Goal: Task Accomplishment & Management: Use online tool/utility

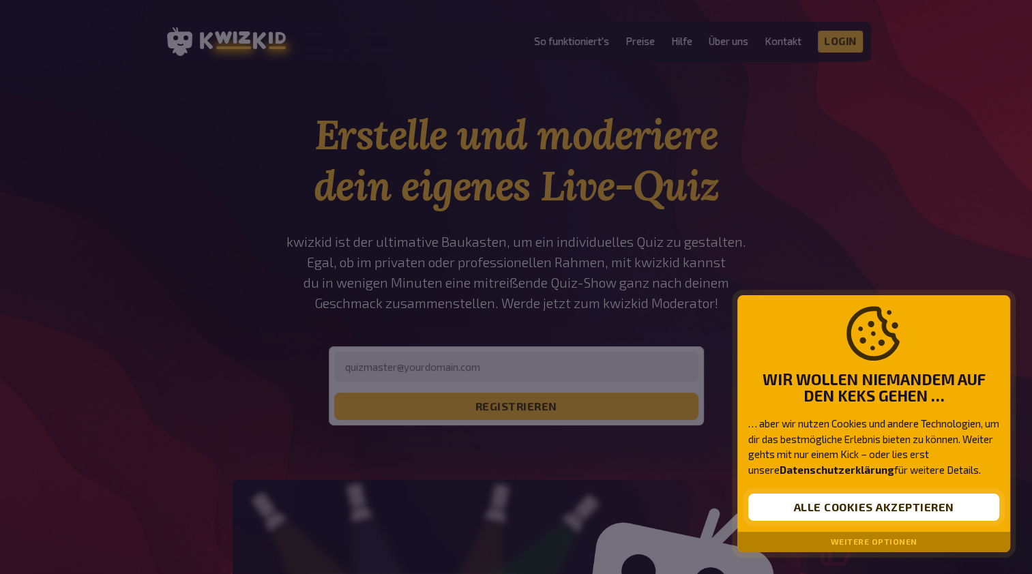
click at [925, 517] on button "Alle Cookies akzeptieren" at bounding box center [873, 507] width 251 height 27
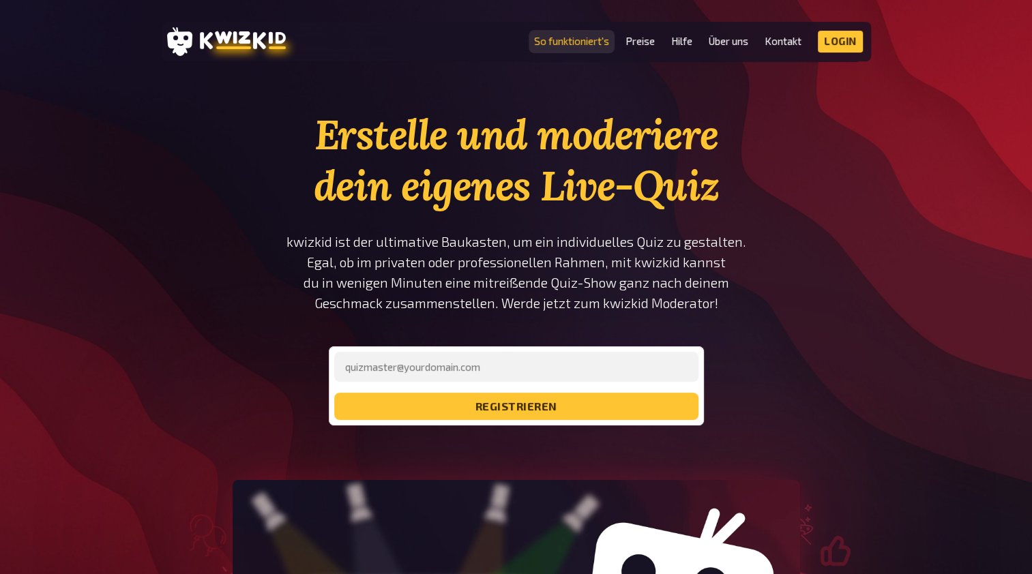
click at [580, 42] on link "So funktioniert's" at bounding box center [571, 41] width 75 height 12
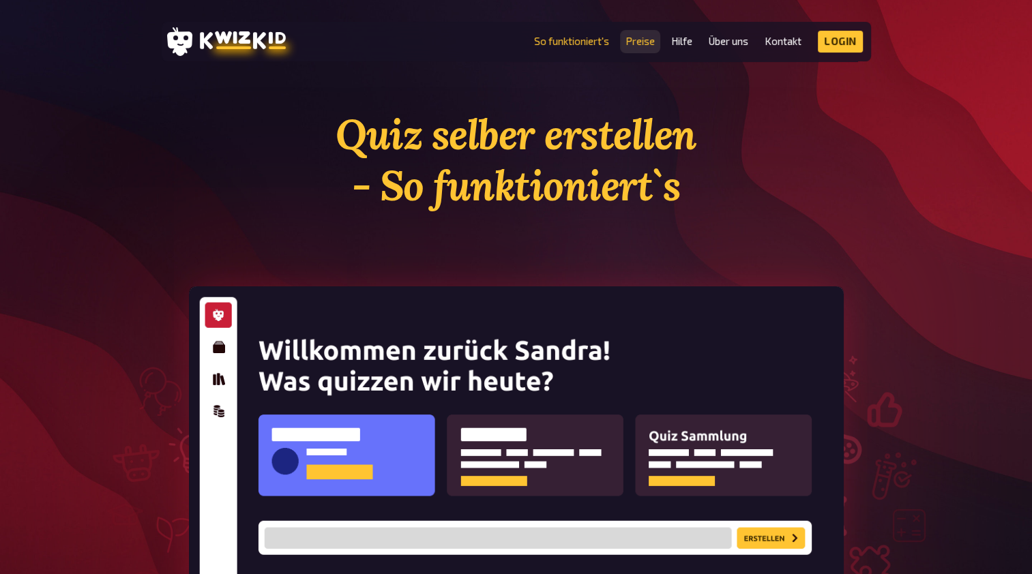
click at [642, 37] on link "Preise" at bounding box center [639, 41] width 29 height 12
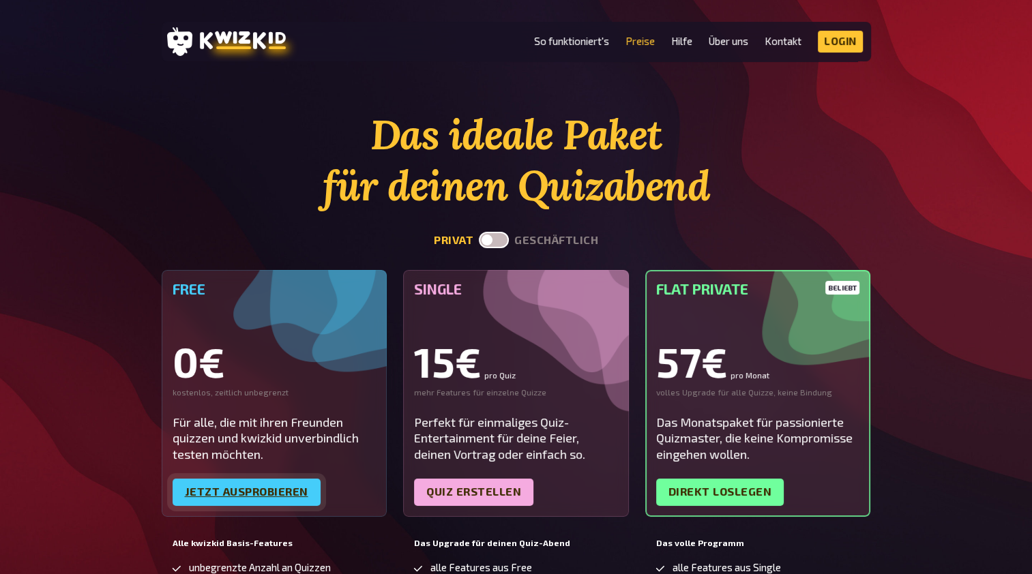
click at [272, 496] on link "Jetzt ausprobieren" at bounding box center [247, 492] width 148 height 27
click at [247, 487] on link "Jetzt ausprobieren" at bounding box center [247, 492] width 148 height 27
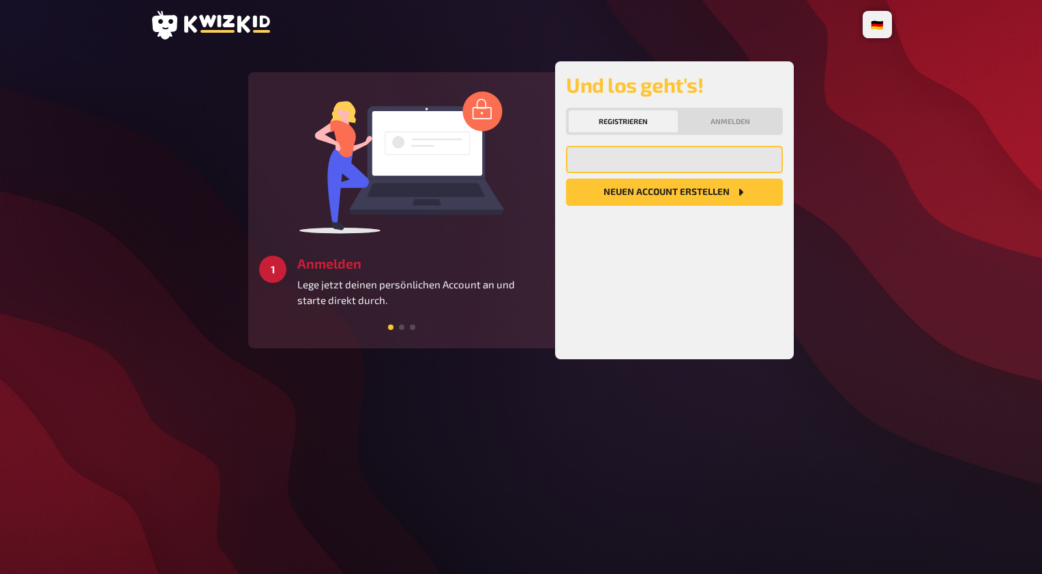
click at [614, 167] on input "email" at bounding box center [674, 159] width 217 height 27
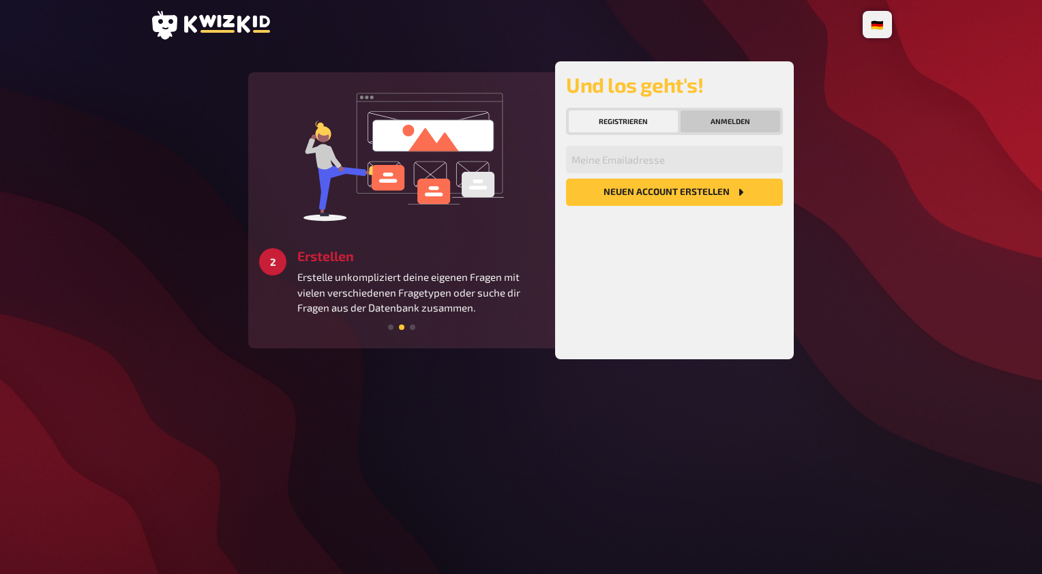
click at [723, 115] on button "Anmelden" at bounding box center [730, 121] width 100 height 22
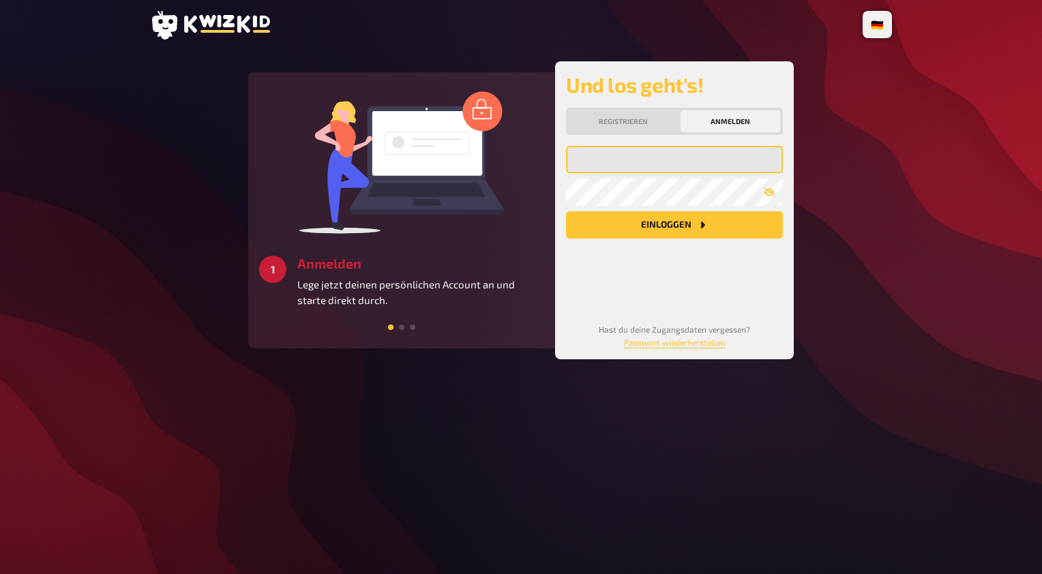
click at [662, 158] on input "email" at bounding box center [674, 159] width 217 height 27
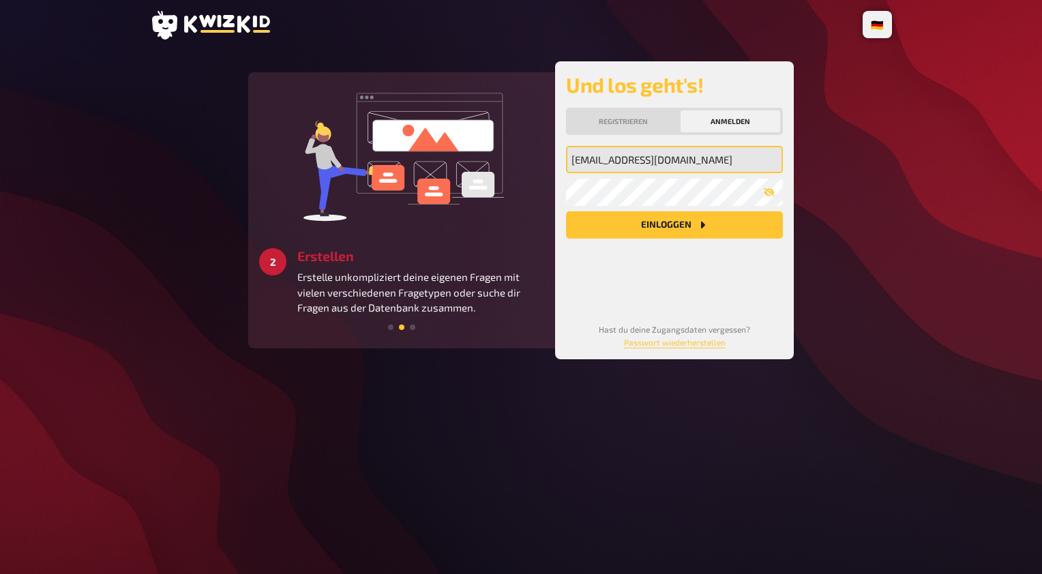
type input "roman.ramseier@be.ch"
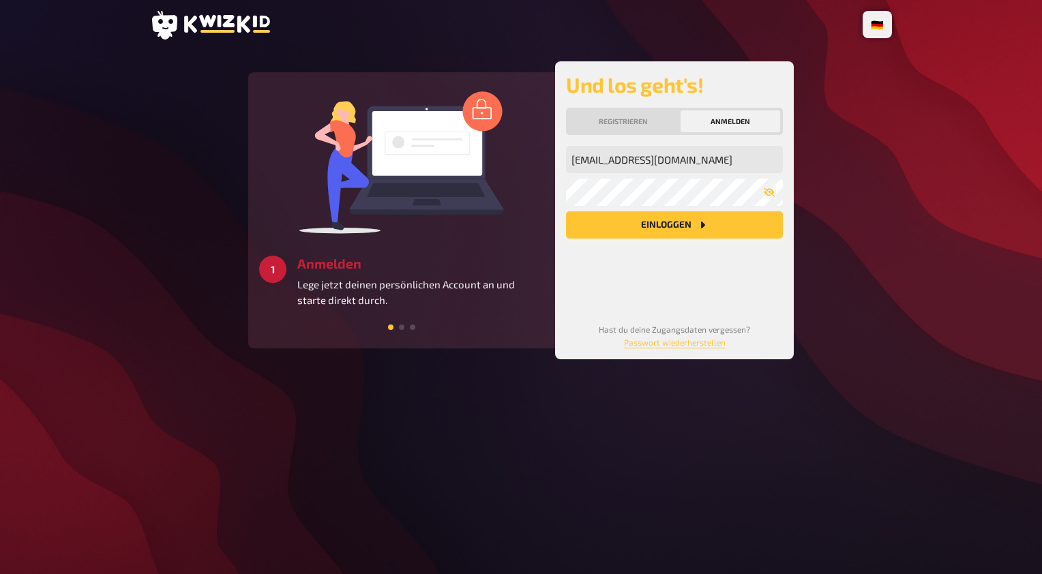
click at [653, 224] on button "Einloggen" at bounding box center [674, 224] width 217 height 27
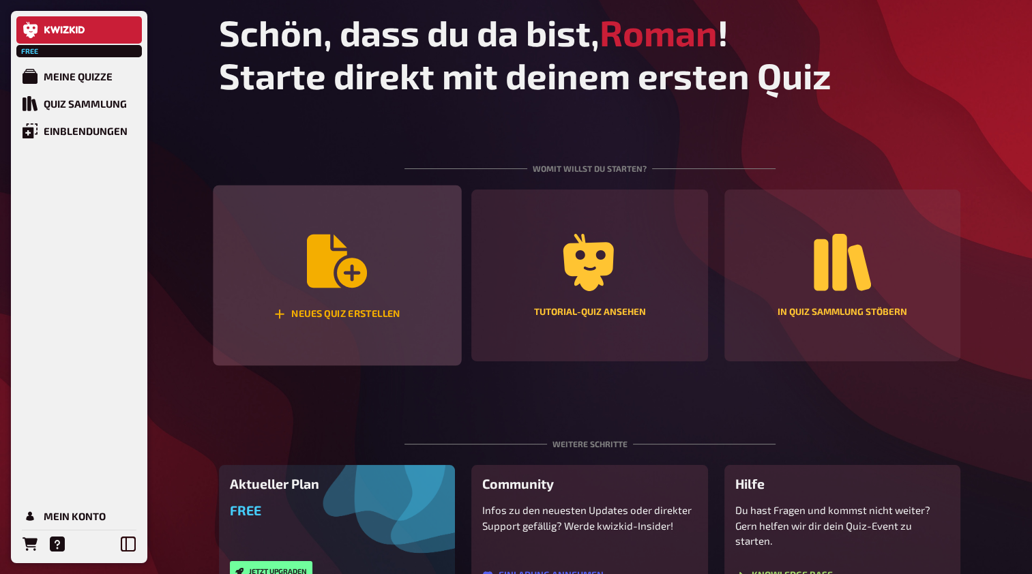
click at [367, 290] on div "Neues Quiz erstellen" at bounding box center [337, 275] width 248 height 181
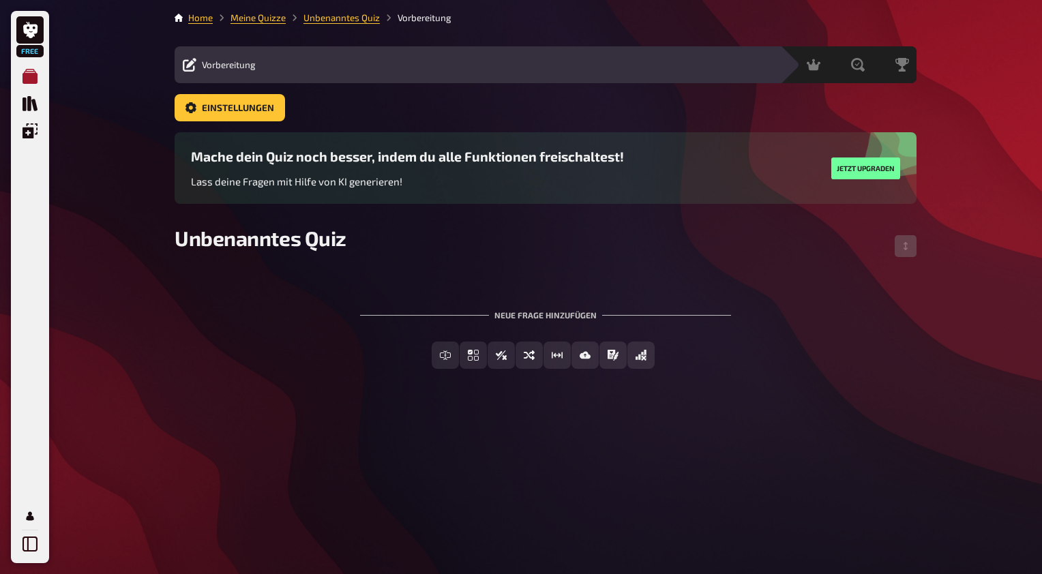
click at [34, 76] on icon "Meine Quizze" at bounding box center [30, 76] width 15 height 15
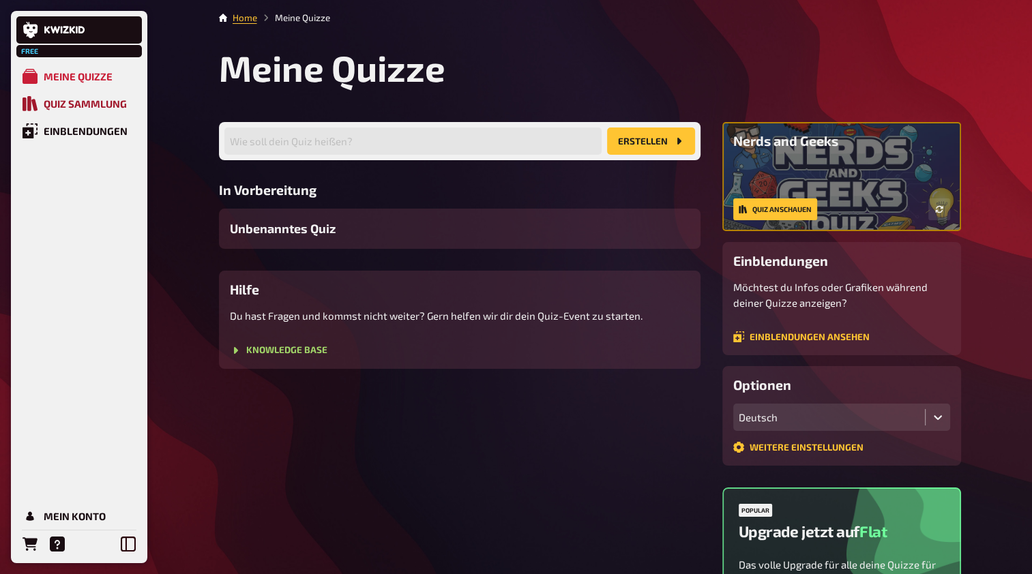
click at [33, 108] on icon "Quiz Sammlung" at bounding box center [30, 103] width 15 height 15
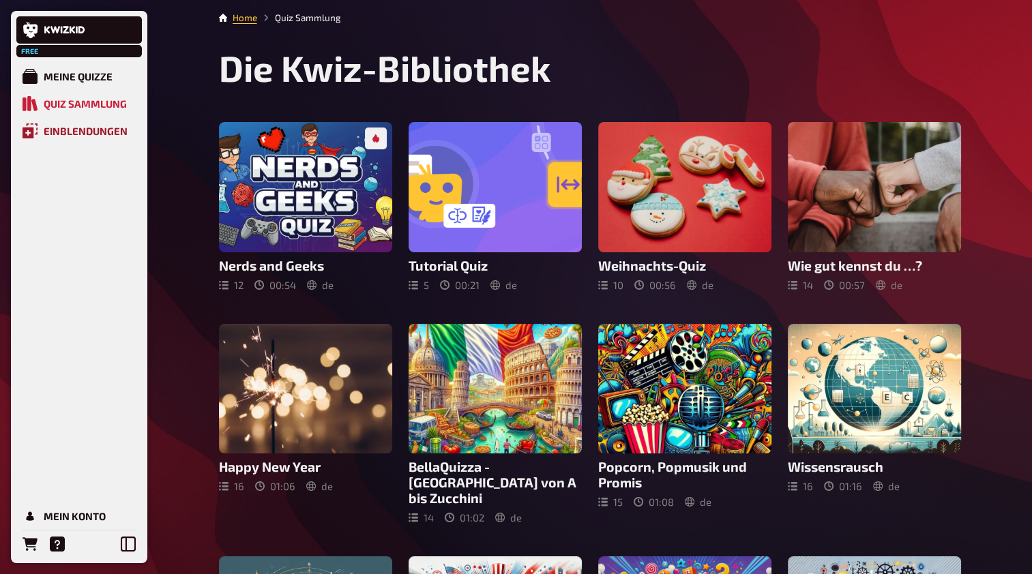
click at [72, 134] on div "Einblendungen" at bounding box center [86, 131] width 84 height 12
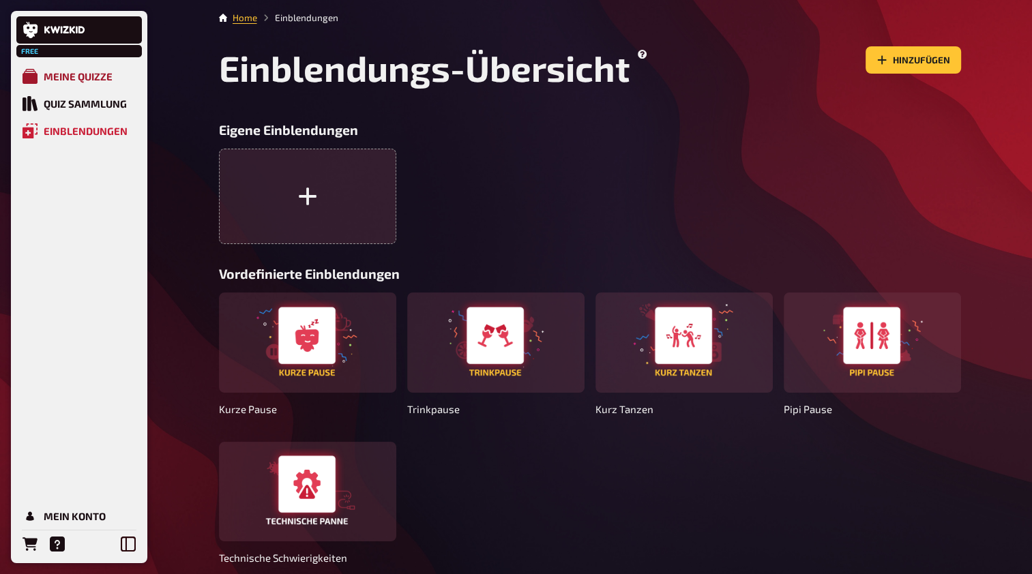
click at [80, 73] on div "Meine Quizze" at bounding box center [78, 76] width 69 height 12
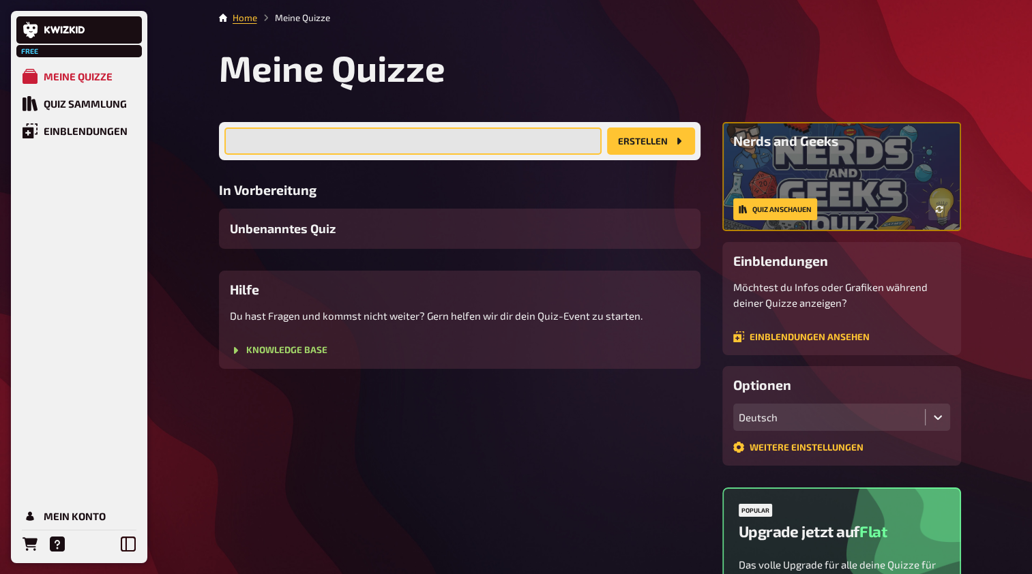
click at [366, 142] on input "text" at bounding box center [412, 141] width 377 height 27
type input "F"
click at [278, 140] on input "Vortrag FEuerwehr" at bounding box center [412, 141] width 377 height 27
type input "Vortrag Feuerwehr"
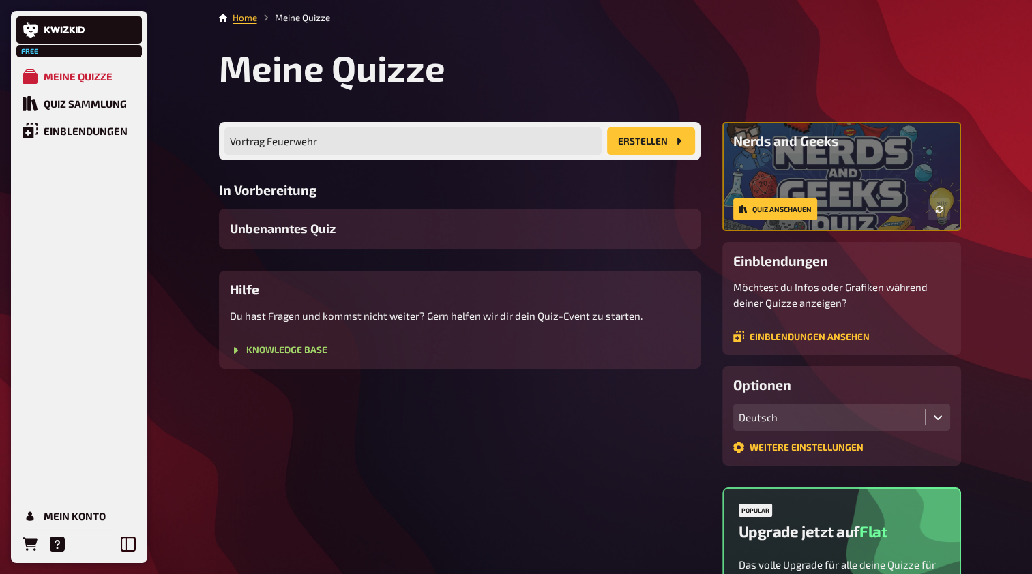
click at [657, 138] on button "Erstellen" at bounding box center [651, 141] width 88 height 27
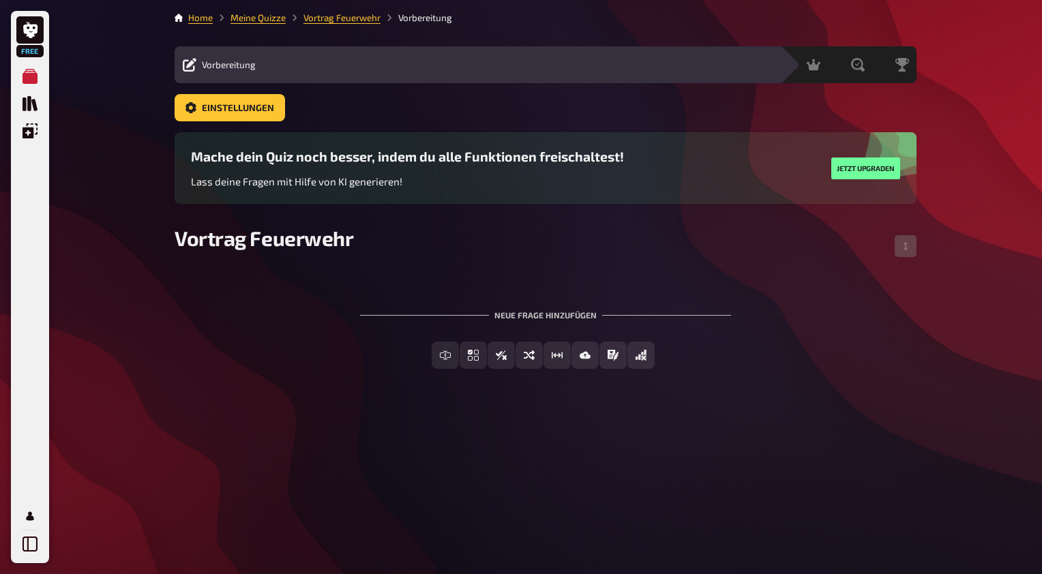
click at [194, 62] on icon at bounding box center [190, 65] width 14 height 14
click at [228, 62] on span "Vorbereitung" at bounding box center [229, 64] width 54 height 11
click at [179, 61] on div "Vorbereitung Inhalte Bearbeiten Quiz Lobby" at bounding box center [477, 65] width 605 height 16
click at [497, 353] on button "Sortierfrage" at bounding box center [529, 355] width 105 height 27
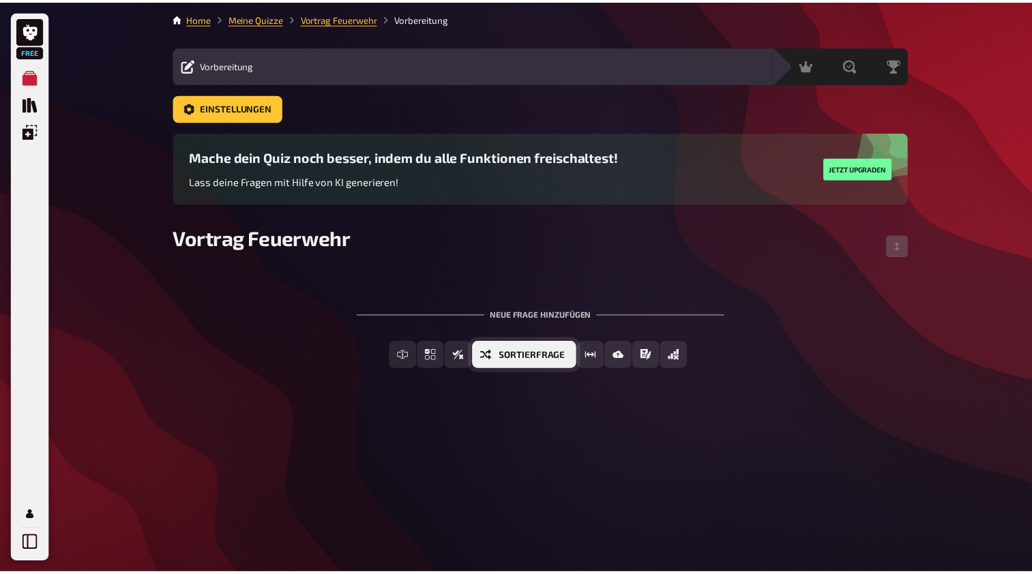
scroll to position [8, 0]
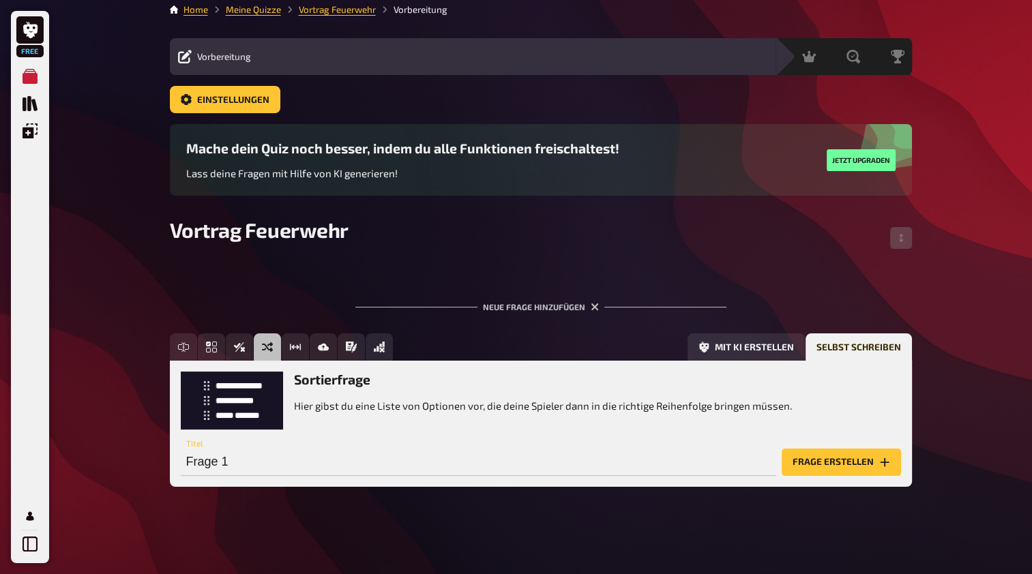
click at [817, 460] on button "Frage erstellen" at bounding box center [840, 462] width 119 height 27
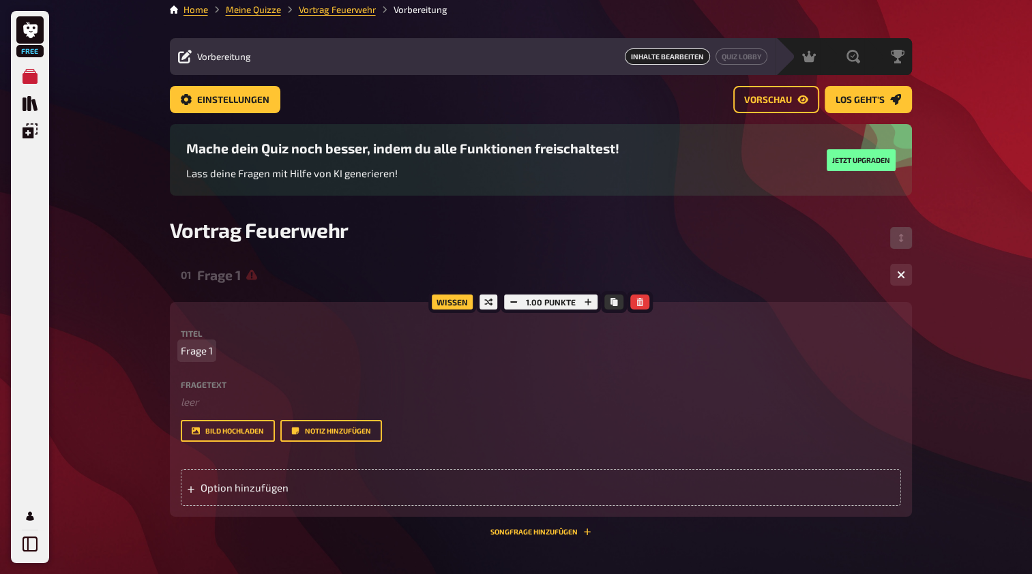
click at [210, 353] on span "Frage 1" at bounding box center [197, 351] width 32 height 16
click at [211, 347] on p "leer" at bounding box center [541, 351] width 720 height 16
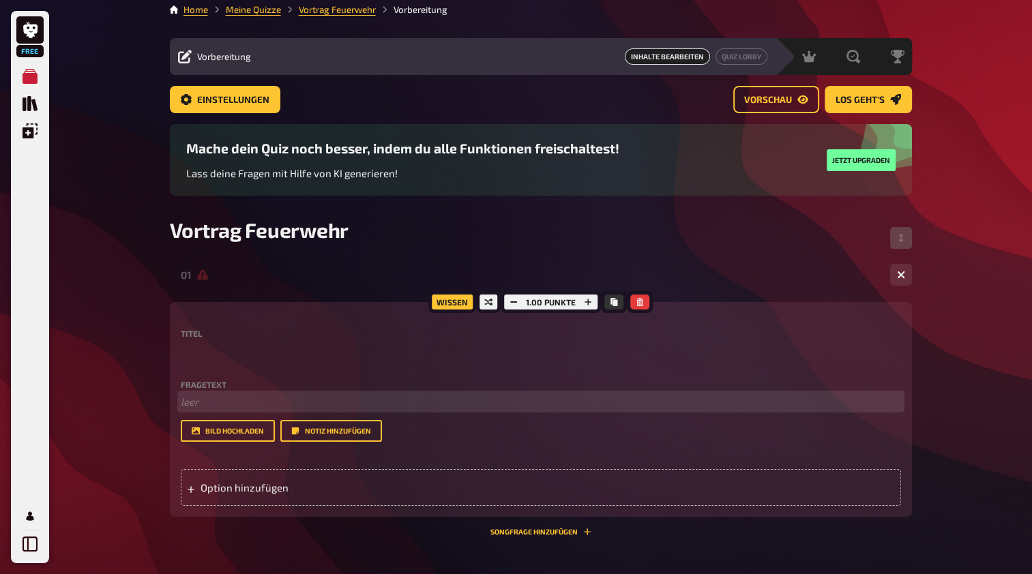
click at [200, 404] on p "﻿ leer" at bounding box center [541, 402] width 720 height 16
click at [185, 405] on span "welche Priorität hat die Feuerwehr" at bounding box center [261, 401] width 161 height 12
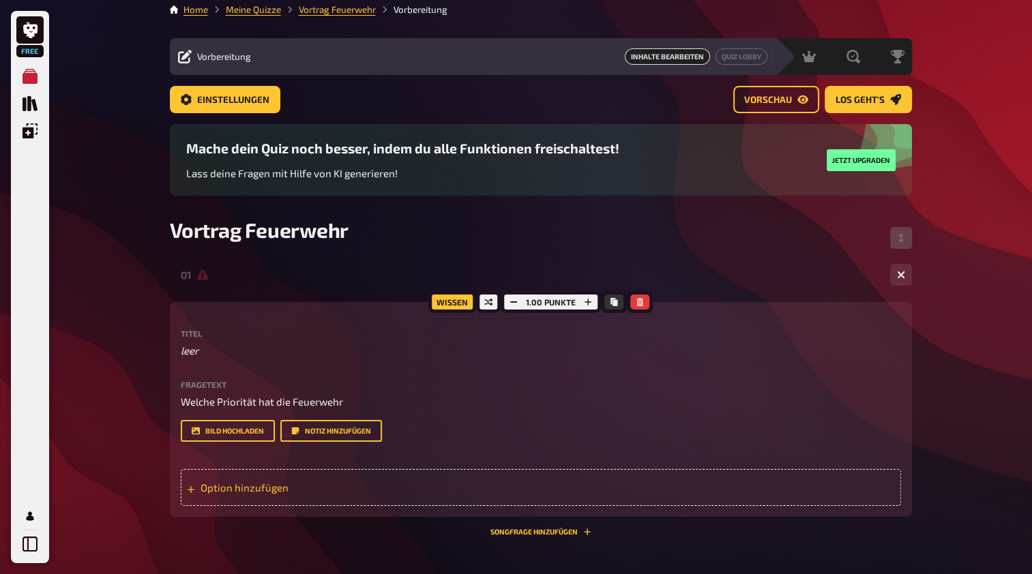
click at [299, 481] on div "Option hinzufügen" at bounding box center [541, 487] width 720 height 37
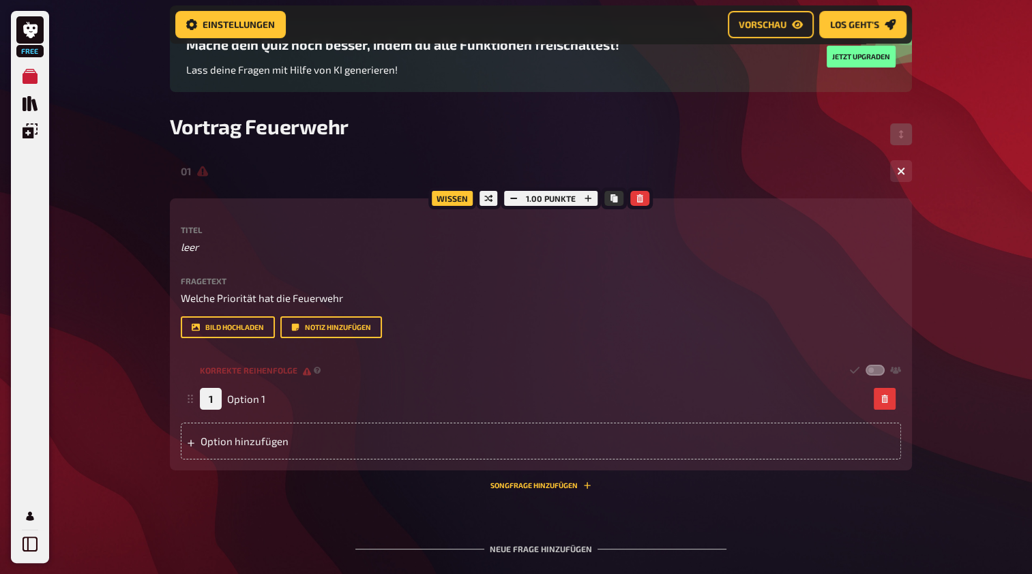
scroll to position [124, 0]
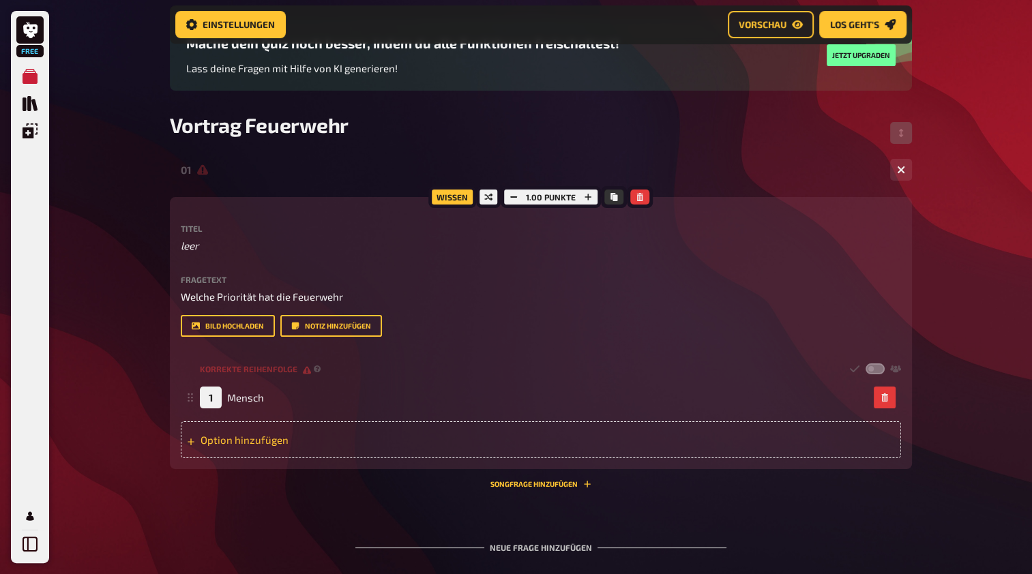
click at [319, 440] on div "Option hinzufügen" at bounding box center [541, 439] width 720 height 37
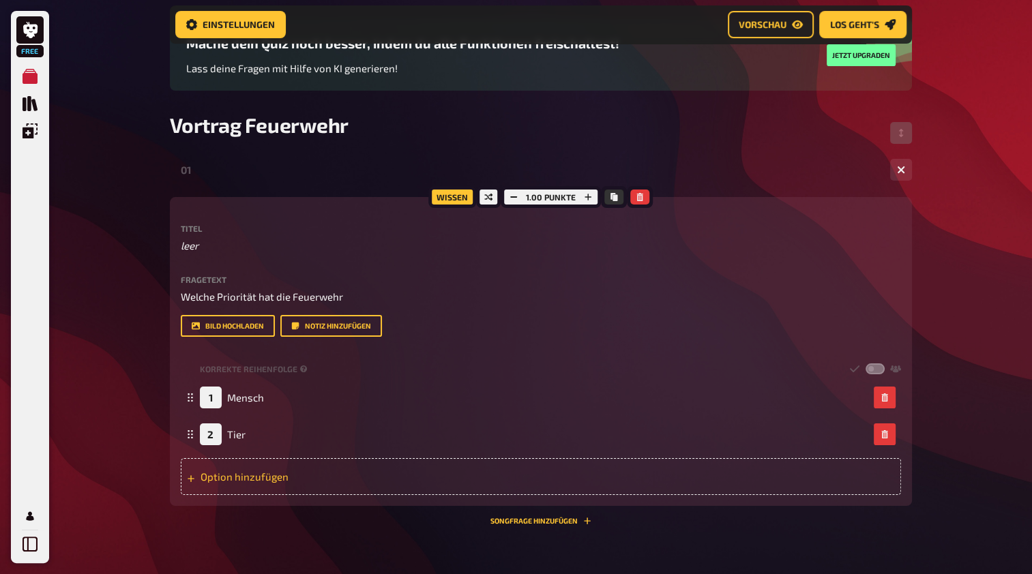
click at [251, 473] on div "Option hinzufügen" at bounding box center [541, 476] width 720 height 37
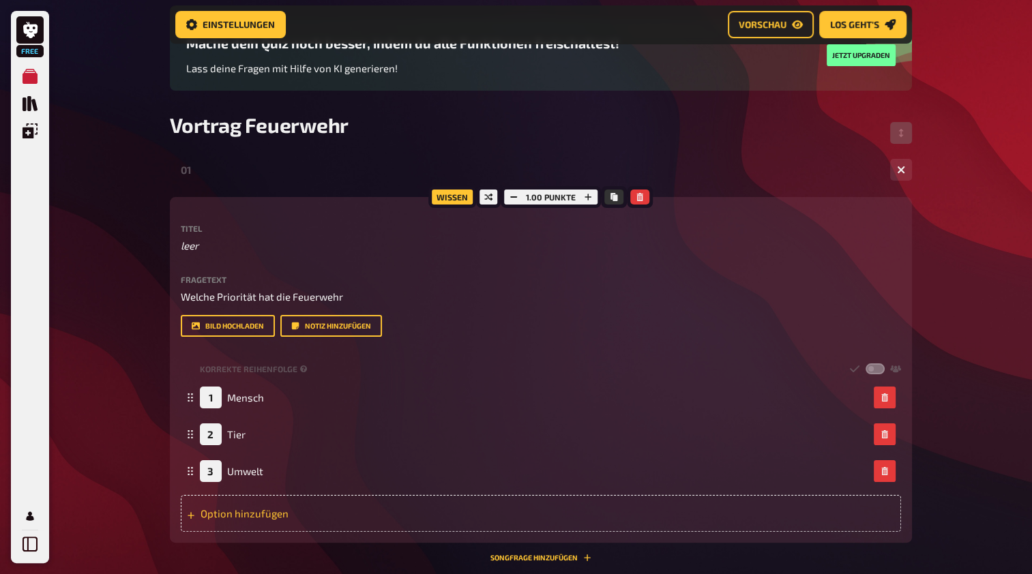
click at [244, 499] on div "Option hinzufügen" at bounding box center [541, 513] width 720 height 37
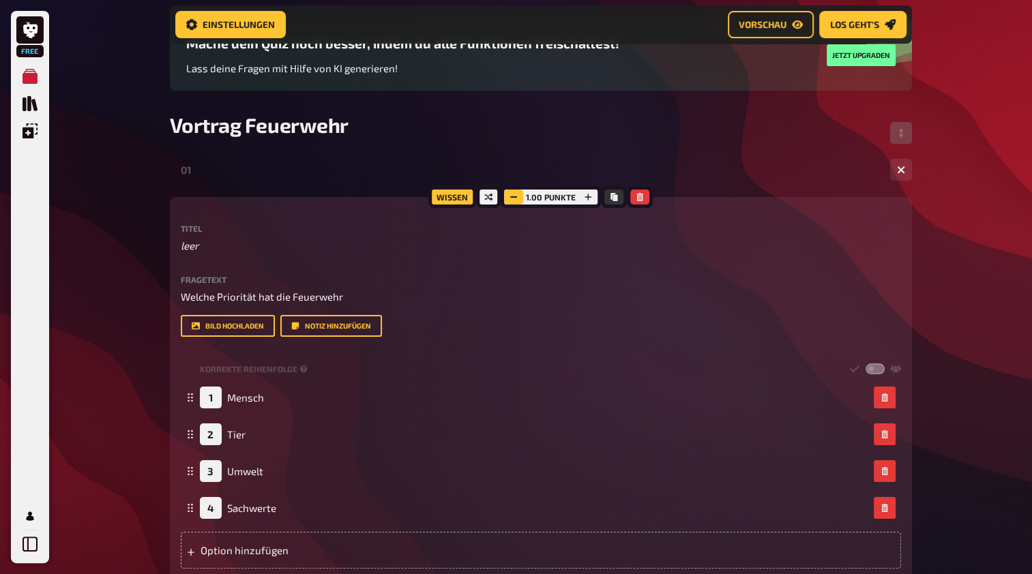
click at [511, 192] on button "button" at bounding box center [513, 197] width 19 height 15
click at [586, 198] on icon "button" at bounding box center [588, 197] width 8 height 8
click at [586, 198] on icon "button" at bounding box center [588, 197] width 7 height 7
click at [586, 198] on icon "button" at bounding box center [587, 197] width 7 height 7
click at [586, 198] on icon "button" at bounding box center [588, 197] width 8 height 8
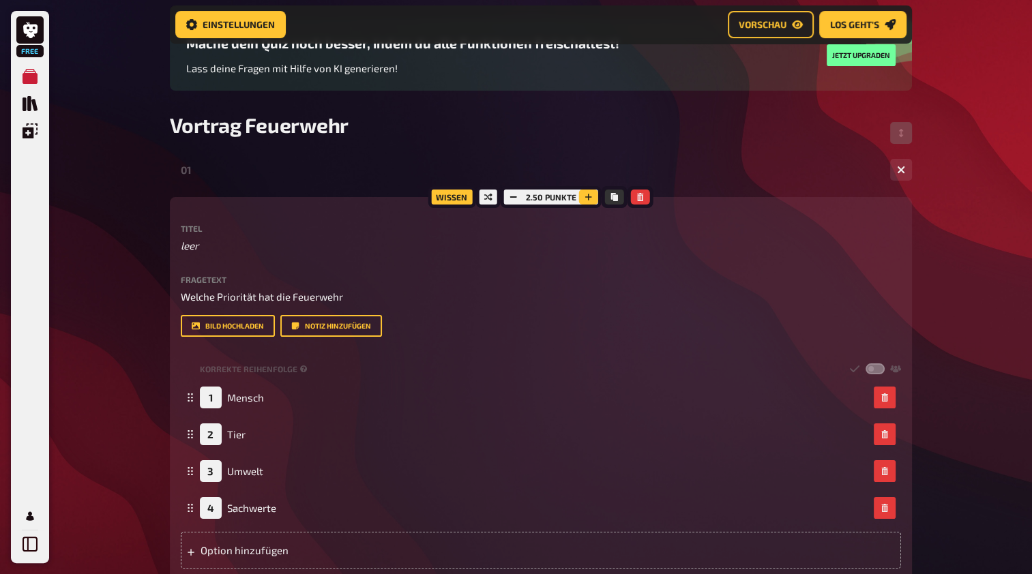
click at [586, 198] on icon "button" at bounding box center [588, 197] width 8 height 8
click at [586, 198] on icon "button" at bounding box center [589, 197] width 8 height 8
click at [586, 198] on icon "button" at bounding box center [588, 197] width 8 height 8
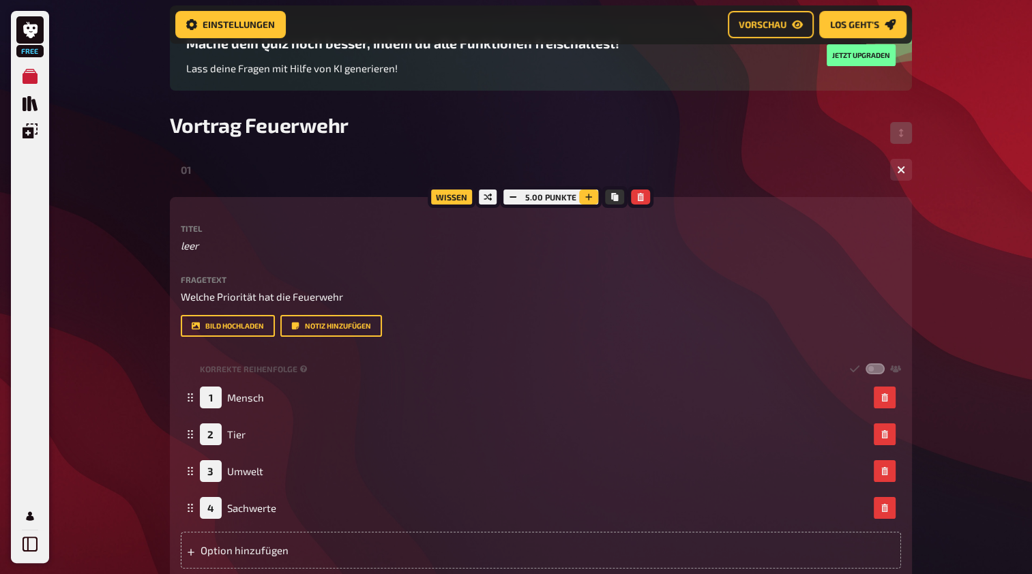
click at [586, 198] on icon "button" at bounding box center [588, 197] width 8 height 8
click at [586, 198] on icon "button" at bounding box center [588, 197] width 7 height 7
click at [594, 198] on button "button" at bounding box center [588, 197] width 19 height 15
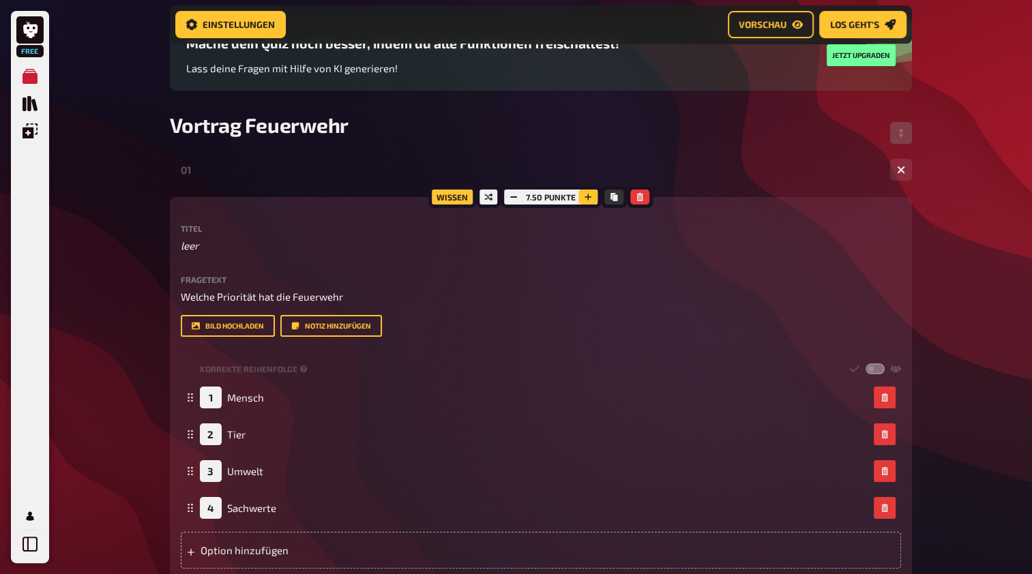
click at [594, 198] on button "button" at bounding box center [587, 197] width 19 height 15
click at [594, 198] on button "button" at bounding box center [588, 197] width 19 height 15
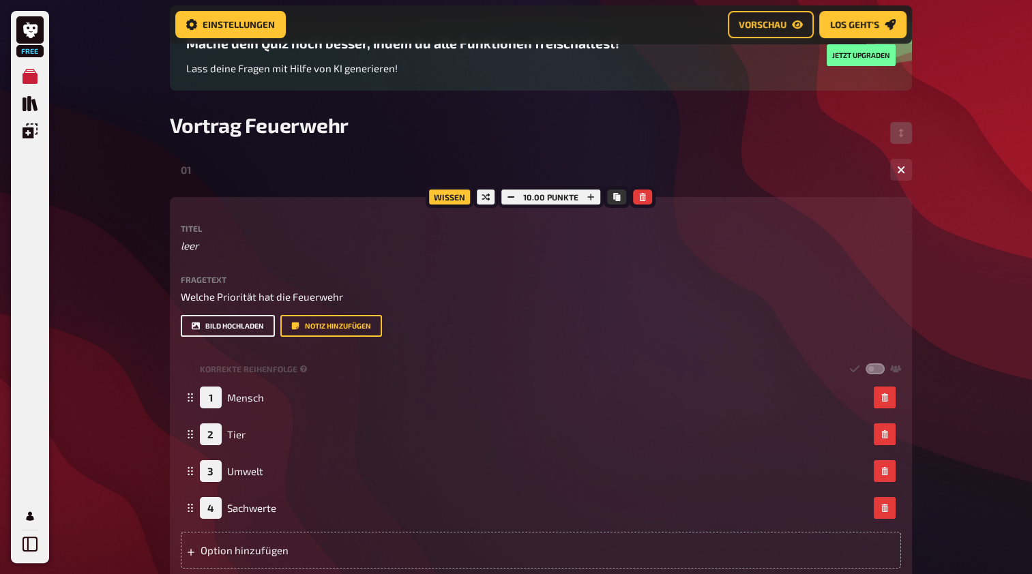
click at [245, 327] on button "Bild hochladen" at bounding box center [228, 326] width 94 height 22
click at [755, 20] on span "Vorschau" at bounding box center [762, 25] width 48 height 10
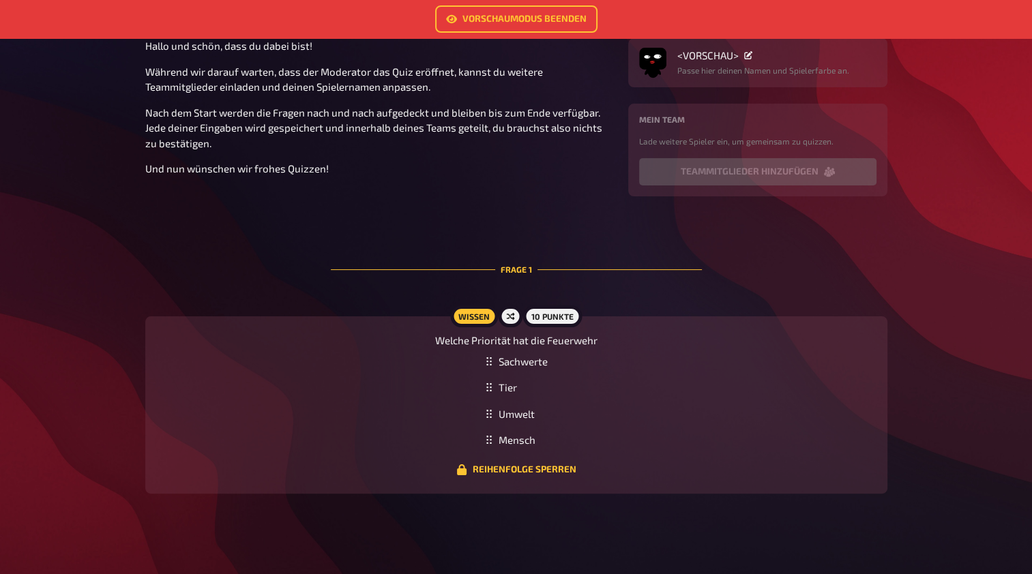
scroll to position [170, 0]
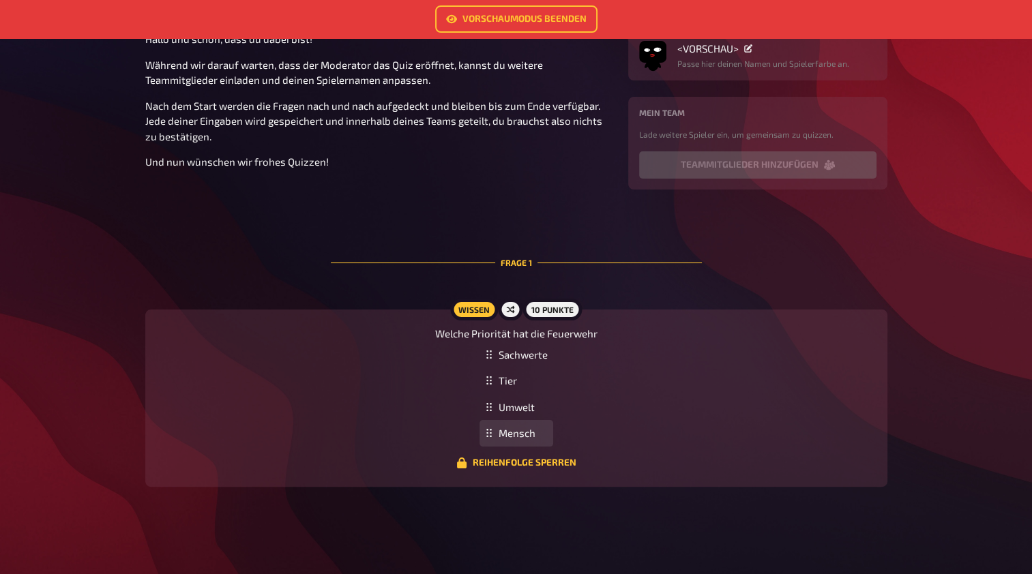
click at [513, 445] on div "Mensch" at bounding box center [516, 433] width 74 height 27
click at [512, 391] on div "Tier" at bounding box center [516, 381] width 74 height 27
click at [513, 410] on div "Umwelt" at bounding box center [516, 407] width 74 height 27
click at [521, 361] on div "Sachwerte" at bounding box center [516, 355] width 74 height 27
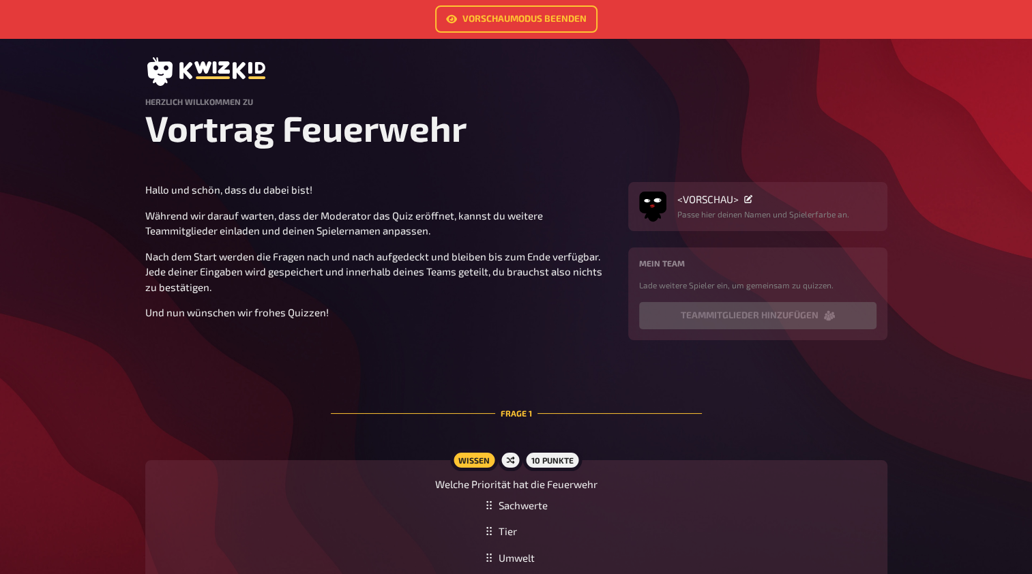
scroll to position [0, 0]
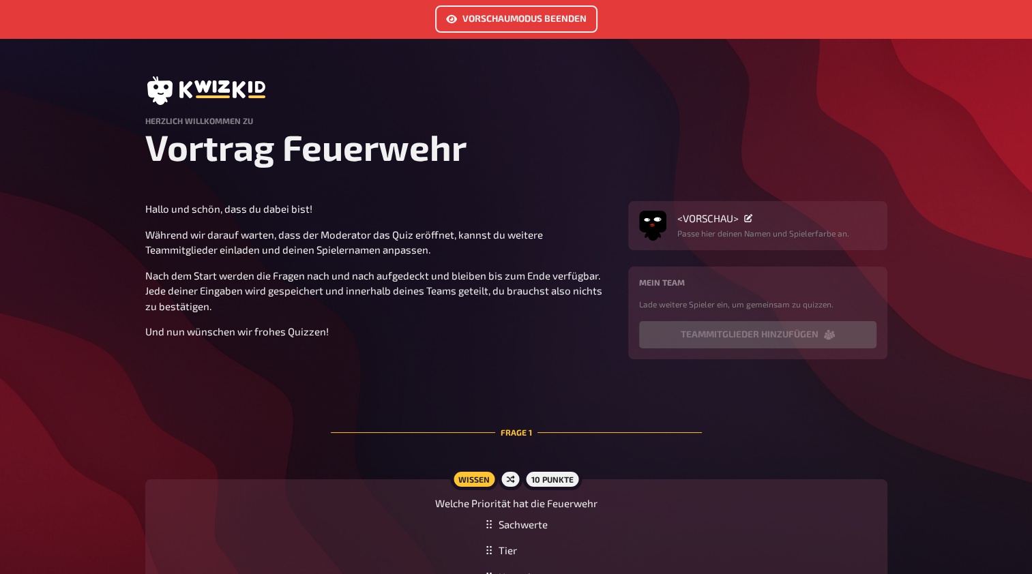
click at [542, 23] on link "Vorschaumodus beenden" at bounding box center [516, 18] width 162 height 27
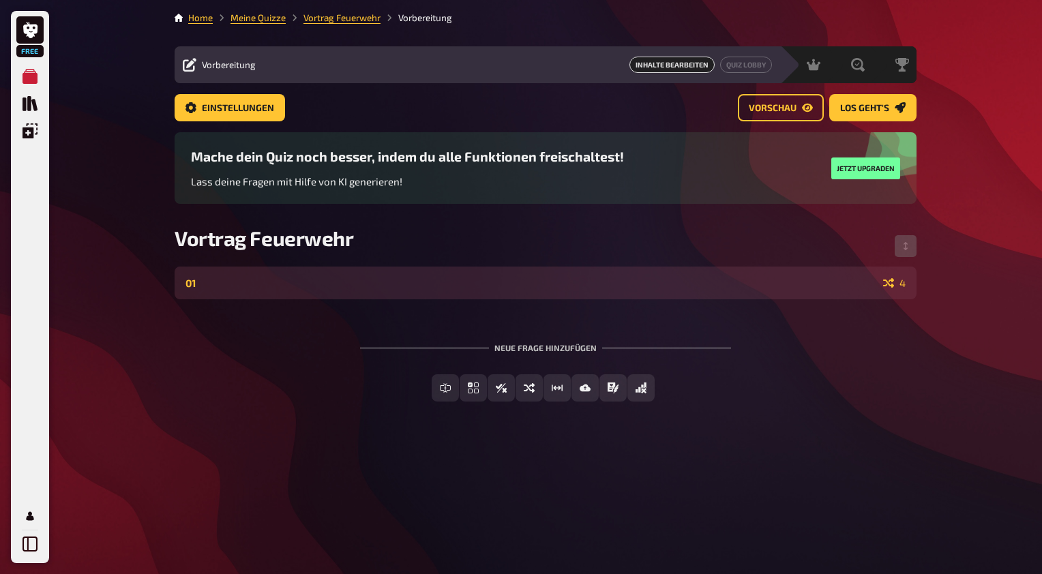
click at [316, 275] on div "01 4" at bounding box center [546, 283] width 742 height 33
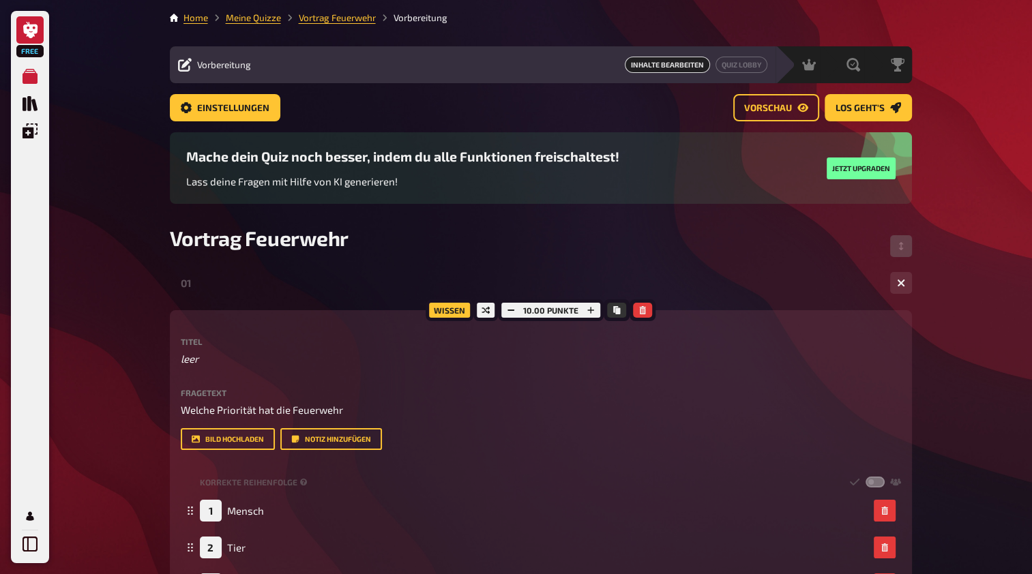
click at [36, 34] on icon at bounding box center [31, 30] width 16 height 16
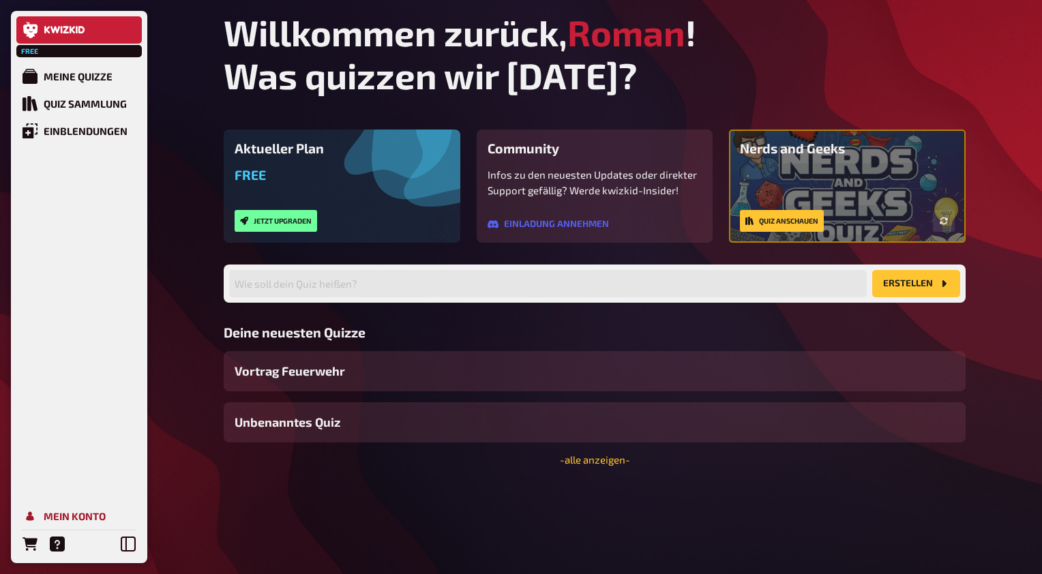
click at [84, 520] on div "Mein Konto" at bounding box center [75, 516] width 62 height 12
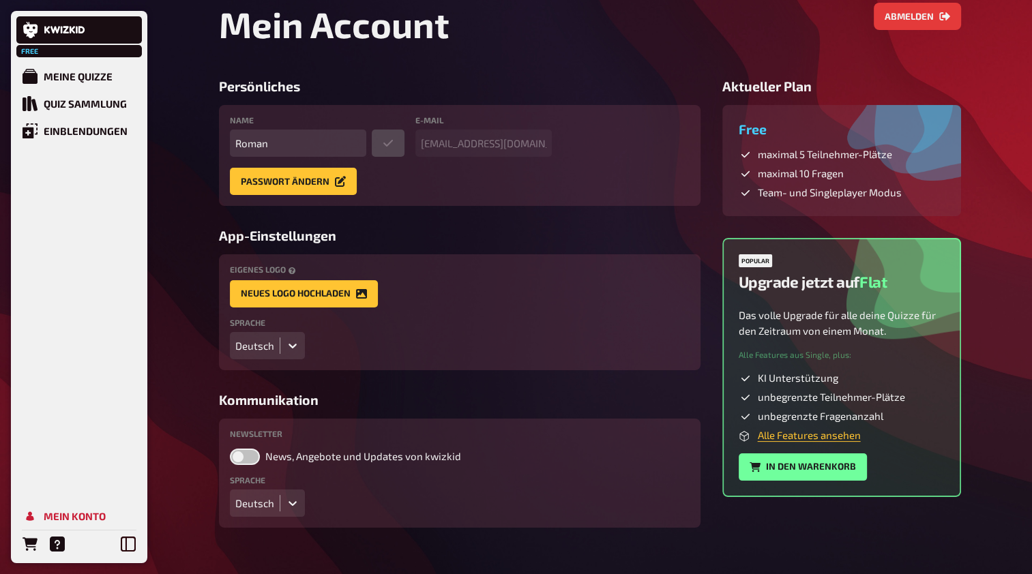
scroll to position [61, 0]
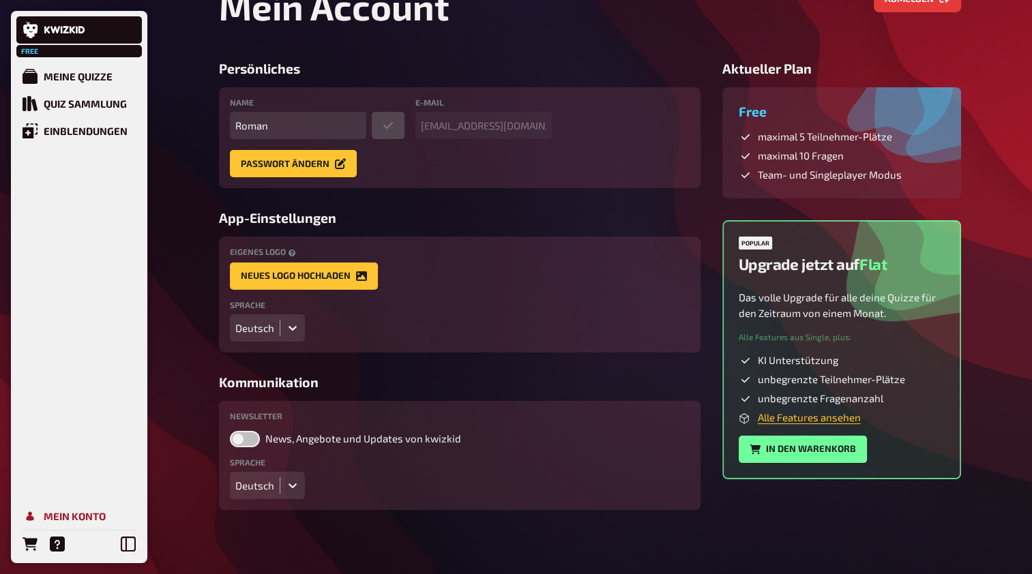
click at [78, 518] on div "Mein Konto" at bounding box center [75, 516] width 62 height 12
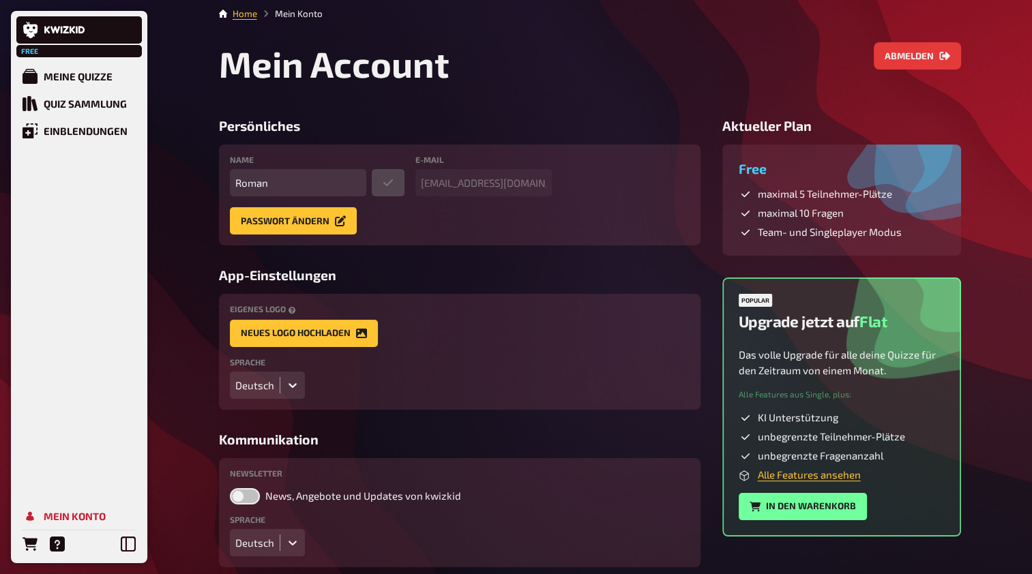
scroll to position [0, 0]
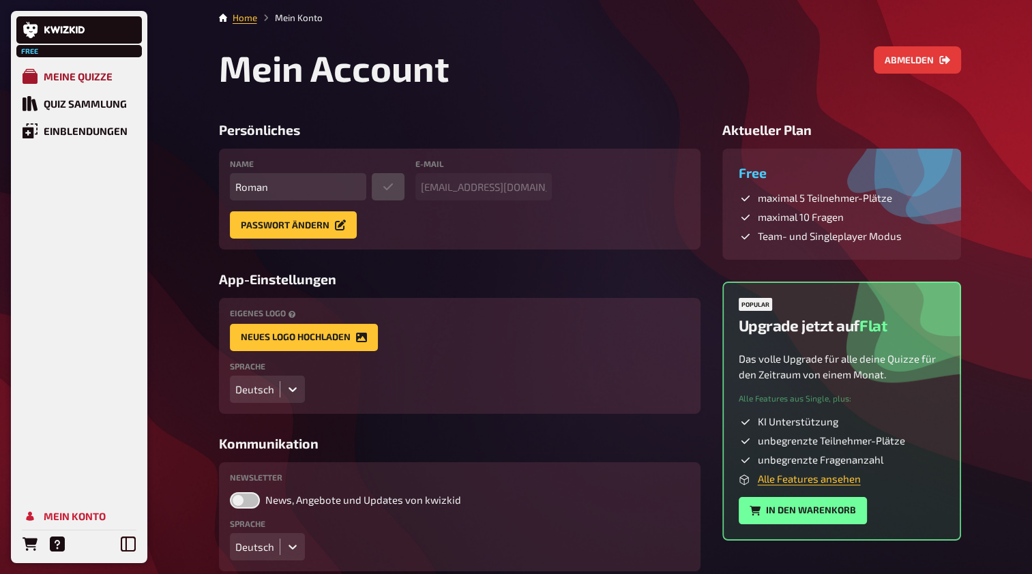
click at [63, 71] on div "Meine Quizze" at bounding box center [78, 76] width 69 height 12
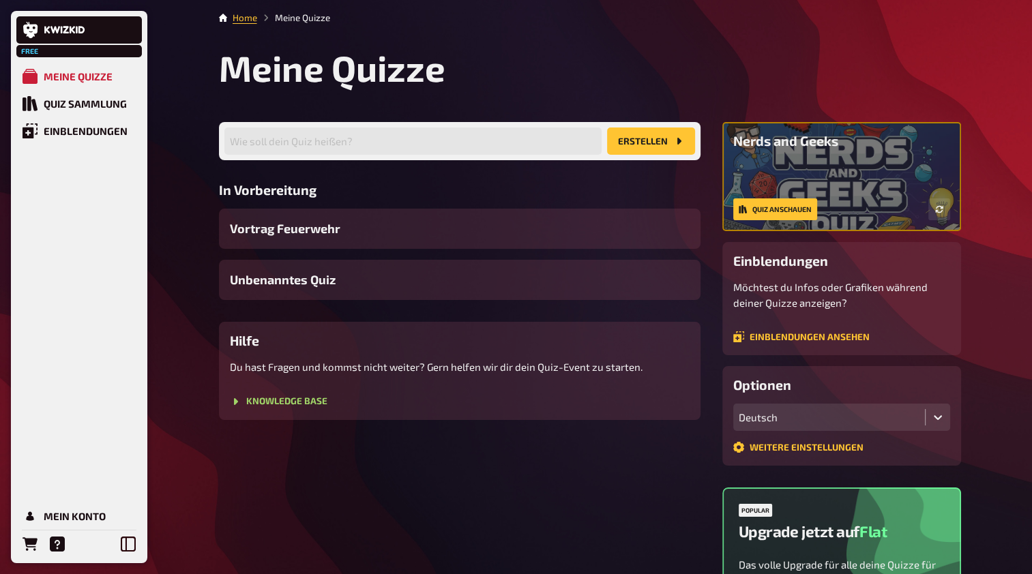
drag, startPoint x: 286, startPoint y: 283, endPoint x: 327, endPoint y: 238, distance: 60.8
click at [327, 238] on span "Vortrag Feuerwehr" at bounding box center [285, 229] width 110 height 18
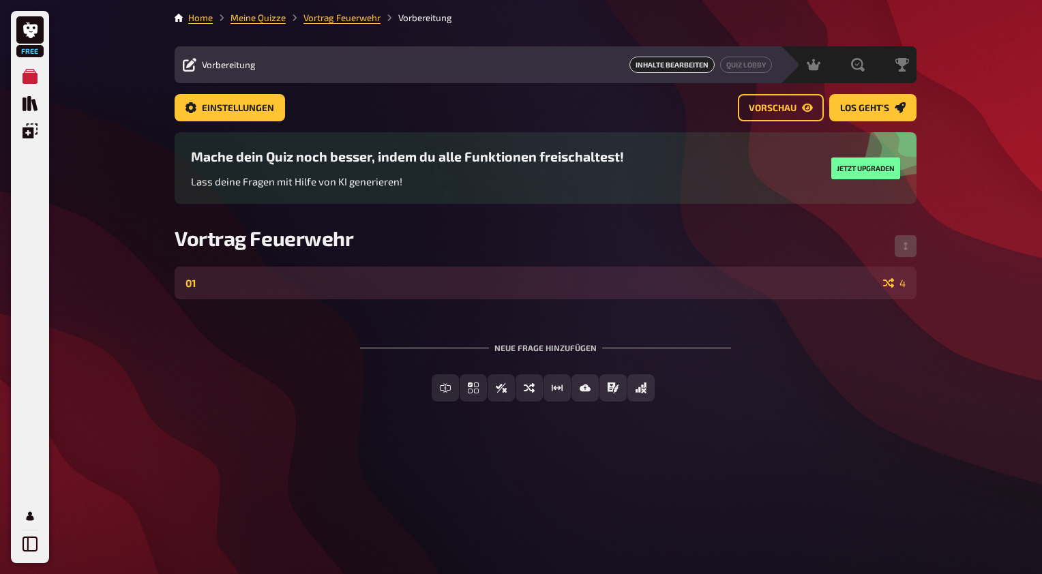
click at [333, 274] on div "01 4" at bounding box center [546, 283] width 742 height 33
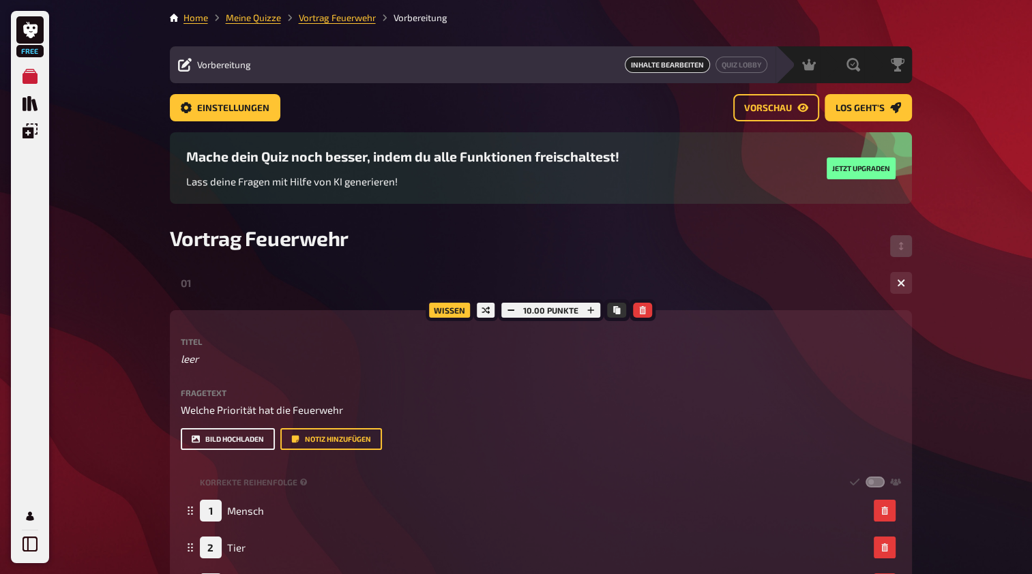
click at [265, 440] on button "Bild hochladen" at bounding box center [228, 439] width 94 height 22
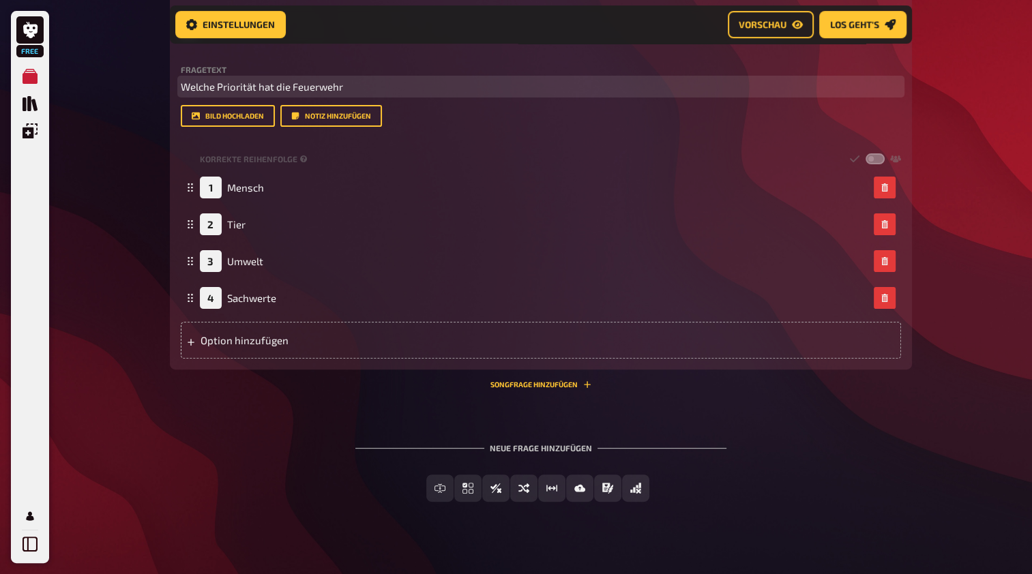
scroll to position [349, 0]
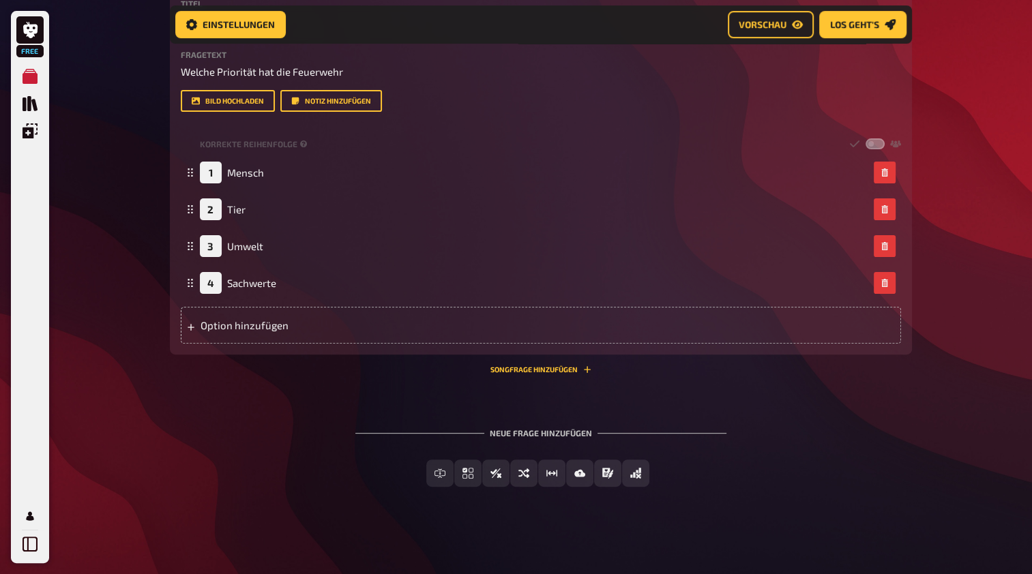
click at [529, 436] on div "Neue Frage hinzufügen" at bounding box center [540, 427] width 371 height 42
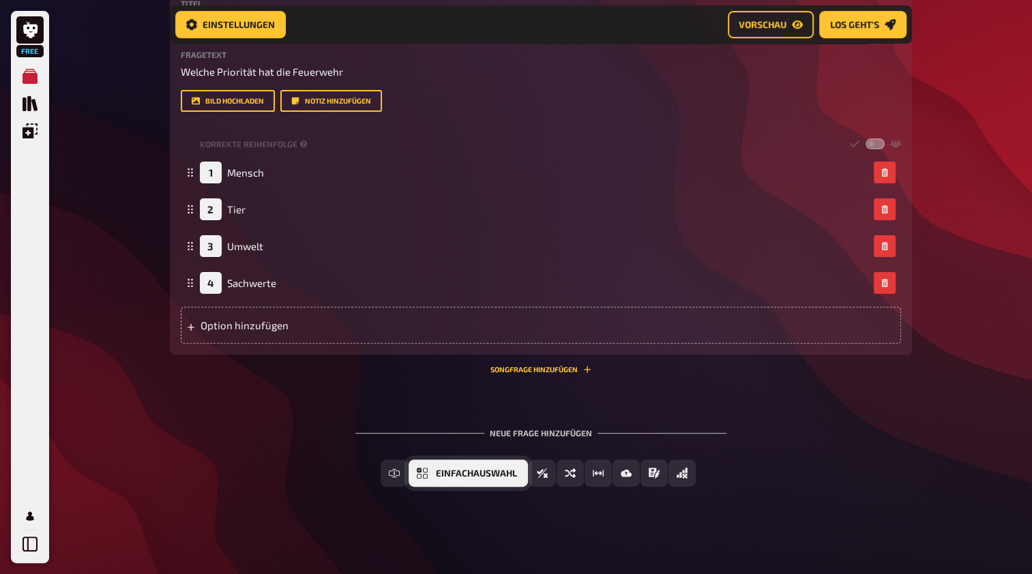
click at [491, 475] on span "Einfachauswahl" at bounding box center [476, 474] width 81 height 10
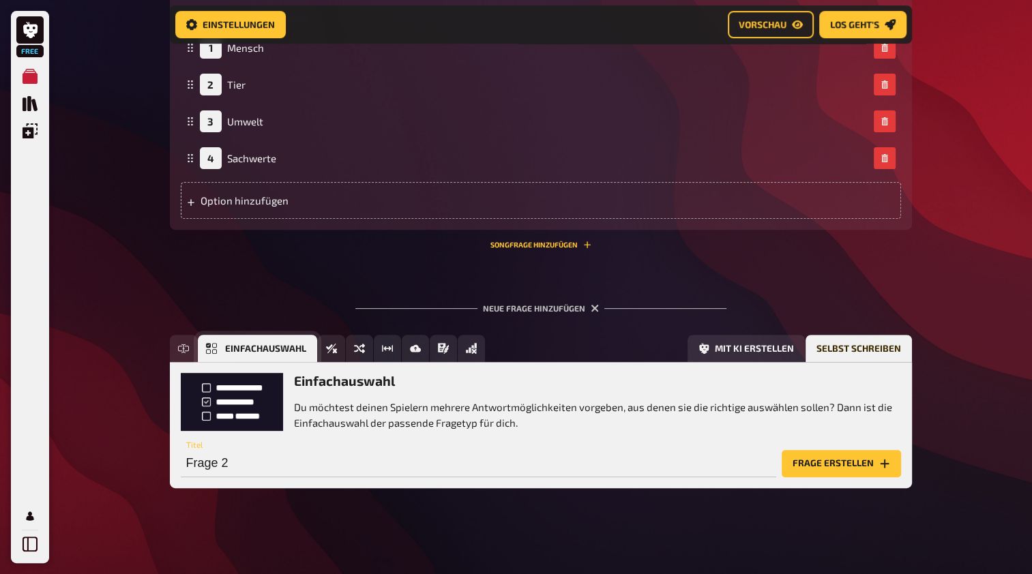
scroll to position [475, 0]
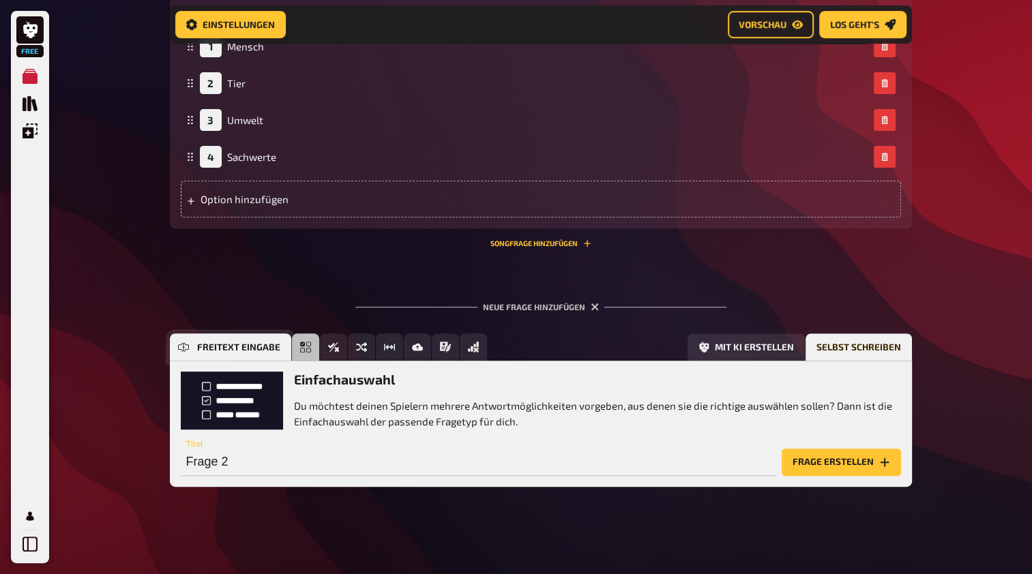
click at [183, 340] on button "Freitext Eingabe" at bounding box center [230, 346] width 121 height 27
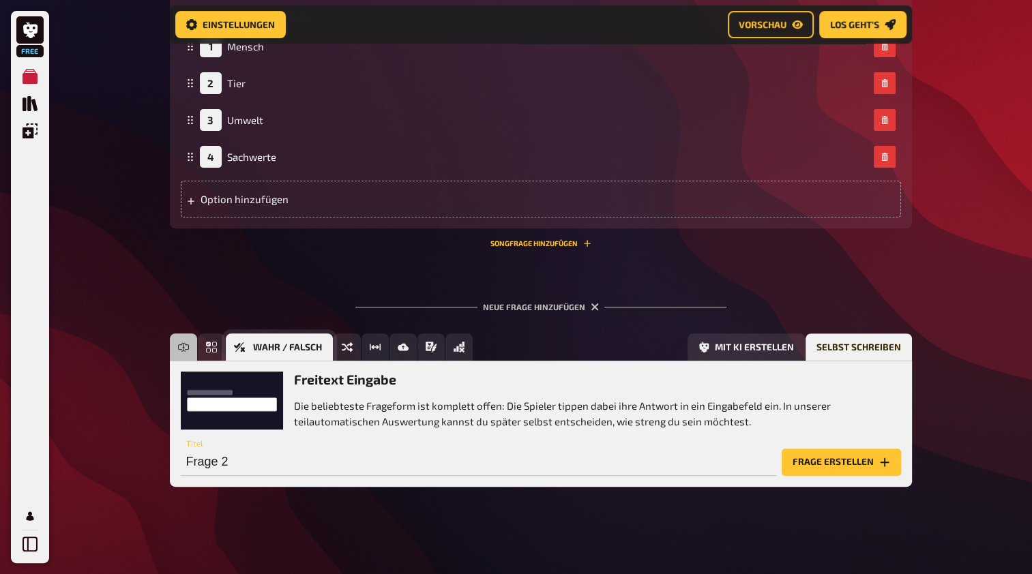
click at [243, 346] on icon "Wahr / Falsch" at bounding box center [239, 347] width 11 height 11
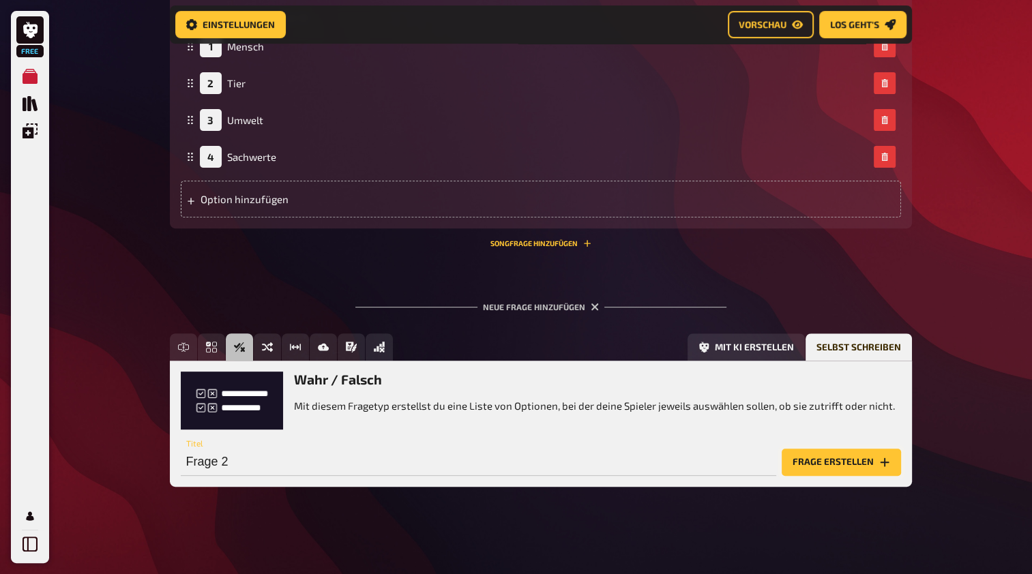
click at [811, 462] on button "Frage erstellen" at bounding box center [840, 462] width 119 height 27
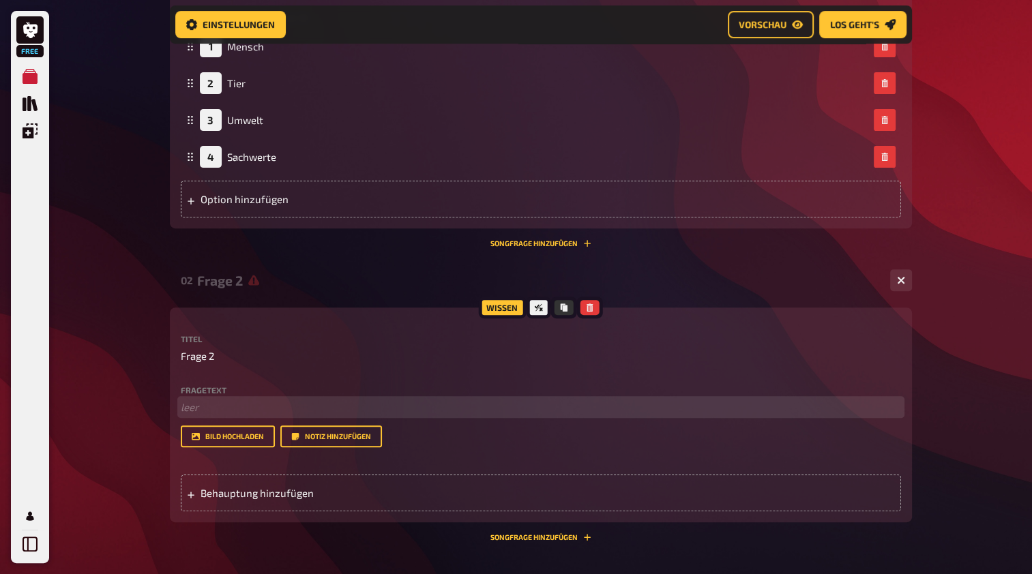
click at [224, 407] on p "﻿ leer" at bounding box center [541, 408] width 720 height 16
click at [224, 410] on p "﻿ leer" at bounding box center [541, 408] width 720 height 16
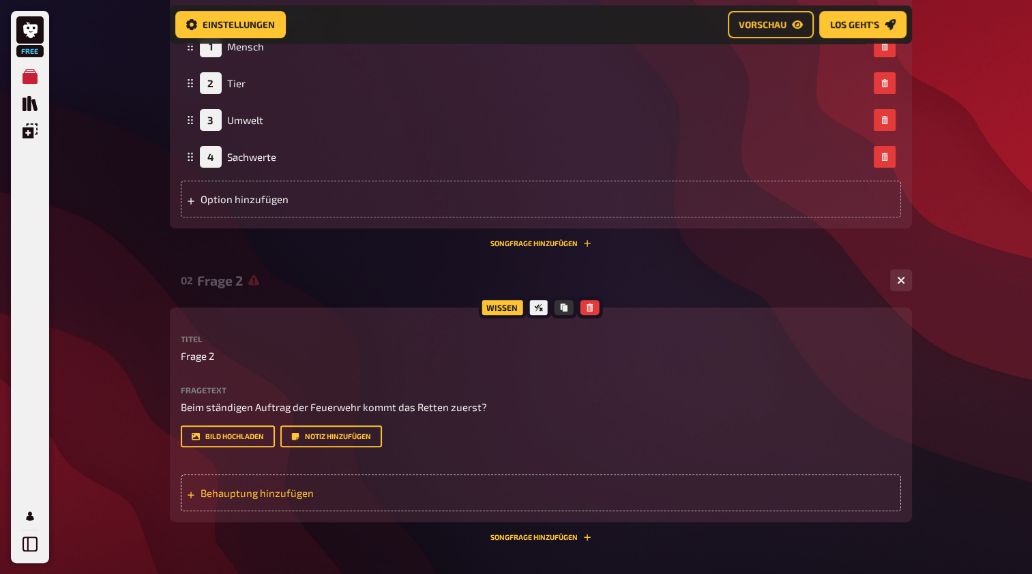
click at [329, 495] on span "Behauptung hinzufügen" at bounding box center [306, 493] width 212 height 12
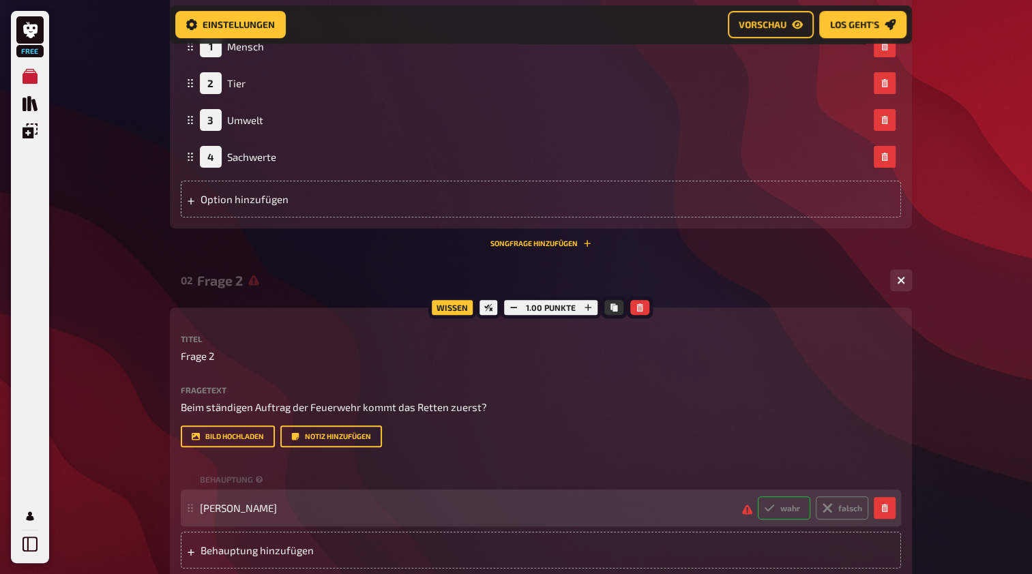
click at [792, 513] on label "wahr" at bounding box center [784, 507] width 53 height 23
click at [758, 496] on input "wahr" at bounding box center [757, 496] width 1 height 1
radio input "true"
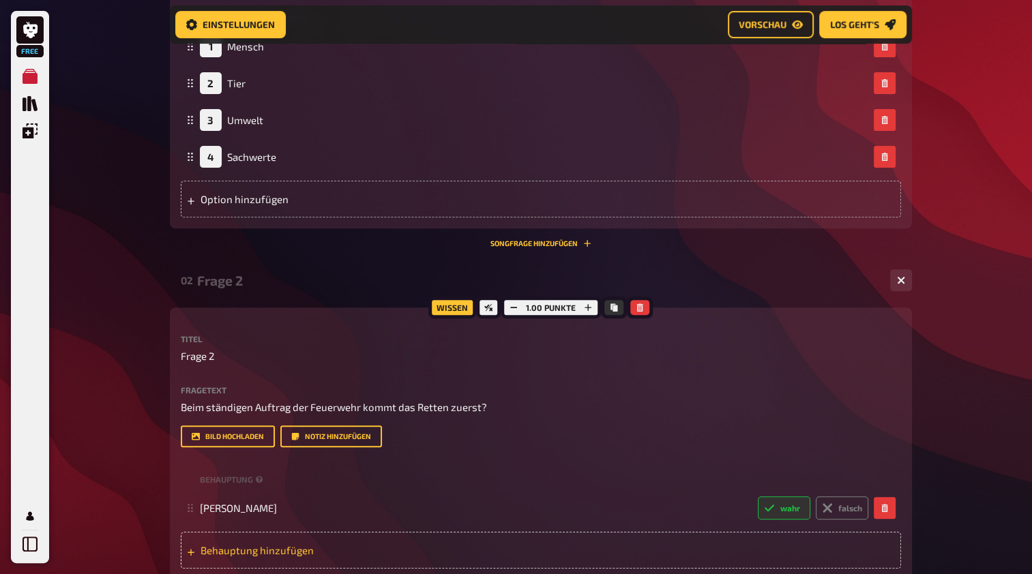
click at [514, 552] on div "Behauptung hinzufügen" at bounding box center [541, 550] width 720 height 37
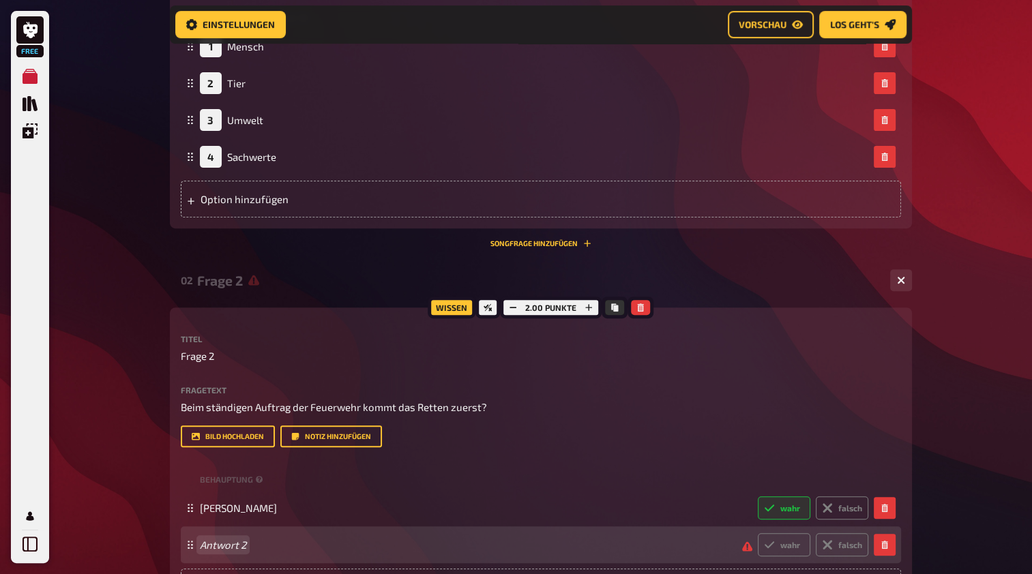
click at [250, 543] on span "Antwort 2" at bounding box center [465, 545] width 531 height 12
click at [845, 548] on label "falsch" at bounding box center [841, 544] width 53 height 23
click at [758, 533] on input "falsch" at bounding box center [757, 533] width 1 height 1
radio input "true"
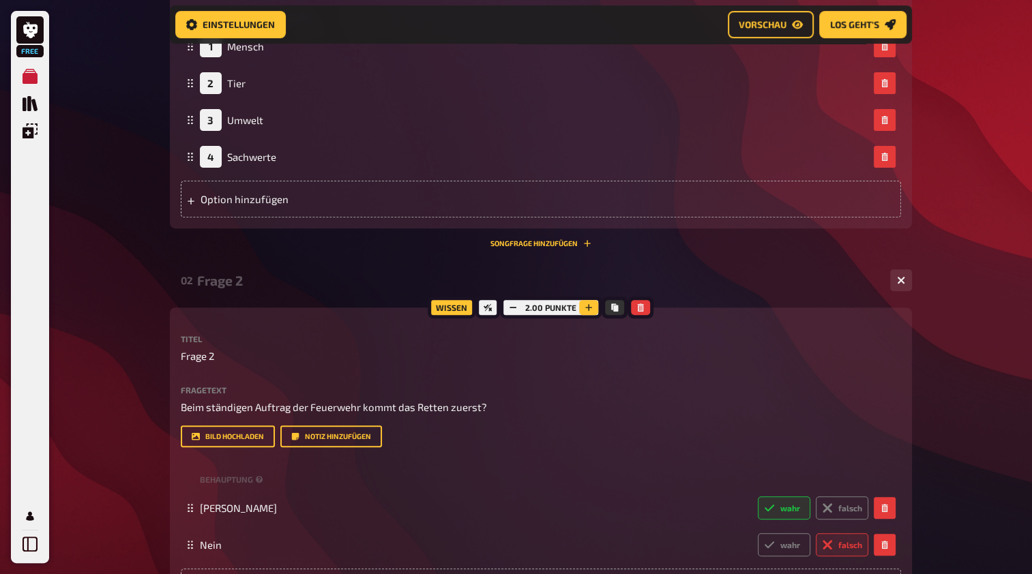
click at [589, 307] on icon "button" at bounding box center [589, 307] width 7 height 7
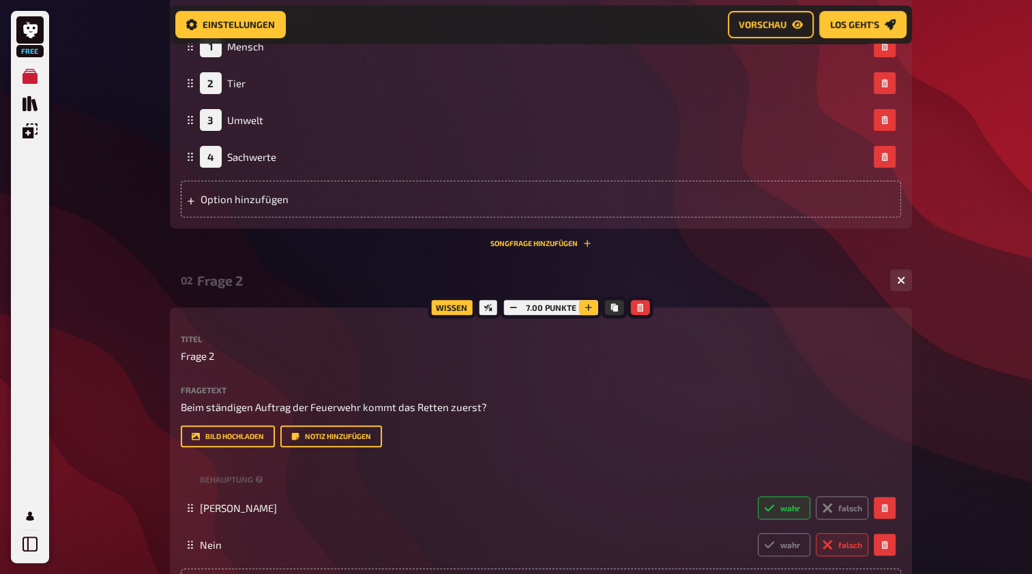
click at [589, 307] on icon "button" at bounding box center [588, 307] width 7 height 7
click at [589, 307] on icon "button" at bounding box center [589, 307] width 7 height 7
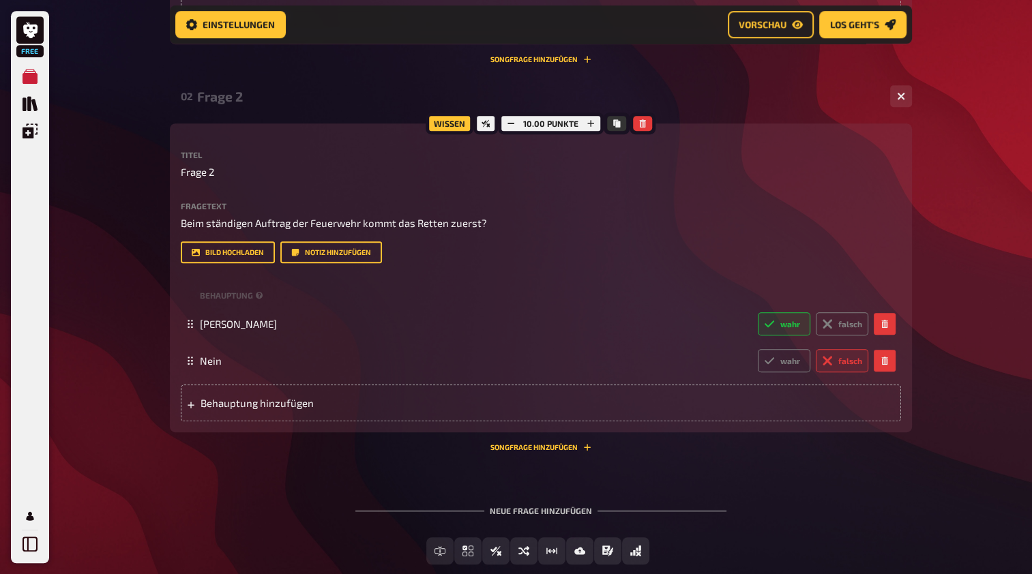
scroll to position [505, 0]
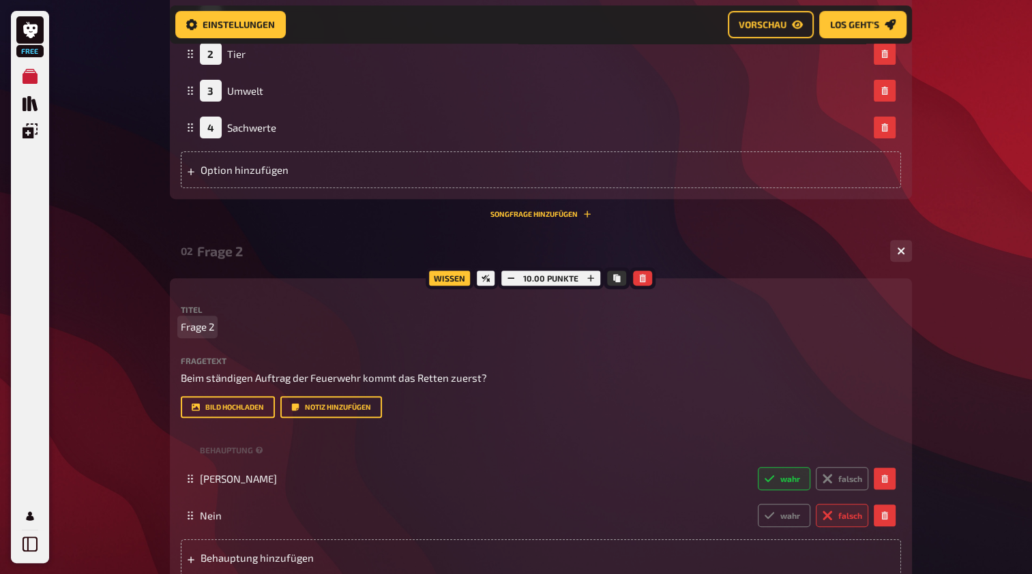
click at [202, 332] on span "Frage 2" at bounding box center [197, 327] width 33 height 16
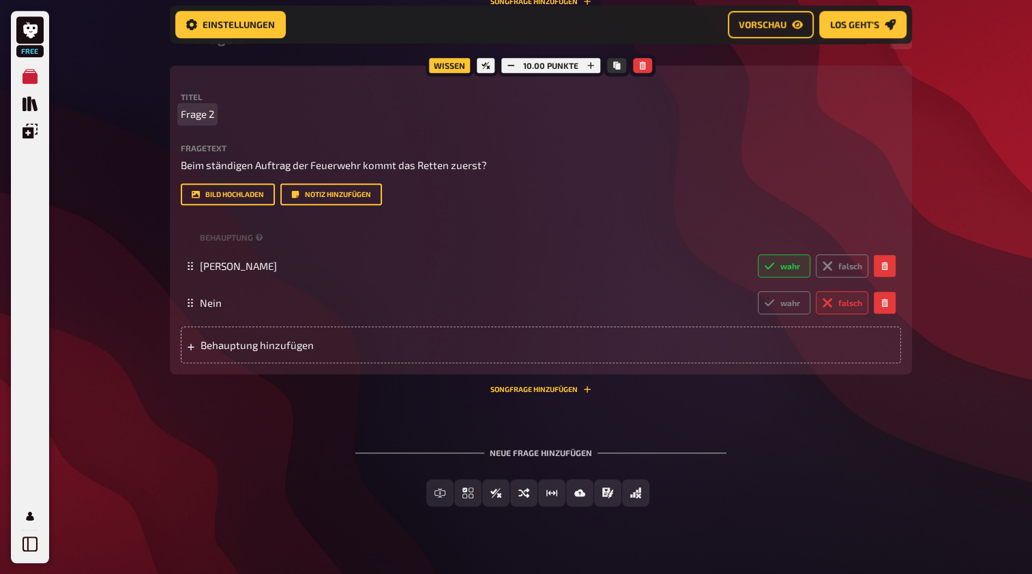
scroll to position [737, 0]
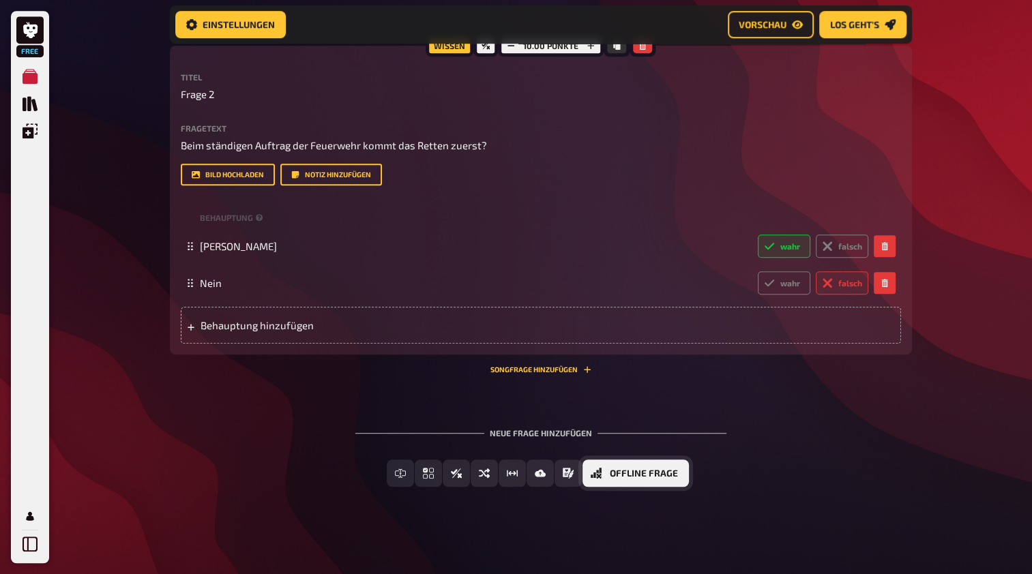
click at [672, 470] on span "Offline Frage" at bounding box center [644, 474] width 68 height 10
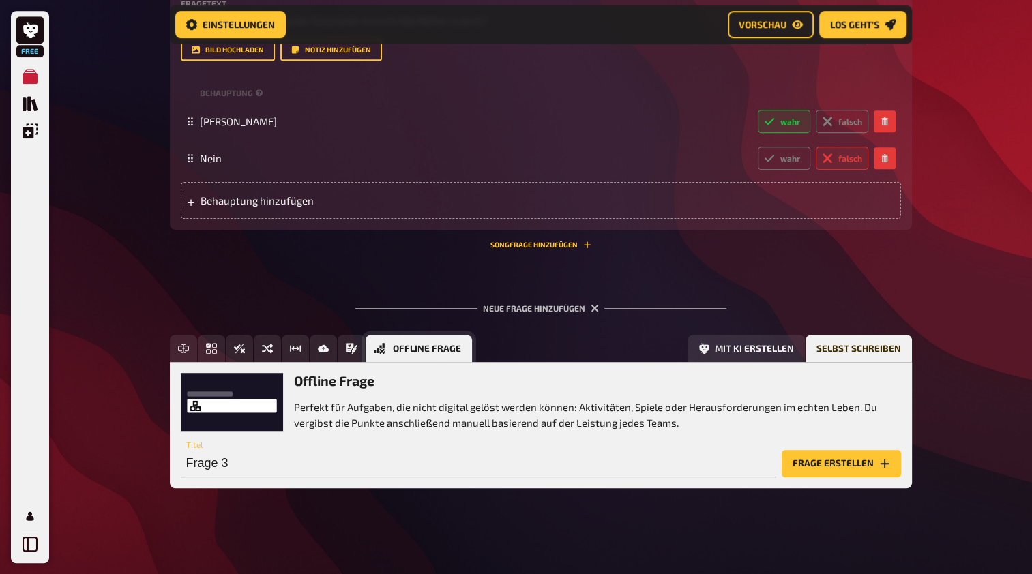
scroll to position [863, 0]
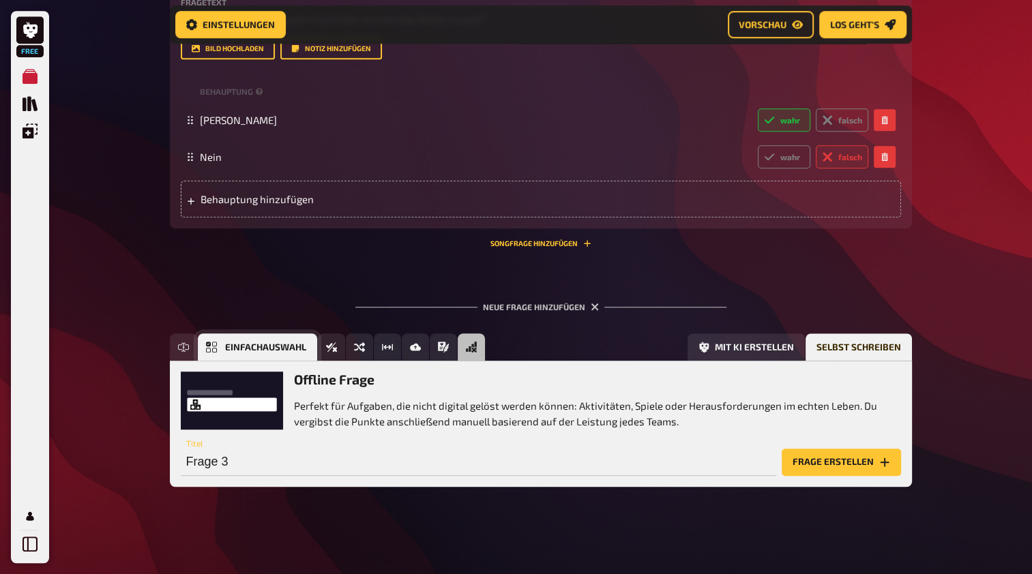
click at [286, 346] on span "Einfachauswahl" at bounding box center [265, 348] width 81 height 10
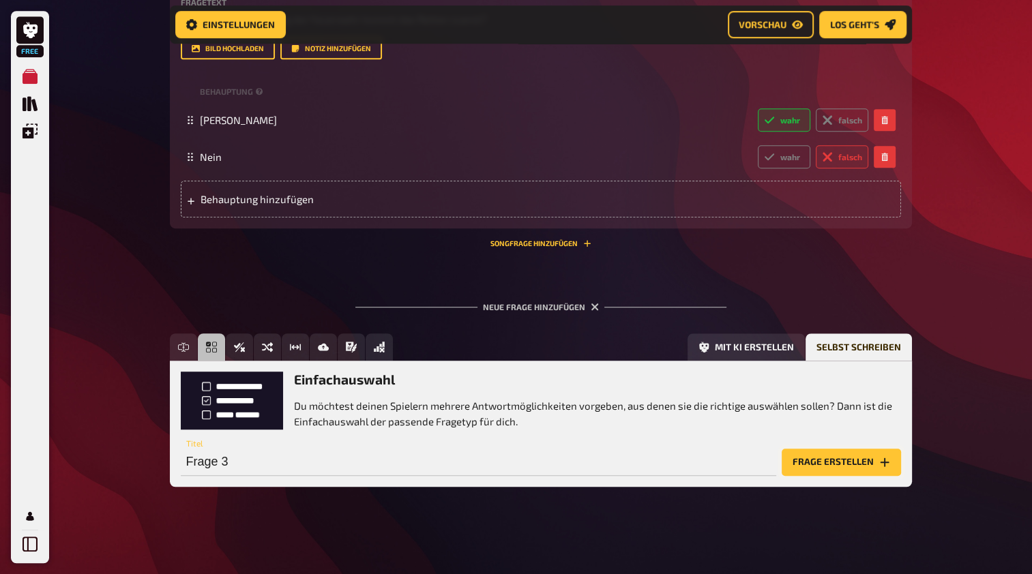
click at [865, 468] on button "Frage erstellen" at bounding box center [840, 462] width 119 height 27
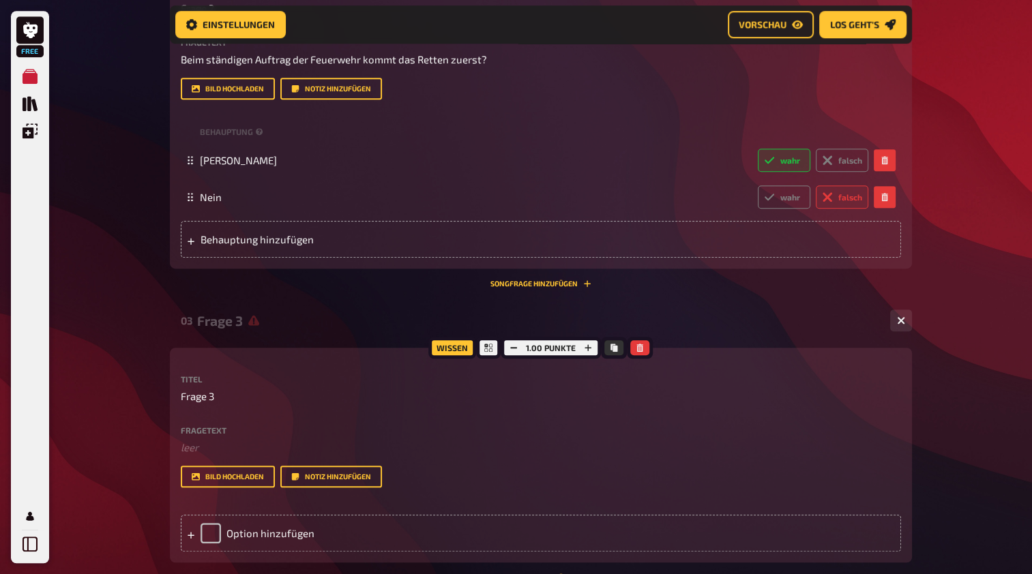
scroll to position [822, 0]
click at [188, 464] on div "Fragetext ﻿ leer Hier hinziehen für Dateiupload Bild hochladen Notiz hinzufügen" at bounding box center [541, 459] width 720 height 62
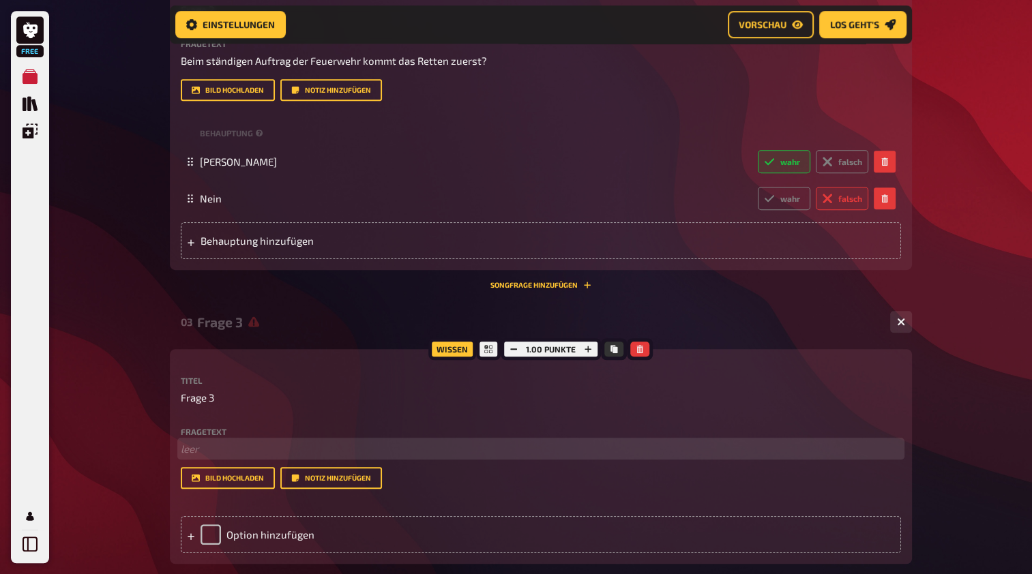
click at [193, 450] on p "﻿ leer" at bounding box center [541, 449] width 720 height 16
click at [386, 449] on span "In welchem Gesamtgewichtbereich kann mann mit der Kat.C1 fahren?" at bounding box center [341, 449] width 320 height 12
click at [390, 449] on span "In welchem Gesamtgewichtbereich kann mann mit der Kat.C1 fahren?" at bounding box center [341, 449] width 320 height 12
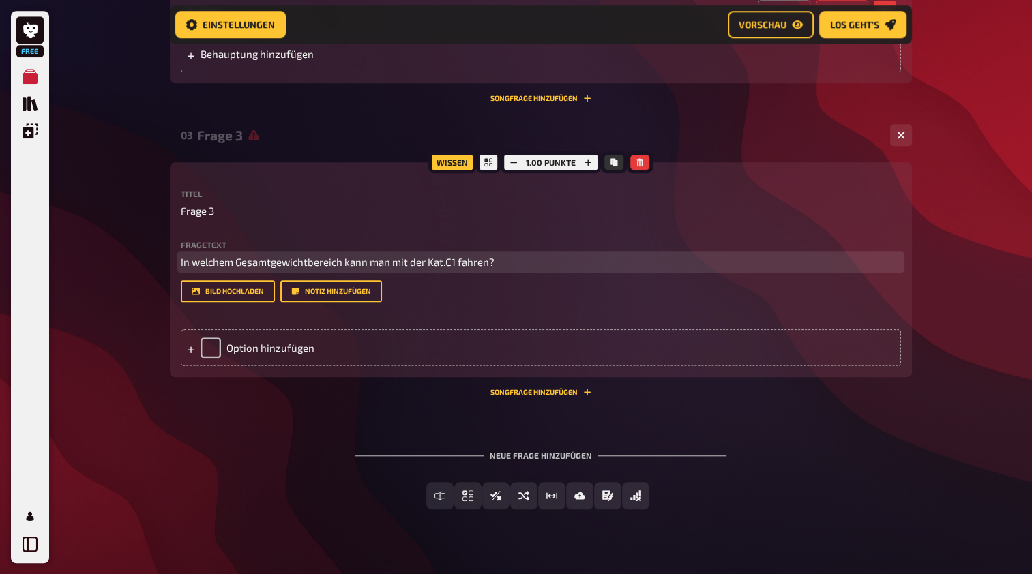
scroll to position [1010, 0]
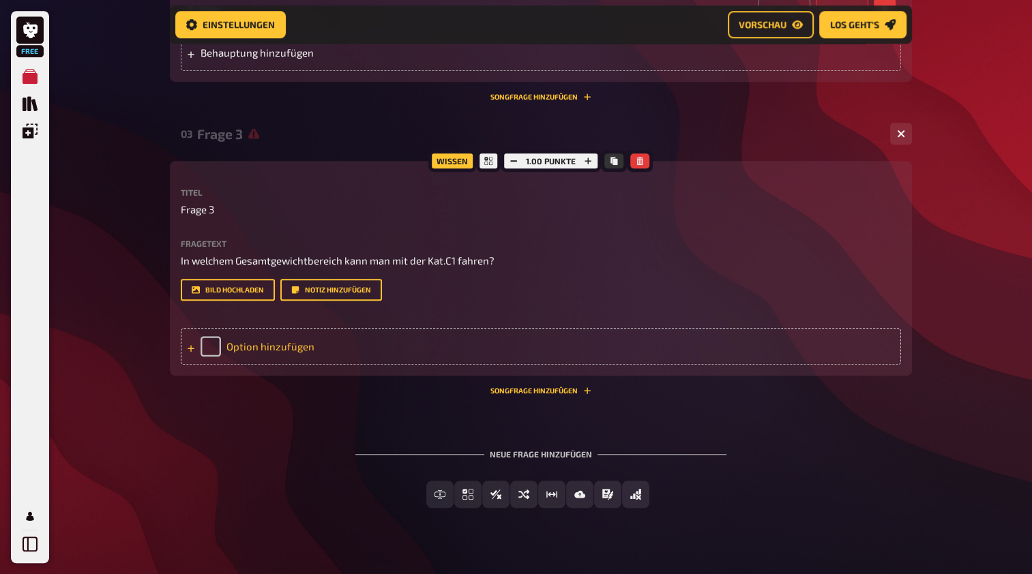
click at [220, 346] on div "Option hinzufügen" at bounding box center [541, 346] width 720 height 37
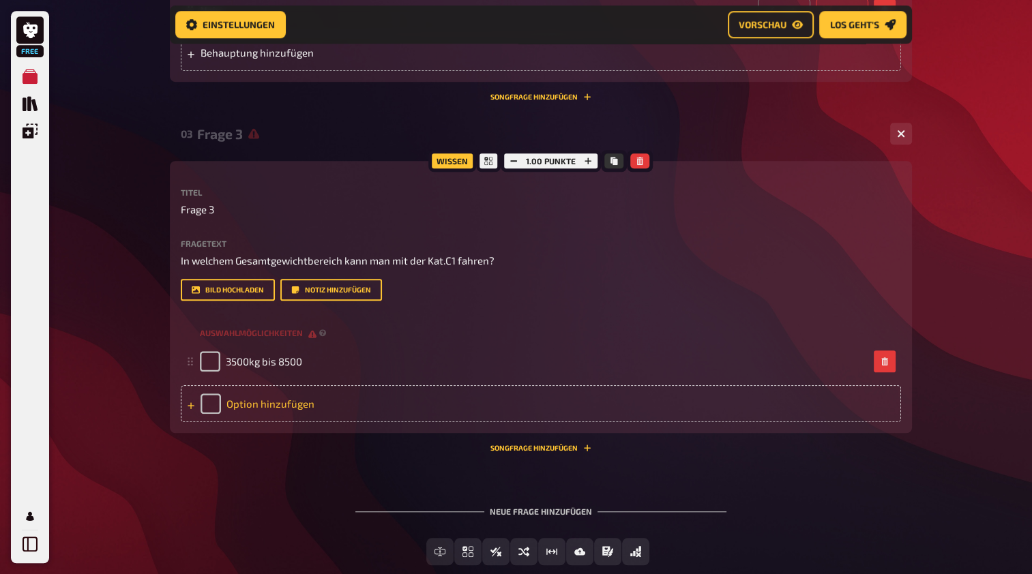
click at [248, 400] on div "Option hinzufügen" at bounding box center [541, 403] width 720 height 37
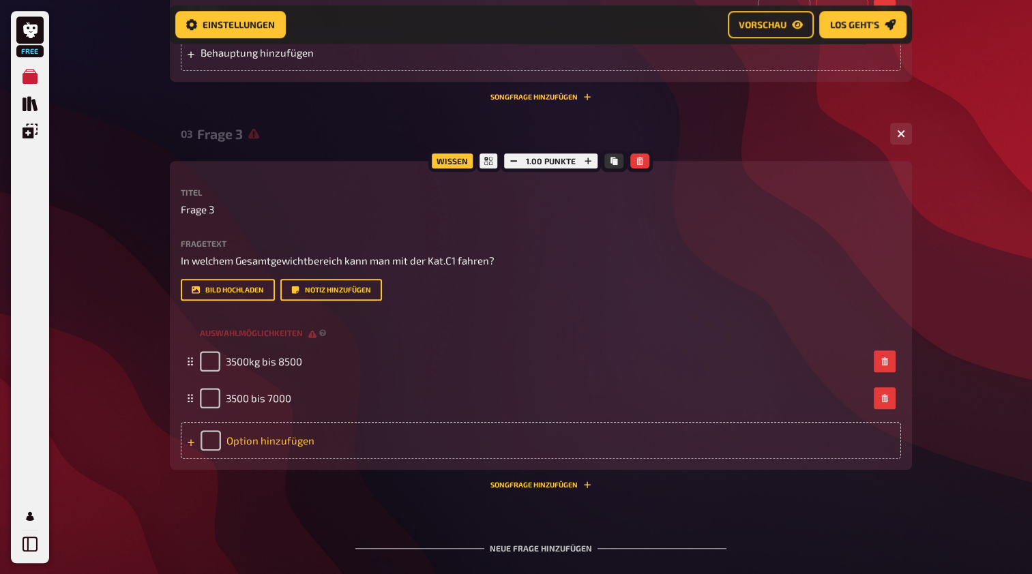
click at [215, 434] on div "Option hinzufügen" at bounding box center [541, 440] width 720 height 37
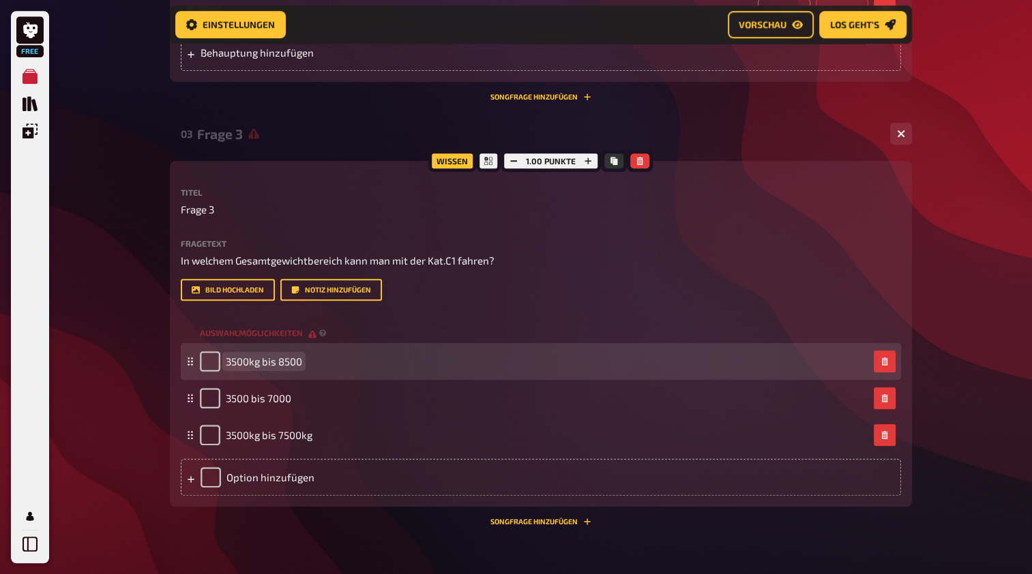
click at [305, 359] on div "3500kg bis 8500" at bounding box center [534, 361] width 668 height 20
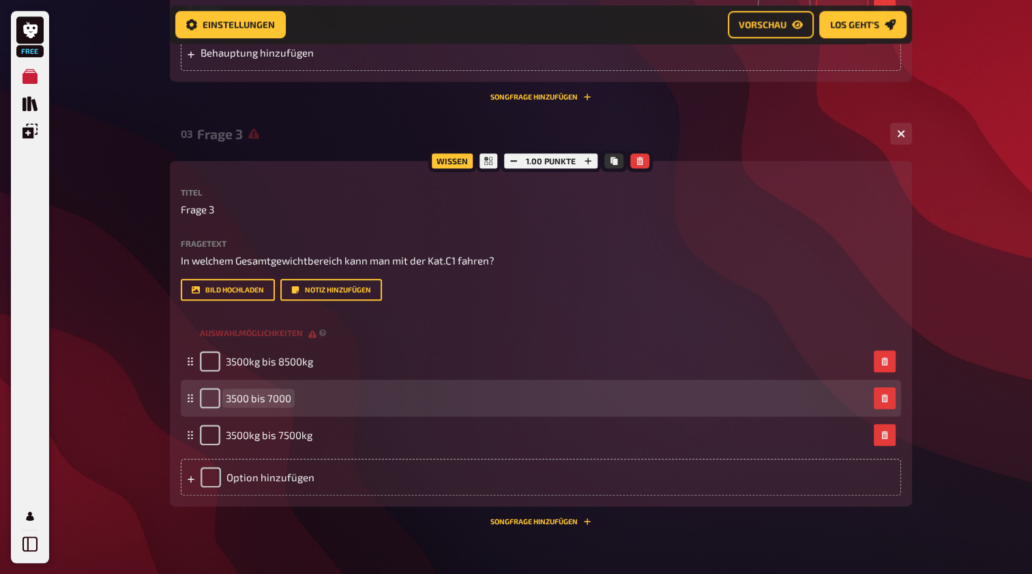
click at [247, 397] on span "3500 bis 7000" at bounding box center [258, 398] width 65 height 12
click at [309, 399] on div "3500kg bis 7000" at bounding box center [534, 398] width 668 height 20
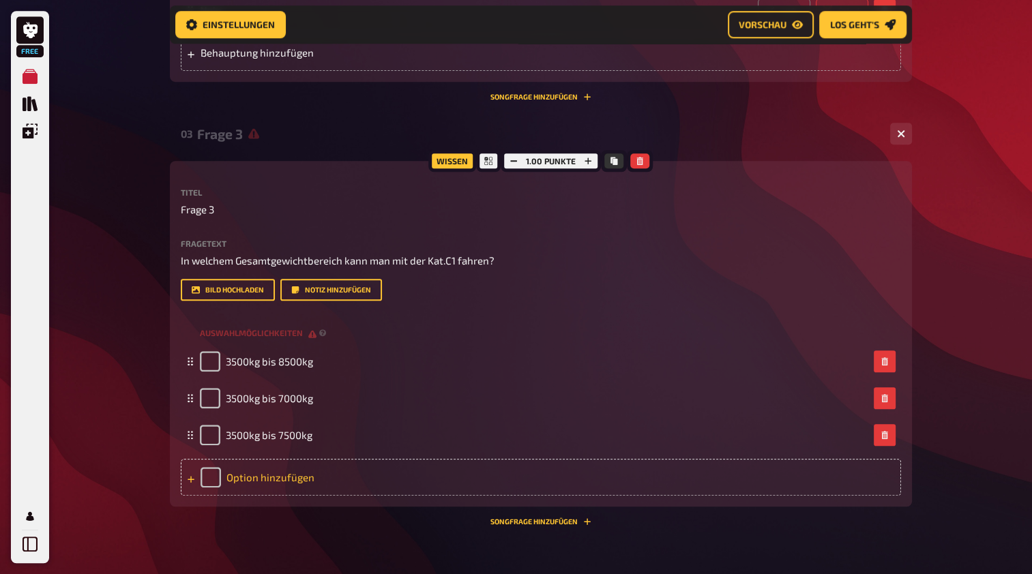
click at [256, 473] on div "Option hinzufügen" at bounding box center [541, 477] width 720 height 37
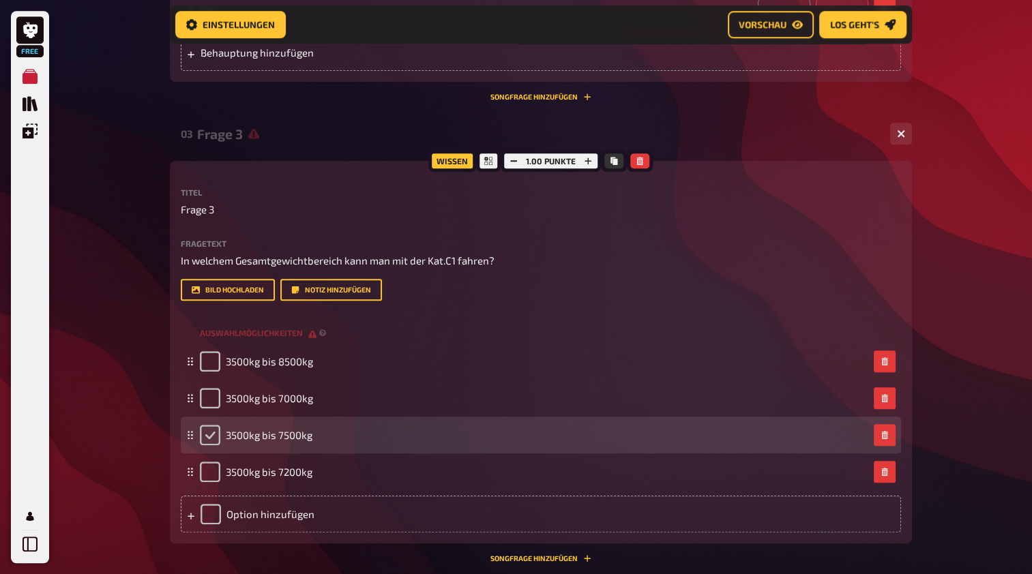
click at [211, 435] on input "checkbox" at bounding box center [210, 435] width 20 height 20
checkbox input "true"
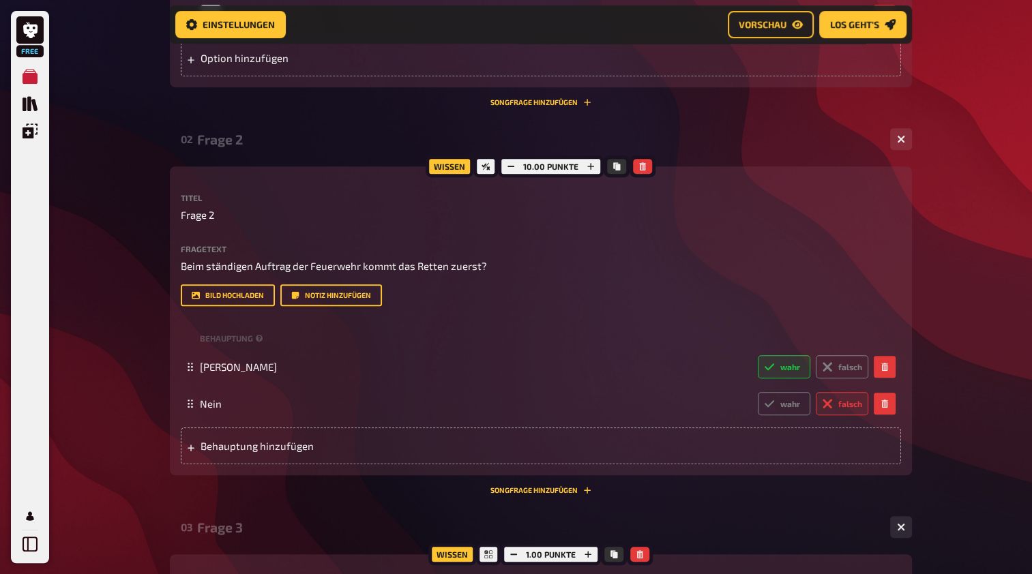
scroll to position [624, 0]
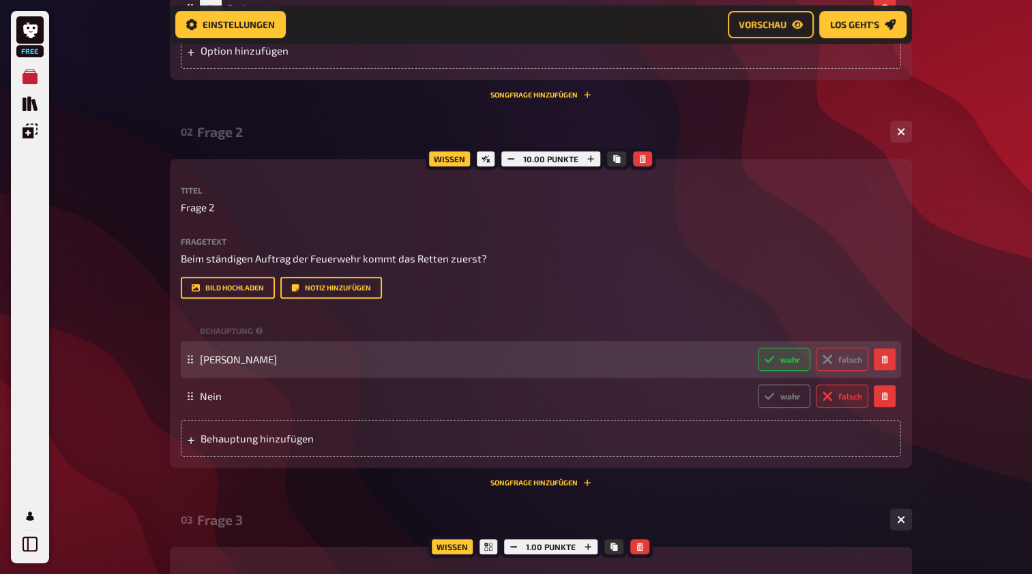
click at [841, 364] on label "falsch" at bounding box center [841, 359] width 53 height 23
click at [758, 348] on input "falsch" at bounding box center [757, 347] width 1 height 1
radio input "true"
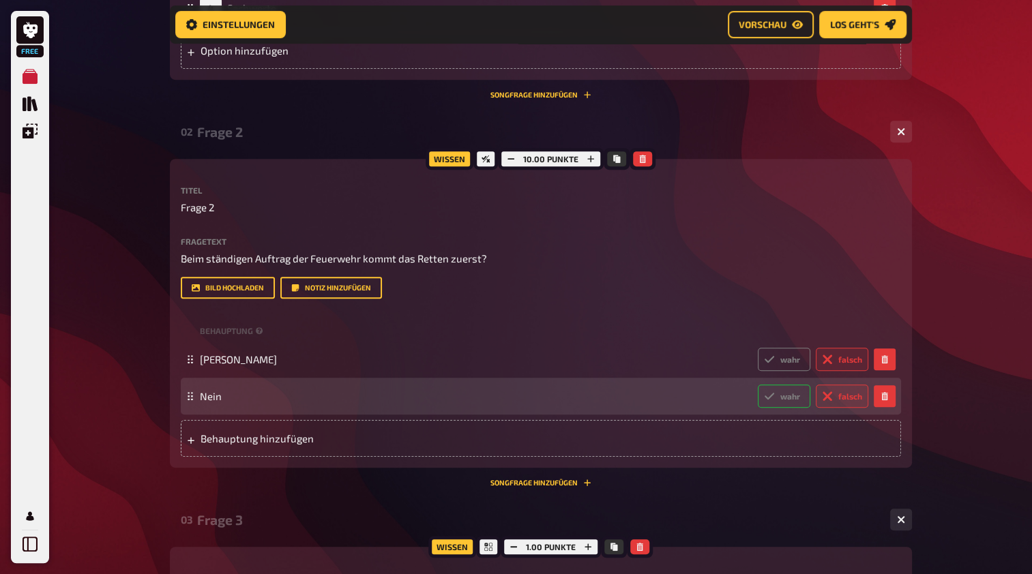
click at [794, 397] on label "wahr" at bounding box center [784, 396] width 53 height 23
click at [758, 385] on input "wahr" at bounding box center [757, 384] width 1 height 1
radio input "true"
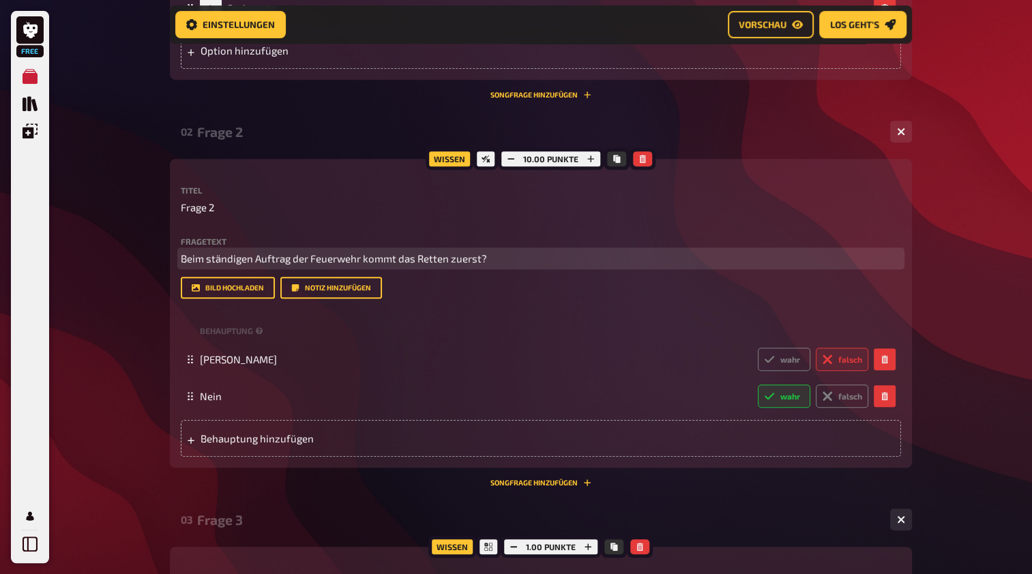
click at [417, 258] on span "Beim ständigen Auftrag der Feuerwehr kommt das Retten zuerst?" at bounding box center [334, 258] width 306 height 12
click at [449, 258] on span "Beim ständigen Auftrag der Feuerwehr kommt das "Retten zuerst?" at bounding box center [336, 258] width 310 height 12
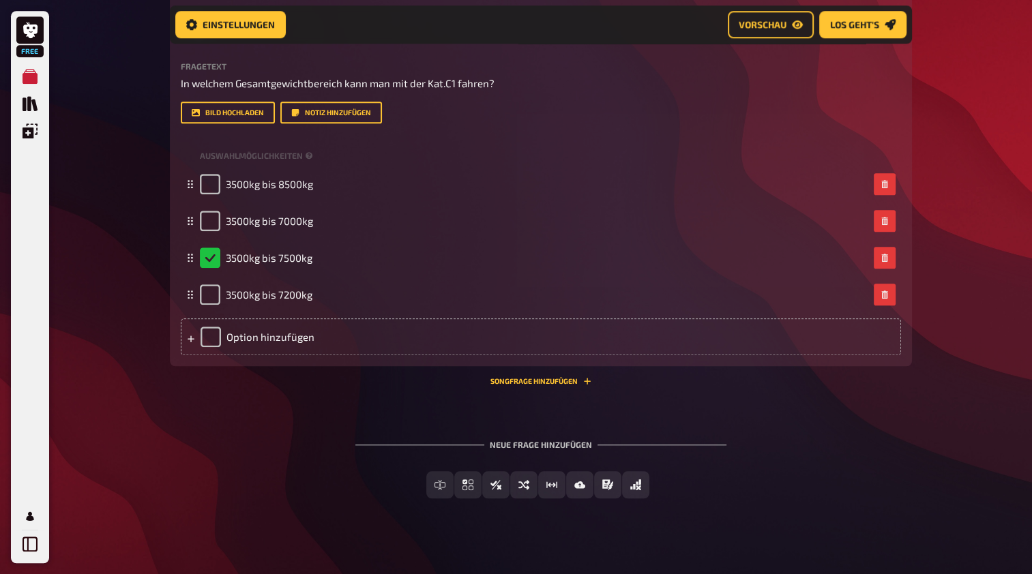
scroll to position [1199, 0]
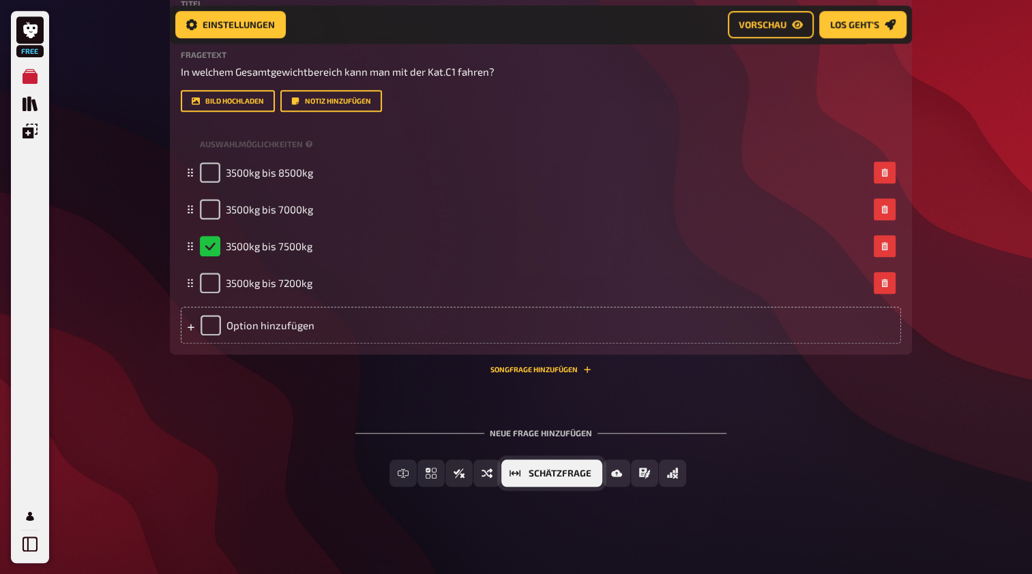
click at [578, 482] on button "Schätzfrage" at bounding box center [551, 473] width 101 height 27
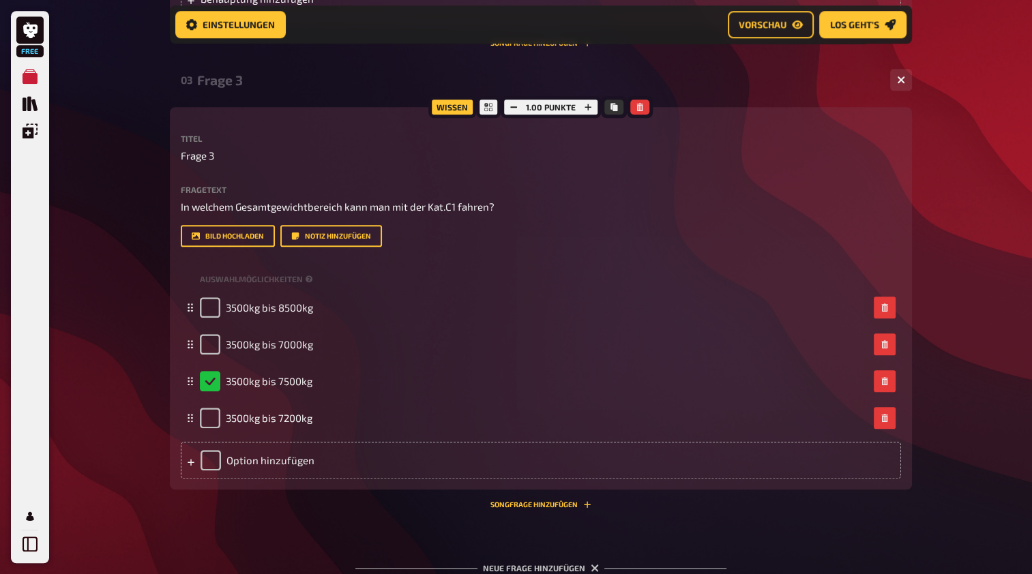
scroll to position [1058, 0]
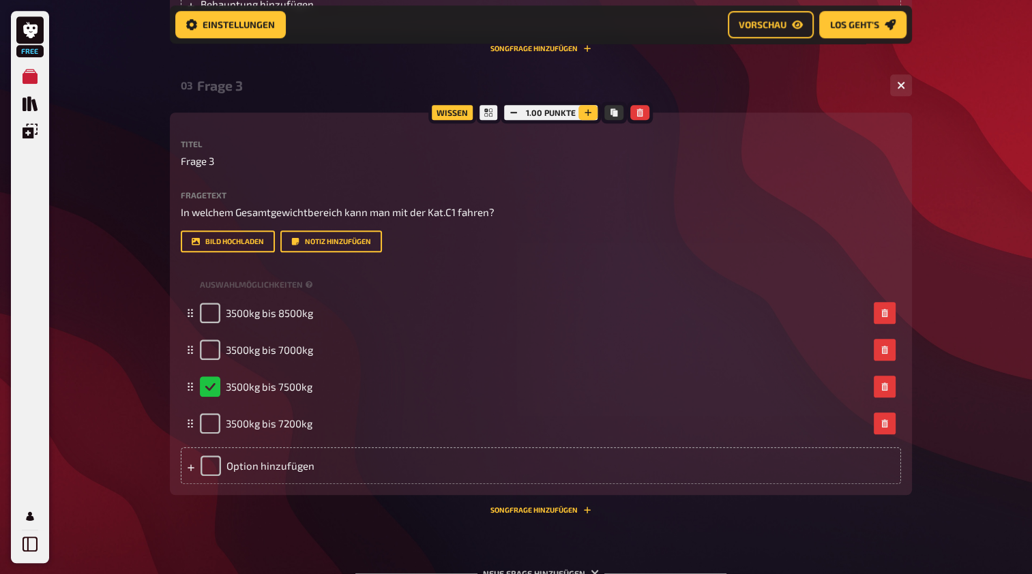
click at [592, 110] on button "button" at bounding box center [587, 112] width 19 height 15
click at [592, 110] on icon "button" at bounding box center [588, 112] width 8 height 8
click at [592, 110] on button "button" at bounding box center [588, 112] width 19 height 15
click at [592, 110] on icon "button" at bounding box center [588, 112] width 8 height 8
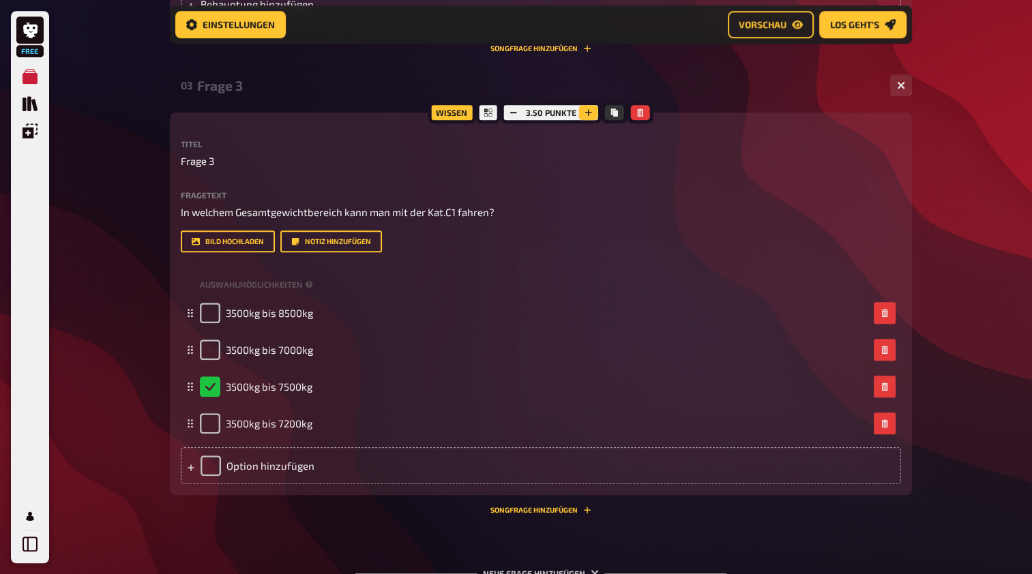
click at [592, 110] on button "button" at bounding box center [588, 112] width 19 height 15
click at [592, 110] on icon "button" at bounding box center [589, 112] width 8 height 8
click at [592, 110] on button "button" at bounding box center [588, 112] width 19 height 15
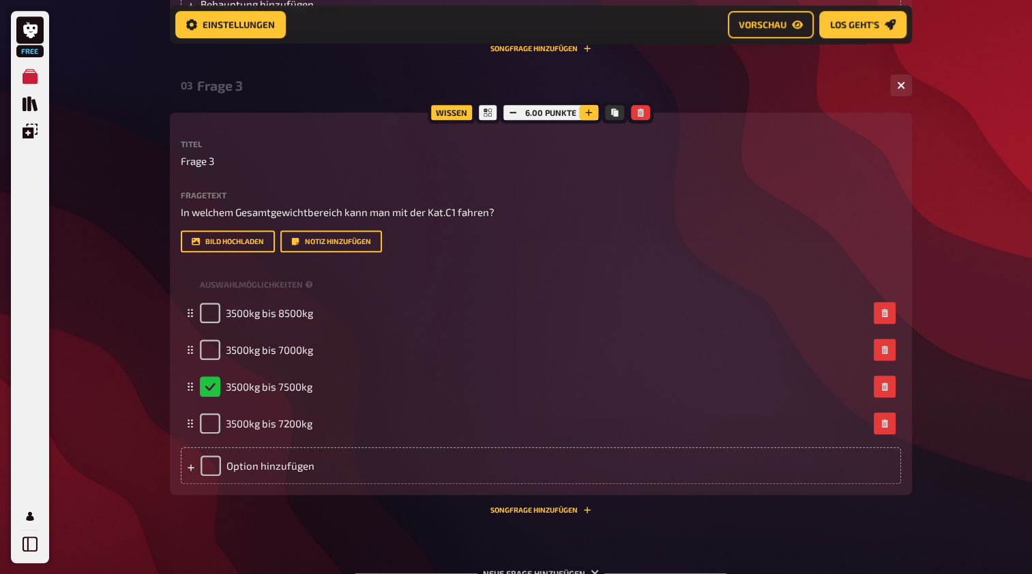
click at [592, 110] on icon "button" at bounding box center [588, 112] width 8 height 8
click at [592, 110] on button "button" at bounding box center [588, 112] width 19 height 15
click at [592, 110] on button "button" at bounding box center [587, 112] width 19 height 15
click at [592, 110] on icon "button" at bounding box center [588, 112] width 8 height 8
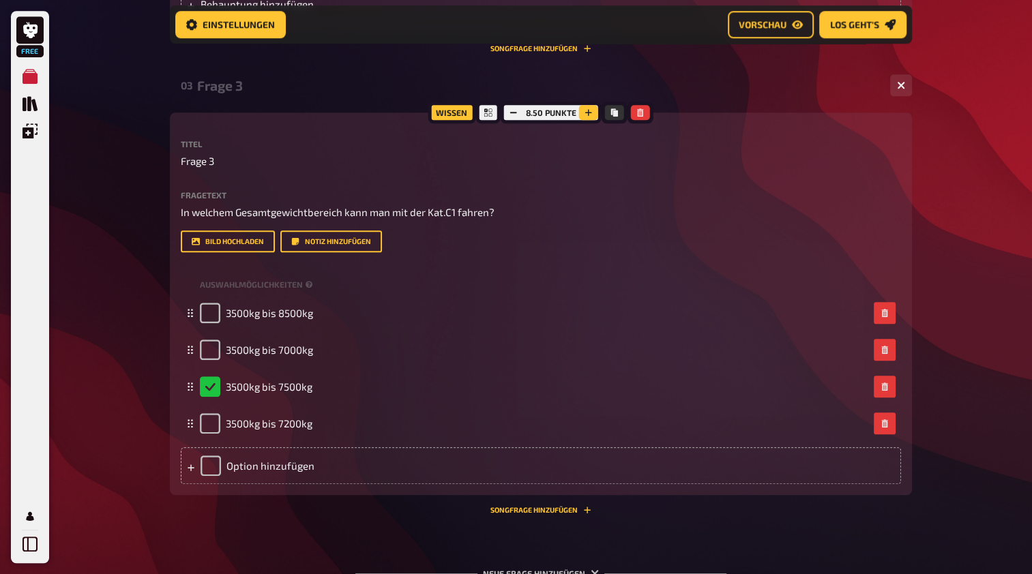
click at [592, 110] on button "button" at bounding box center [588, 112] width 19 height 15
click at [592, 110] on icon "button" at bounding box center [588, 112] width 8 height 8
click at [592, 110] on button "button" at bounding box center [588, 112] width 19 height 15
click at [592, 110] on icon "button" at bounding box center [590, 112] width 8 height 8
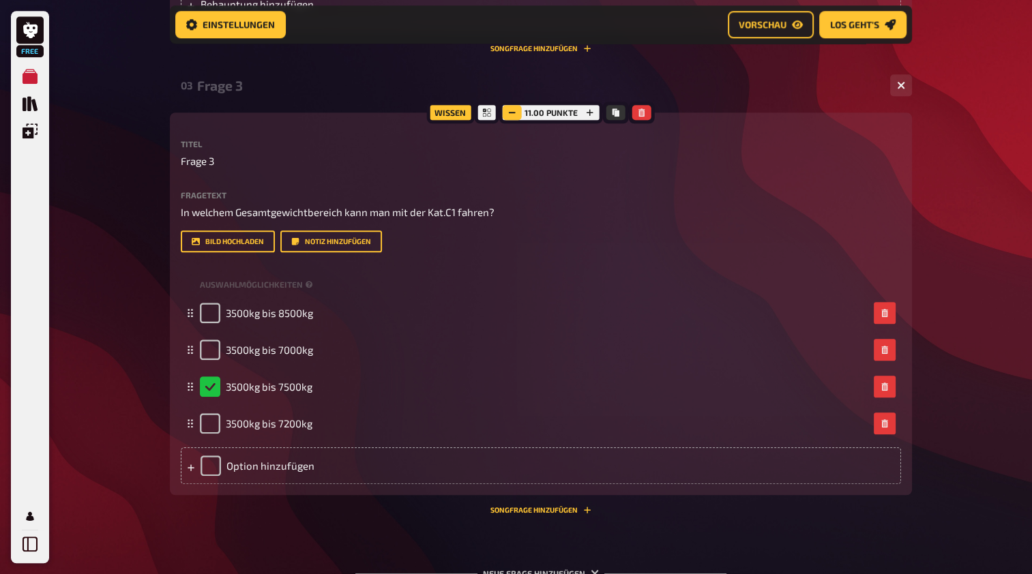
click at [513, 112] on rect "button" at bounding box center [512, 112] width 7 height 1
click at [512, 111] on icon "button" at bounding box center [511, 112] width 8 height 8
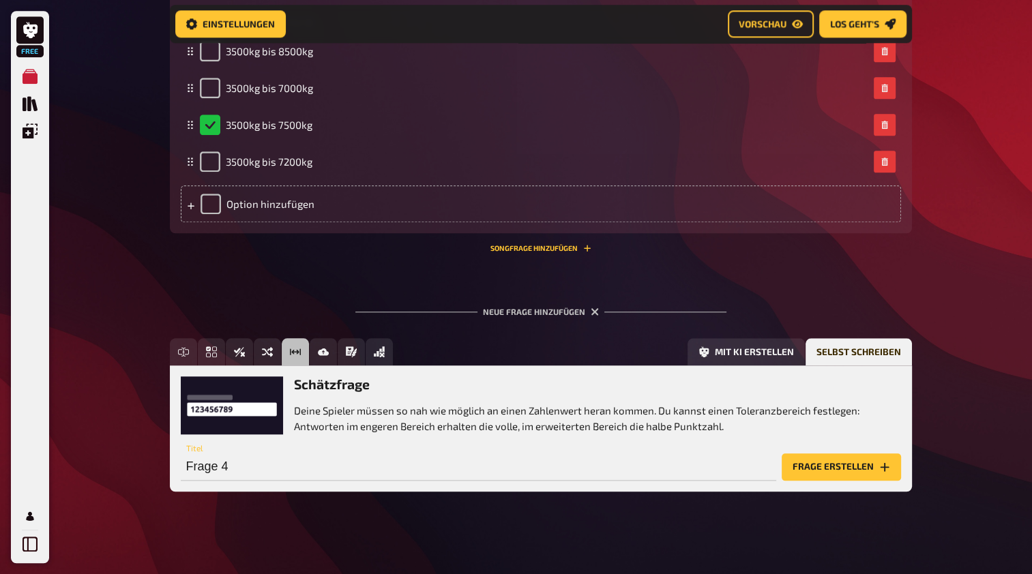
scroll to position [1325, 0]
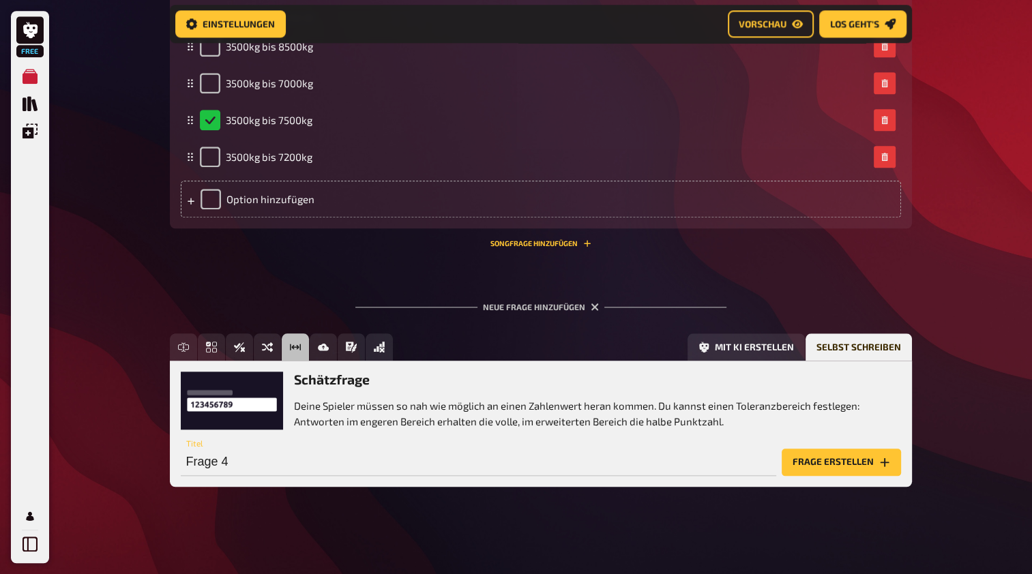
drag, startPoint x: 330, startPoint y: 346, endPoint x: 367, endPoint y: 400, distance: 65.8
click at [367, 400] on p "Deine Spieler müssen so nah wie möglich an einen Zahlenwert heran kommen. Du ka…" at bounding box center [597, 413] width 607 height 31
click at [323, 349] on icon "Bild-Antwort" at bounding box center [323, 348] width 11 height 8
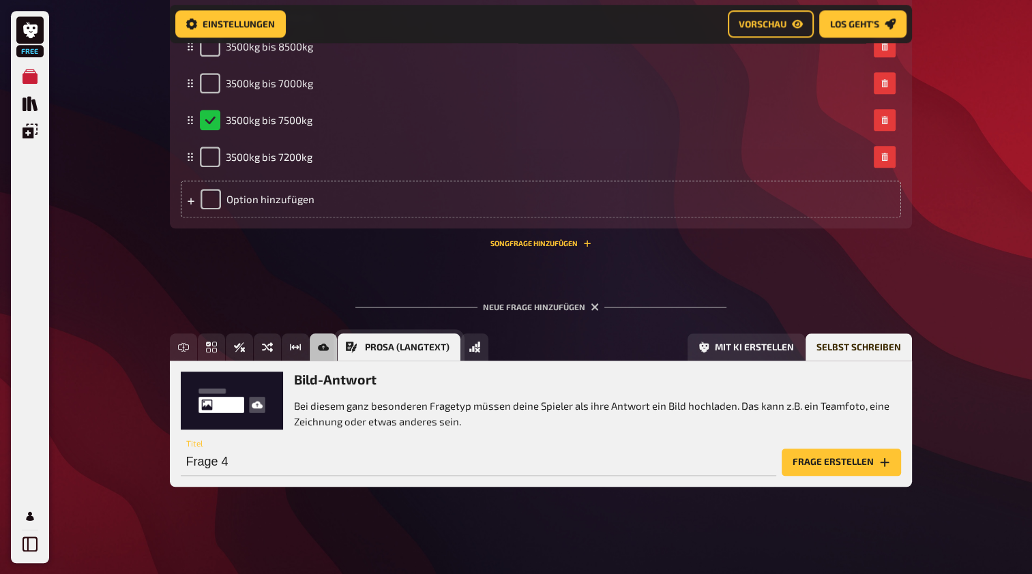
click at [355, 344] on icon "Prosa (Langtext)" at bounding box center [351, 347] width 11 height 11
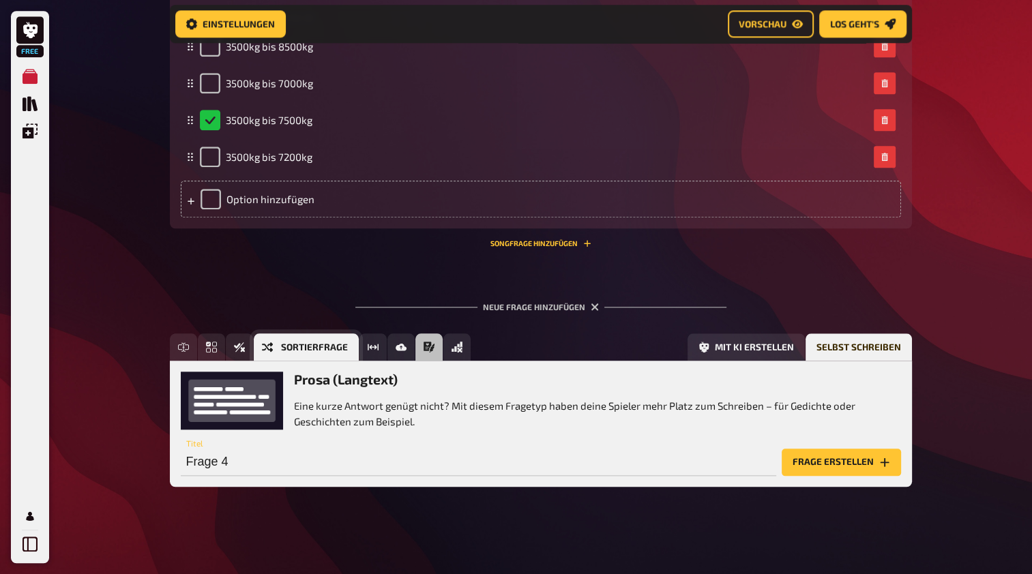
click at [335, 350] on span "Sortierfrage" at bounding box center [314, 348] width 67 height 10
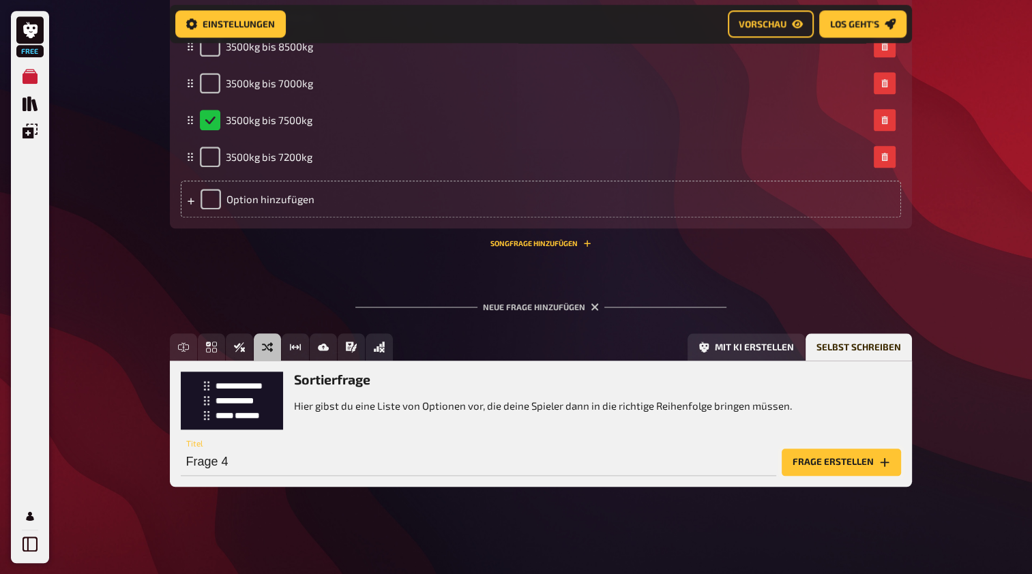
click at [837, 462] on button "Frage erstellen" at bounding box center [840, 462] width 119 height 27
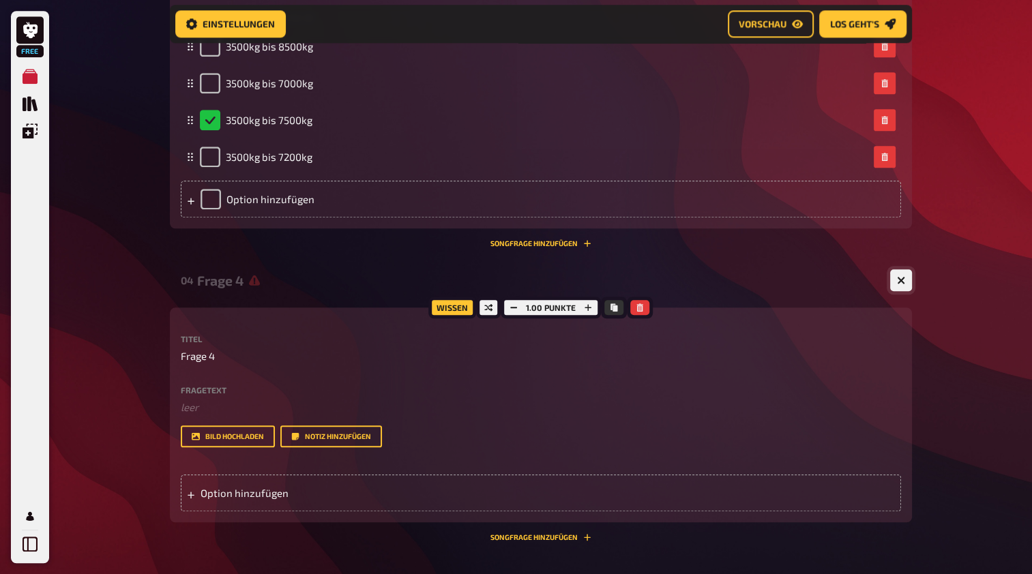
click at [905, 280] on button "button" at bounding box center [901, 280] width 22 height 22
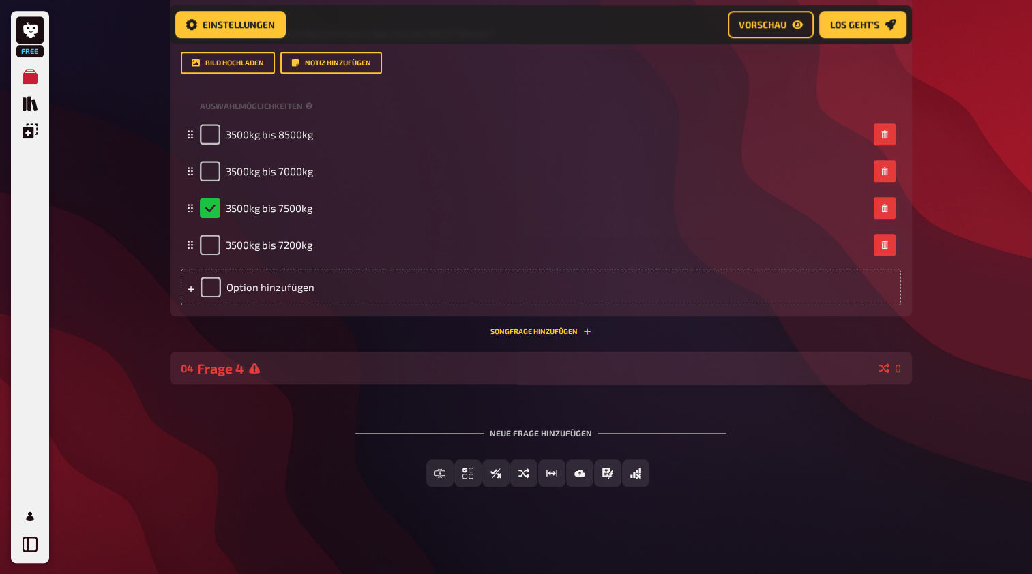
scroll to position [1238, 0]
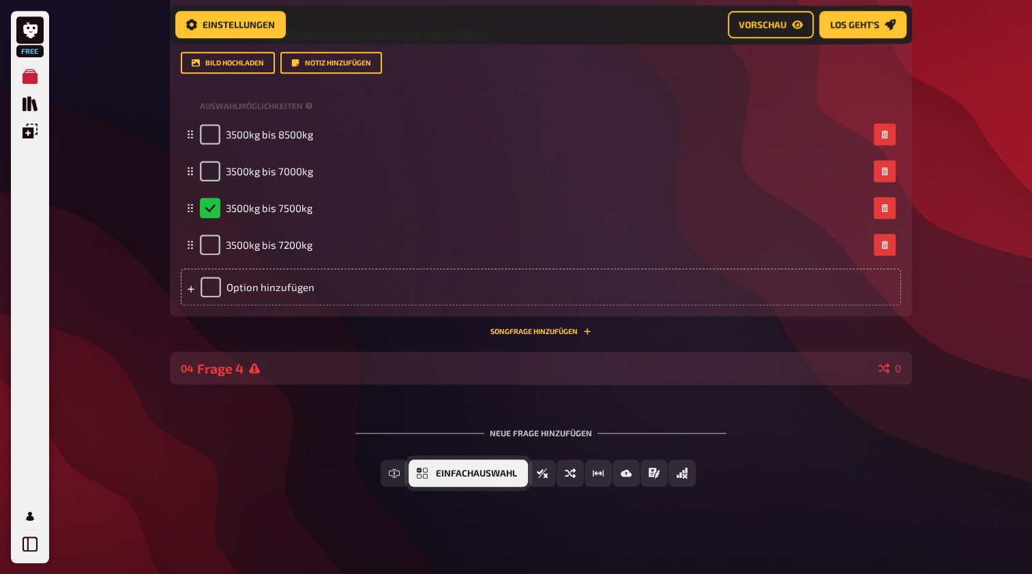
click at [434, 469] on button "Einfachauswahl" at bounding box center [467, 473] width 119 height 27
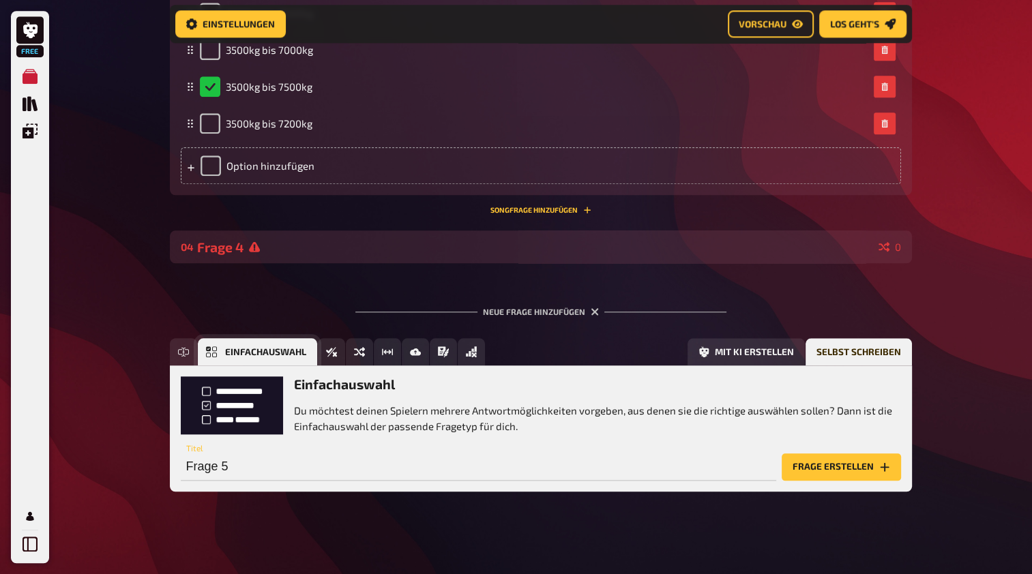
scroll to position [1363, 0]
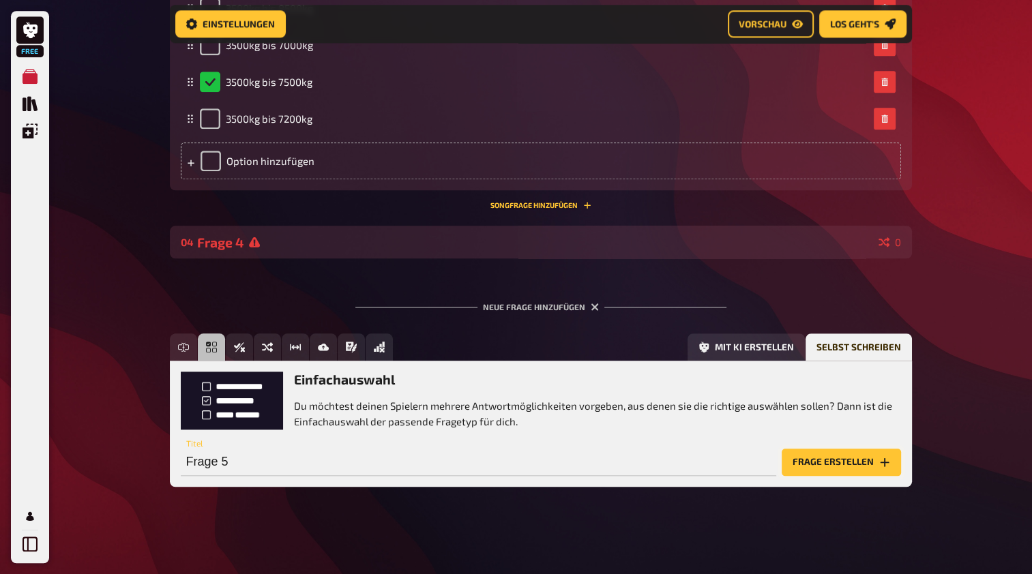
click at [826, 462] on button "Frage erstellen" at bounding box center [840, 462] width 119 height 27
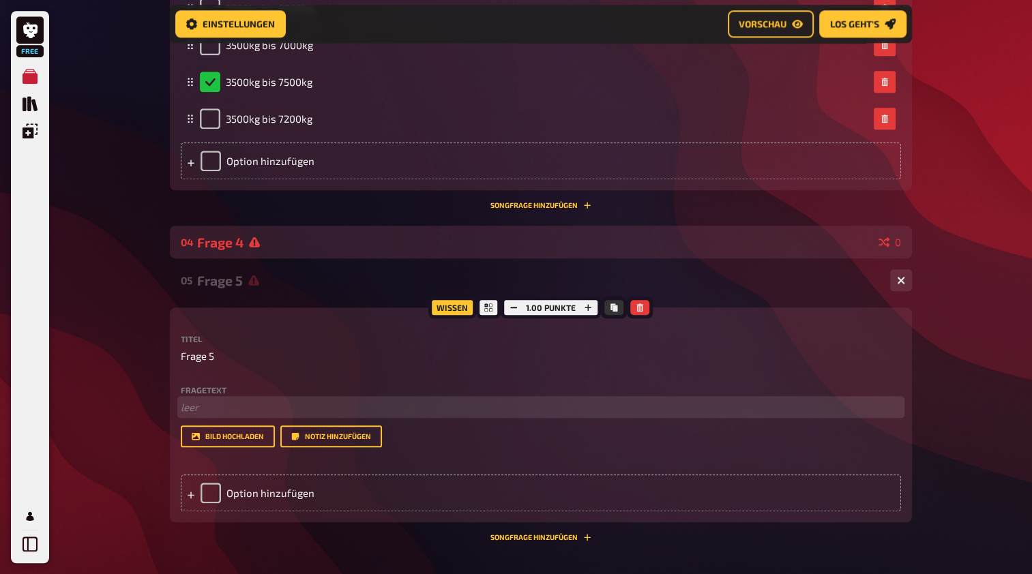
click at [200, 406] on p "﻿ leer" at bounding box center [541, 408] width 720 height 16
click at [317, 406] on span "Gewicht des Prüfungsfahrzueges C" at bounding box center [263, 407] width 164 height 12
click at [352, 400] on p "Gewicht des Prüfungsfahrzeuges C" at bounding box center [541, 408] width 720 height 16
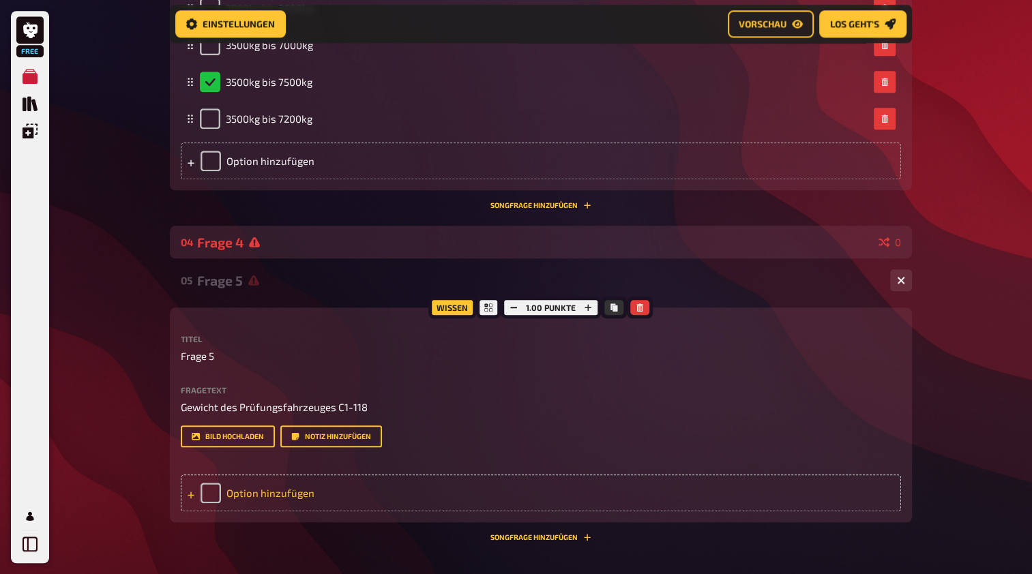
click at [297, 490] on div "Option hinzufügen" at bounding box center [541, 493] width 720 height 37
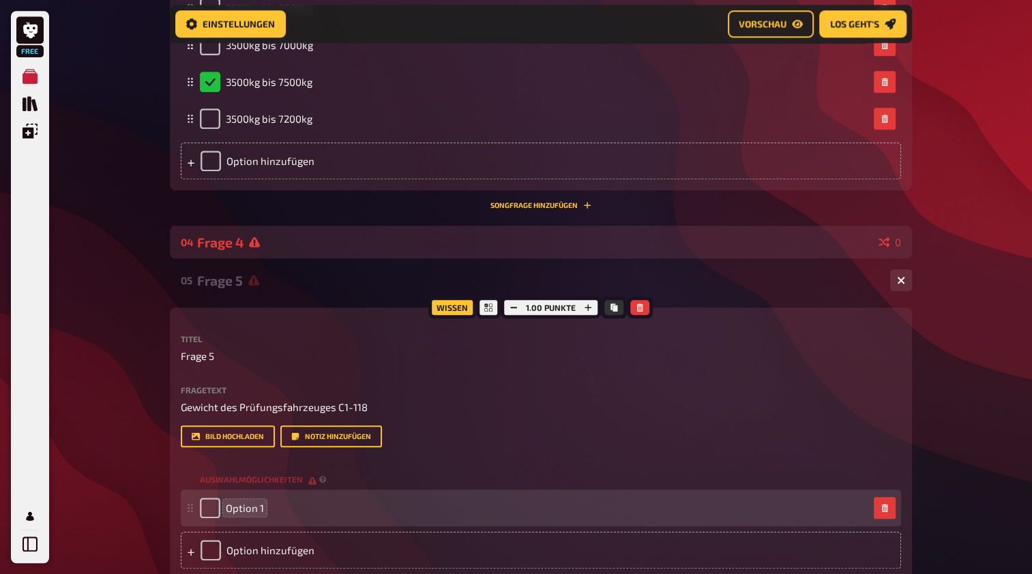
click at [245, 506] on span "Option 1" at bounding box center [245, 508] width 38 height 12
click at [263, 508] on div "Option 1" at bounding box center [534, 508] width 668 height 20
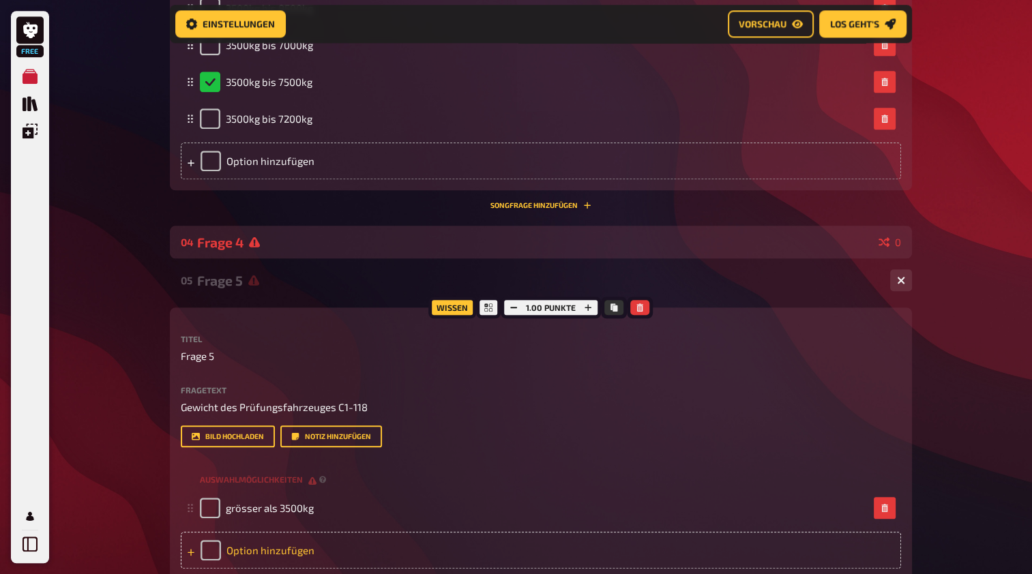
click at [258, 543] on div "Option hinzufügen" at bounding box center [541, 550] width 720 height 37
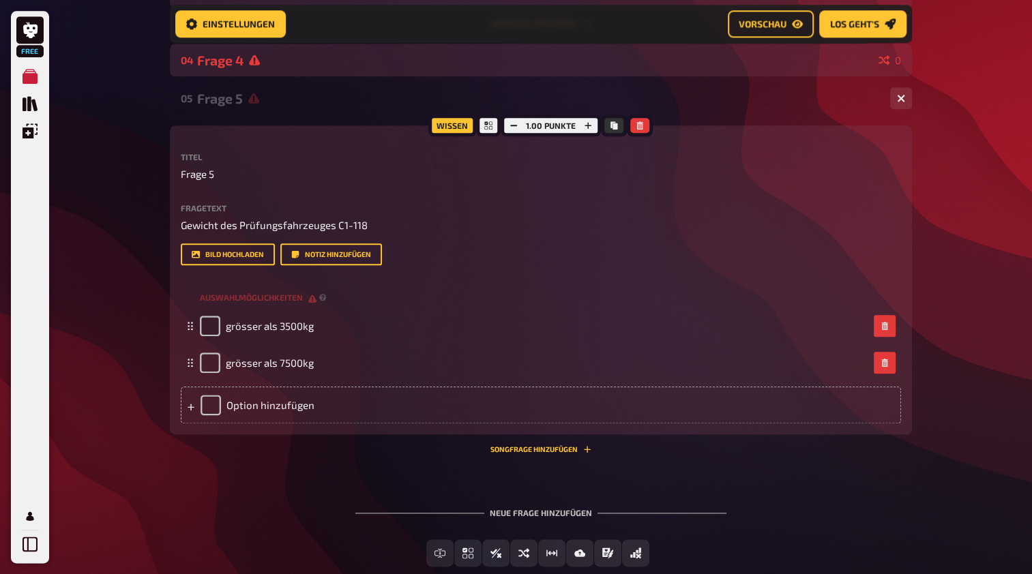
scroll to position [1550, 0]
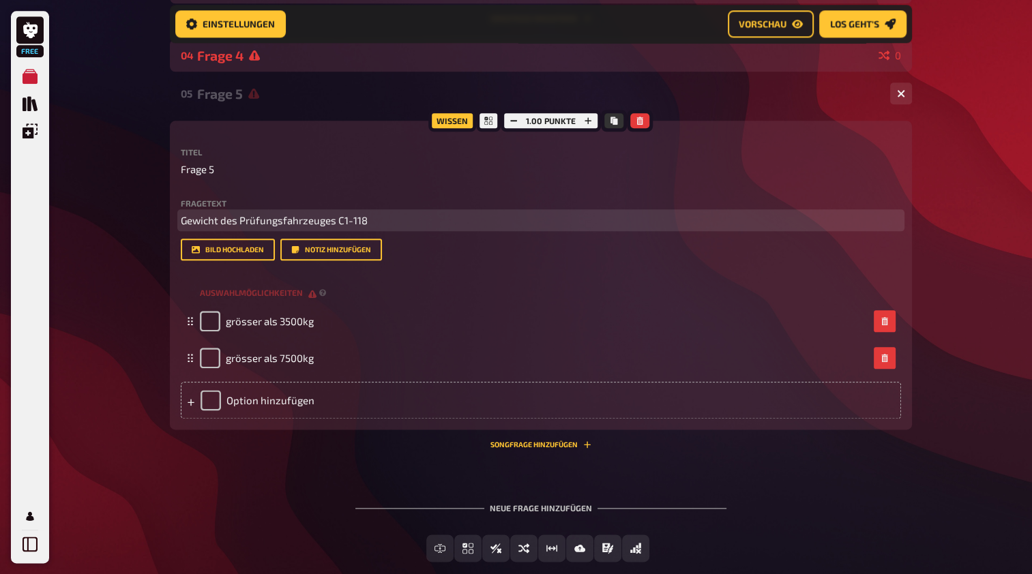
click at [369, 220] on p "Gewicht des Prüfungsfahrzeuges C1-118" at bounding box center [541, 221] width 720 height 16
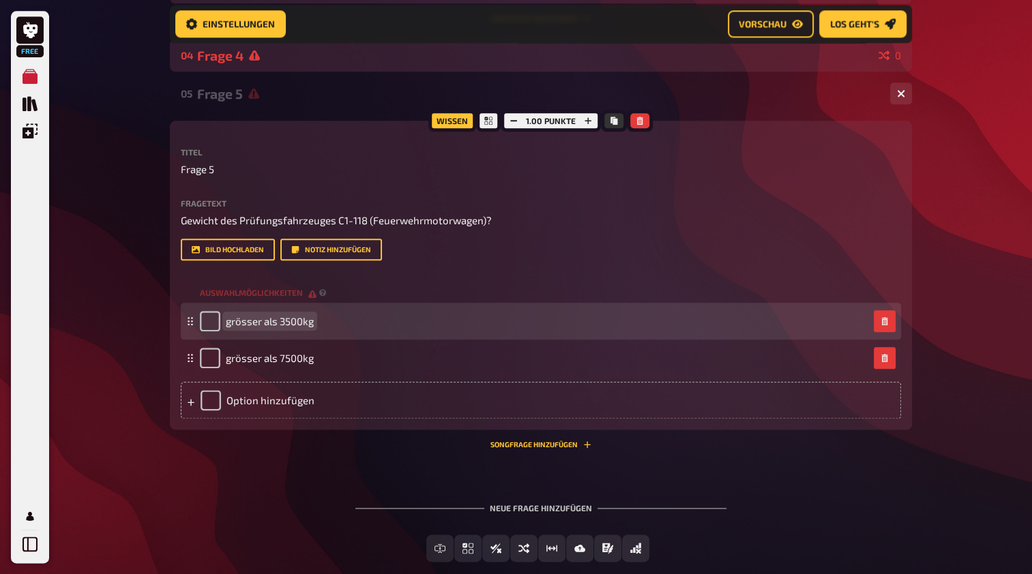
click at [233, 319] on span "grösser als 3500kg" at bounding box center [270, 321] width 88 height 12
click at [222, 318] on div "grösser als 3500kg" at bounding box center [257, 321] width 114 height 20
click at [226, 323] on span "grösser als 3500kg" at bounding box center [270, 321] width 88 height 12
click at [227, 320] on span "grösser als 3500kg" at bounding box center [270, 321] width 88 height 12
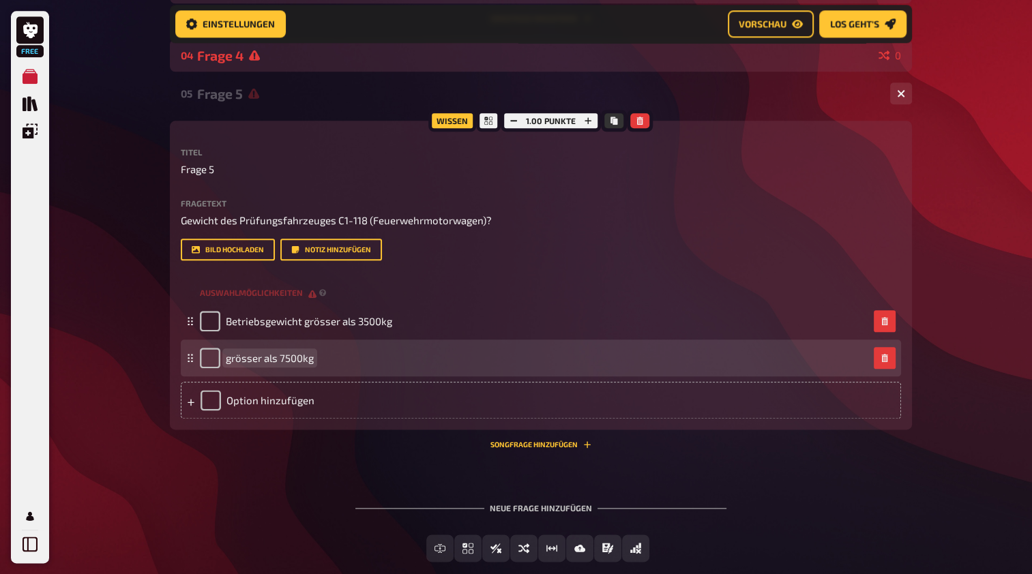
click at [226, 360] on span "grösser als 7500kg" at bounding box center [270, 358] width 88 height 12
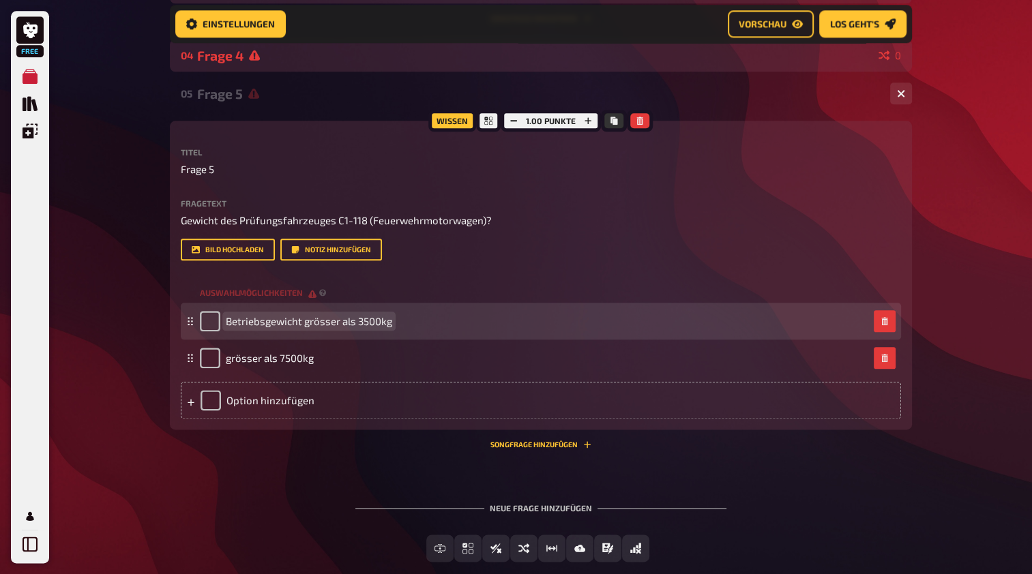
click at [305, 323] on span "Betriebsgewicht grösser als 3500kg" at bounding box center [309, 321] width 166 height 12
click at [303, 320] on span "Betriebsgewicht grösser als 3500kg" at bounding box center [309, 321] width 166 height 12
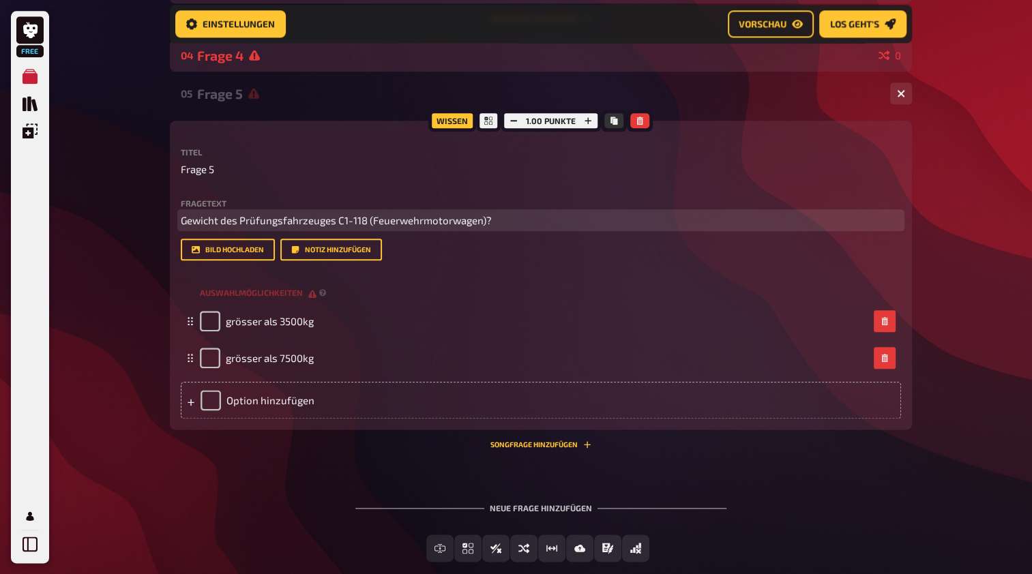
click at [186, 220] on span "Gewicht des Prüfungsfahrzeuges C1-118 (Feuerwehrmotorwagen)?" at bounding box center [336, 220] width 311 height 12
click at [287, 216] on span "Betriebsgewichtewicht des Prüfungsfahrzeuges C1-118 (Feuerwehrmotorwagen)?" at bounding box center [371, 220] width 381 height 12
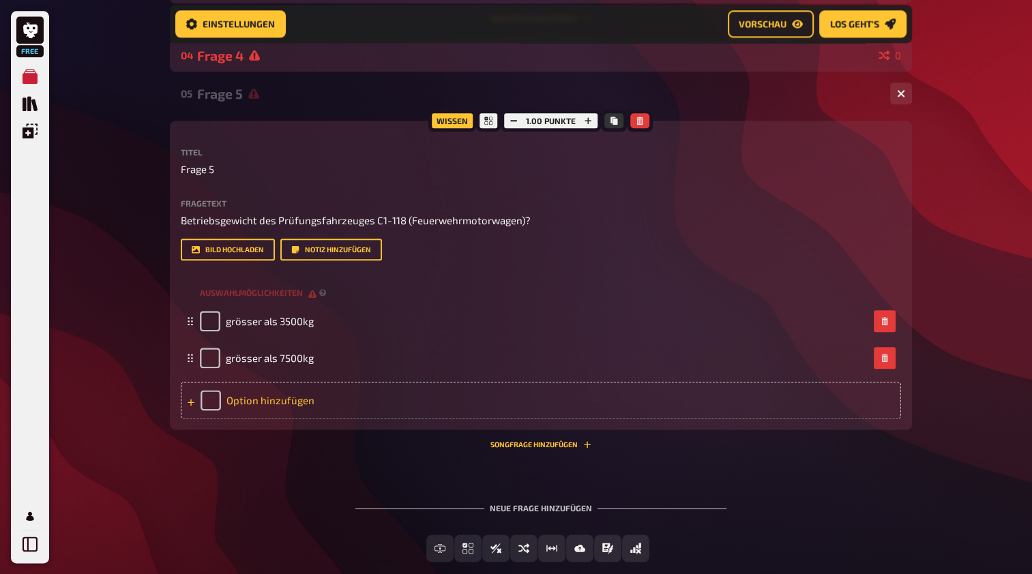
click at [258, 399] on div "Option hinzufügen" at bounding box center [541, 400] width 720 height 37
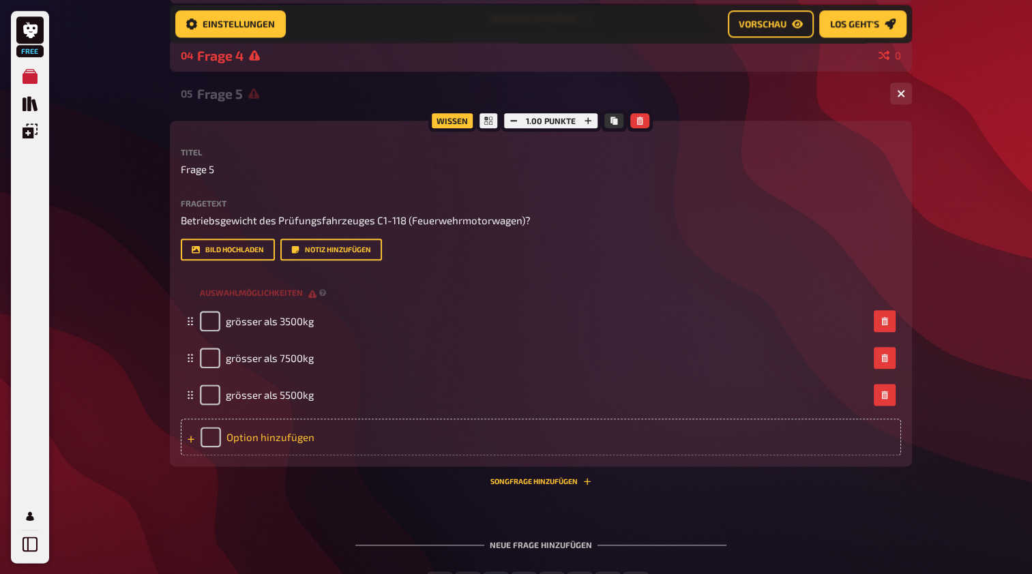
click at [227, 436] on div "Option hinzufügen" at bounding box center [541, 437] width 720 height 37
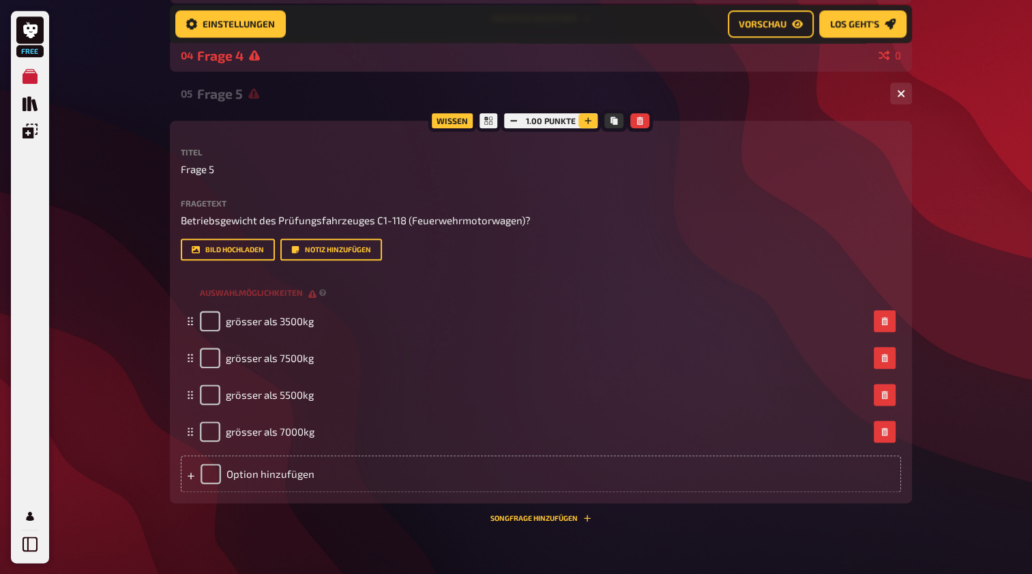
click at [590, 120] on icon "button" at bounding box center [588, 121] width 8 height 8
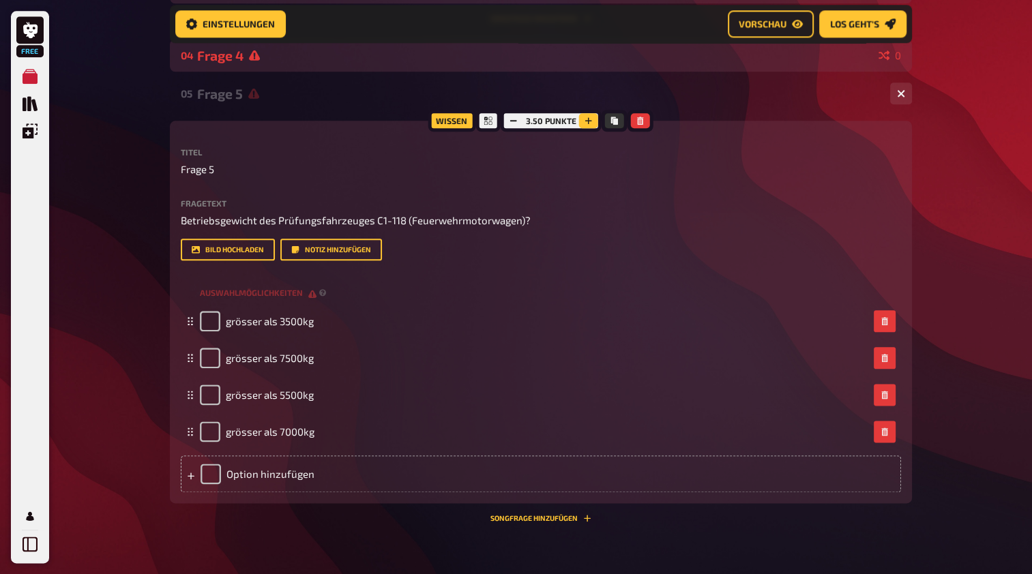
click at [590, 120] on icon "button" at bounding box center [588, 121] width 8 height 8
click at [590, 120] on icon "button" at bounding box center [589, 121] width 8 height 8
click at [590, 120] on icon "button" at bounding box center [588, 121] width 8 height 8
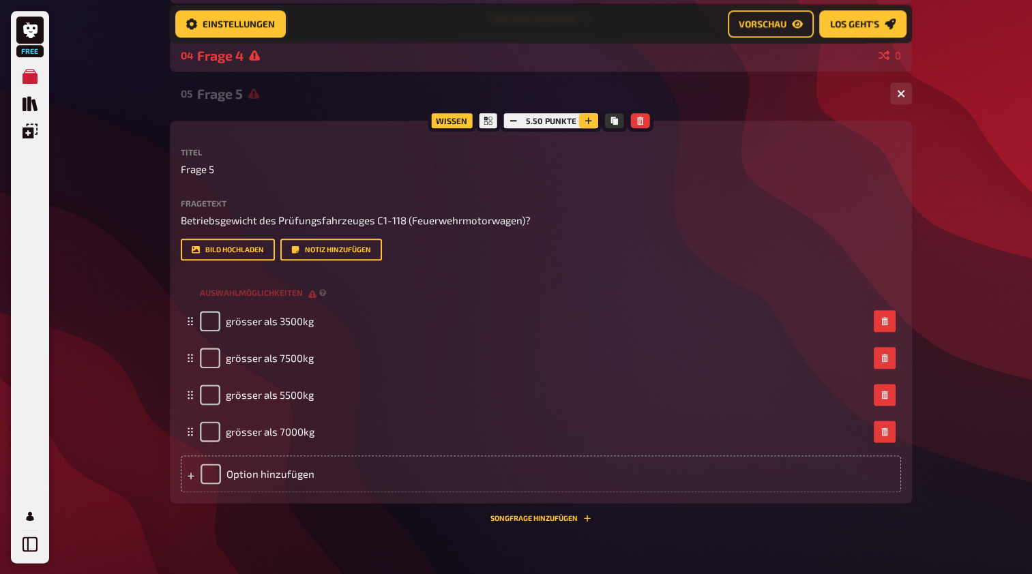
click at [590, 120] on icon "button" at bounding box center [588, 121] width 8 height 8
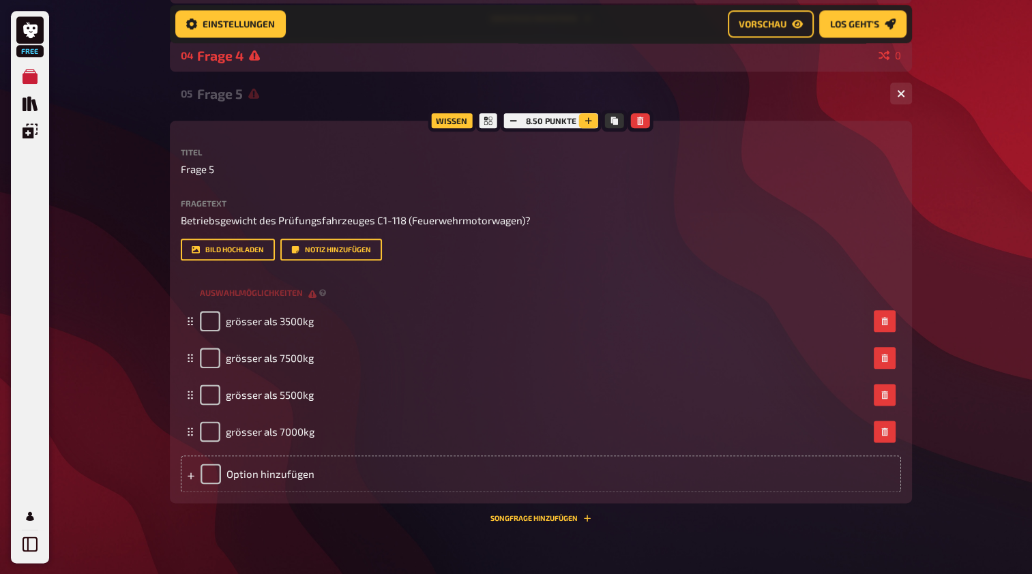
click at [590, 120] on icon "button" at bounding box center [588, 121] width 8 height 8
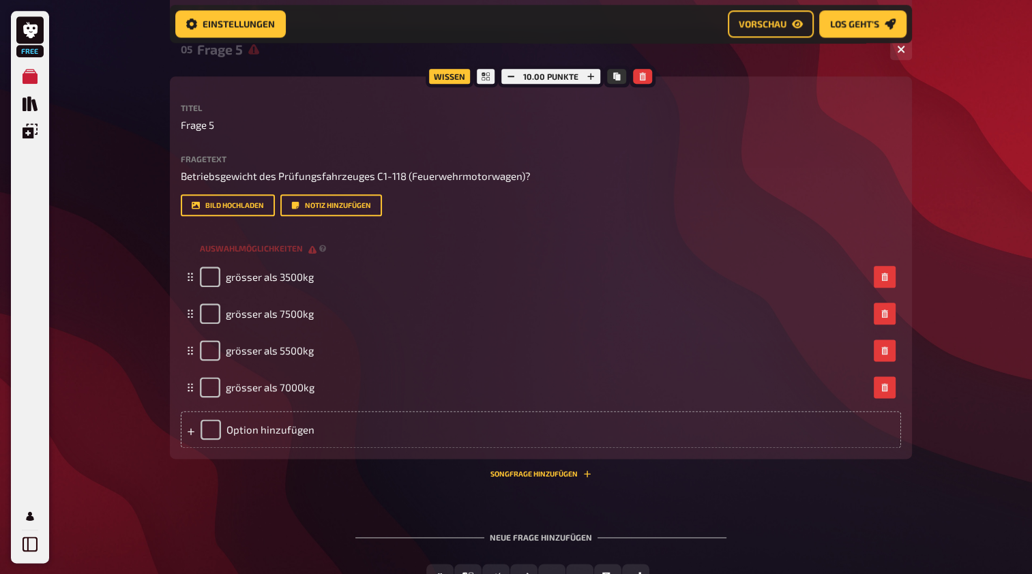
scroll to position [1596, 0]
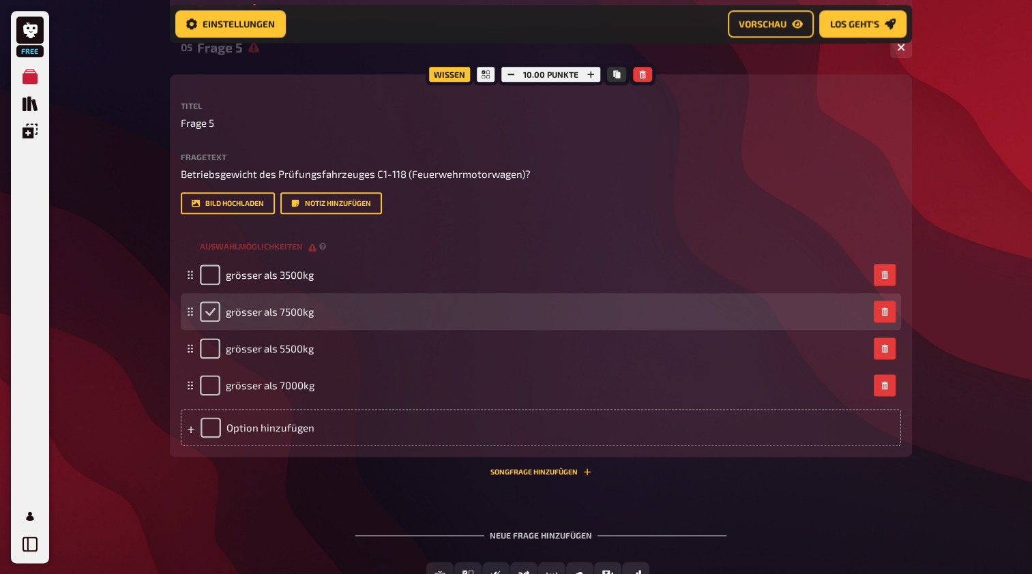
click at [209, 312] on input "checkbox" at bounding box center [210, 311] width 20 height 20
checkbox input "true"
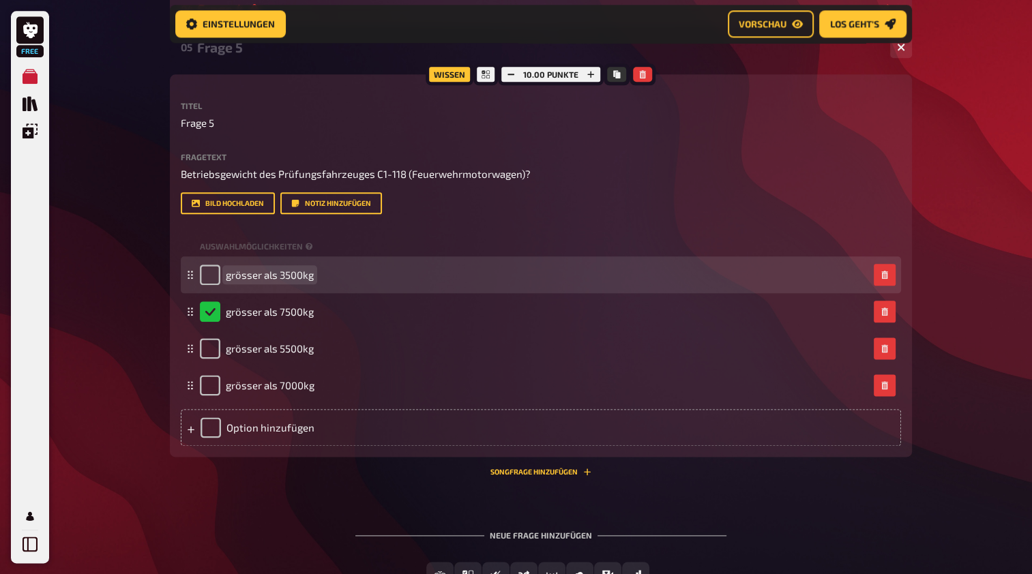
click at [259, 272] on span "grösser als 3500kg" at bounding box center [270, 275] width 88 height 12
click at [278, 274] on span "grösser als 3500kg" at bounding box center [270, 275] width 88 height 12
click at [316, 273] on div "grösser als 3500kg" at bounding box center [534, 275] width 668 height 20
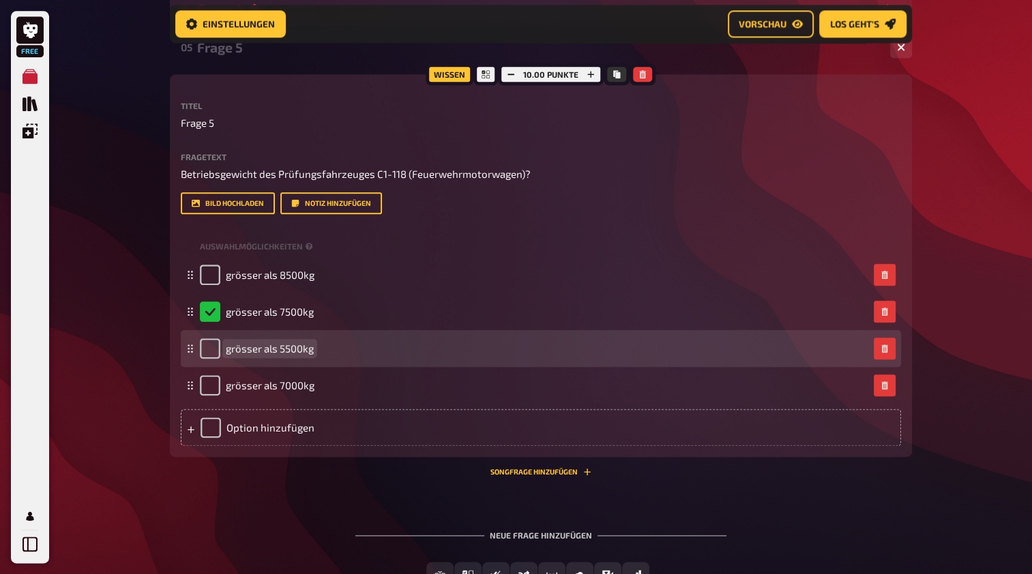
click at [314, 347] on div "grösser als 5500kg" at bounding box center [534, 348] width 668 height 20
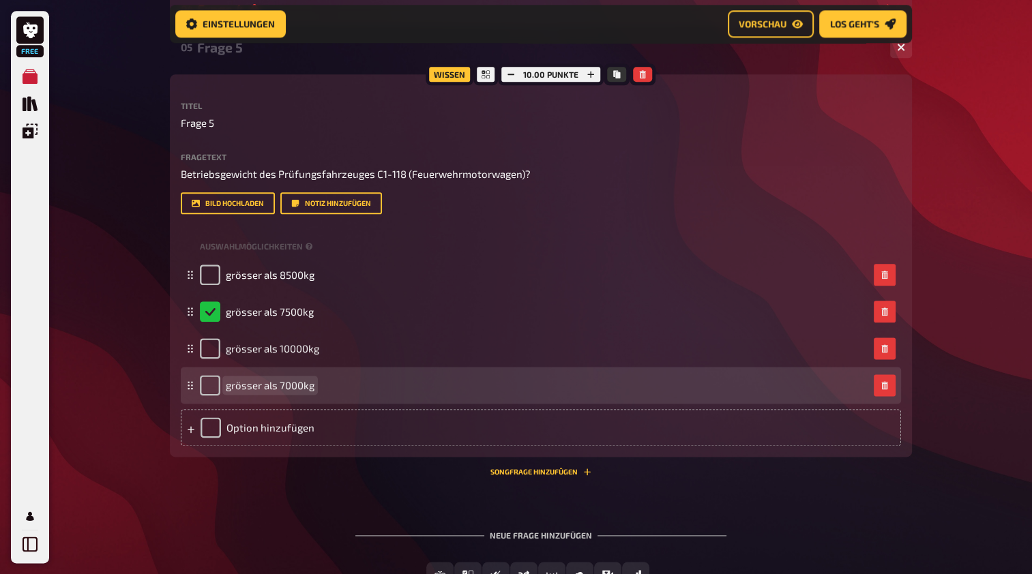
click at [318, 378] on div "grösser als 7000kg" at bounding box center [534, 385] width 668 height 20
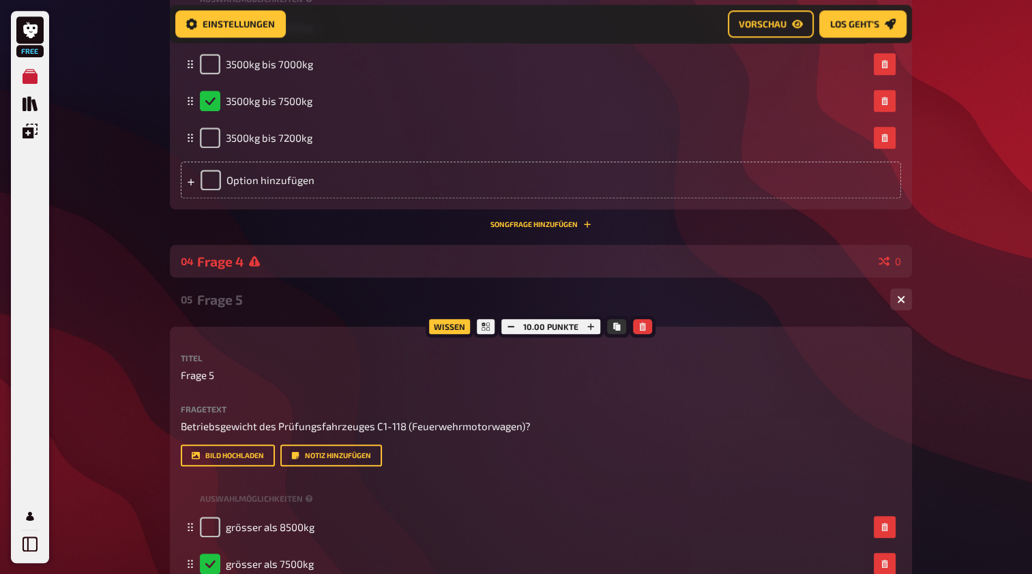
scroll to position [1332, 0]
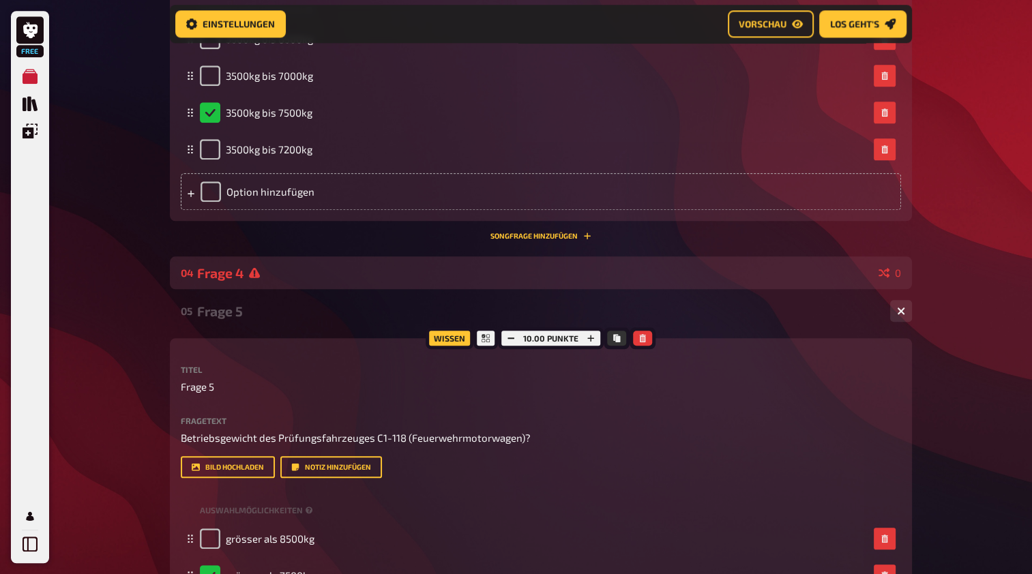
click at [410, 276] on div "Frage 4" at bounding box center [535, 273] width 676 height 16
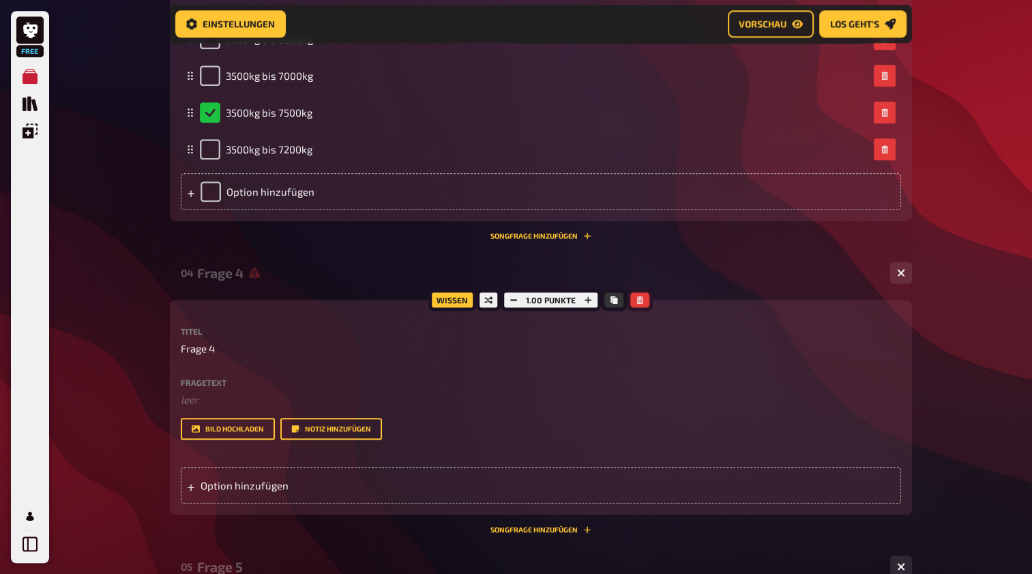
click at [642, 301] on icon "button" at bounding box center [639, 300] width 8 height 8
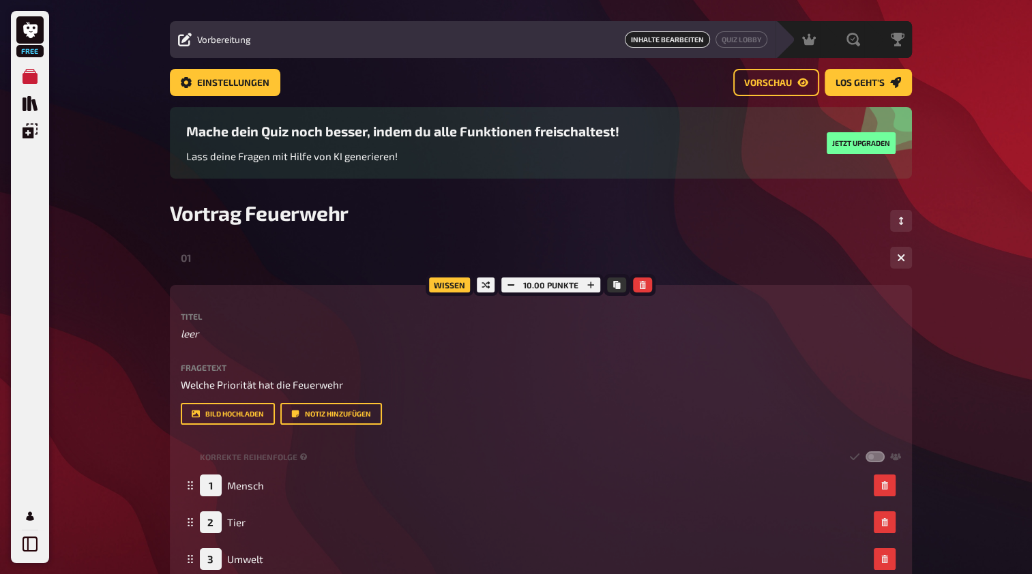
scroll to position [0, 0]
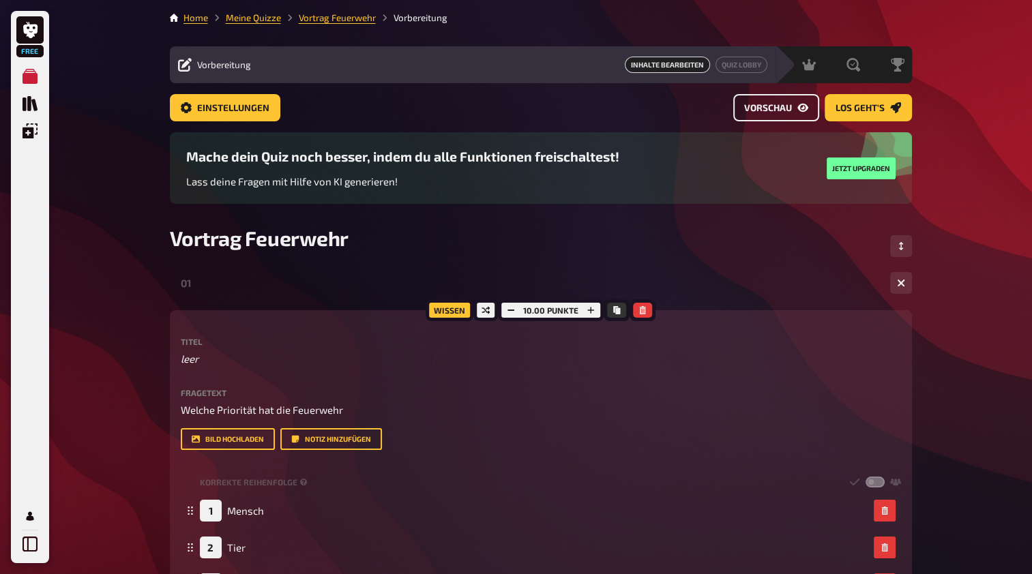
click at [791, 109] on span "Vorschau" at bounding box center [768, 109] width 48 height 10
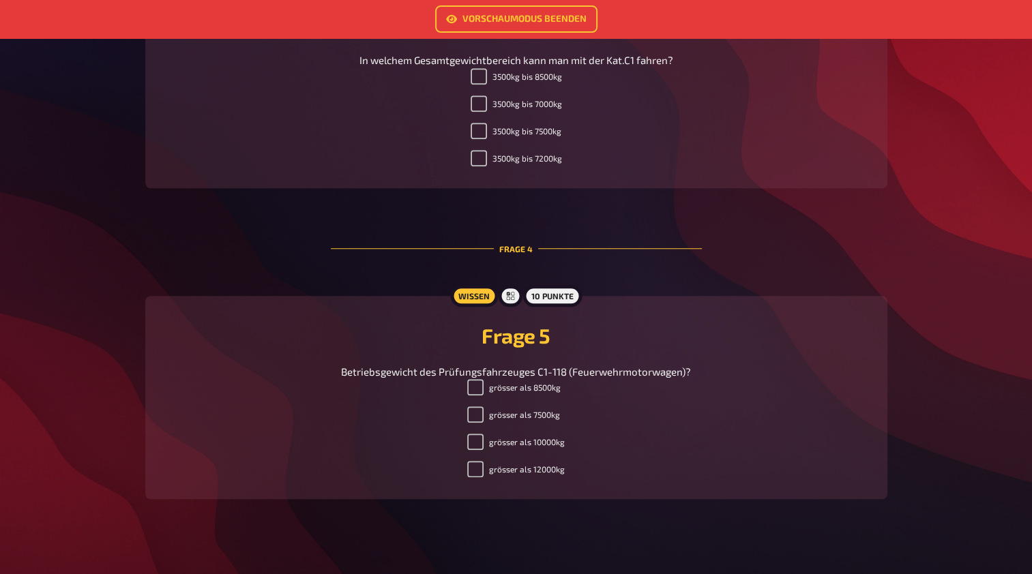
scroll to position [1061, 0]
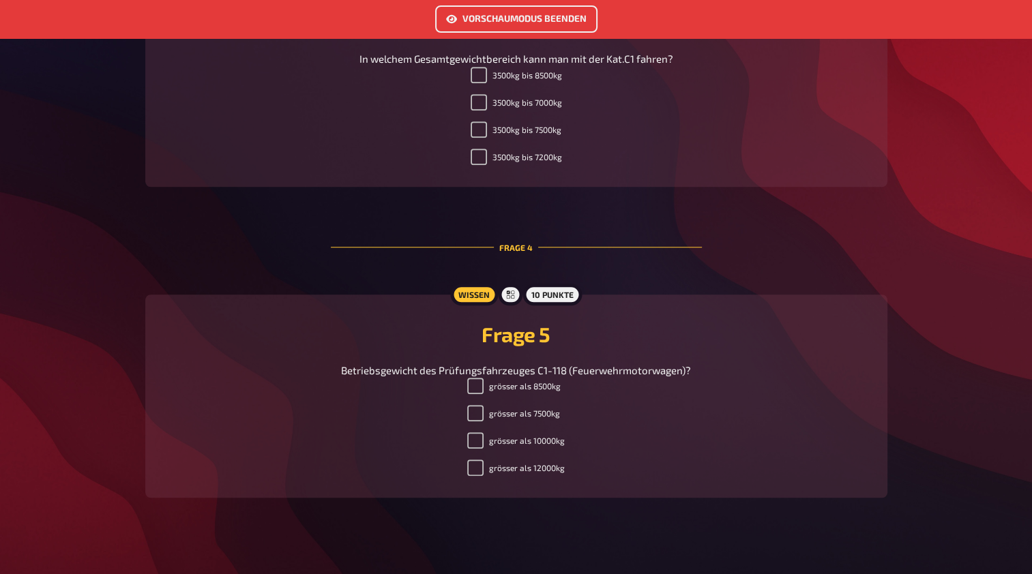
click at [545, 14] on link "Vorschaumodus beenden" at bounding box center [516, 18] width 162 height 27
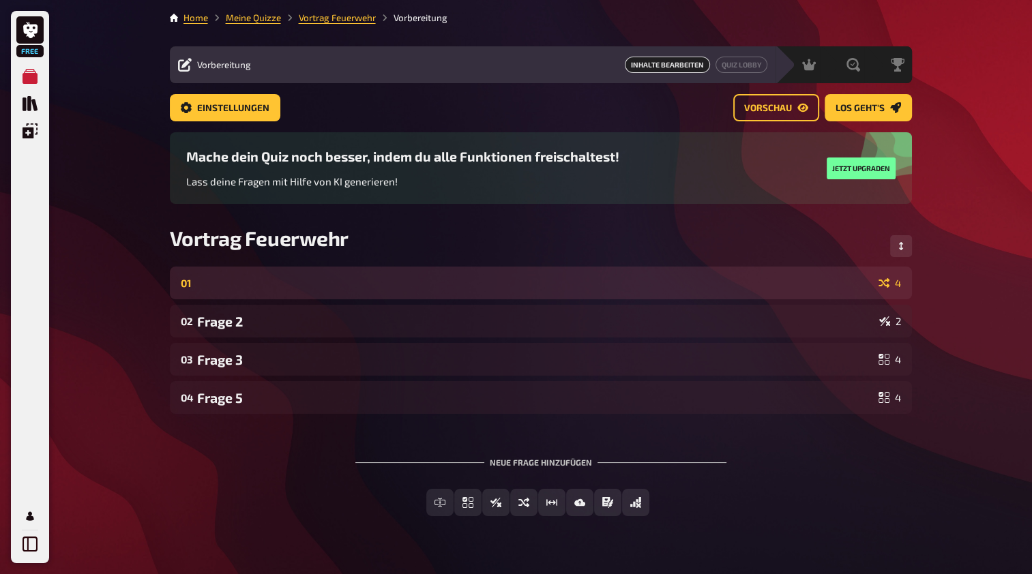
click at [265, 298] on div "01 4" at bounding box center [541, 283] width 742 height 33
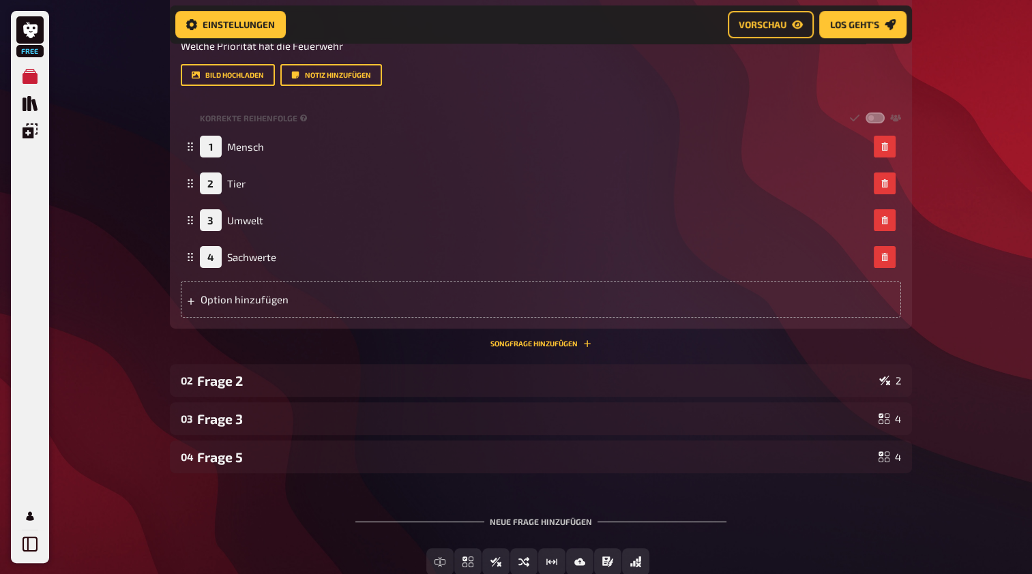
scroll to position [376, 0]
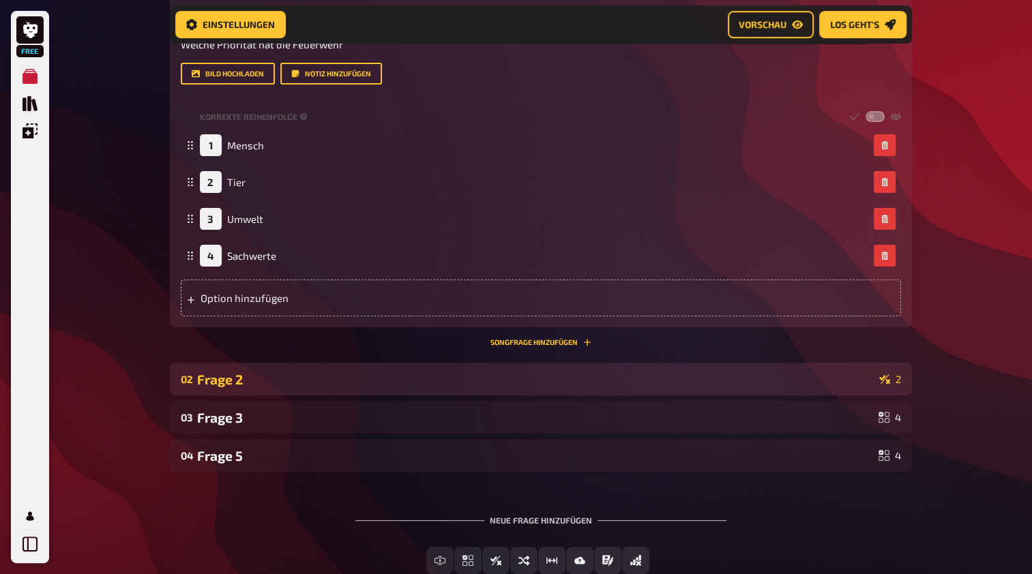
click at [235, 375] on div "Frage 2" at bounding box center [535, 380] width 676 height 16
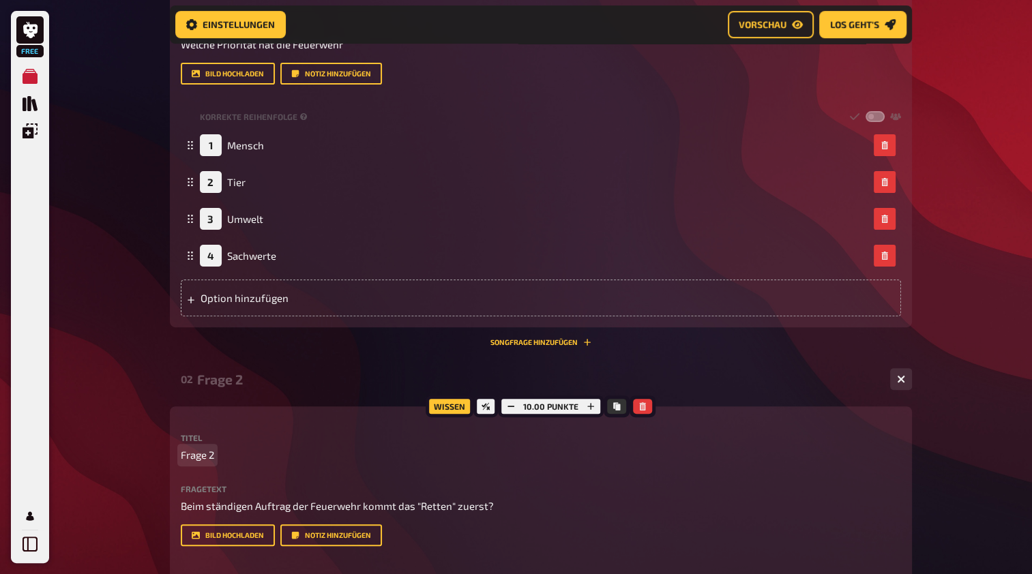
click at [232, 454] on p "Frage 2" at bounding box center [541, 455] width 720 height 16
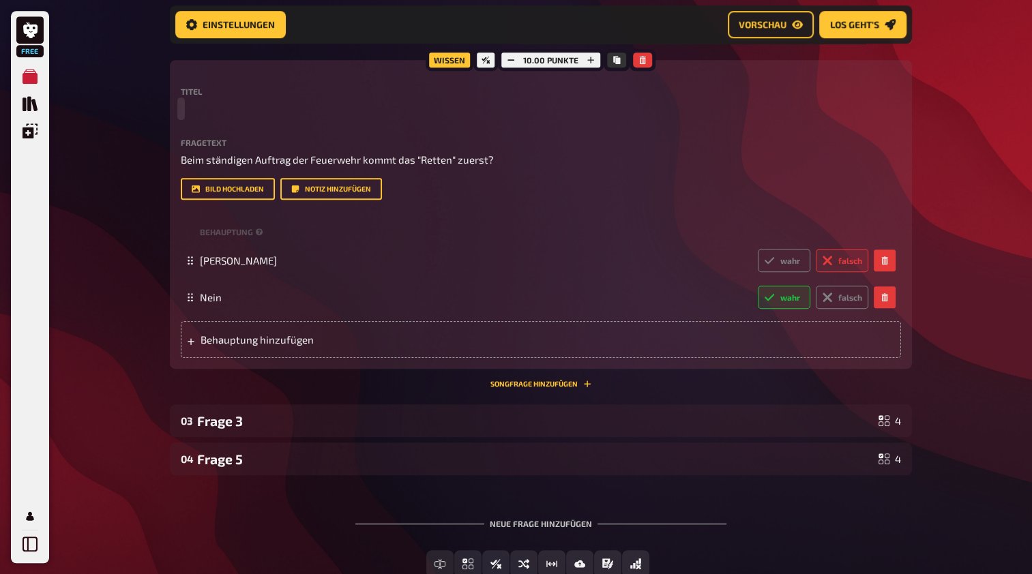
scroll to position [720, 0]
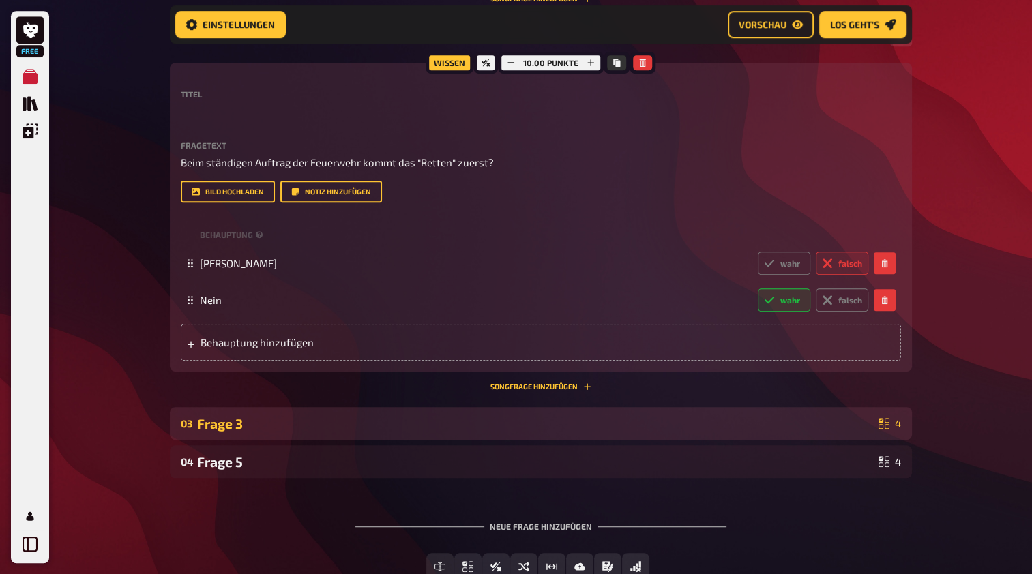
click at [322, 423] on div "Frage 3" at bounding box center [535, 424] width 676 height 16
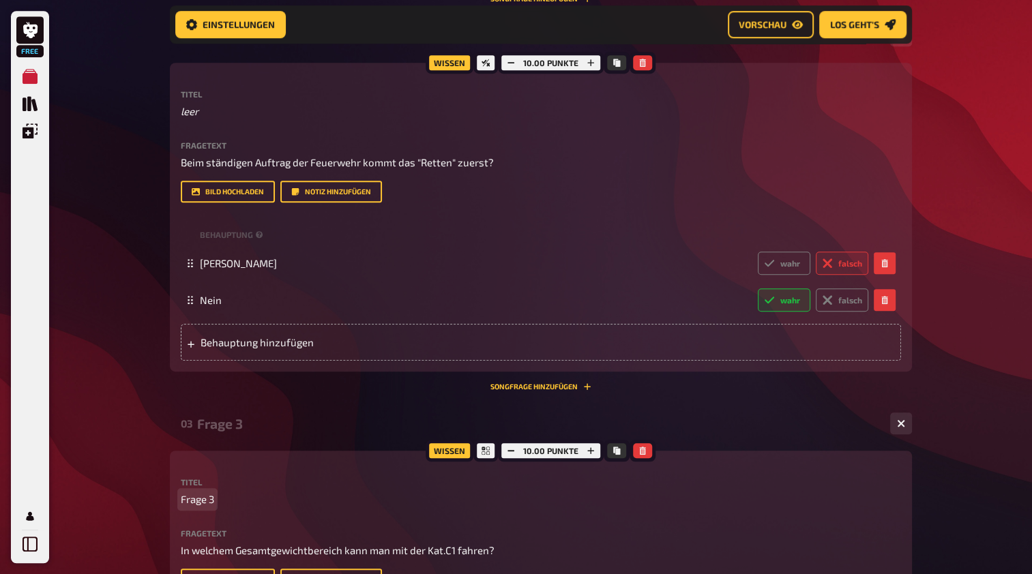
click at [234, 505] on p "Frage 3" at bounding box center [541, 500] width 720 height 16
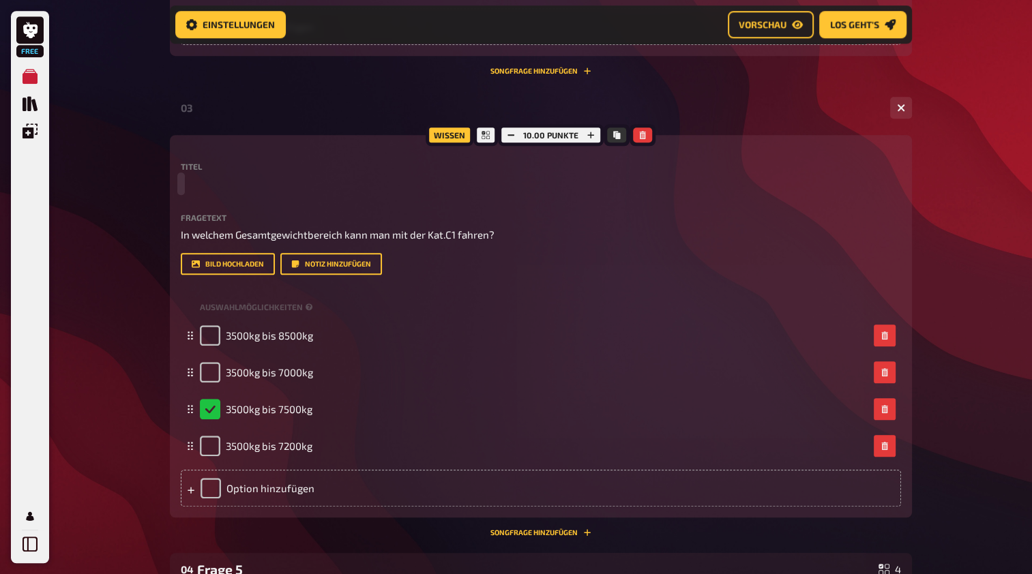
scroll to position [1238, 0]
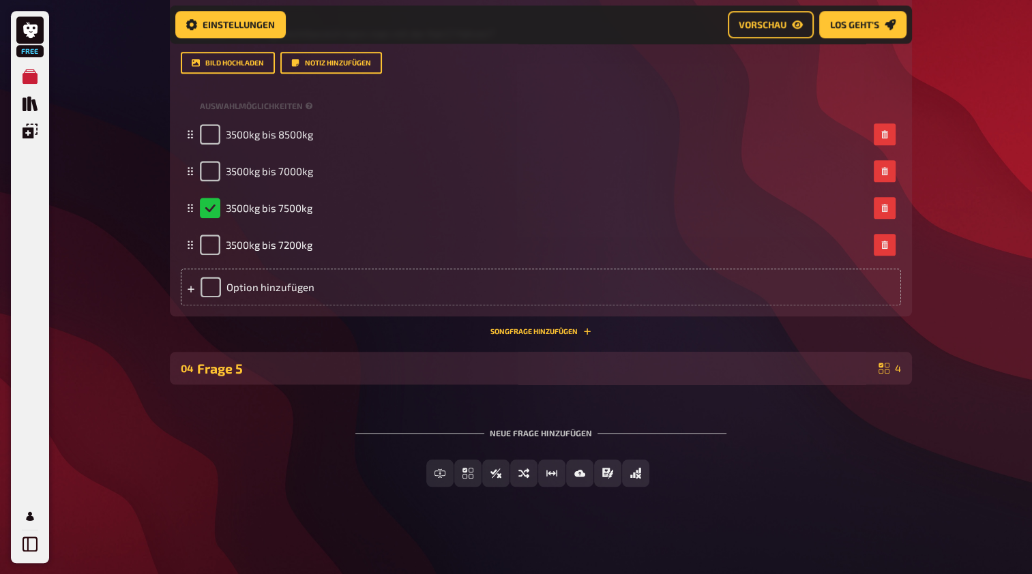
click at [377, 370] on div "Frage 5" at bounding box center [535, 369] width 676 height 16
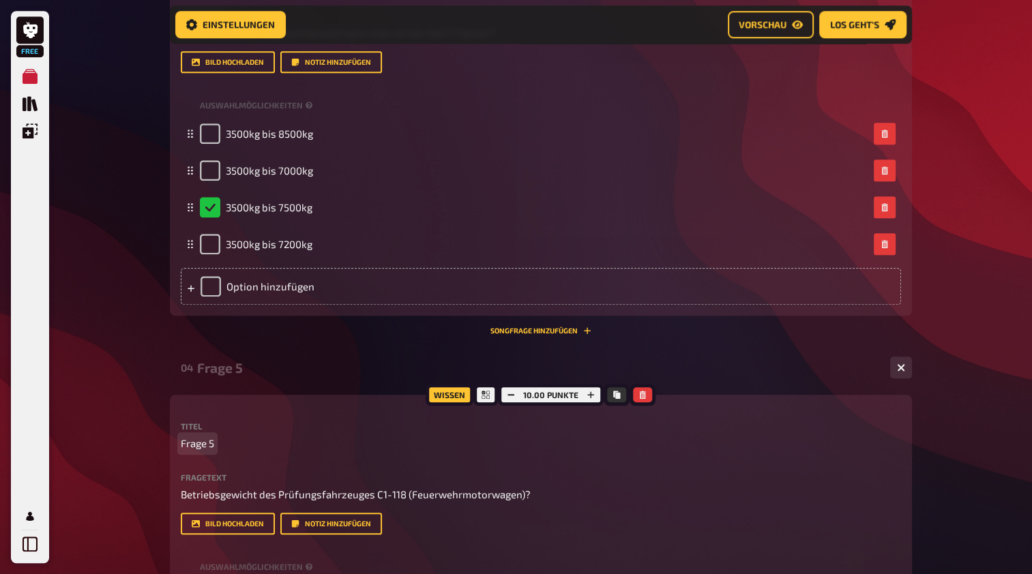
click at [248, 440] on p "Frage 5" at bounding box center [541, 444] width 720 height 16
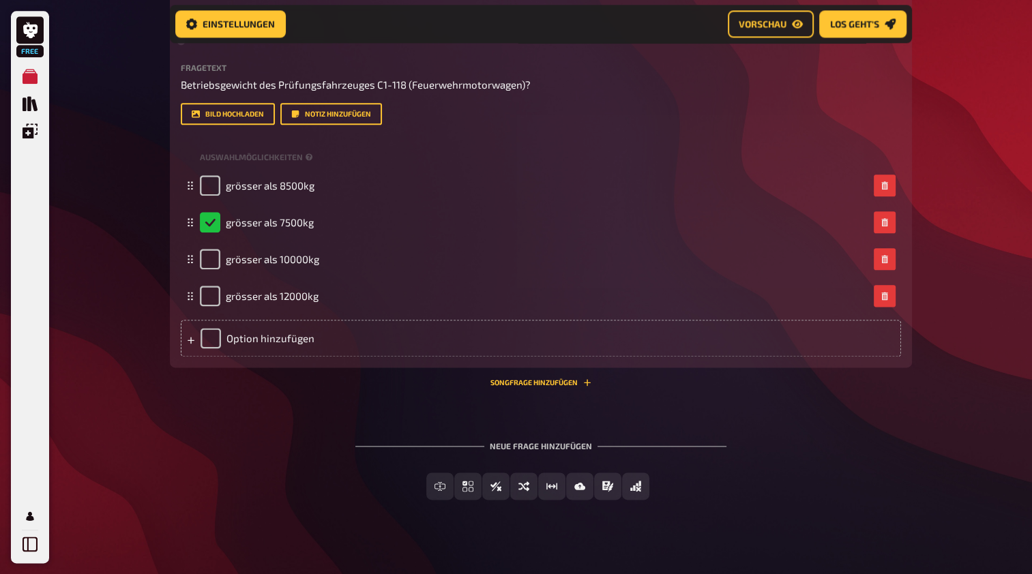
scroll to position [1661, 0]
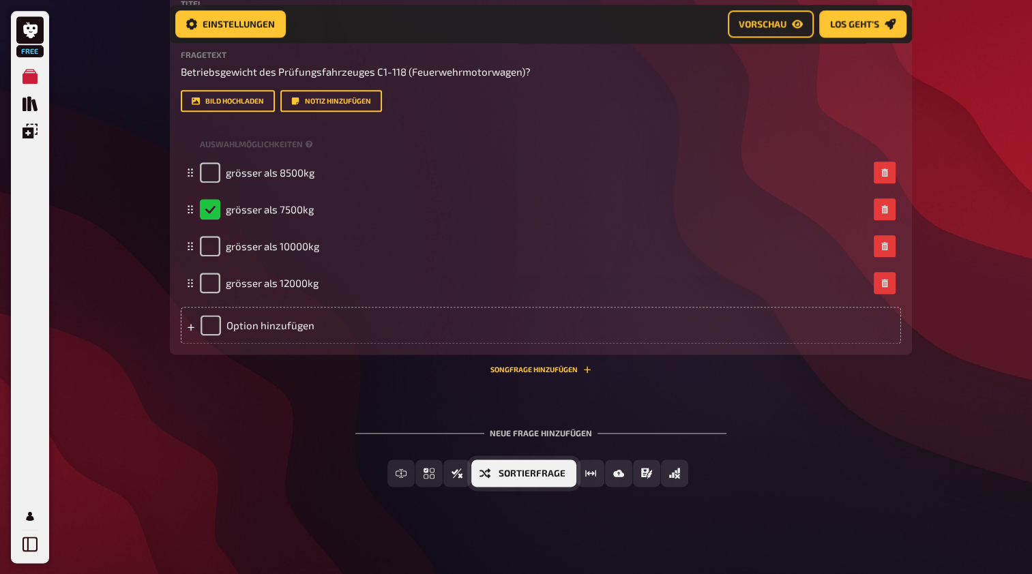
click at [492, 483] on button "Sortierfrage" at bounding box center [523, 473] width 105 height 27
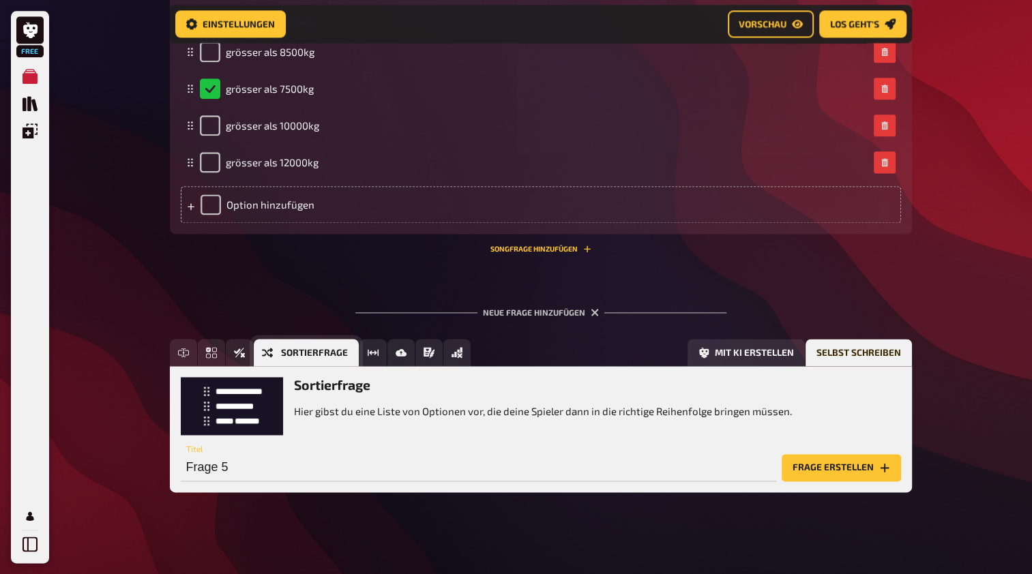
scroll to position [1786, 0]
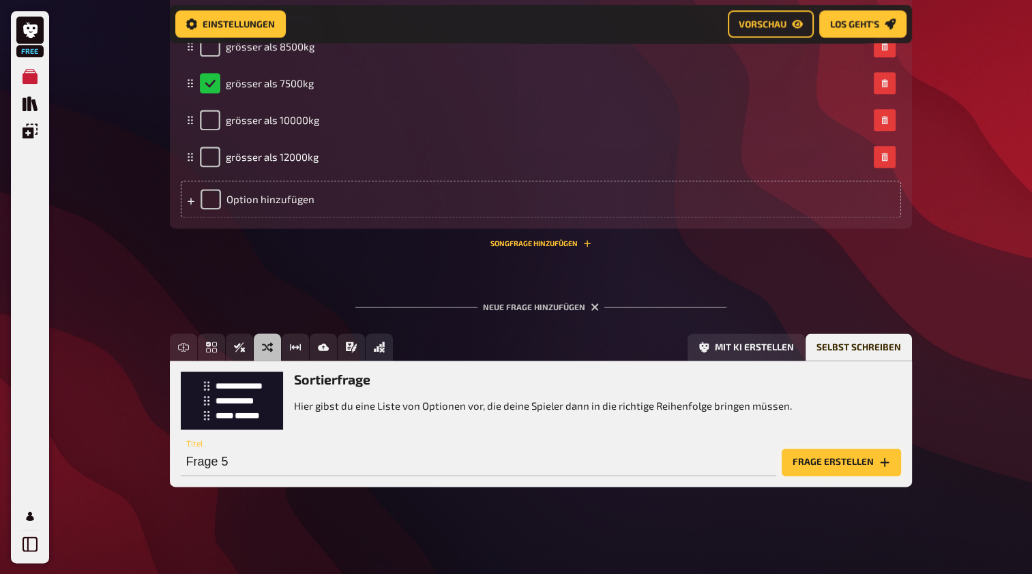
click at [831, 468] on button "Frage erstellen" at bounding box center [840, 462] width 119 height 27
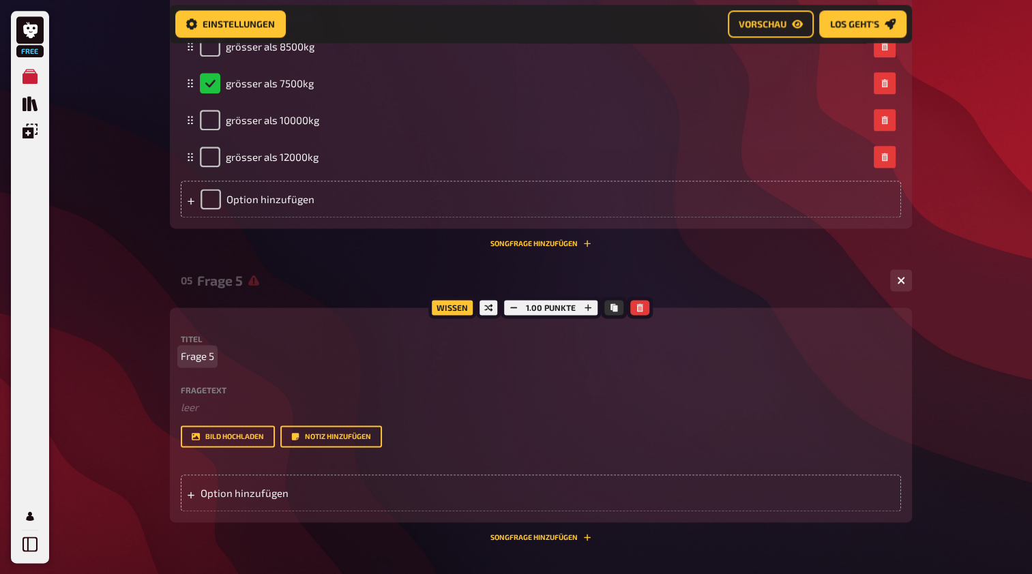
click at [225, 358] on p "Frage 5" at bounding box center [541, 356] width 720 height 16
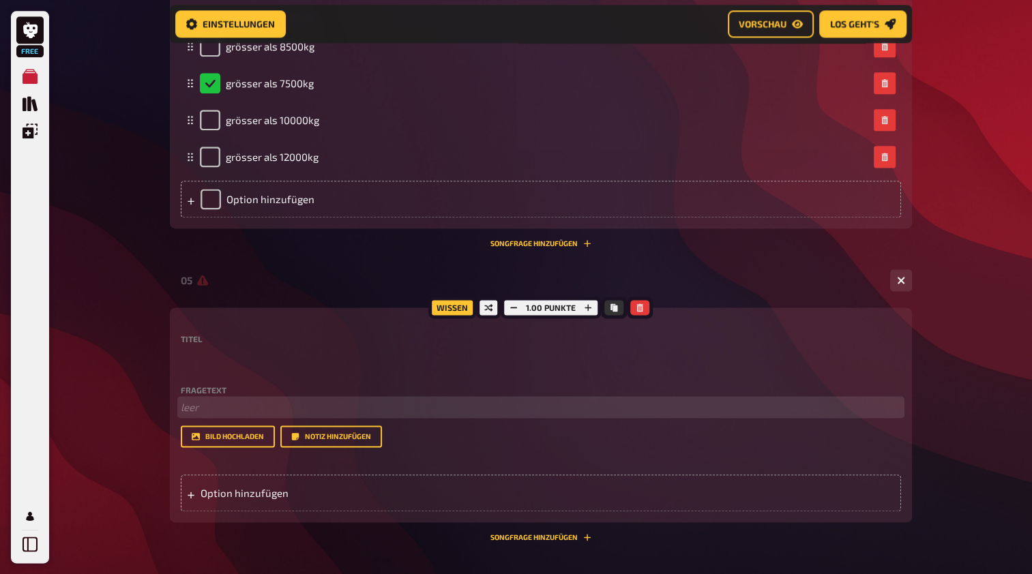
click at [196, 408] on p "﻿ leer" at bounding box center [541, 408] width 720 height 16
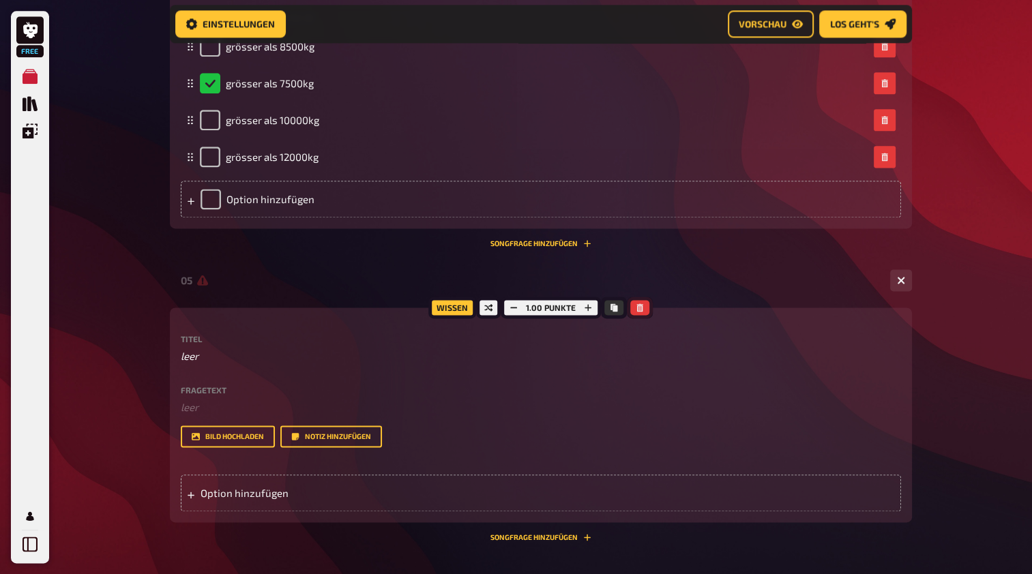
click at [633, 305] on button "button" at bounding box center [639, 307] width 19 height 15
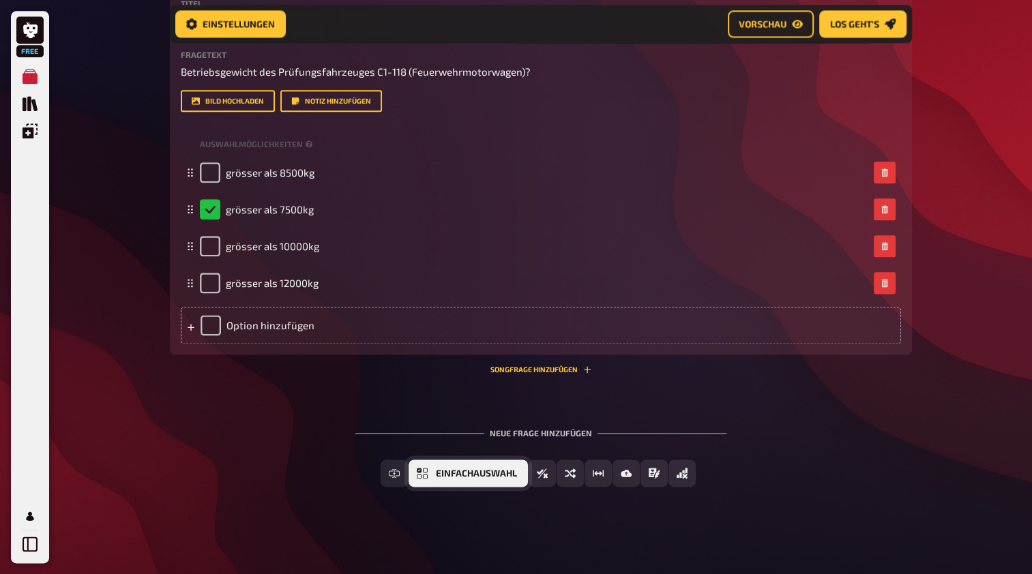
click at [436, 473] on span "Einfachauswahl" at bounding box center [476, 474] width 81 height 10
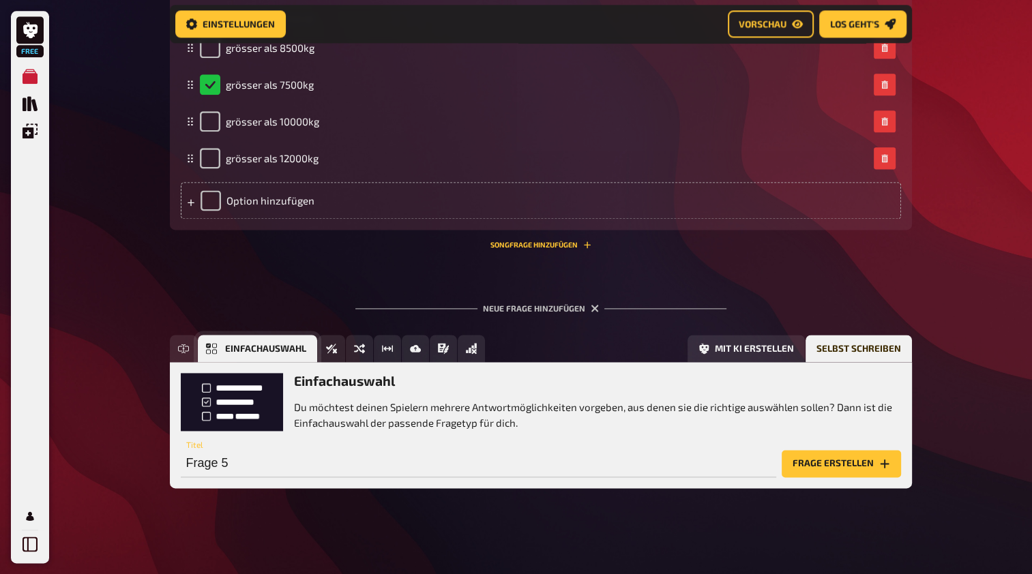
scroll to position [1786, 0]
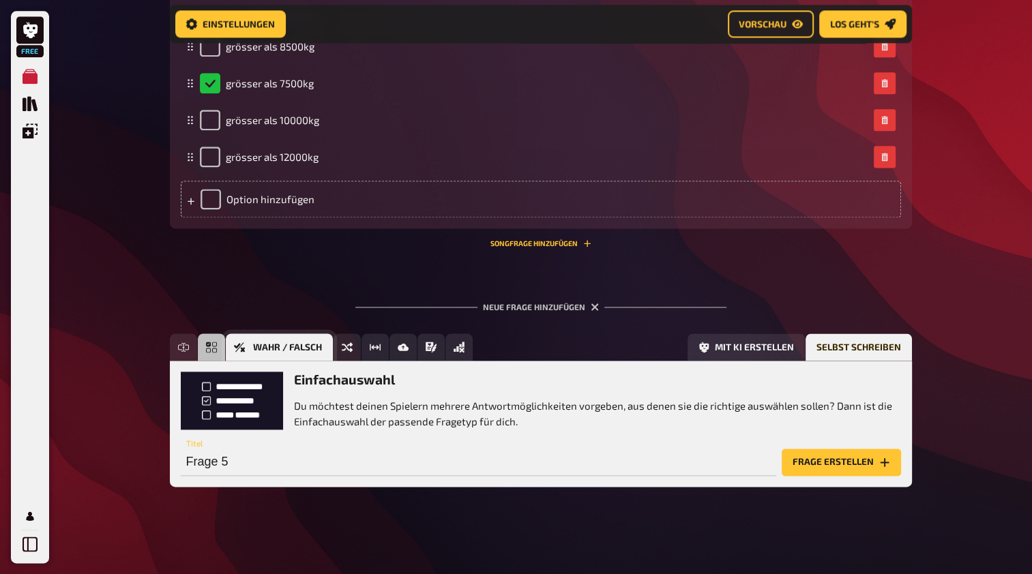
click at [243, 342] on icon "Wahr / Falsch" at bounding box center [239, 347] width 11 height 11
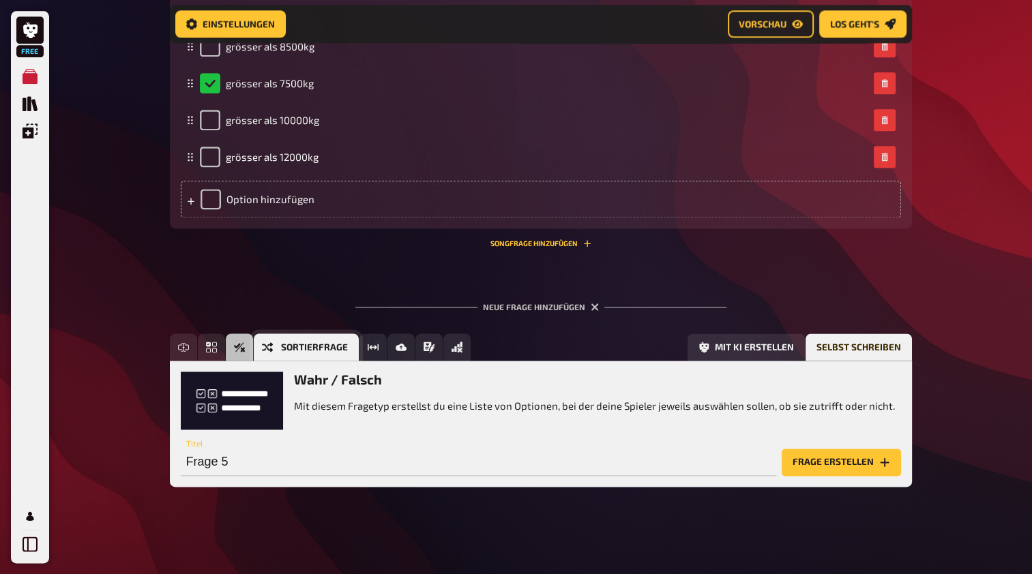
click at [271, 348] on icon "Sortierfrage" at bounding box center [267, 347] width 11 height 11
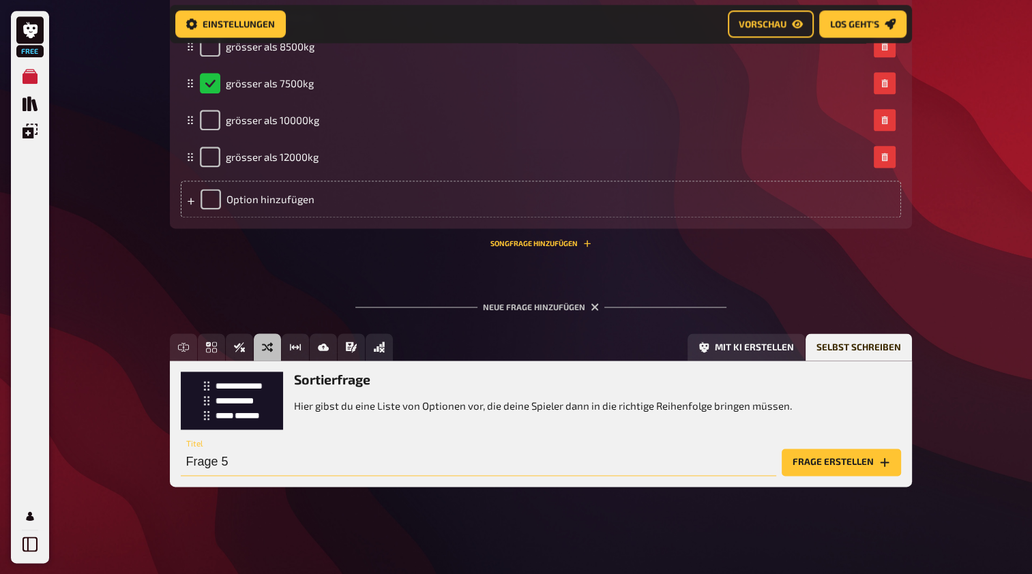
click at [649, 470] on input "Frage 5" at bounding box center [478, 462] width 595 height 27
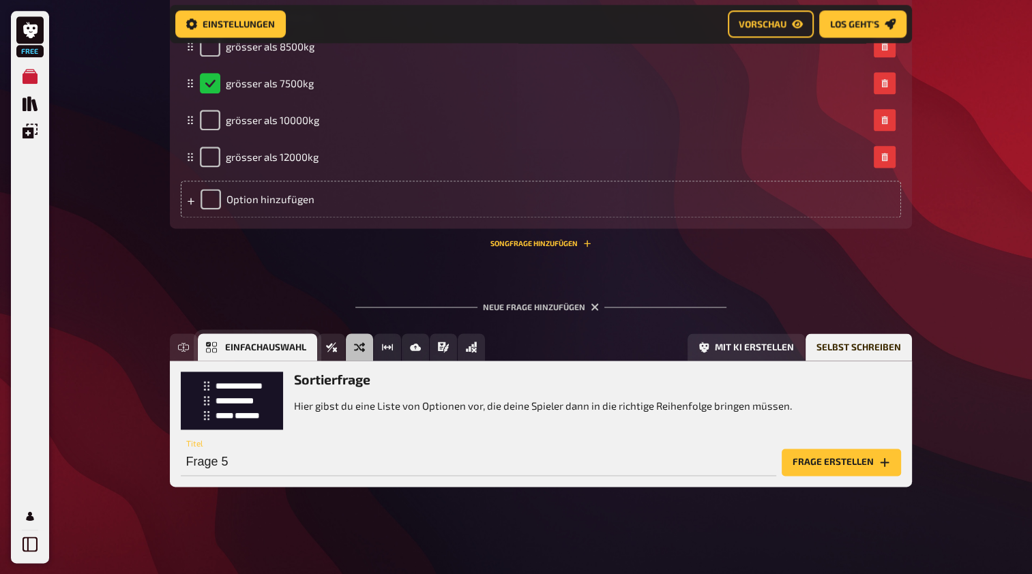
click at [210, 342] on icon "Einfachauswahl" at bounding box center [211, 347] width 11 height 11
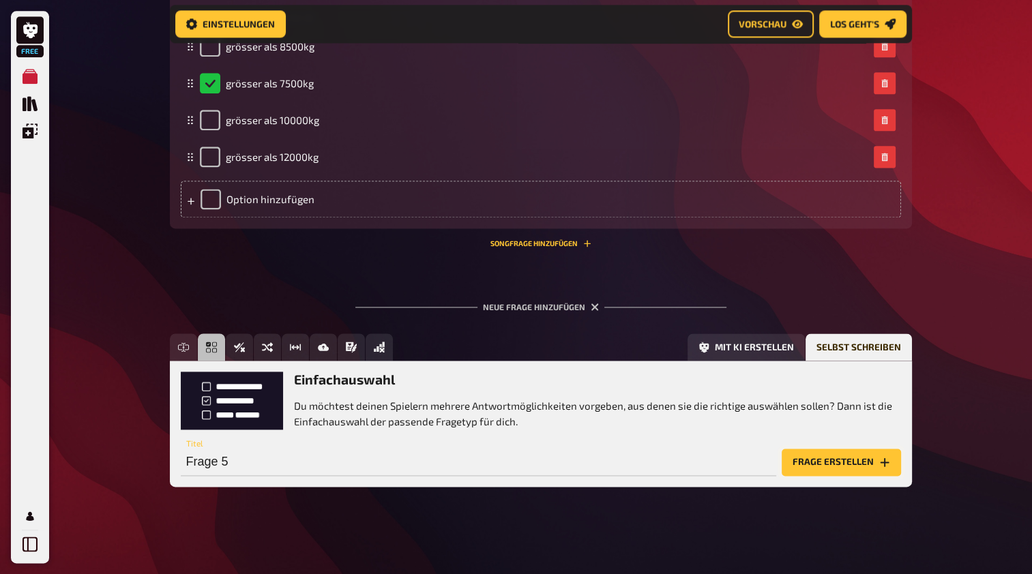
click at [831, 462] on button "Frage erstellen" at bounding box center [840, 462] width 119 height 27
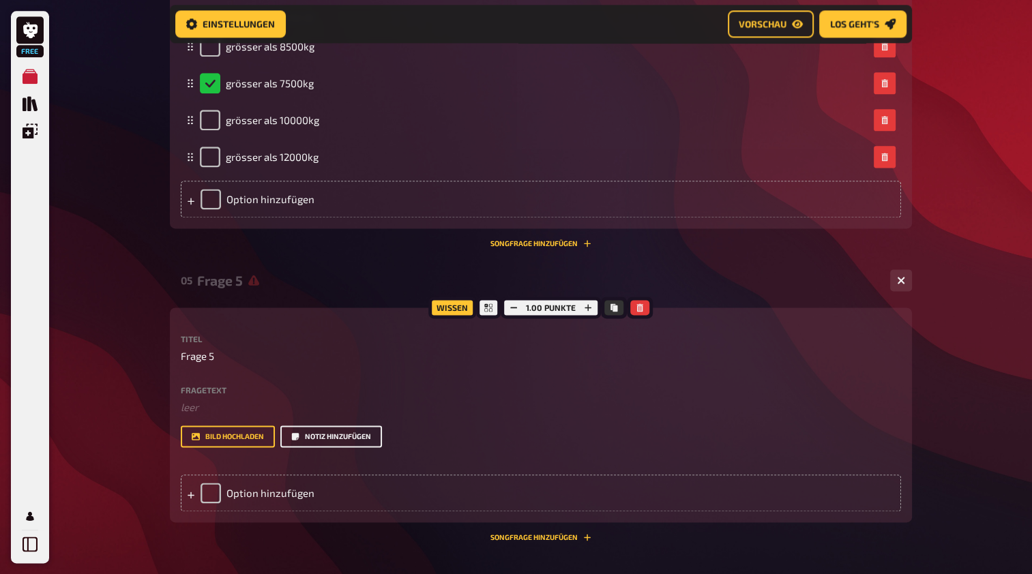
click at [327, 440] on button "Notiz hinzufügen" at bounding box center [331, 436] width 102 height 22
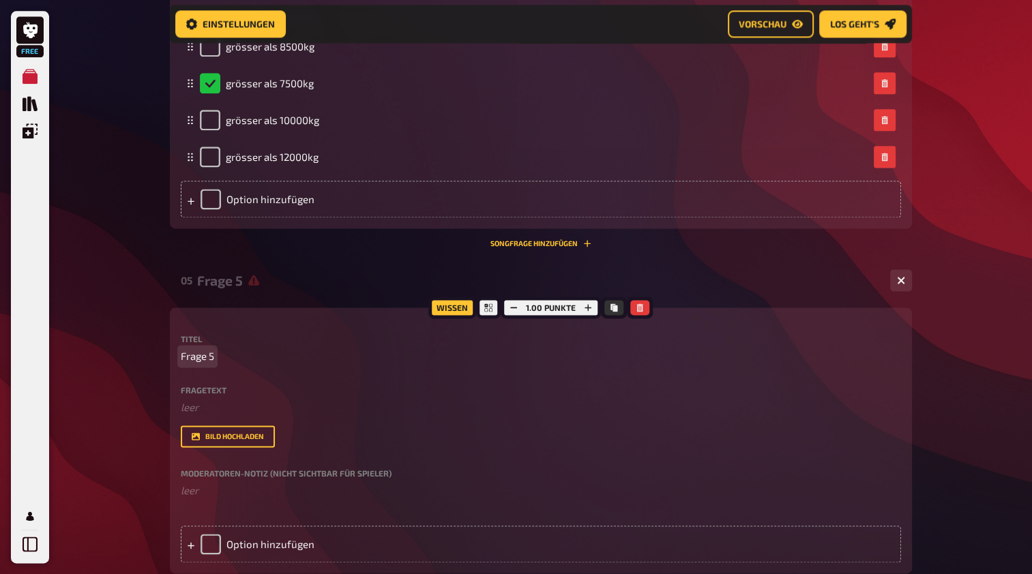
click at [215, 353] on p "Frage 5" at bounding box center [541, 356] width 720 height 16
click at [775, 440] on div "Bild hochladen" at bounding box center [541, 436] width 720 height 22
click at [215, 356] on p "leer" at bounding box center [541, 356] width 720 height 16
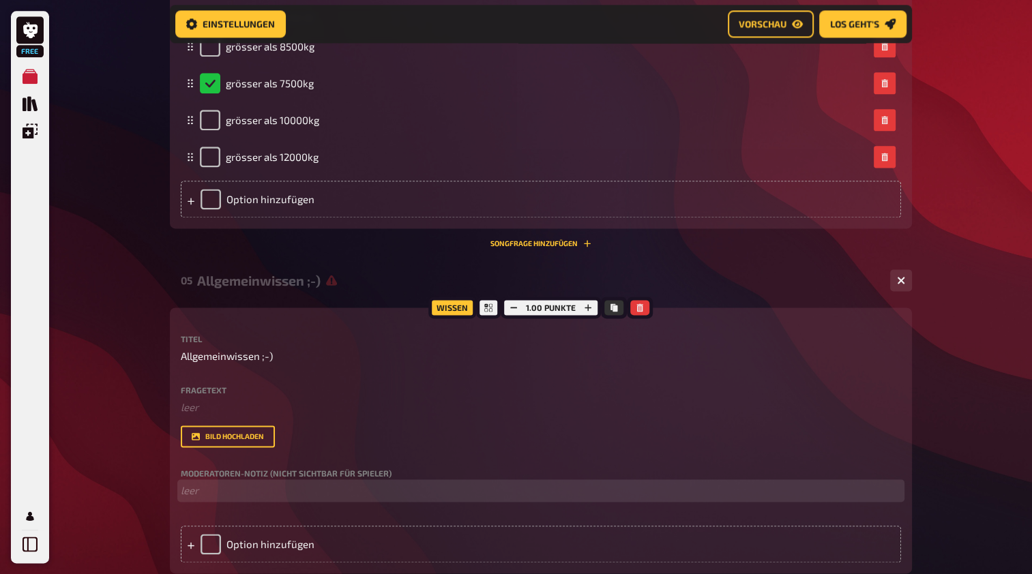
click at [205, 494] on p "﻿ leer" at bounding box center [541, 491] width 720 height 16
click at [239, 489] on span "Wer ist der Grösste Reifenhersteller" at bounding box center [265, 490] width 168 height 12
click at [368, 491] on p "Wer ist der grösste Reifenhersteller" at bounding box center [541, 491] width 720 height 16
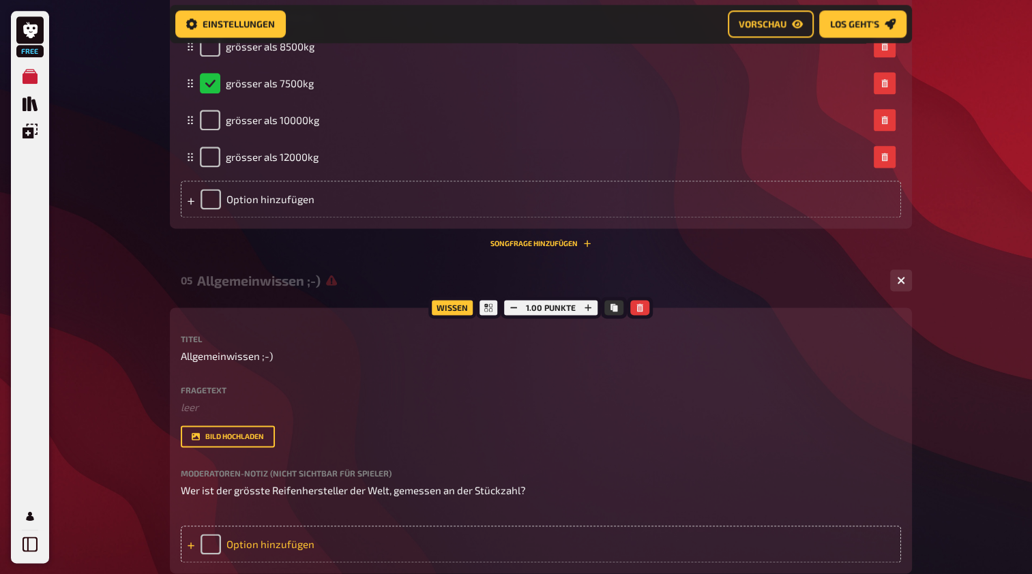
click at [224, 541] on div "Option hinzufügen" at bounding box center [541, 544] width 720 height 37
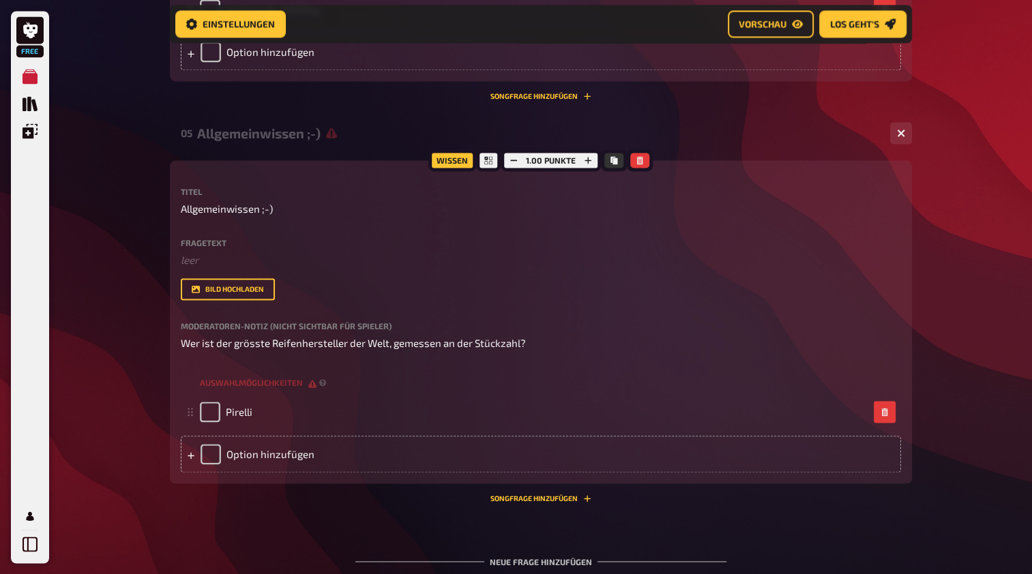
scroll to position [1965, 0]
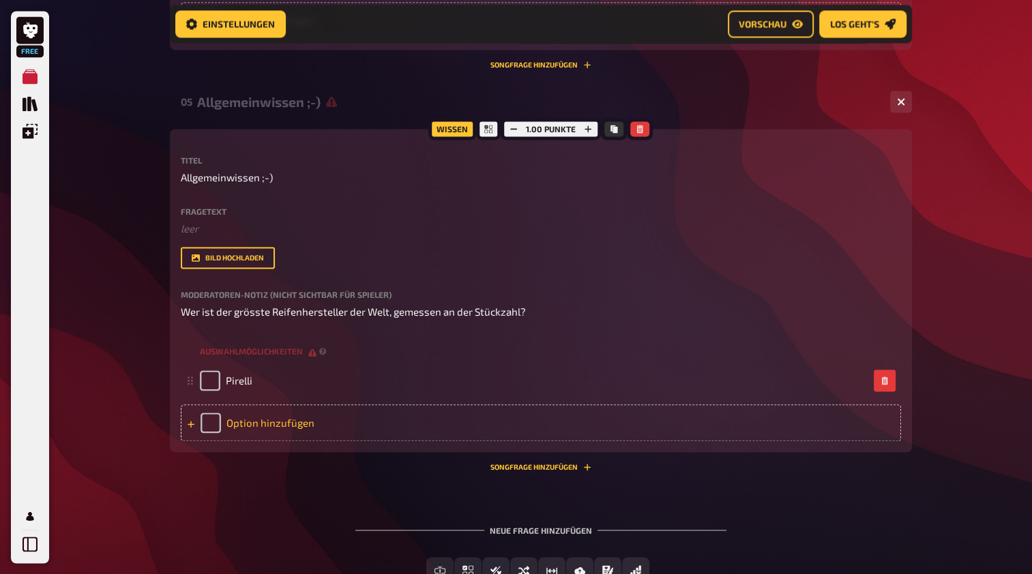
click at [289, 417] on div "Option hinzufügen" at bounding box center [541, 422] width 720 height 37
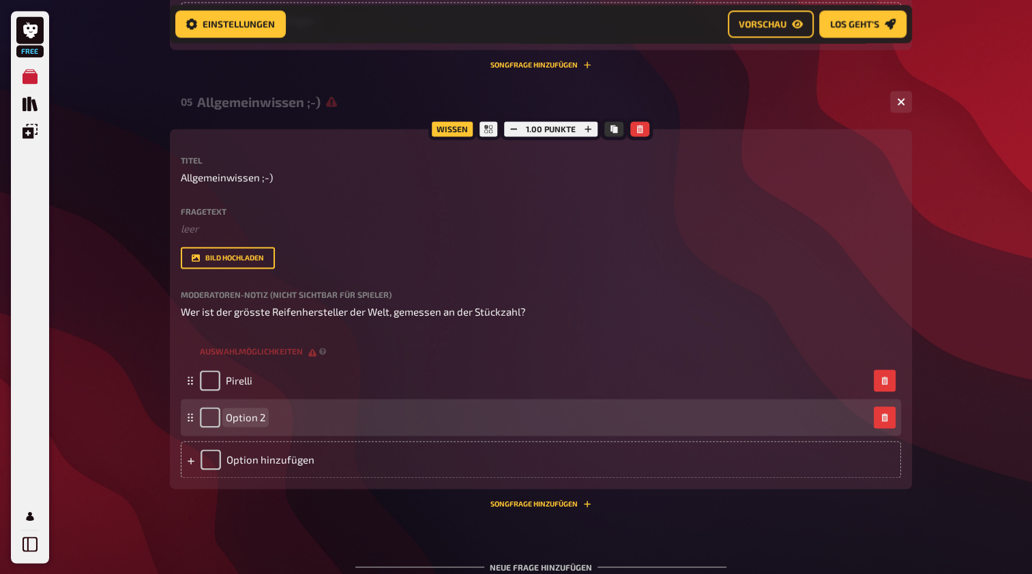
click at [248, 413] on span "Option 2" at bounding box center [246, 417] width 40 height 12
click at [248, 413] on div "n 2" at bounding box center [534, 417] width 668 height 20
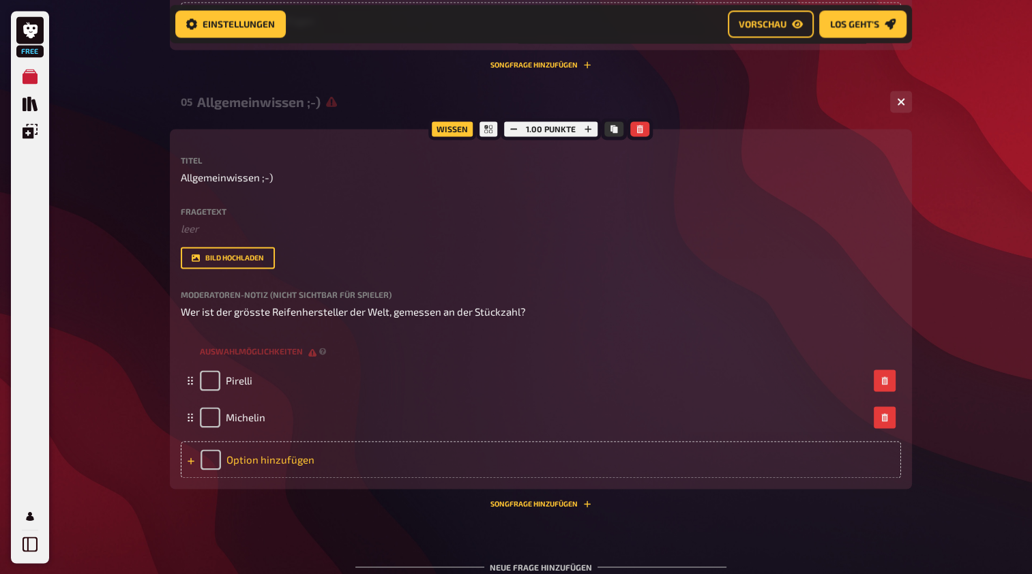
click at [235, 460] on div "Option hinzufügen" at bounding box center [541, 459] width 720 height 37
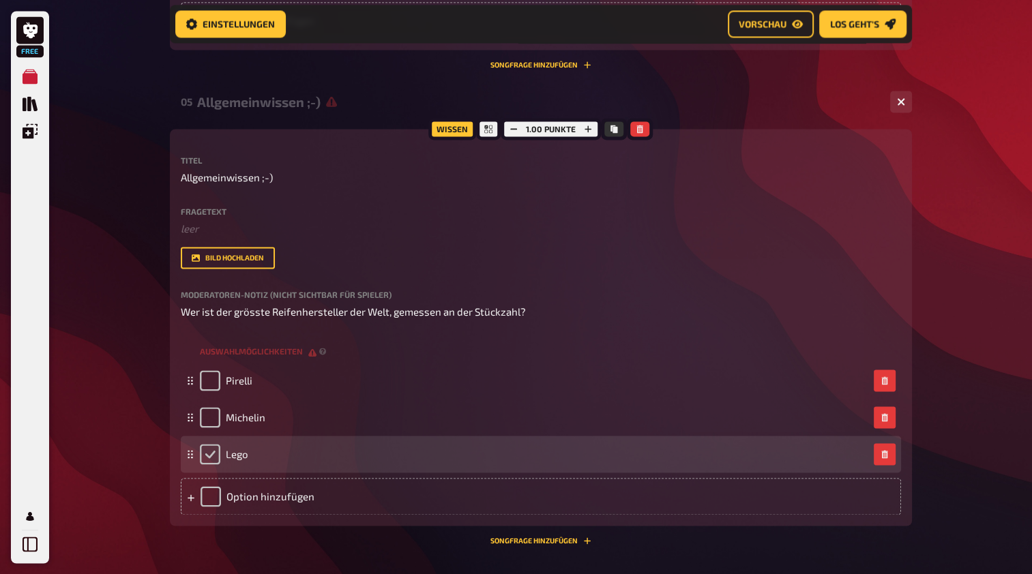
click at [207, 449] on input "checkbox" at bounding box center [210, 454] width 20 height 20
checkbox input "true"
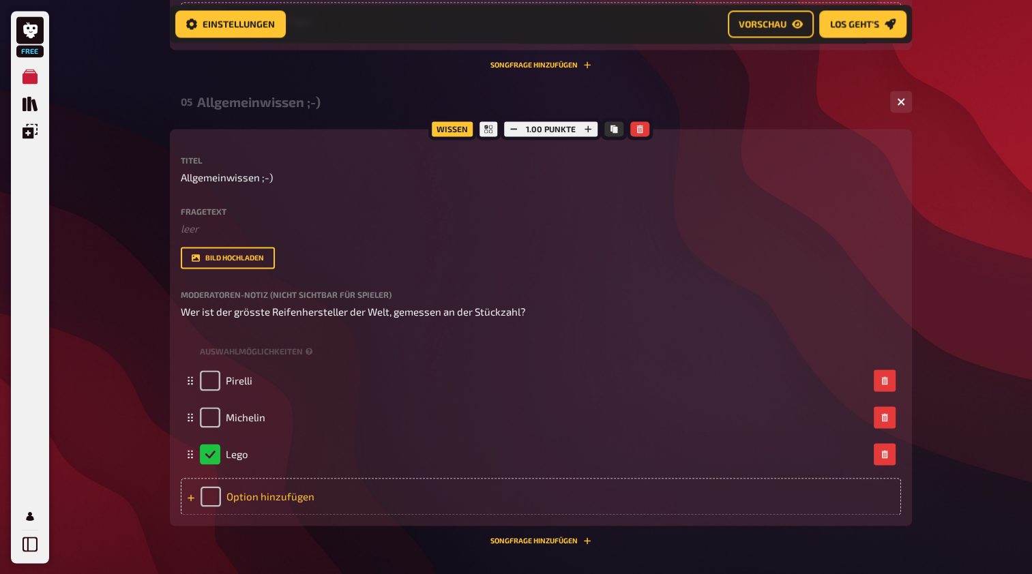
click at [233, 492] on div "Option hinzufügen" at bounding box center [541, 496] width 720 height 37
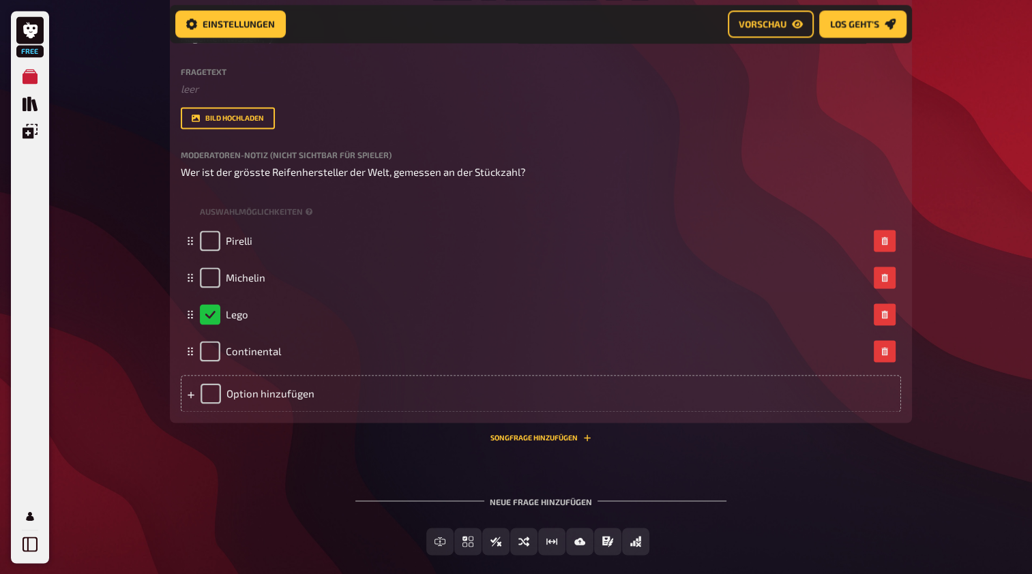
scroll to position [2102, 0]
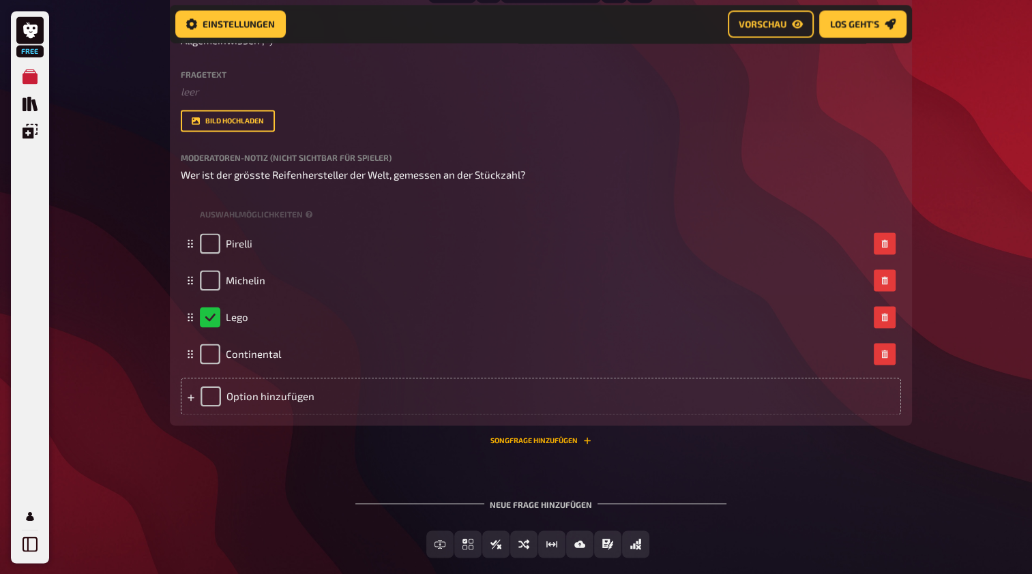
click at [562, 442] on button "Songfrage hinzufügen" at bounding box center [540, 440] width 101 height 8
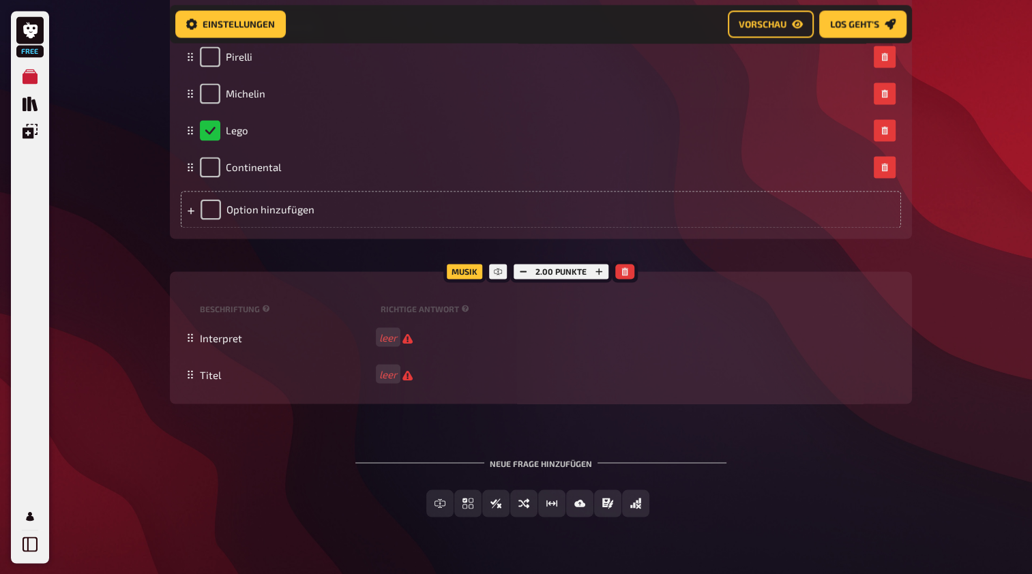
scroll to position [2283, 0]
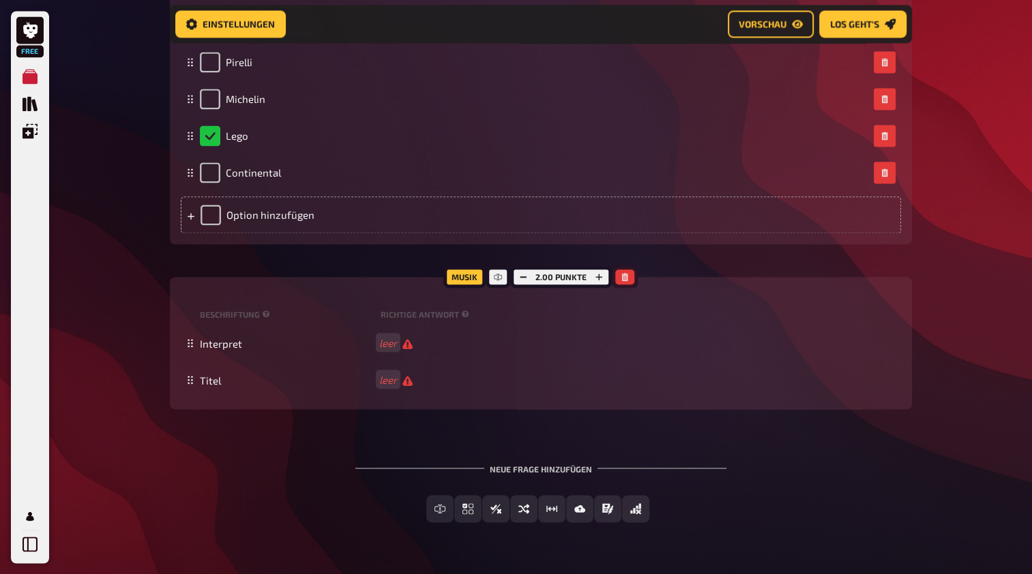
click at [625, 279] on icon "button" at bounding box center [624, 277] width 8 height 8
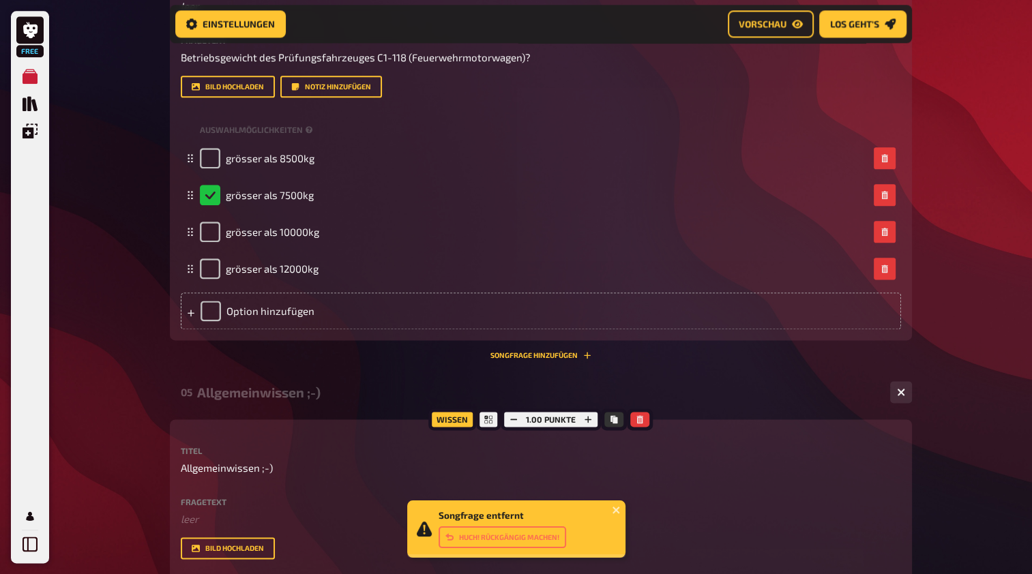
scroll to position [1594, 0]
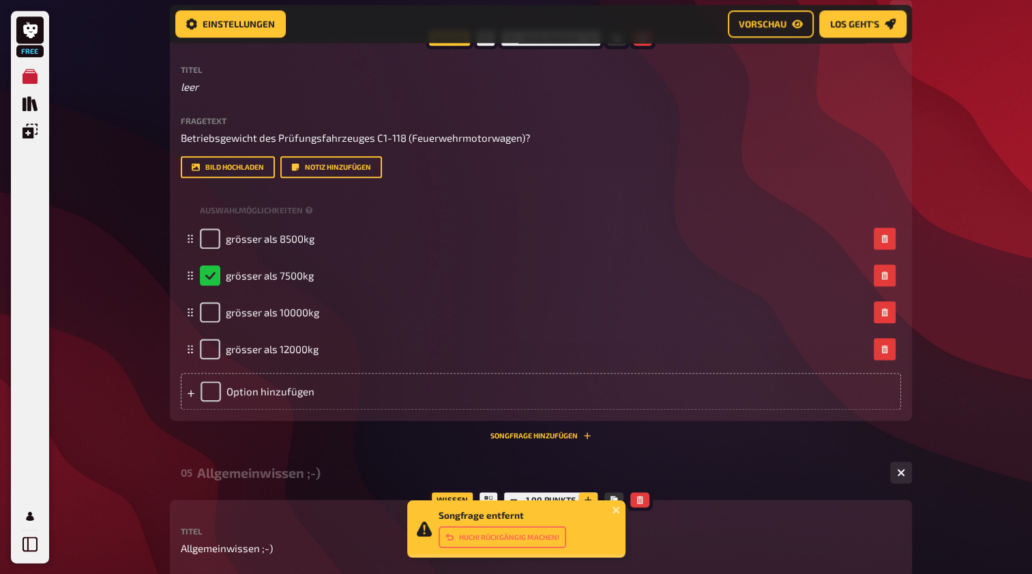
click at [589, 494] on button "button" at bounding box center [587, 499] width 19 height 15
click at [589, 494] on button "button" at bounding box center [588, 499] width 19 height 15
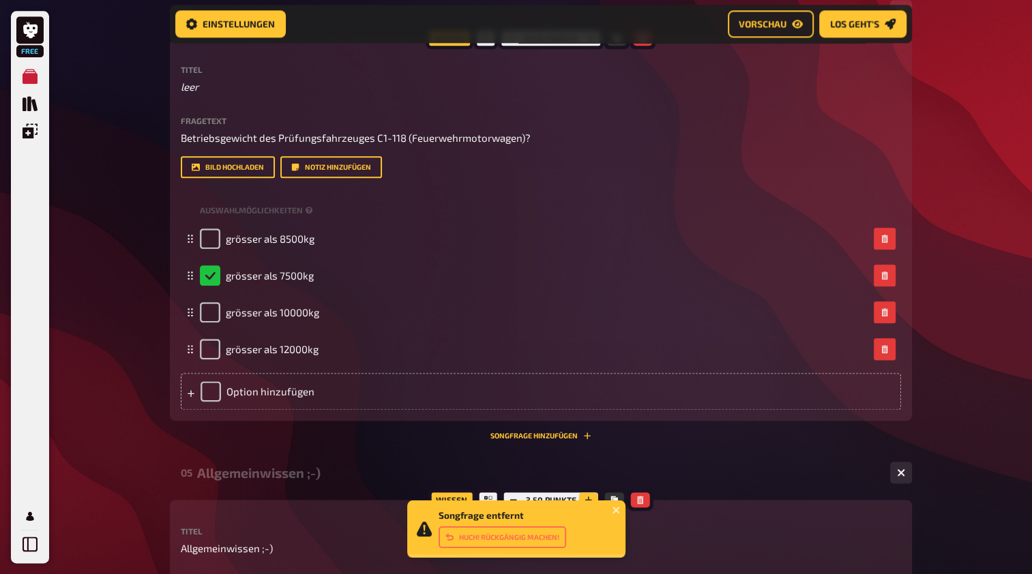
click at [589, 494] on button "button" at bounding box center [588, 499] width 19 height 15
click at [589, 494] on button "button" at bounding box center [589, 499] width 19 height 15
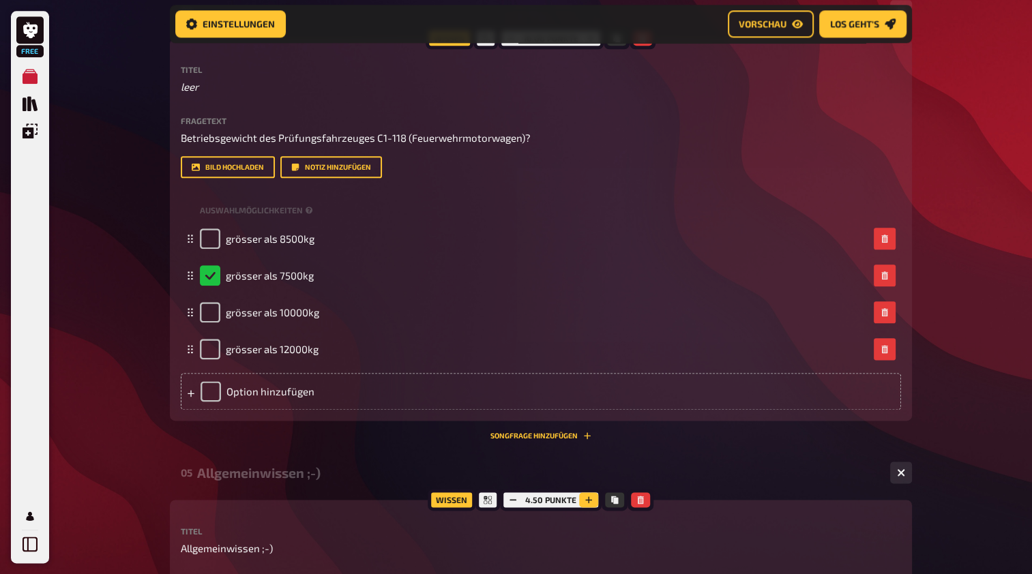
click at [589, 494] on button "button" at bounding box center [588, 499] width 19 height 15
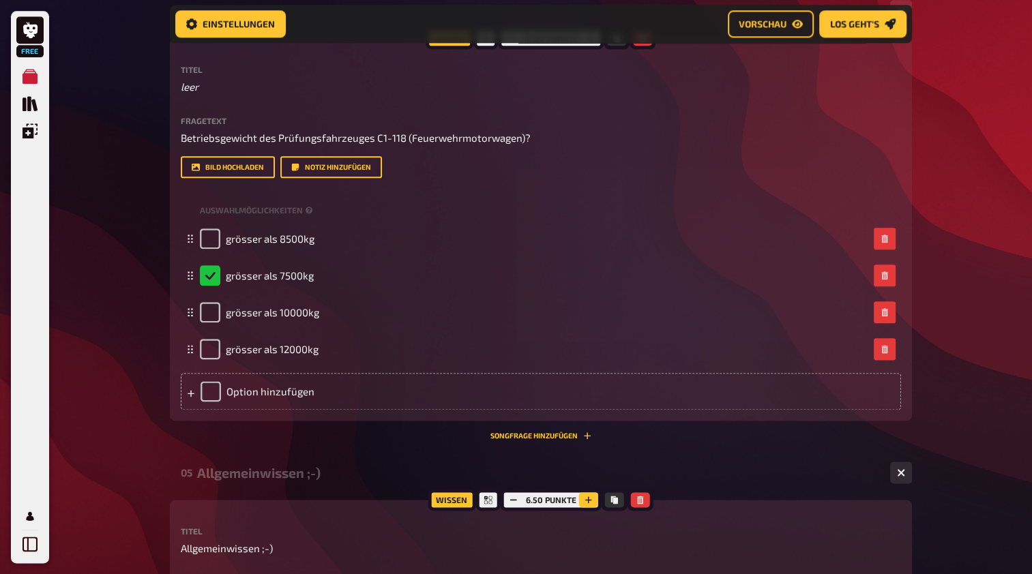
click at [589, 494] on button "button" at bounding box center [588, 499] width 19 height 15
click at [589, 494] on button "button" at bounding box center [587, 499] width 19 height 15
click at [589, 494] on button "button" at bounding box center [588, 499] width 19 height 15
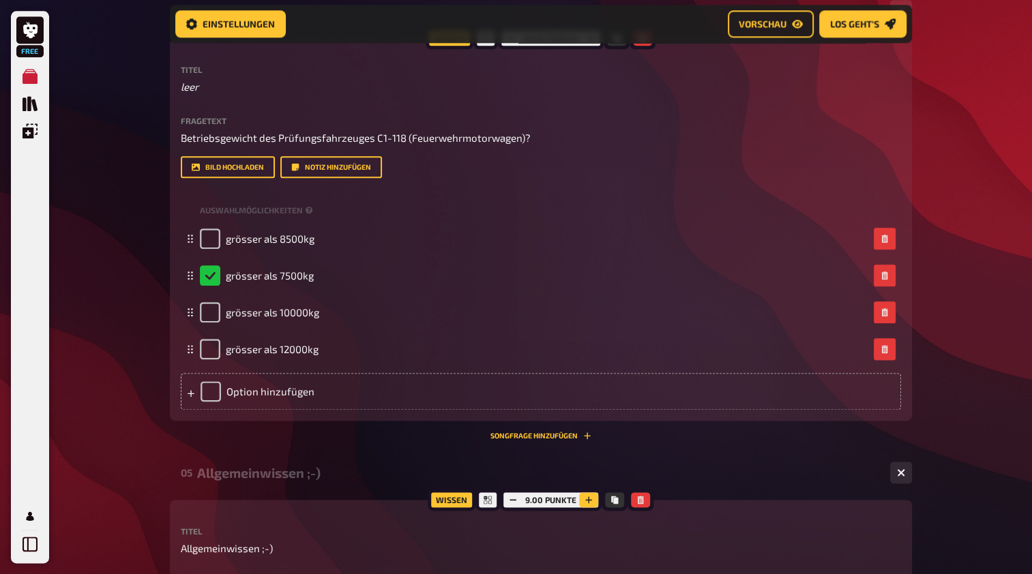
click at [589, 494] on button "button" at bounding box center [588, 499] width 19 height 15
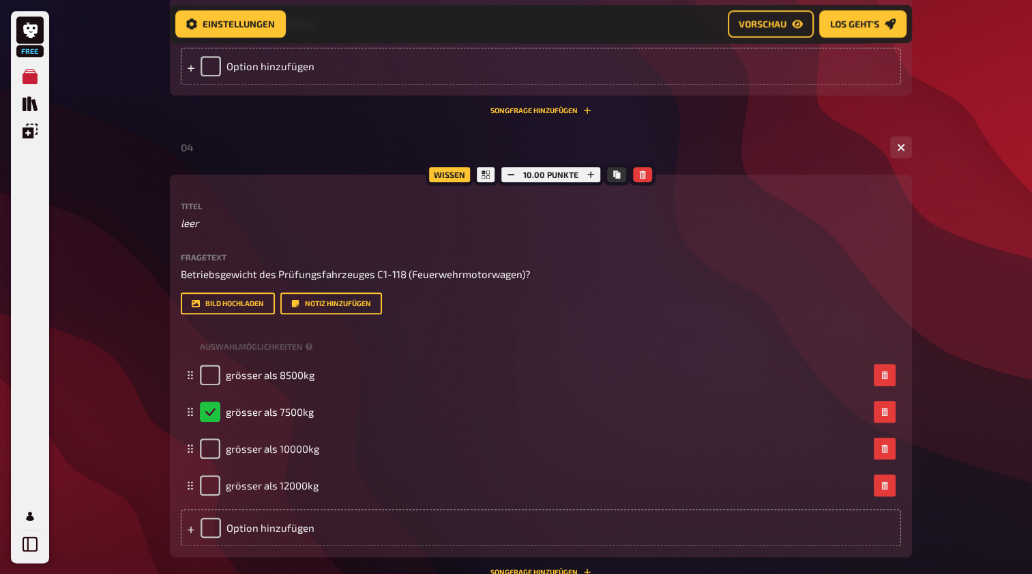
scroll to position [1433, 0]
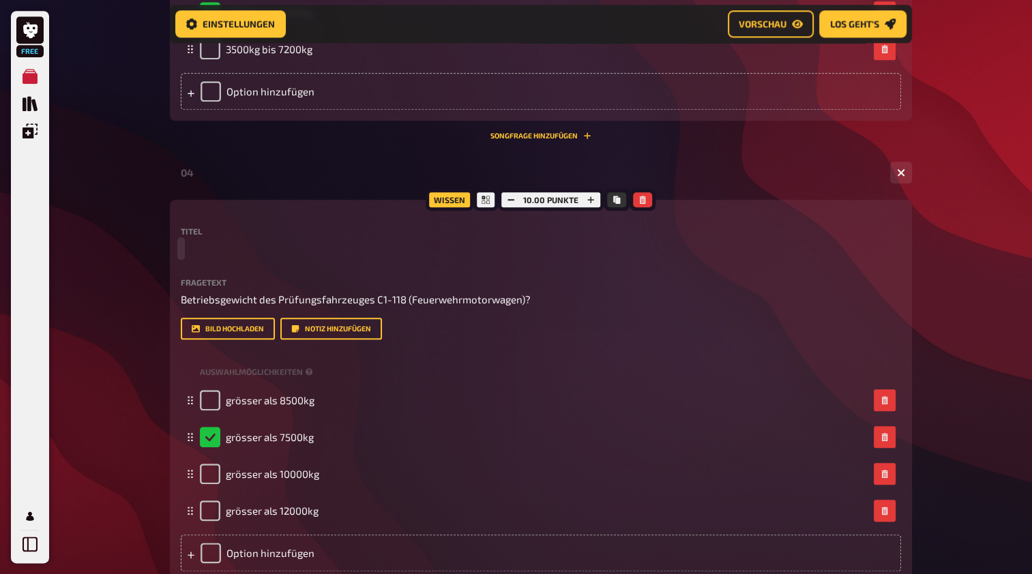
click at [200, 248] on p at bounding box center [541, 249] width 720 height 16
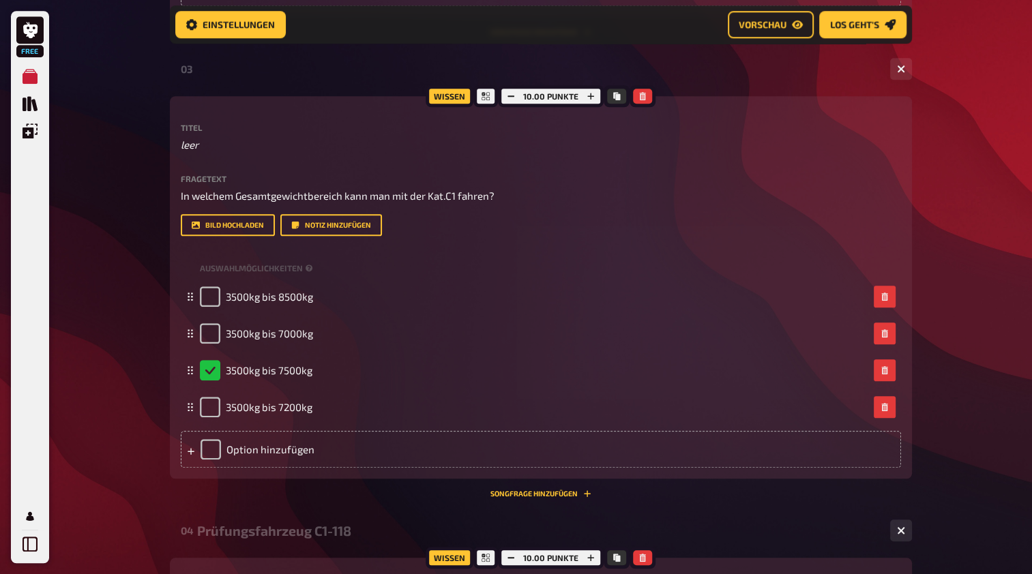
scroll to position [1031, 0]
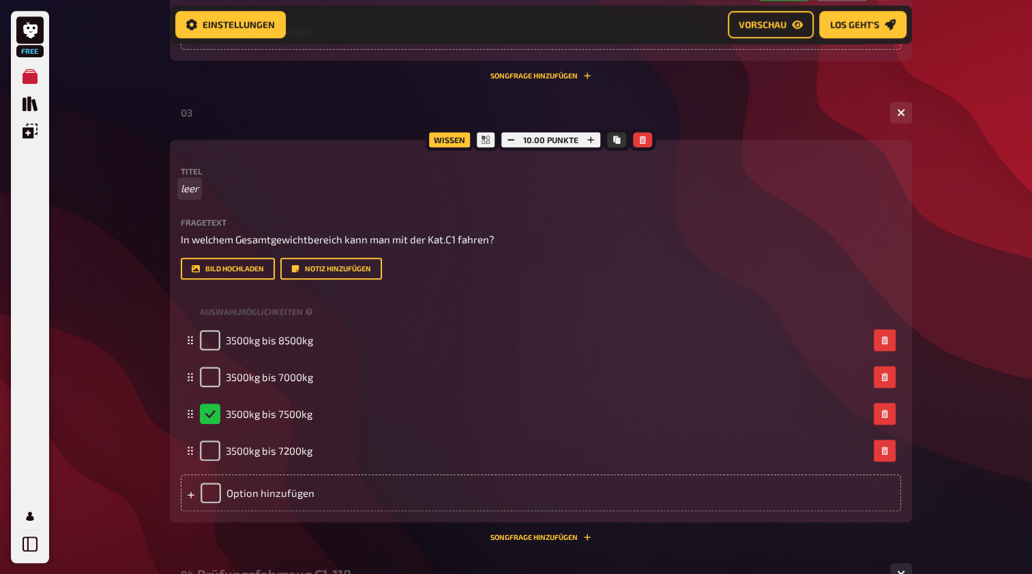
click at [216, 190] on p "leer" at bounding box center [541, 189] width 720 height 16
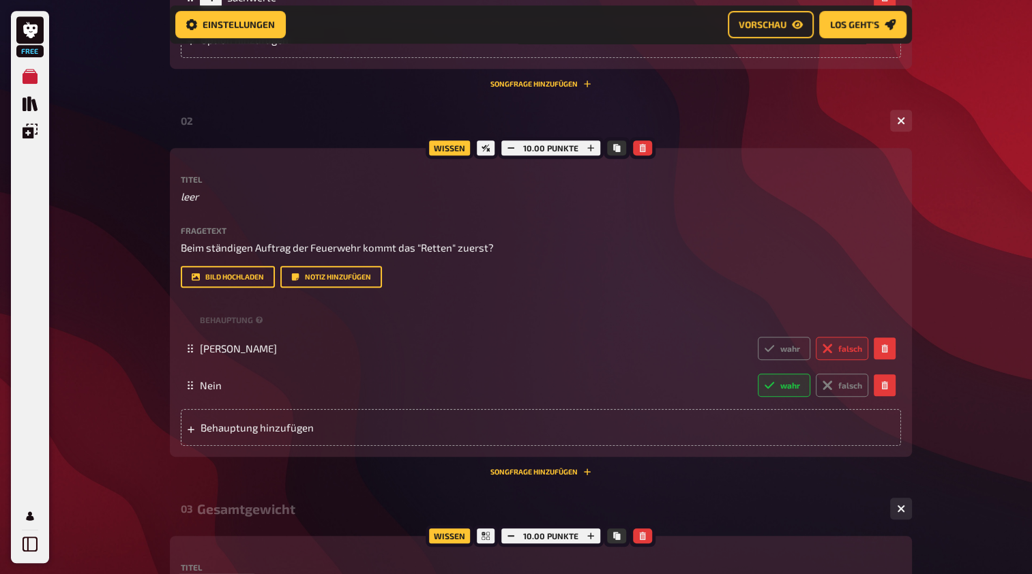
scroll to position [616, 0]
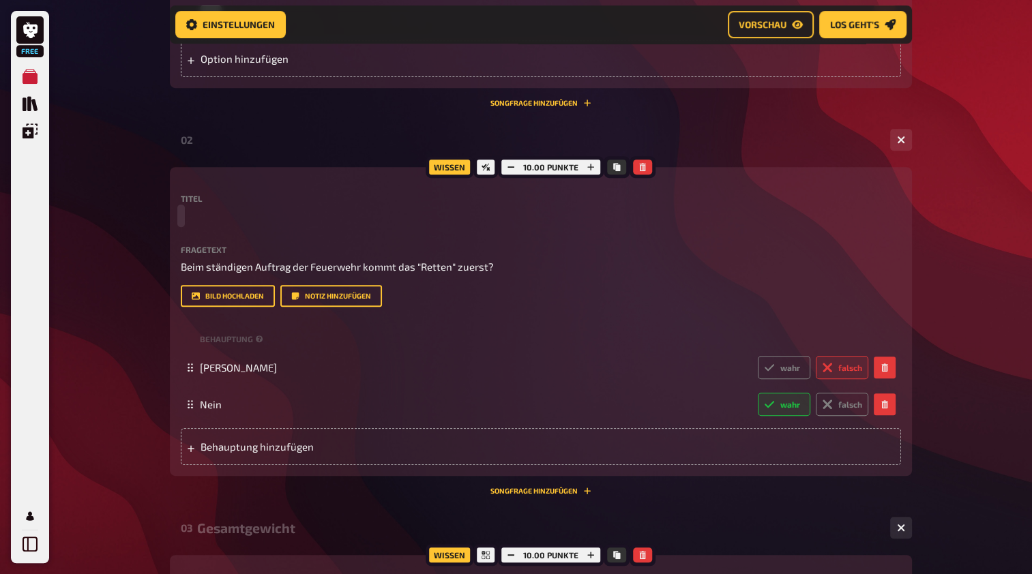
click at [189, 222] on p at bounding box center [541, 216] width 720 height 16
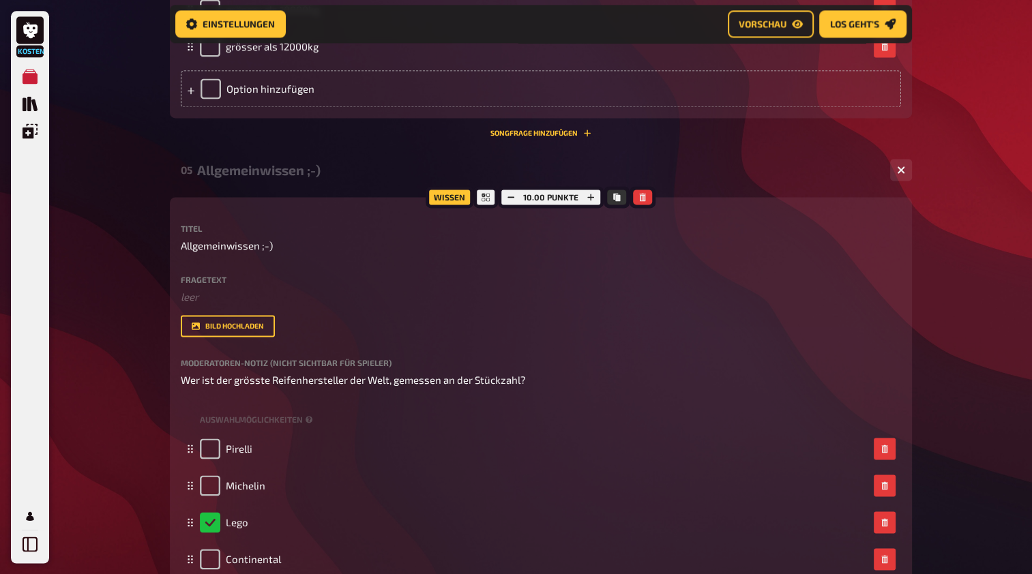
scroll to position [1932, 0]
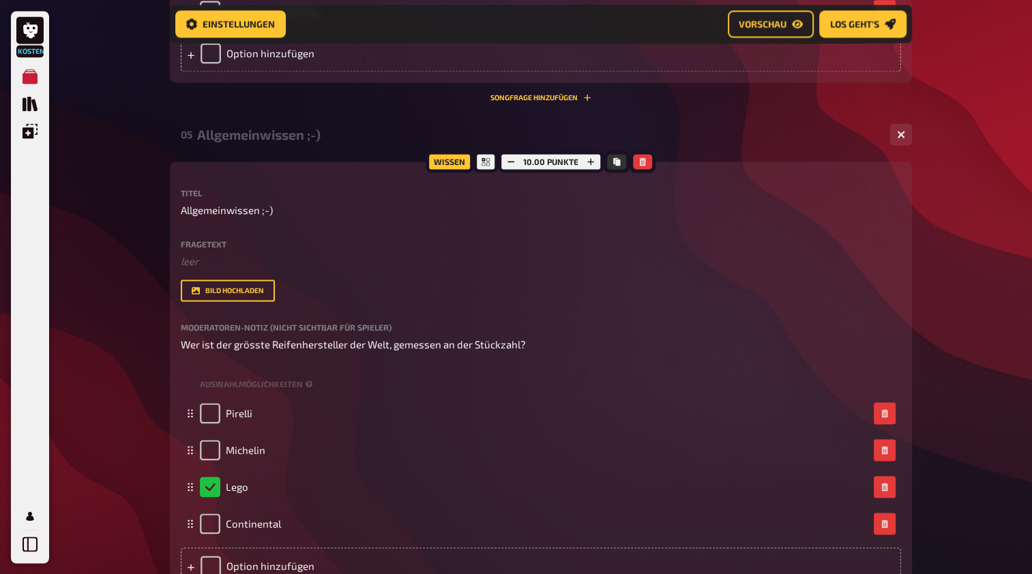
click at [316, 298] on div "Bild hochladen" at bounding box center [541, 291] width 720 height 22
click at [217, 290] on font "Bild hochladen" at bounding box center [234, 291] width 59 height 8
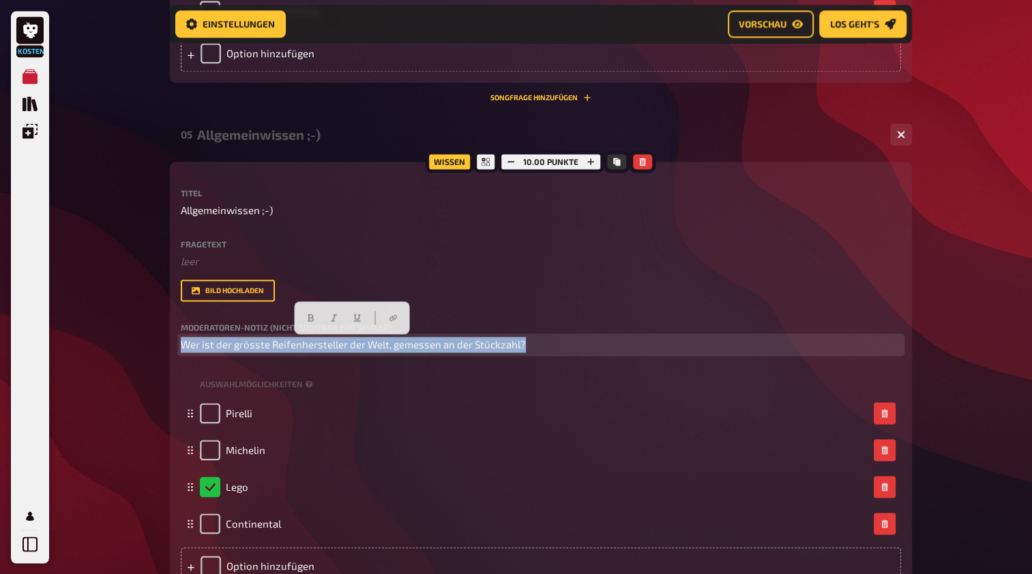
drag, startPoint x: 526, startPoint y: 350, endPoint x: 174, endPoint y: 356, distance: 351.9
click at [174, 356] on div "Wissen 10.00 Punkte Titel Allgemeinwissen ;-) Fragetext ﻿ leer Hier hinziehen f…" at bounding box center [541, 379] width 742 height 434
copy span "Wer ist der grösste Reifenhersteller der Welt, gemessen an der Stückzahl?"
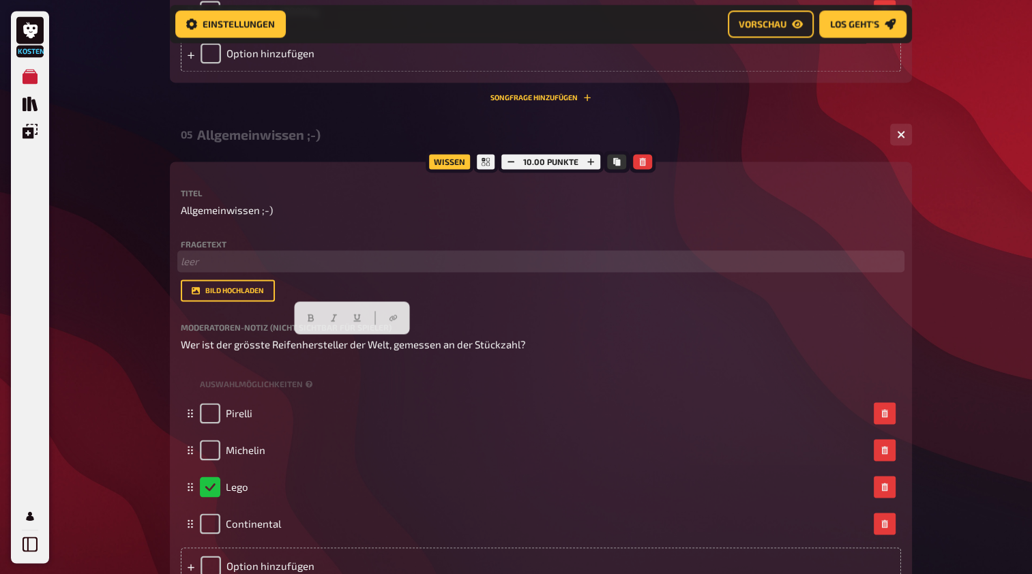
click at [218, 263] on p "﻿ leer" at bounding box center [541, 262] width 720 height 16
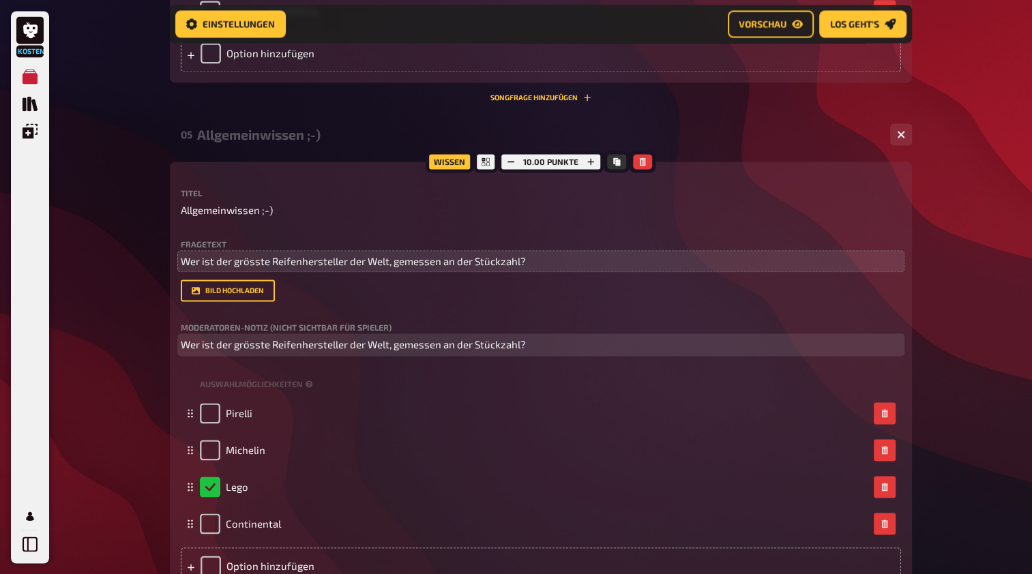
click at [523, 345] on p "Wer ist der grösste Reifenhersteller der Welt, gemessen an der Stückzahl?" at bounding box center [541, 345] width 720 height 16
click at [541, 344] on p "Wer ist der grösste Reifenhersteller der Welt, gemessen an der Stückzahl?" at bounding box center [541, 345] width 720 height 16
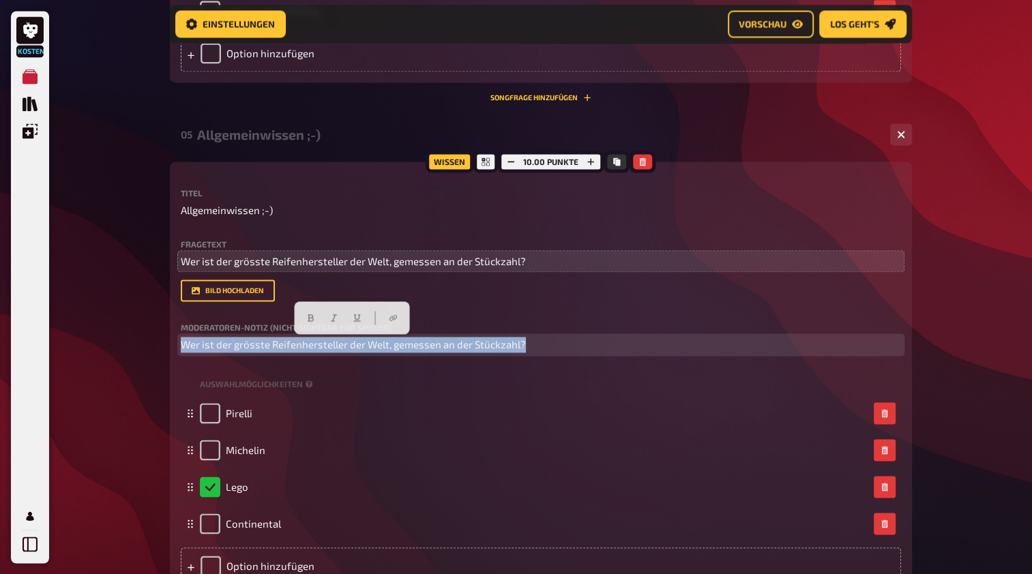
drag, startPoint x: 541, startPoint y: 344, endPoint x: 177, endPoint y: 350, distance: 364.2
click at [177, 350] on div "Wissen 10.00 Punkte Titel Allgemeinwissen ;-) Fragetext Wer ist der grösste Rei…" at bounding box center [541, 379] width 742 height 434
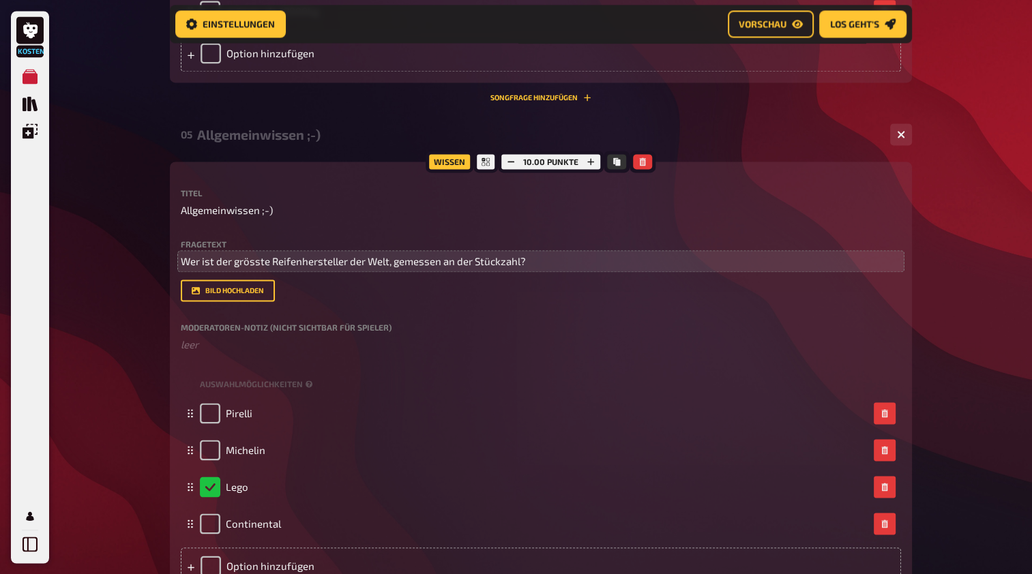
click at [248, 321] on div "Titel Allgemeinwissen ;-) Fragetext Wer ist der grösste Reifenhersteller der We…" at bounding box center [541, 271] width 720 height 164
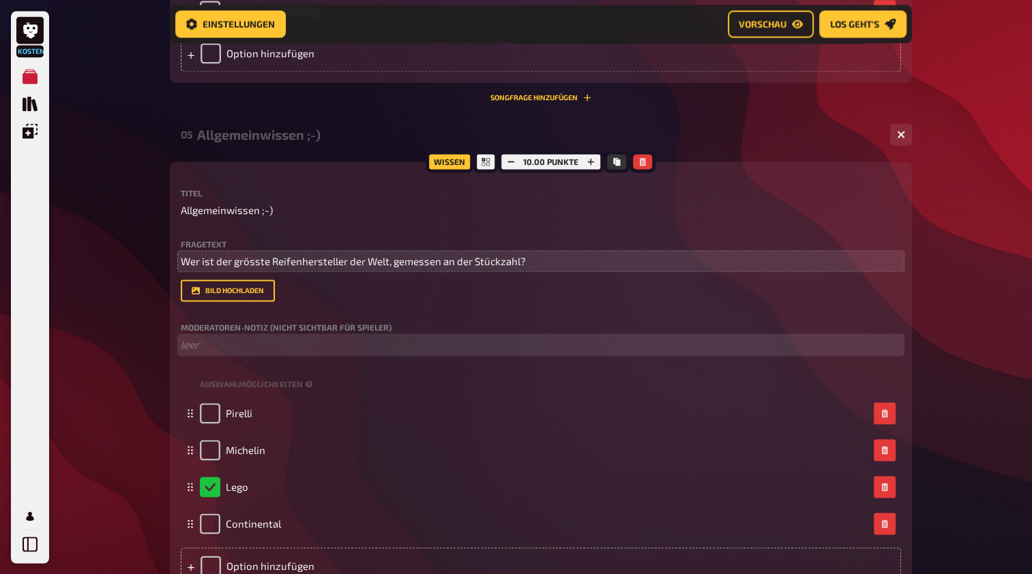
click at [215, 348] on p "﻿ leer" at bounding box center [541, 345] width 720 height 16
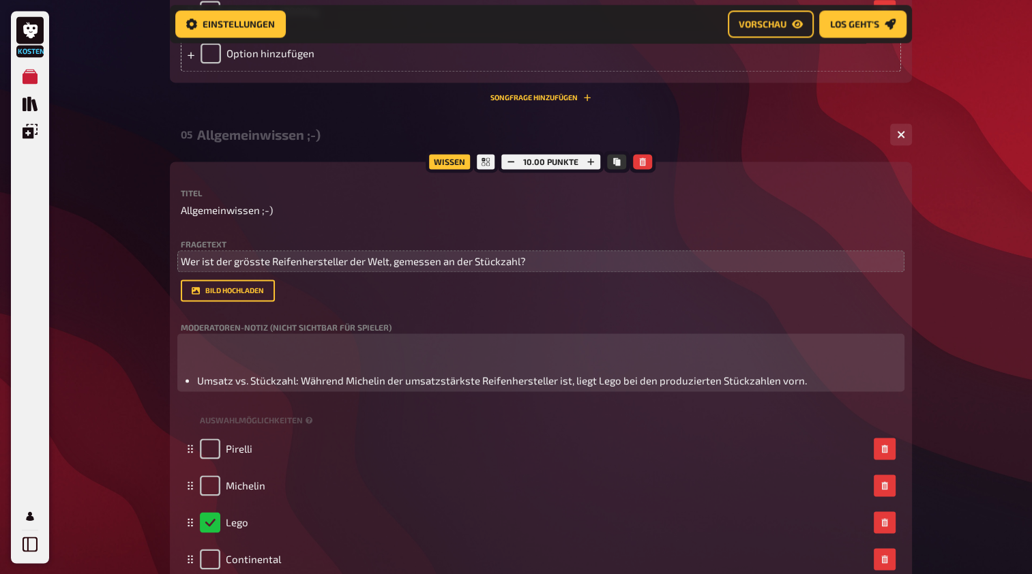
click at [183, 378] on ul "Umsatz vs. Stückzahl: Während Michelin der umsatzstärkste Reifenhersteller ist,…" at bounding box center [541, 381] width 720 height 16
click at [199, 363] on p at bounding box center [541, 352] width 720 height 31
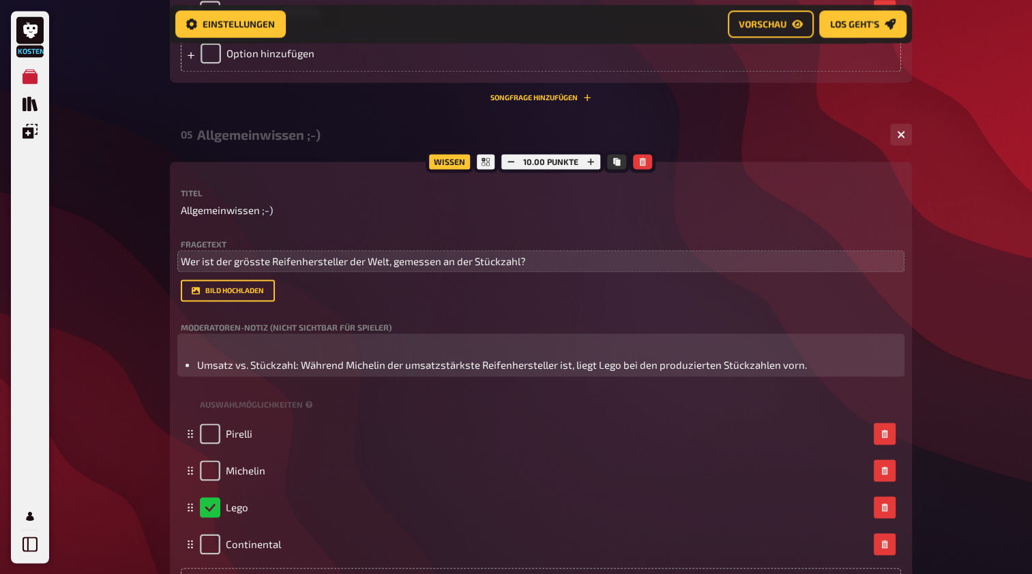
click at [198, 363] on span "Umsatz vs. Stückzahl: Während Michelin der umsatzstärkste Reifenhersteller ist,…" at bounding box center [502, 365] width 610 height 12
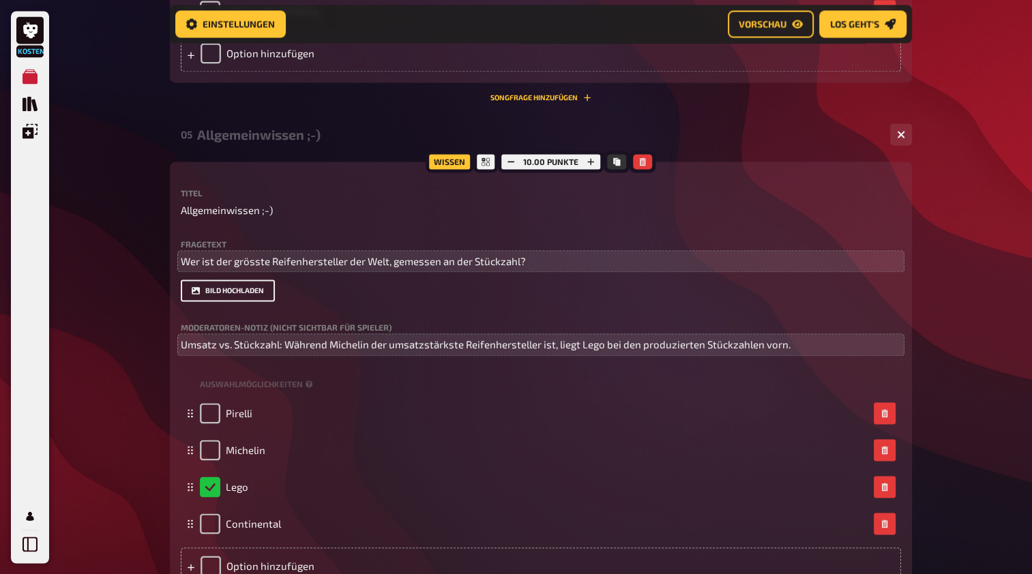
click at [233, 288] on font "Bild hochladen" at bounding box center [234, 291] width 59 height 8
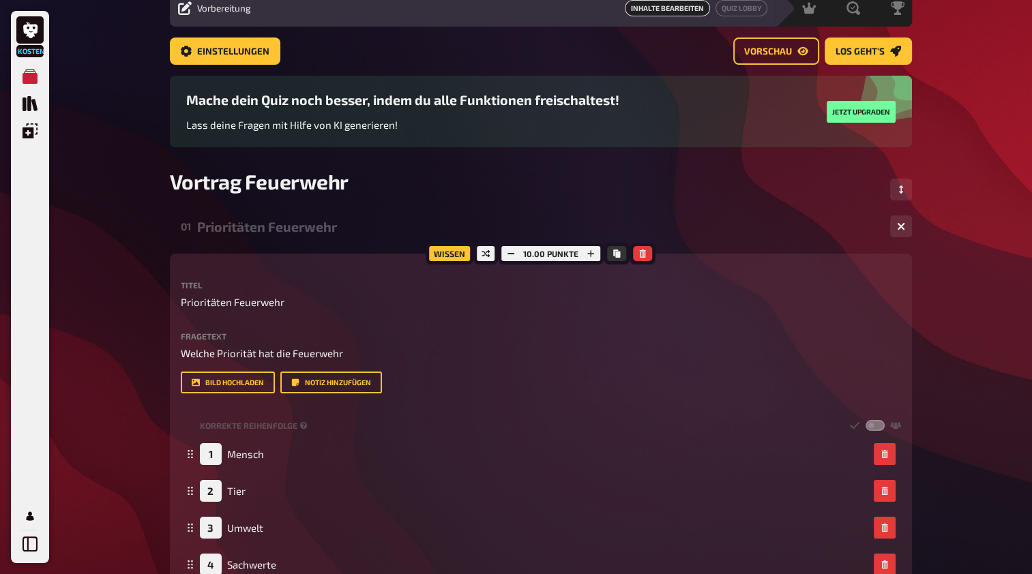
scroll to position [0, 0]
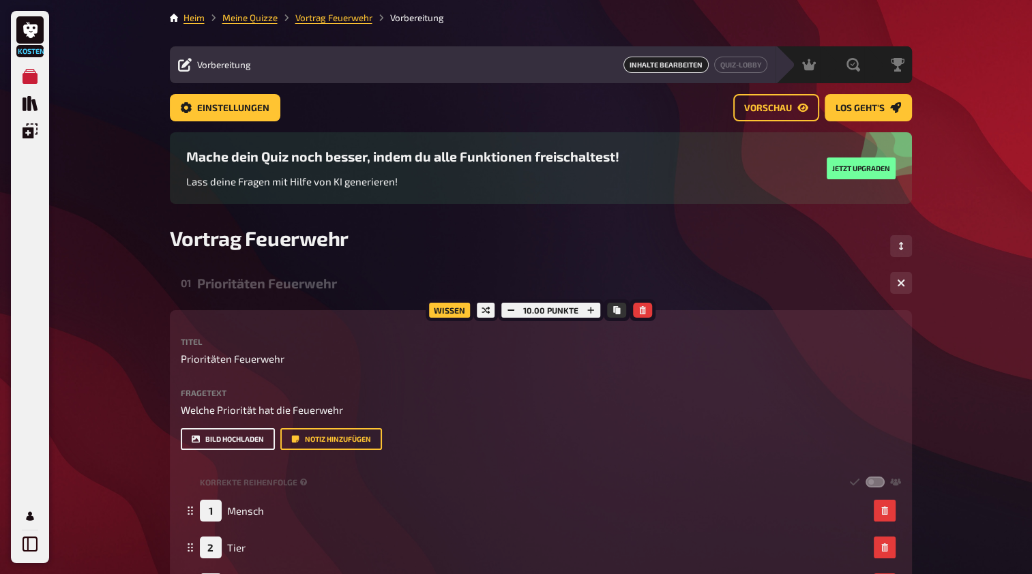
click at [238, 438] on font "Bild hochladen" at bounding box center [234, 440] width 59 height 8
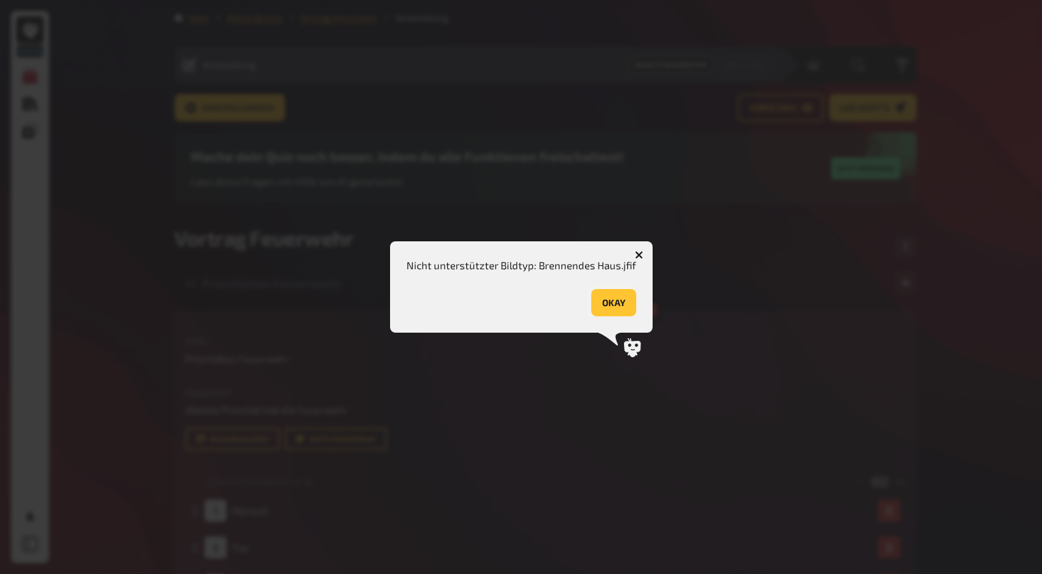
click at [608, 303] on button "OKAY" at bounding box center [613, 302] width 45 height 27
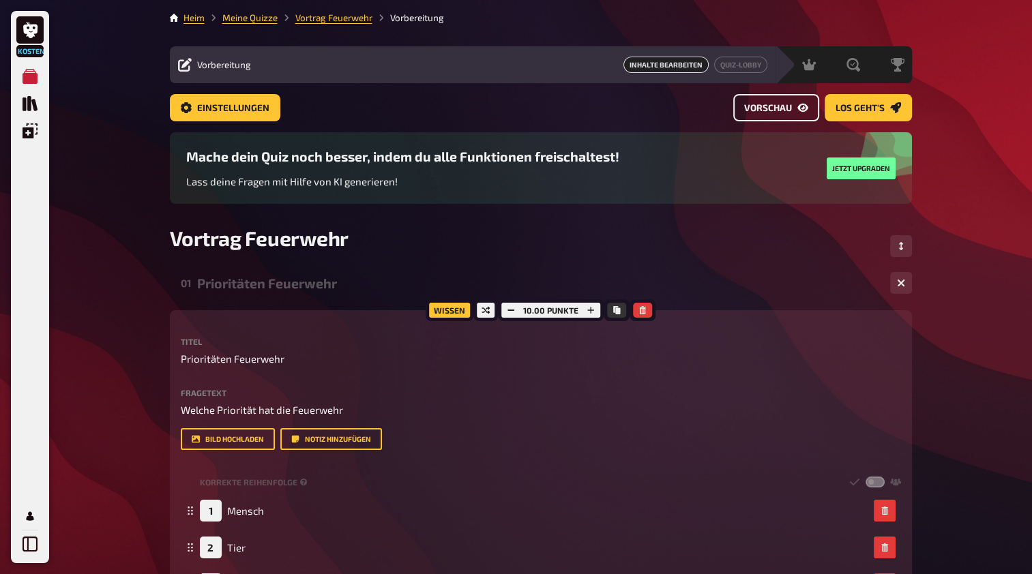
click at [765, 106] on span "Vorschau" at bounding box center [768, 109] width 48 height 10
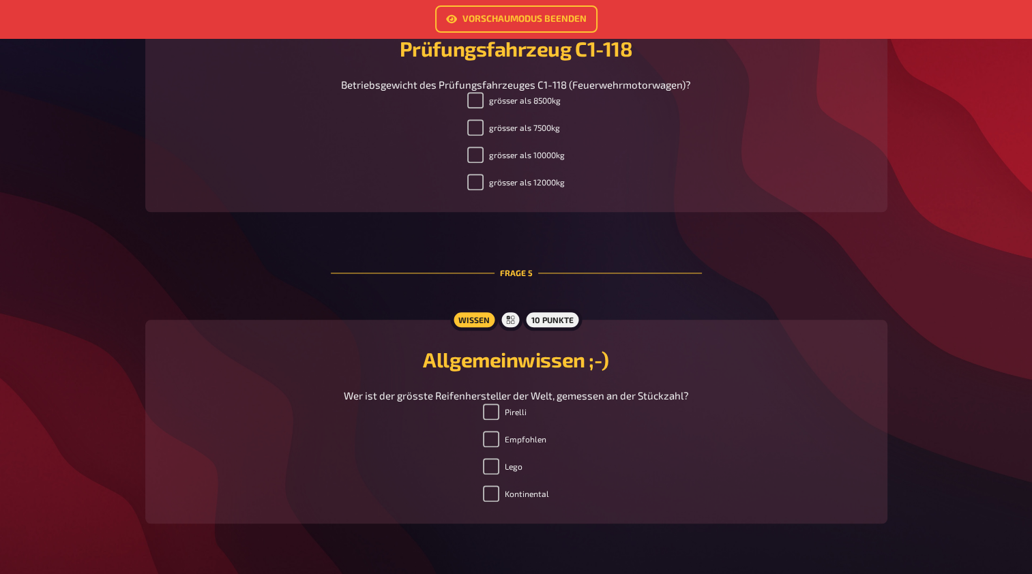
scroll to position [1435, 0]
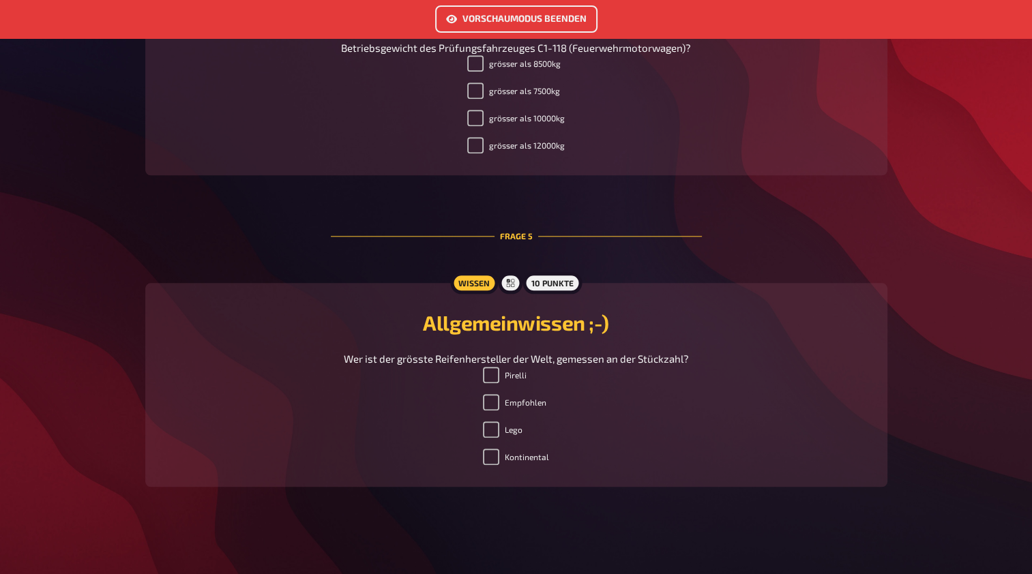
click at [483, 14] on font "Vorschaumodus beenden" at bounding box center [524, 19] width 124 height 10
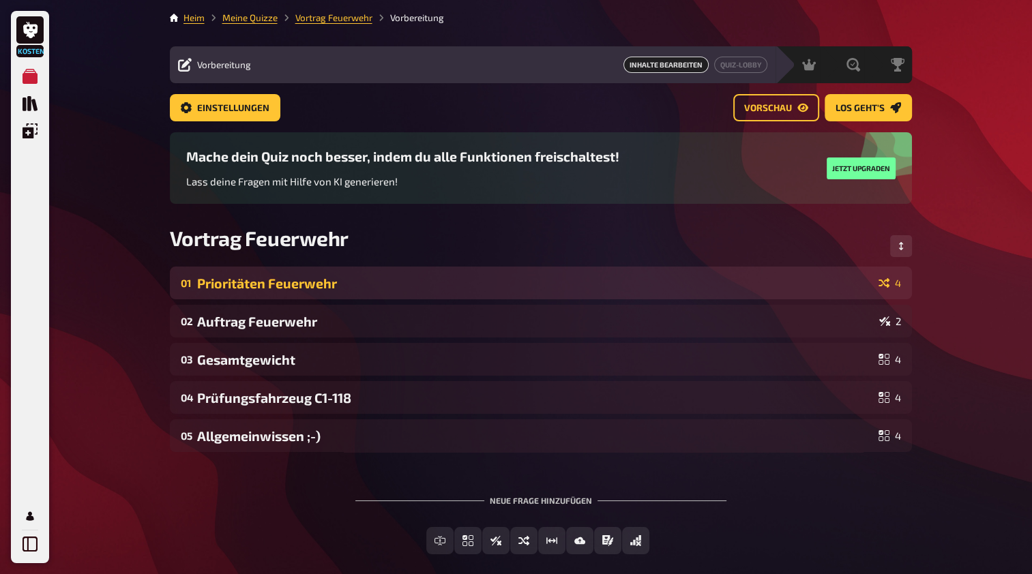
click at [316, 274] on div "01 Prioritäten Feuerwehr 4" at bounding box center [541, 283] width 742 height 33
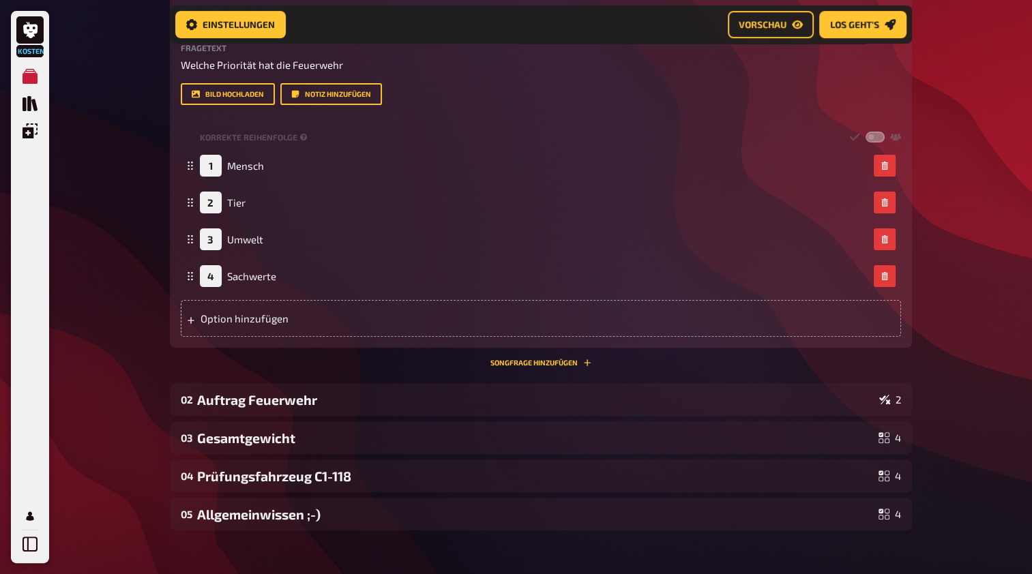
scroll to position [365, 0]
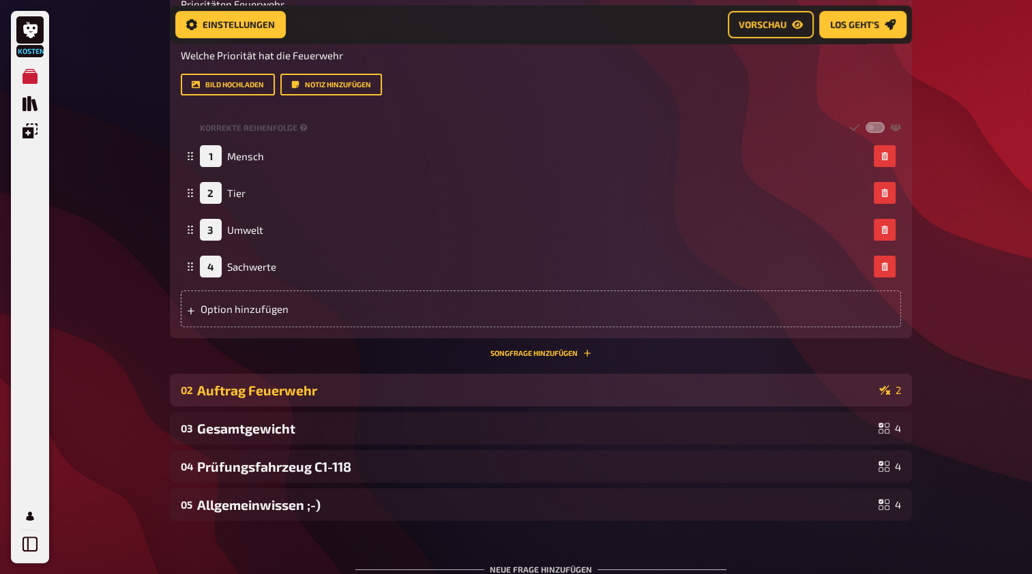
click at [654, 389] on div "Auftrag Feuerwehr" at bounding box center [535, 391] width 676 height 16
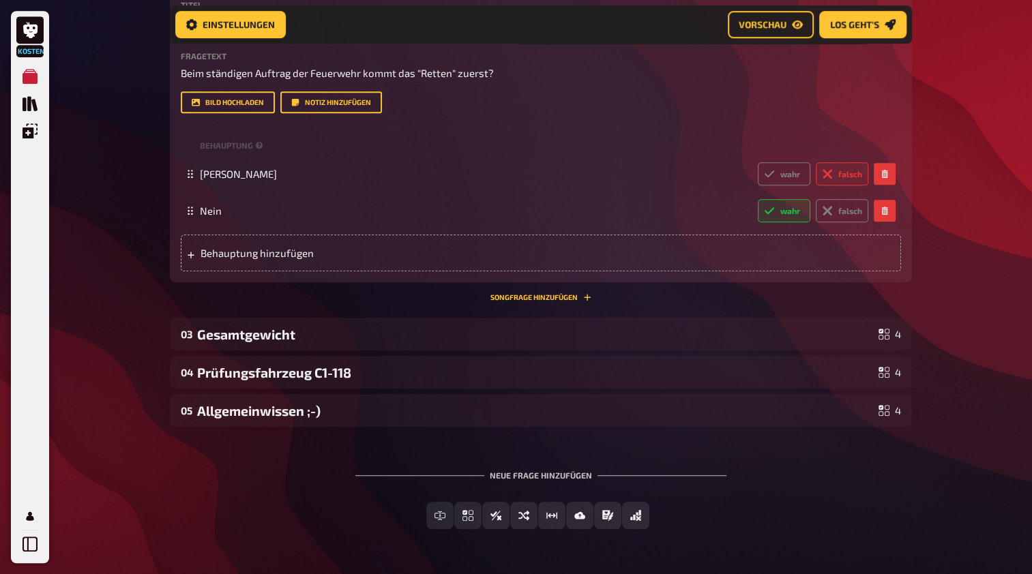
scroll to position [810, 0]
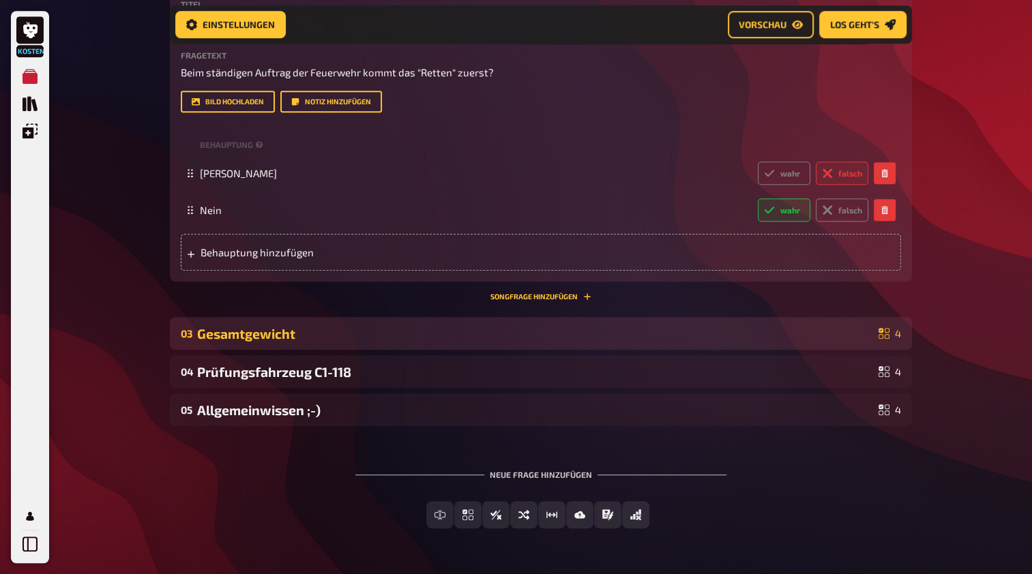
click at [438, 326] on div "Gesamtgewicht" at bounding box center [535, 334] width 676 height 16
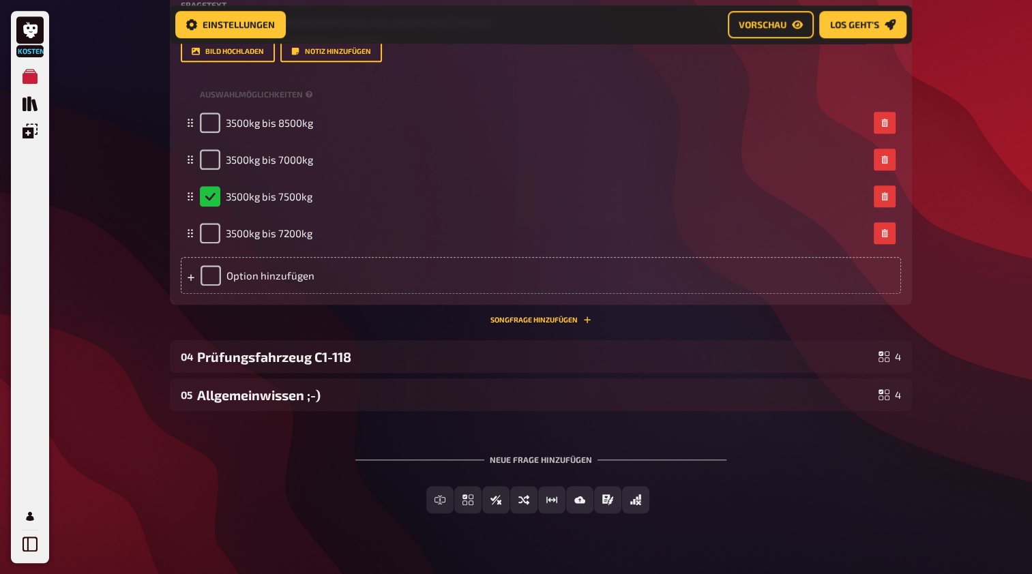
scroll to position [1276, 0]
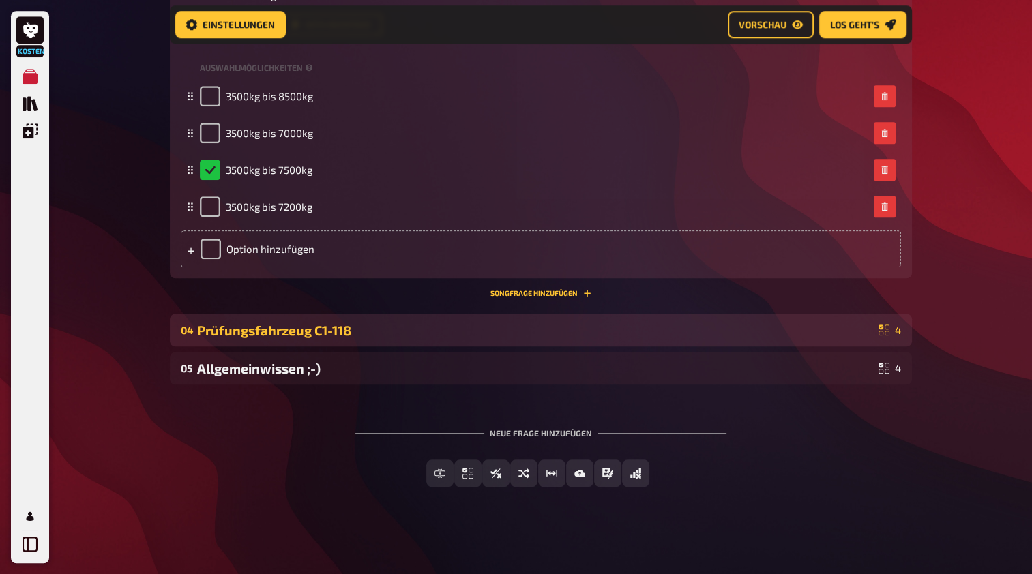
click at [417, 329] on div "Prüfungsfahrzeug C1-118" at bounding box center [535, 331] width 676 height 16
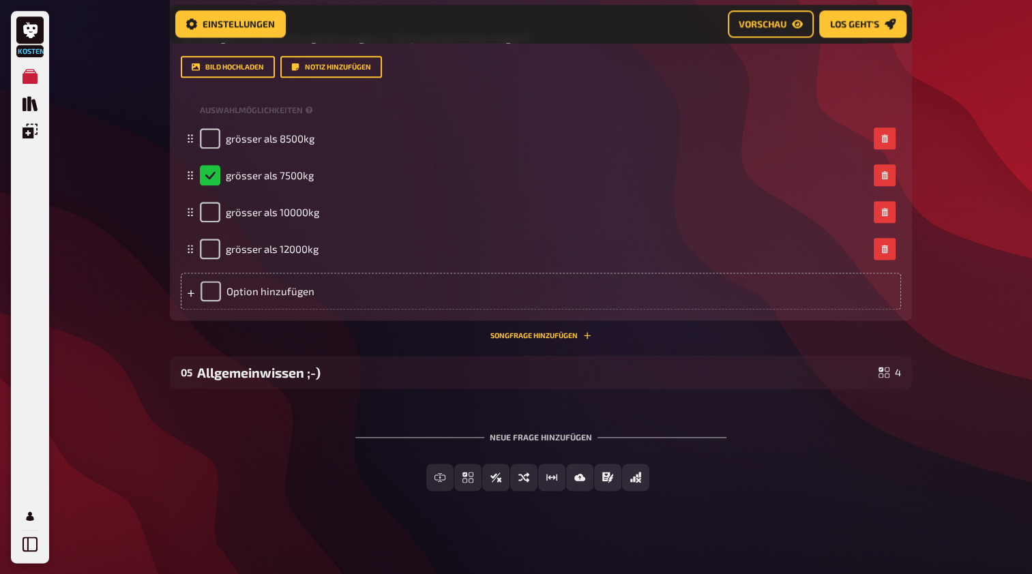
scroll to position [1699, 0]
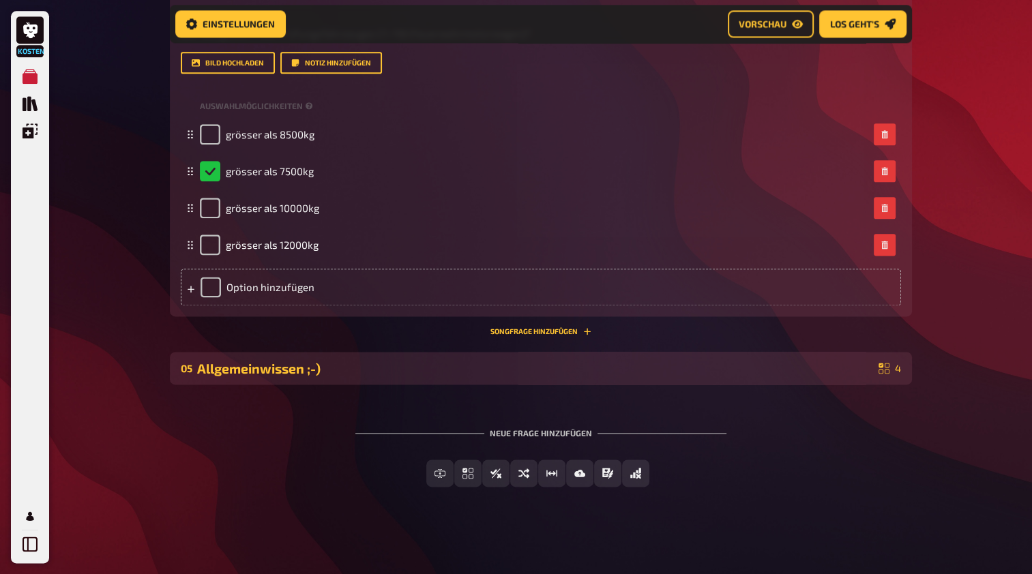
click at [440, 365] on div "Allgemeinwissen ;-)" at bounding box center [535, 369] width 676 height 16
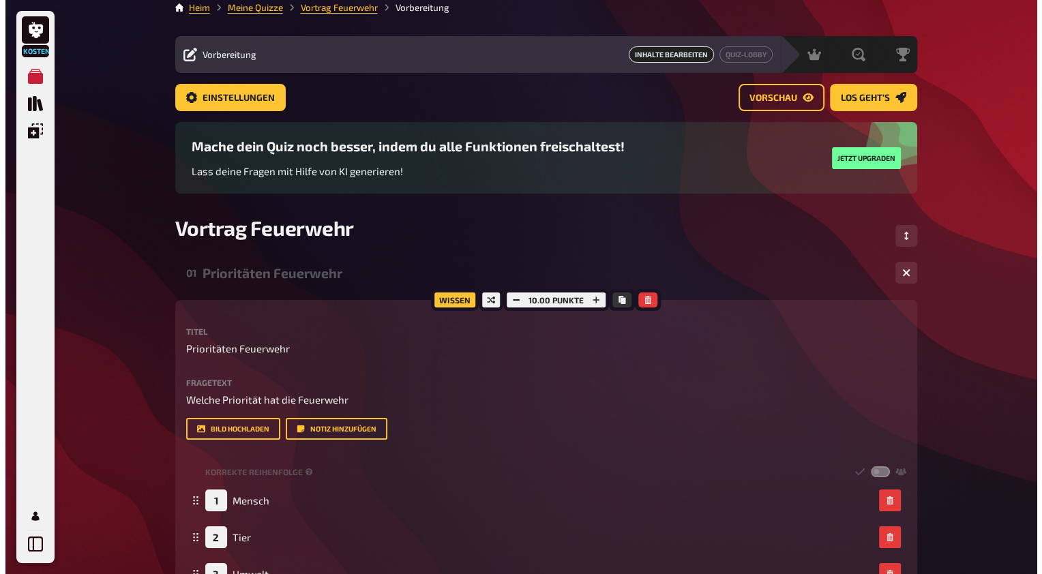
scroll to position [0, 0]
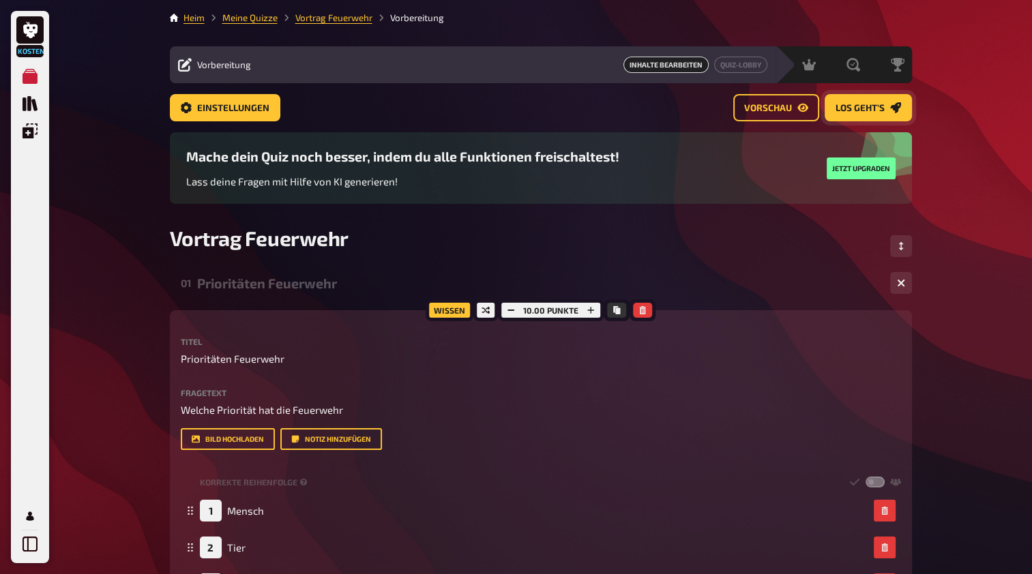
click at [864, 101] on link "Los geht's" at bounding box center [867, 107] width 87 height 27
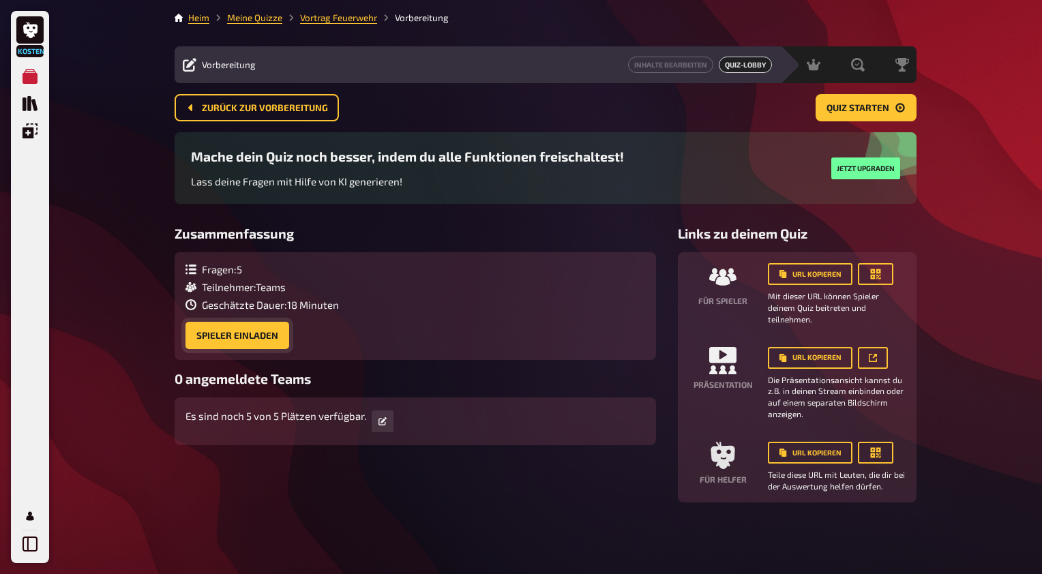
click at [239, 340] on button "Spieler einladen" at bounding box center [237, 335] width 104 height 27
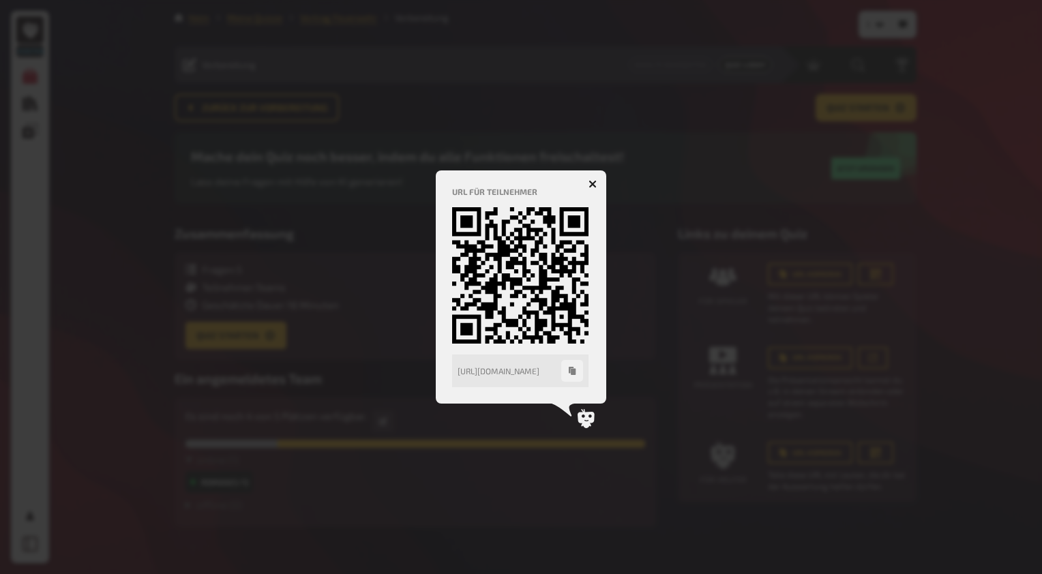
click at [596, 190] on button "button" at bounding box center [593, 184] width 22 height 22
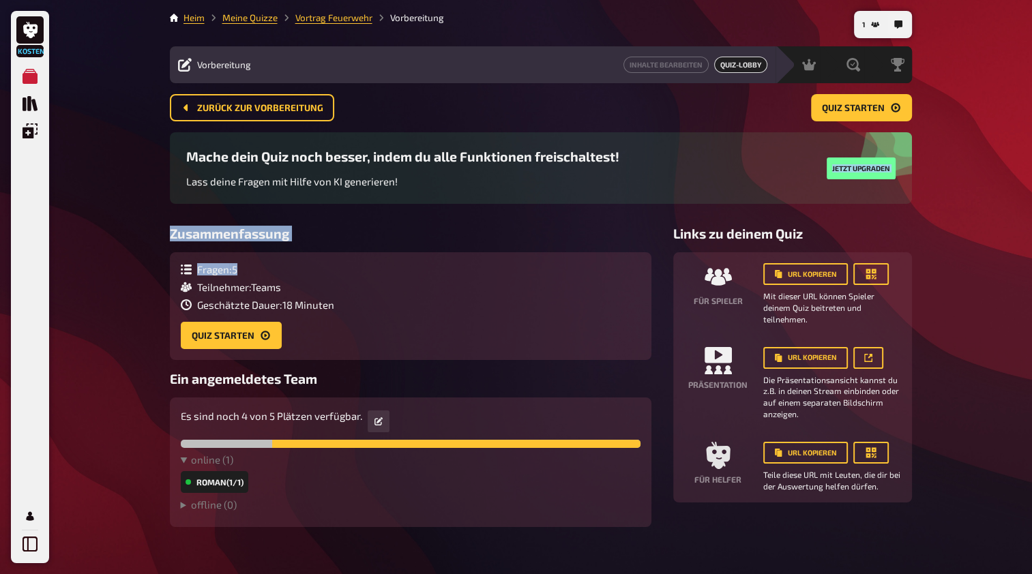
drag, startPoint x: 596, startPoint y: 190, endPoint x: 458, endPoint y: 248, distance: 150.1
click at [458, 248] on main "Heim Meine Quizze Vortrag Feuerwehr Vorbereitung Vorbereitung Inhalte Bearbeite…" at bounding box center [541, 269] width 742 height 516
click at [245, 337] on font "Quiz starten" at bounding box center [223, 336] width 63 height 10
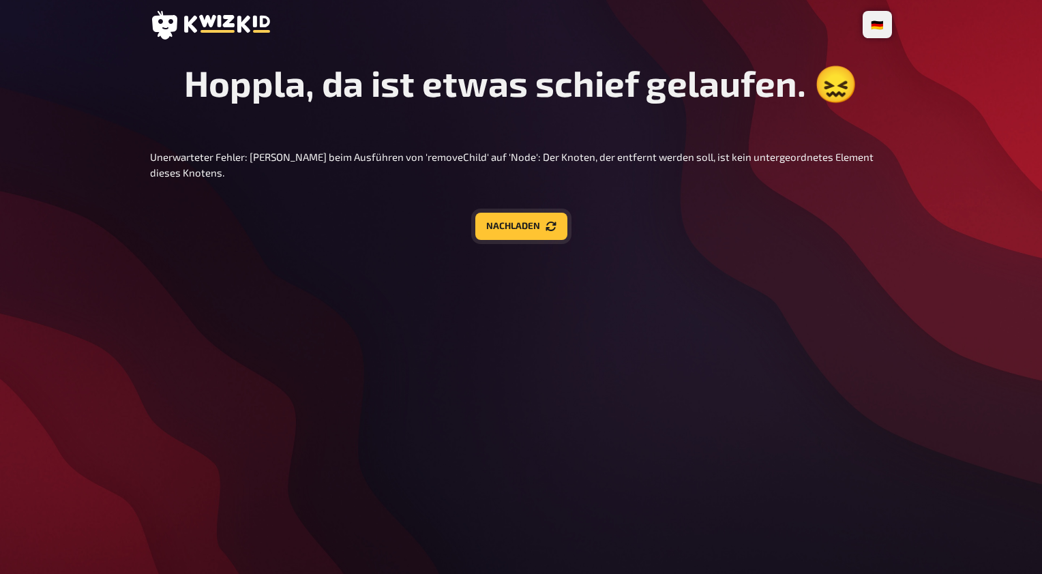
click at [494, 228] on font "Nachladen" at bounding box center [513, 227] width 54 height 10
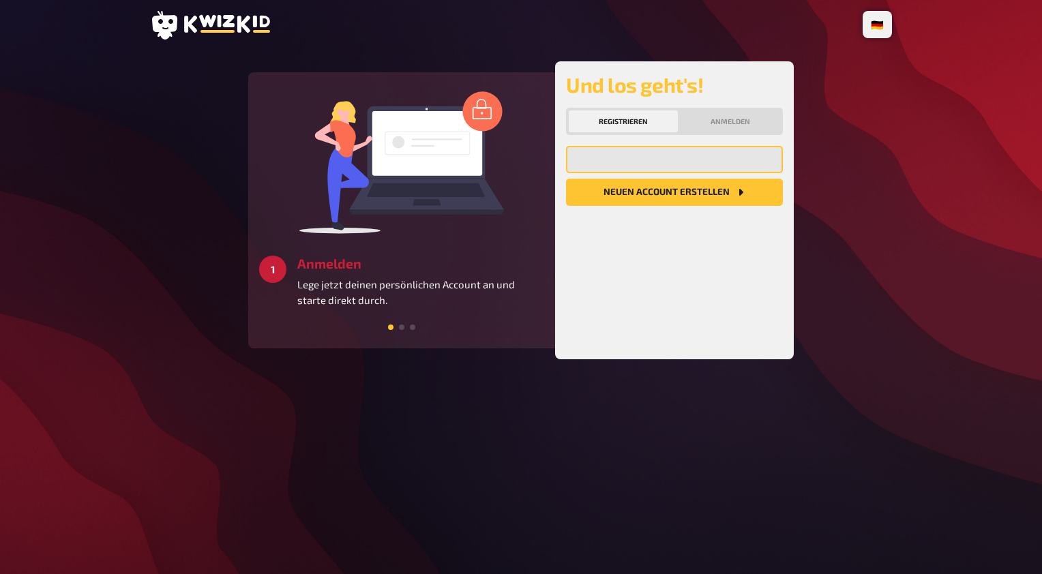
click at [640, 160] on input "email" at bounding box center [674, 159] width 217 height 27
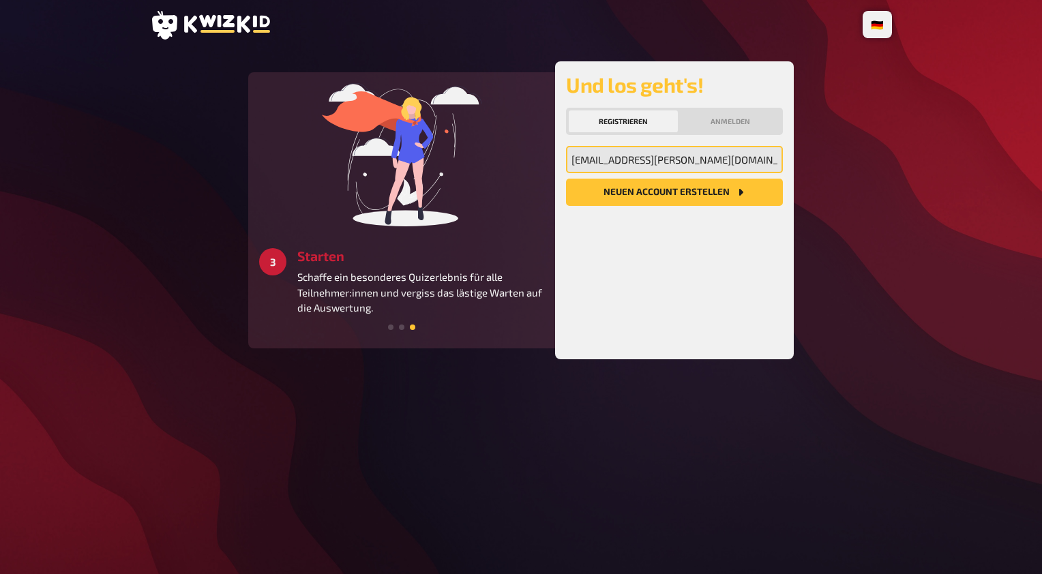
type input "[EMAIL_ADDRESS][DOMAIN_NAME]"
click at [680, 196] on button "Neuen Account Erstellen" at bounding box center [674, 192] width 217 height 27
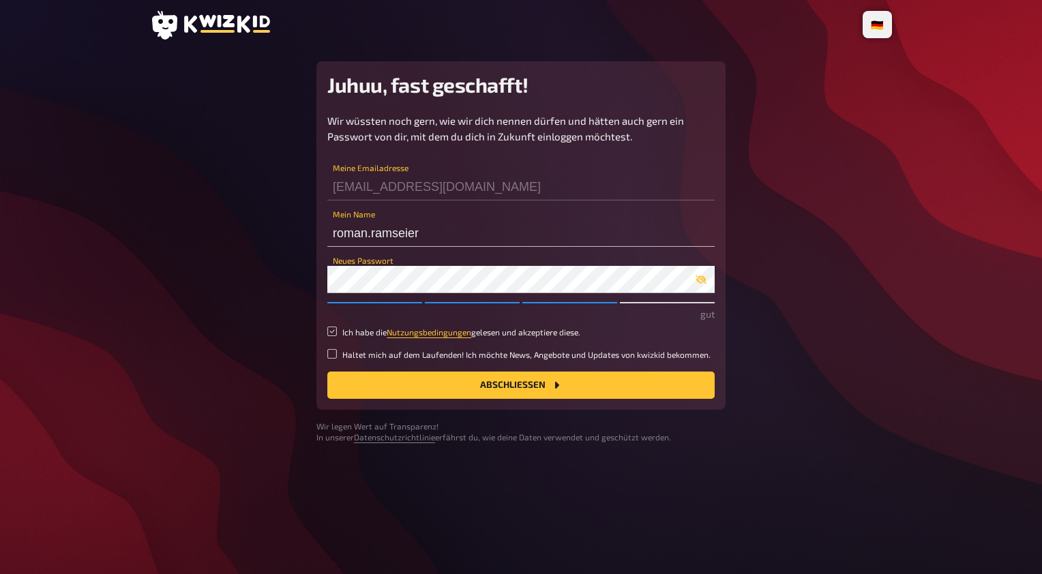
click at [334, 331] on input "Ich habe die Nutzungsbedingungen gelesen und akzeptiere diese." at bounding box center [332, 332] width 10 height 10
checkbox input "true"
click at [329, 355] on input "Haltet mich auf dem Laufenden! Ich möchte News, Angebote und Updates von kwizki…" at bounding box center [332, 354] width 10 height 10
click at [332, 353] on input "Haltet mich auf dem Laufenden! Ich möchte News, Angebote und Updates von kwizki…" at bounding box center [332, 354] width 10 height 10
checkbox input "false"
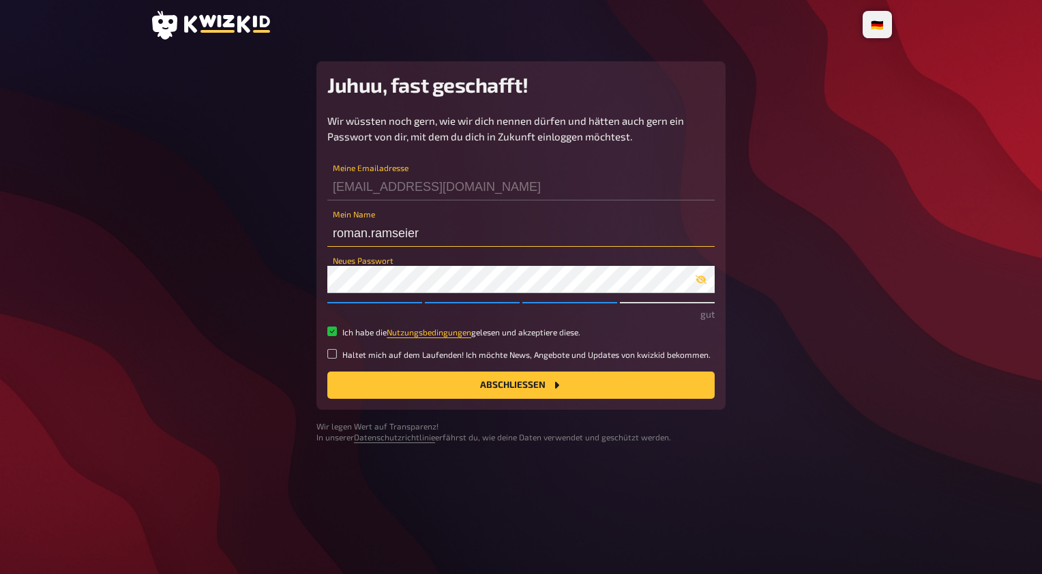
drag, startPoint x: 435, startPoint y: 230, endPoint x: 305, endPoint y: 218, distance: 130.2
click at [305, 218] on main "Juhuu, fast geschafft! Wir wüssten noch gern, wie wir dich nennen dürfen und hä…" at bounding box center [521, 252] width 742 height 382
type input "Roman"
click at [453, 385] on button "Abschließen" at bounding box center [520, 385] width 387 height 27
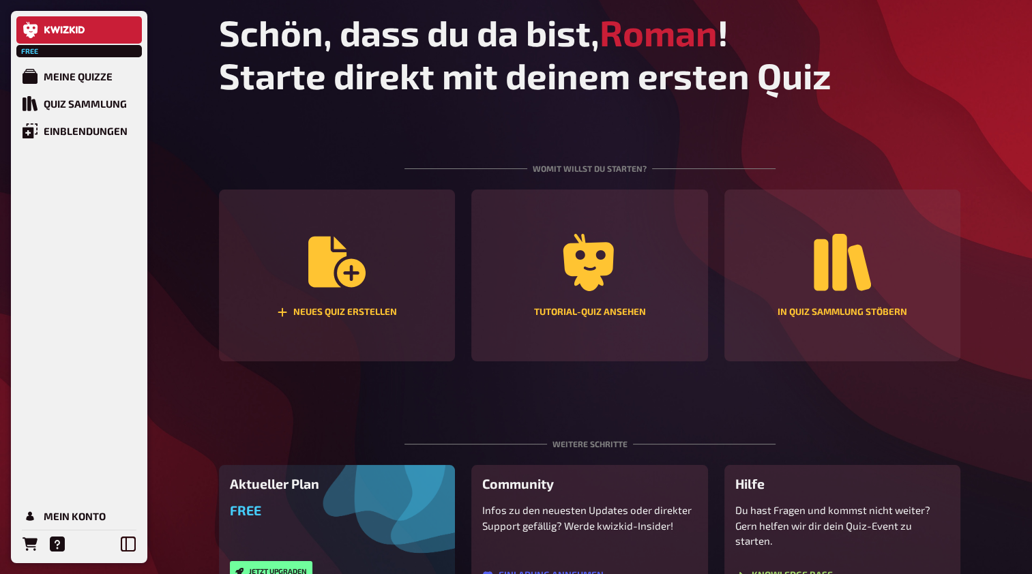
click at [453, 385] on main "Schön, dass du da bist, Roman ! Starte direkt mit deinem ersten Quiz Womit will…" at bounding box center [590, 302] width 742 height 583
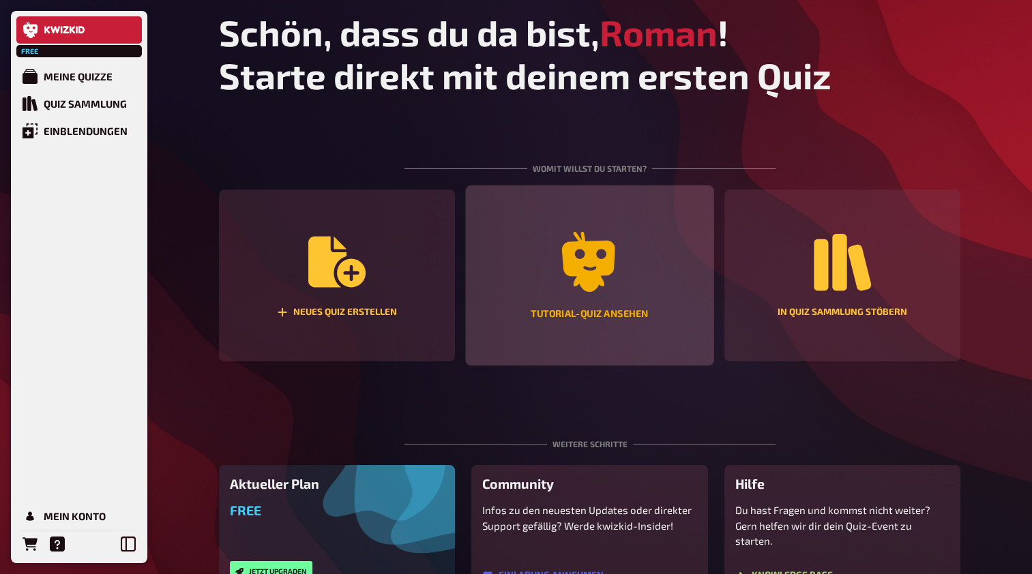
click at [625, 296] on div "Tutorial-Quiz ansehen" at bounding box center [589, 275] width 248 height 181
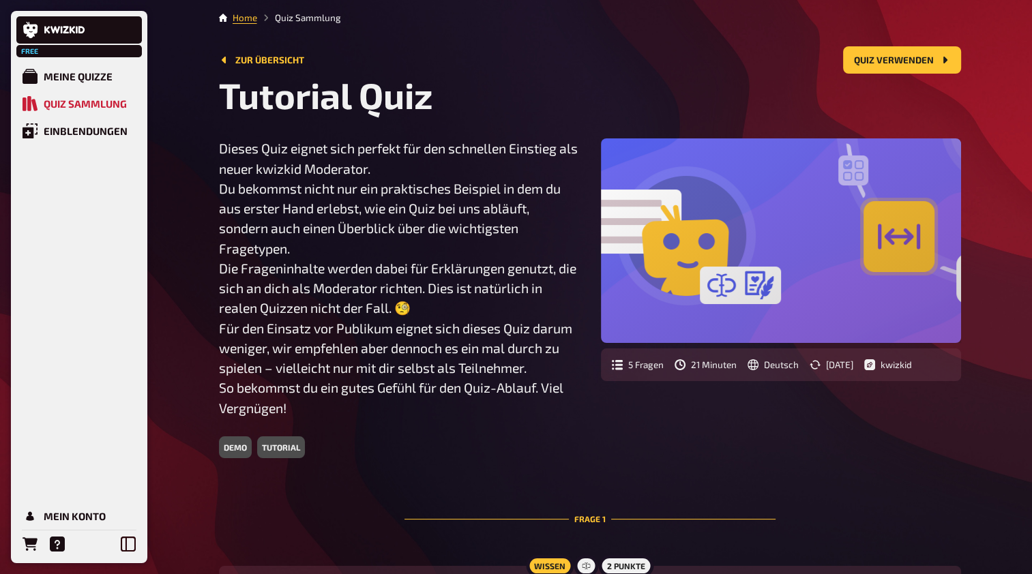
click at [275, 449] on div "tutorial" at bounding box center [281, 447] width 48 height 22
click at [243, 448] on div "demo" at bounding box center [235, 447] width 33 height 22
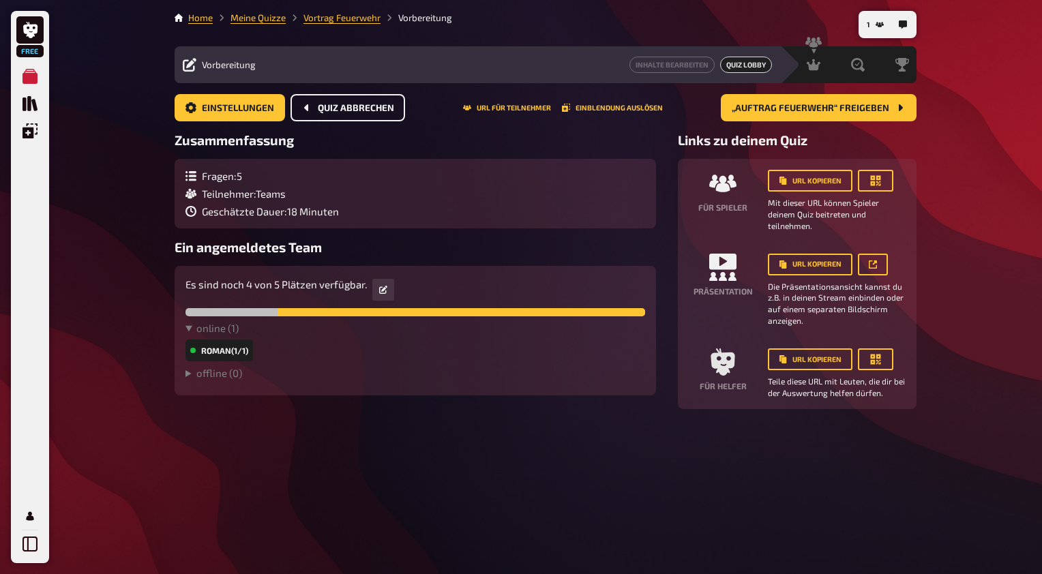
click at [346, 104] on span "Quiz abbrechen" at bounding box center [356, 109] width 76 height 10
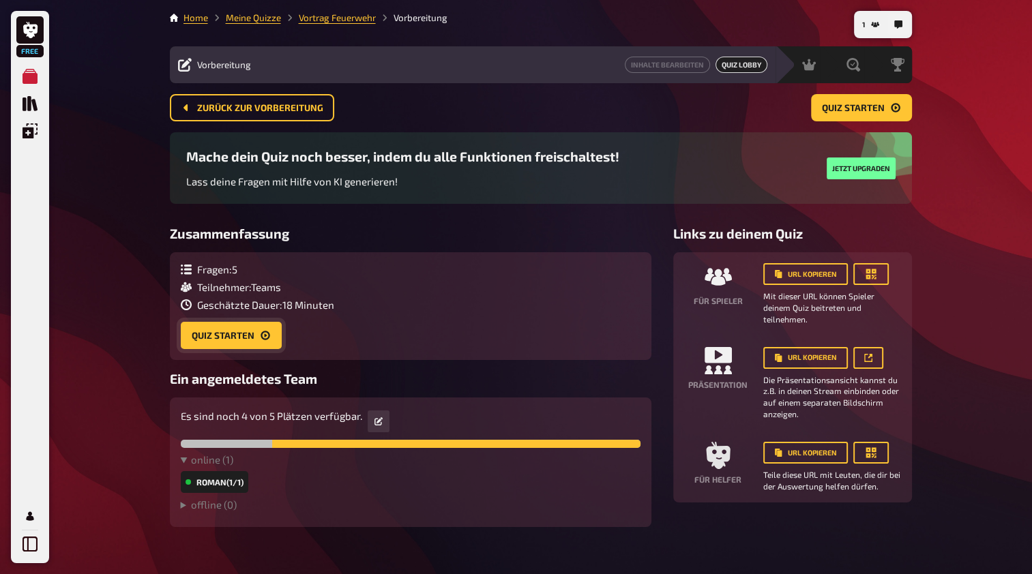
click at [220, 335] on button "Quiz starten" at bounding box center [231, 335] width 101 height 27
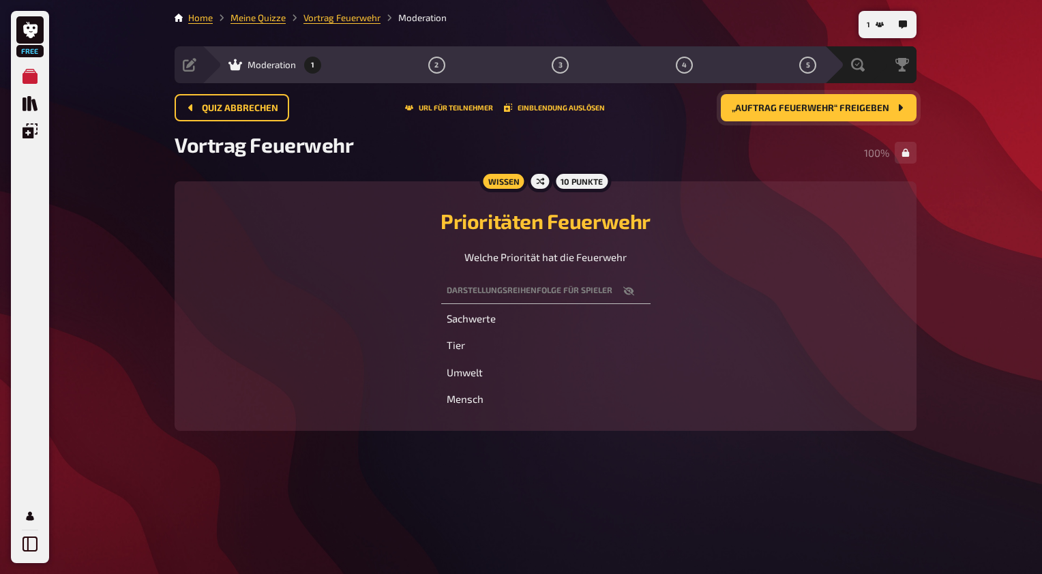
click at [835, 108] on span "„Auftrag Feuerwehr“ freigeben" at bounding box center [811, 109] width 158 height 10
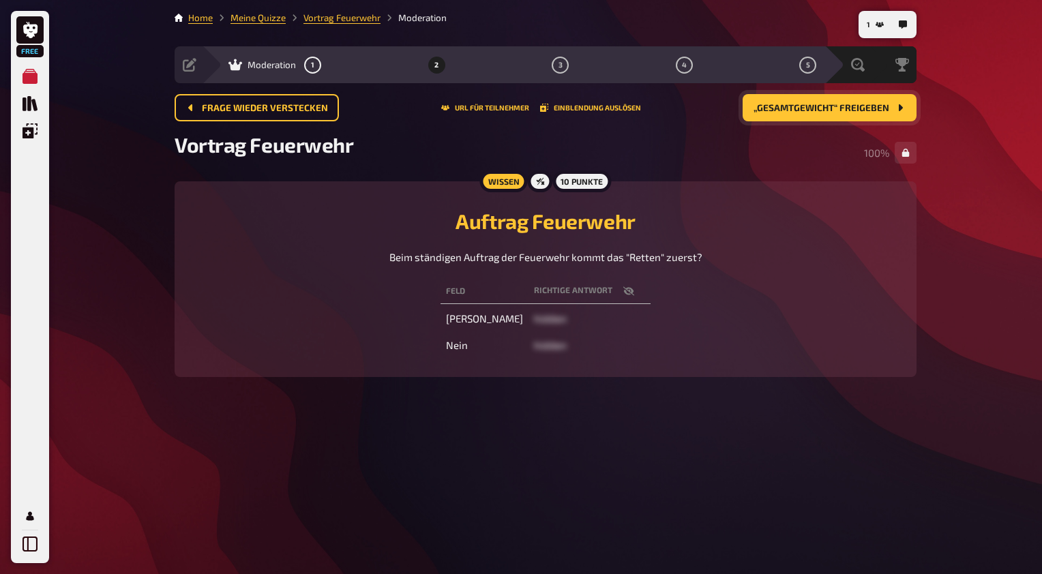
click at [840, 114] on button "„Gesamtgewicht“ freigeben" at bounding box center [830, 107] width 174 height 27
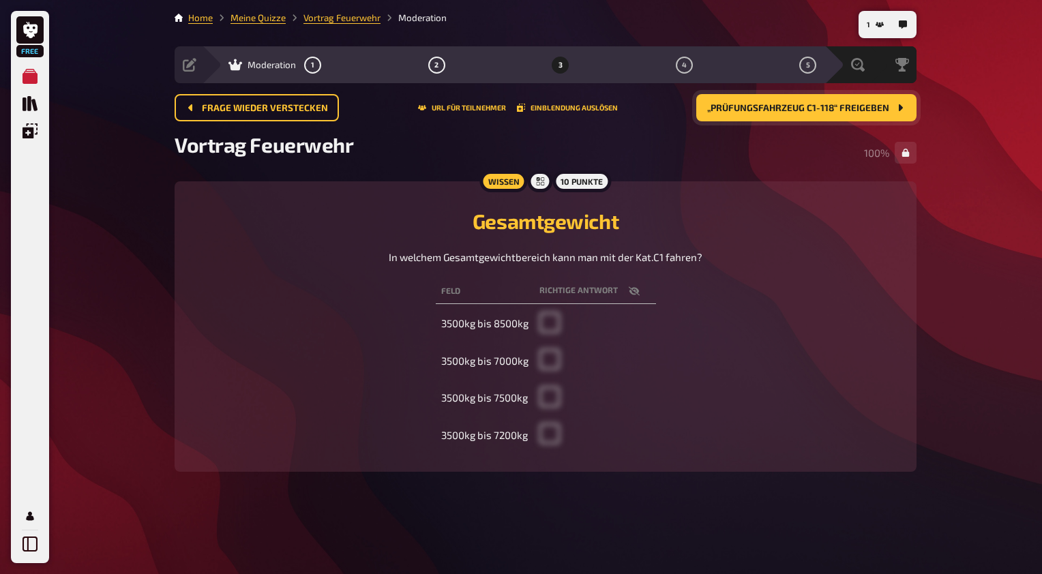
click at [864, 104] on span "„Prüfungsfahrzeug C1-118“ freigeben" at bounding box center [798, 109] width 182 height 10
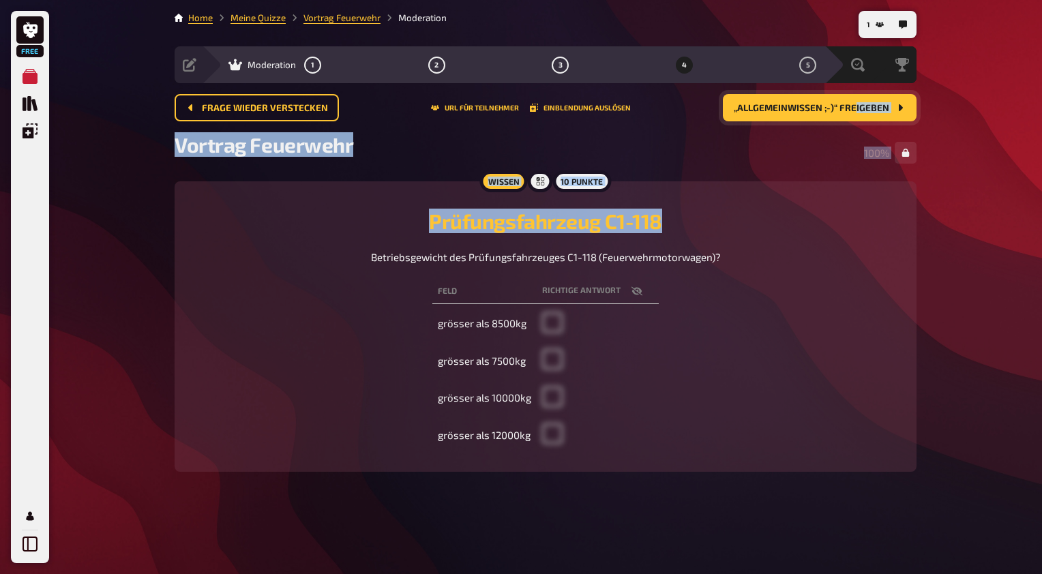
drag, startPoint x: 837, startPoint y: 185, endPoint x: 856, endPoint y: 121, distance: 66.0
click at [856, 121] on main "Home Meine Quizze Vortrag Feuerwehr Moderation Vorbereitung Inhalte Bearbeiten …" at bounding box center [546, 252] width 742 height 483
click at [856, 121] on button "„Allgemeinwissen ;-)“ freigeben" at bounding box center [820, 107] width 194 height 27
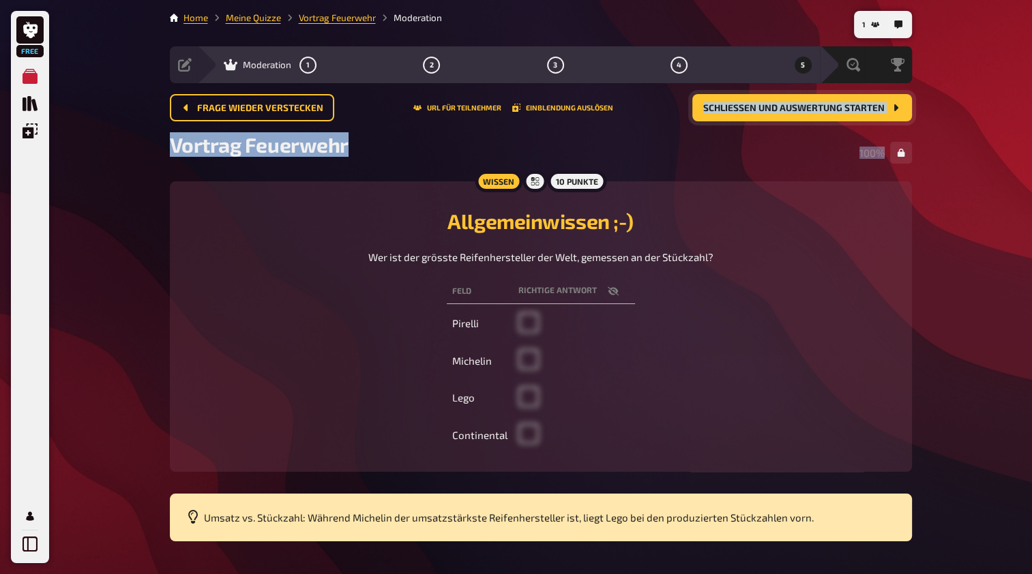
click at [864, 113] on span "Schließen und Auswertung starten" at bounding box center [793, 109] width 181 height 10
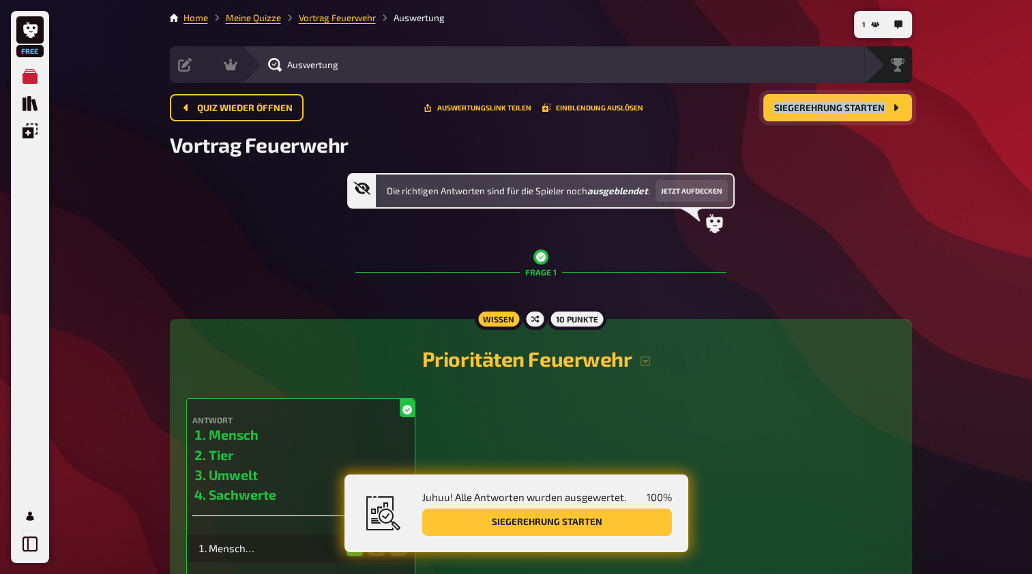
click at [548, 527] on button "Siegerehrung starten" at bounding box center [547, 522] width 250 height 27
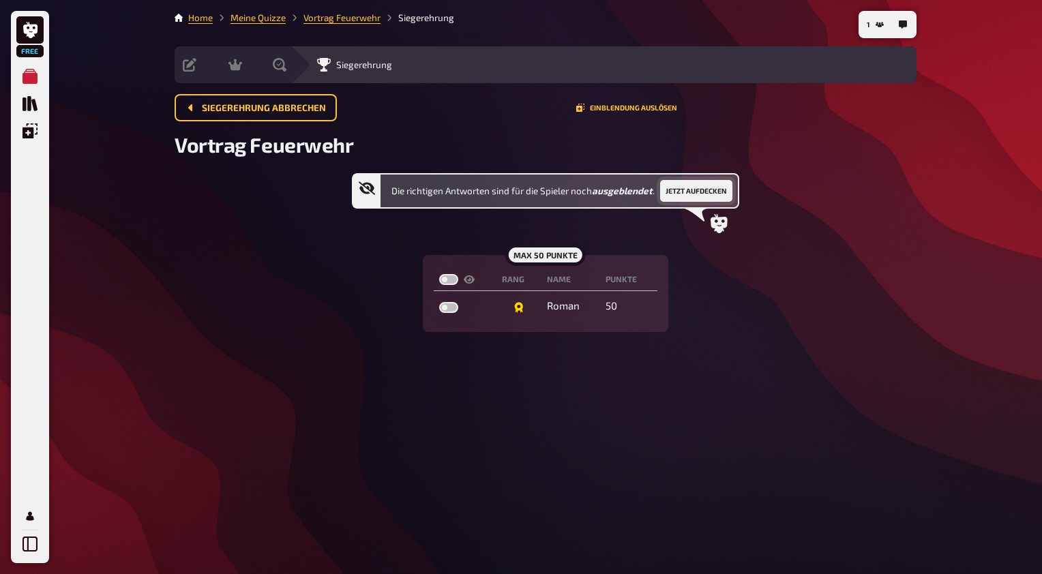
click at [704, 190] on button "Jetzt aufdecken" at bounding box center [696, 191] width 72 height 22
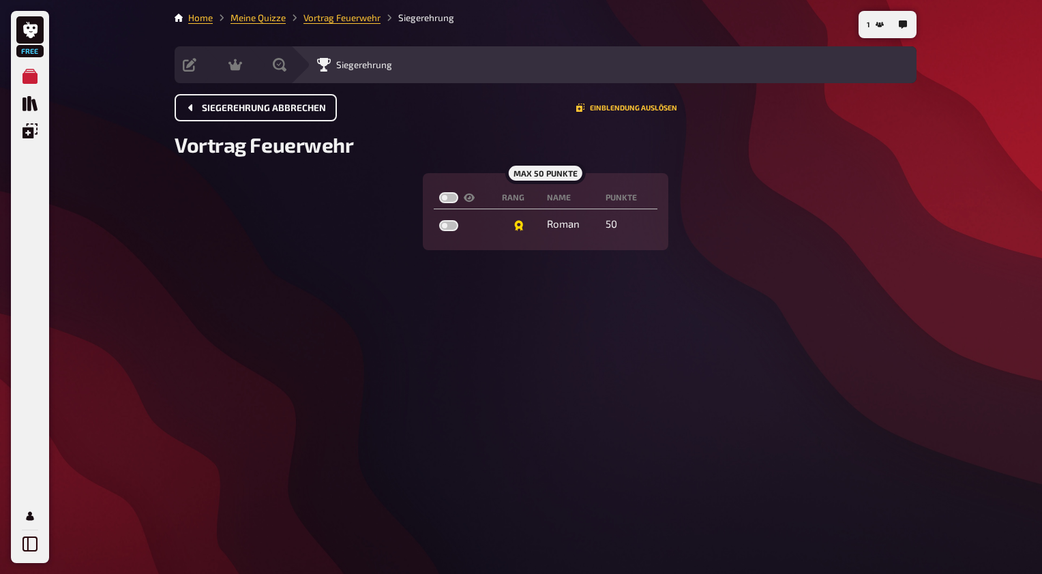
click at [321, 115] on button "Siegerehrung abbrechen" at bounding box center [256, 107] width 162 height 27
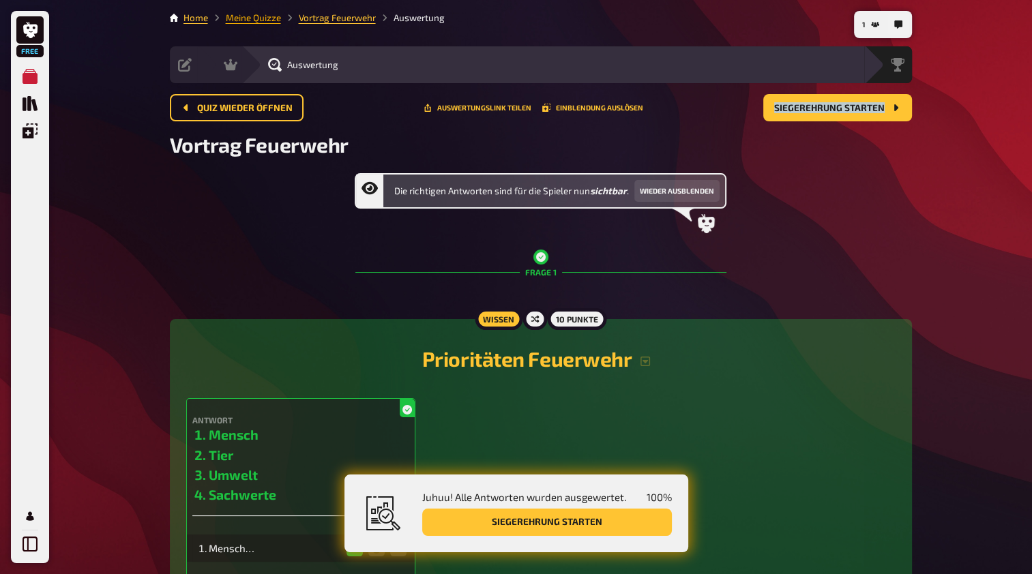
click at [269, 18] on link "Meine Quizze" at bounding box center [253, 17] width 55 height 11
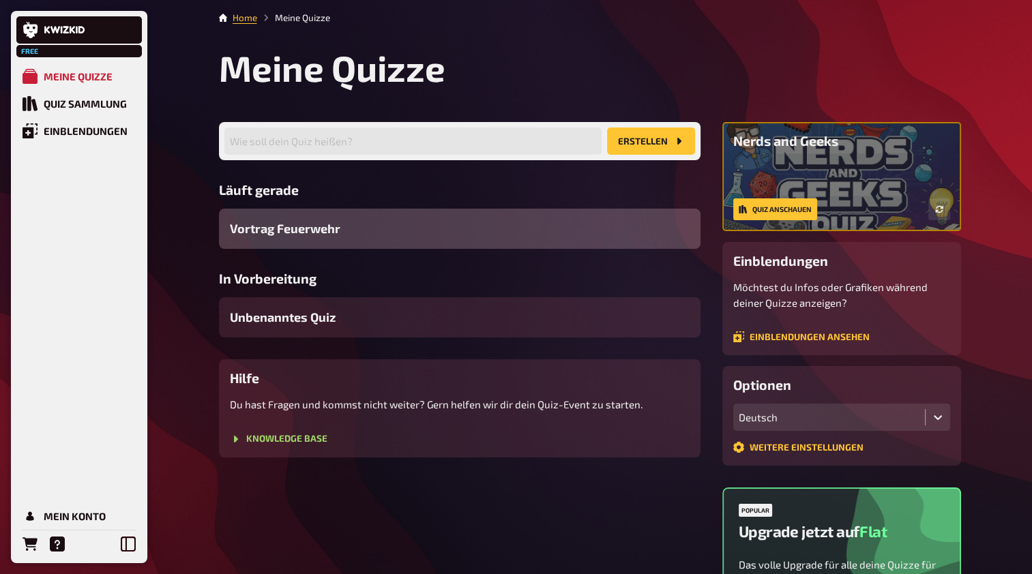
click at [281, 228] on span "Vortrag Feuerwehr" at bounding box center [285, 229] width 110 height 18
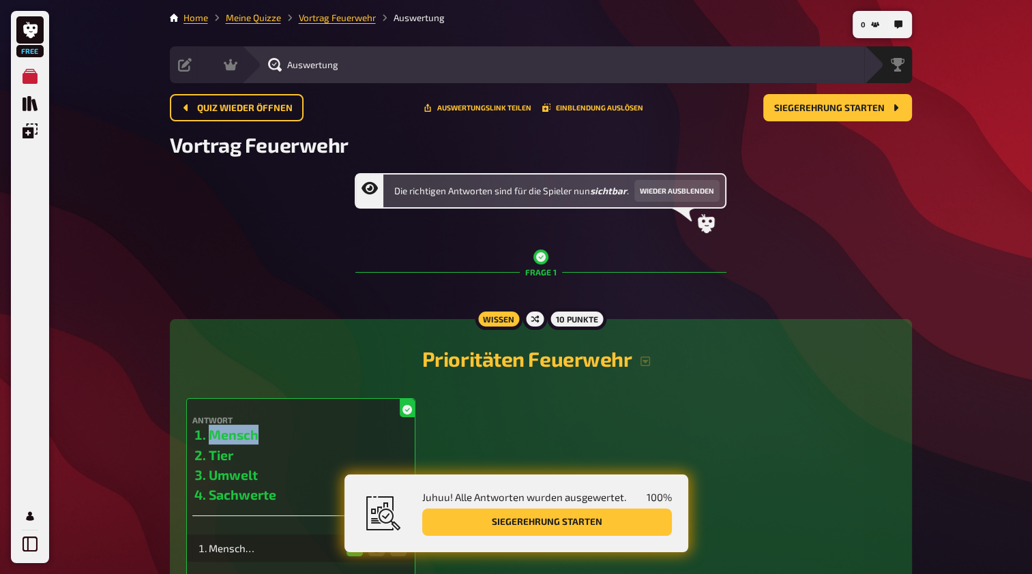
drag, startPoint x: 510, startPoint y: 432, endPoint x: 423, endPoint y: 390, distance: 96.4
click at [423, 390] on div "Prioritäten Feuerwehr Antwort Mensch Tier Umwelt Sachwerte 100 % 0 % 0 % Mensch…" at bounding box center [540, 456] width 709 height 243
click at [173, 221] on div "Die richtigen Antworten sind für die Spieler nun sichtbar . Wieder ausblenden" at bounding box center [541, 203] width 742 height 60
click at [235, 108] on span "Quiz wieder öffnen" at bounding box center [244, 109] width 95 height 10
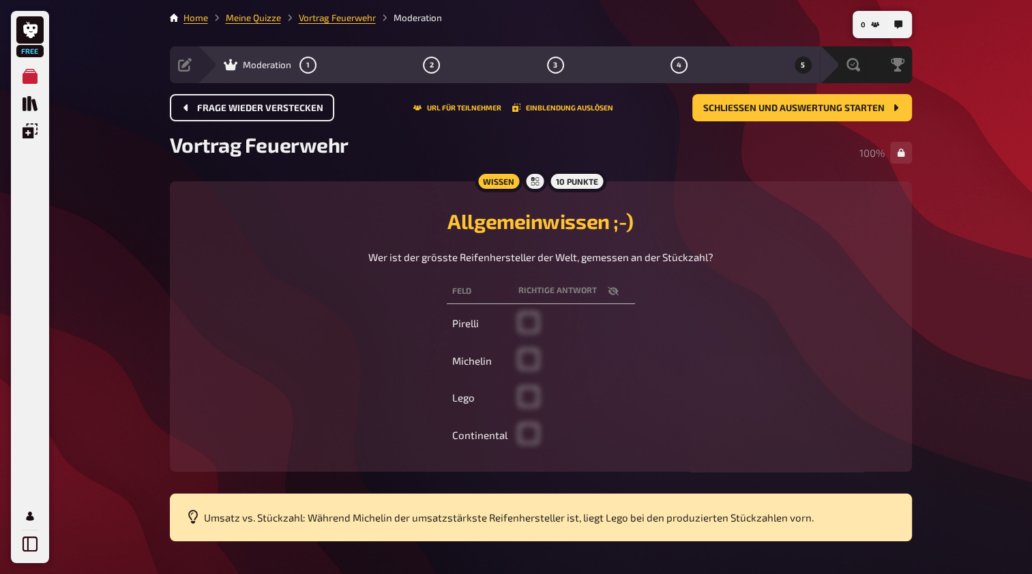
click at [254, 112] on span "Frage wieder verstecken" at bounding box center [260, 109] width 126 height 10
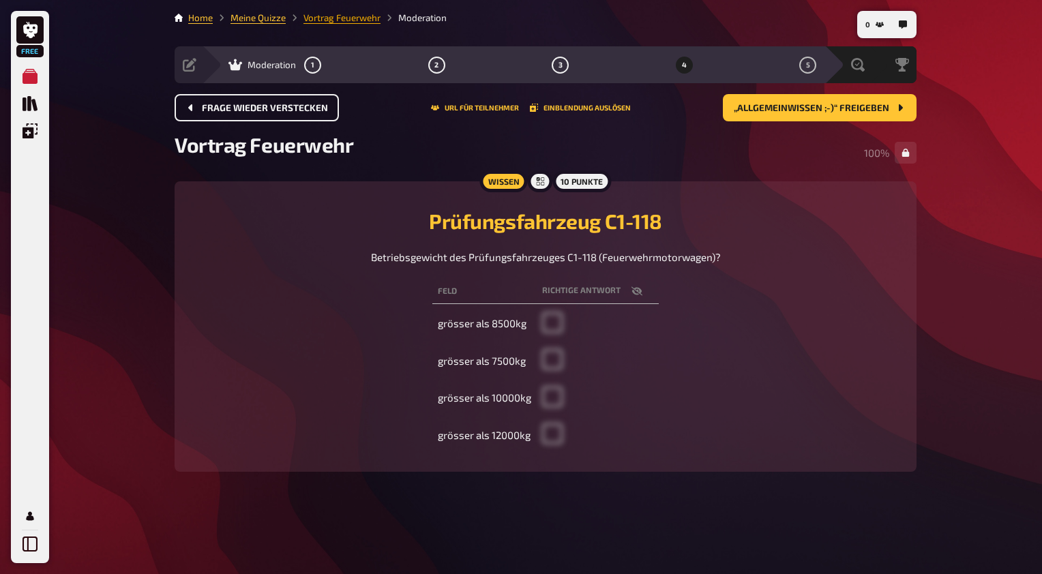
click at [327, 20] on link "Vortrag Feuerwehr" at bounding box center [341, 17] width 77 height 11
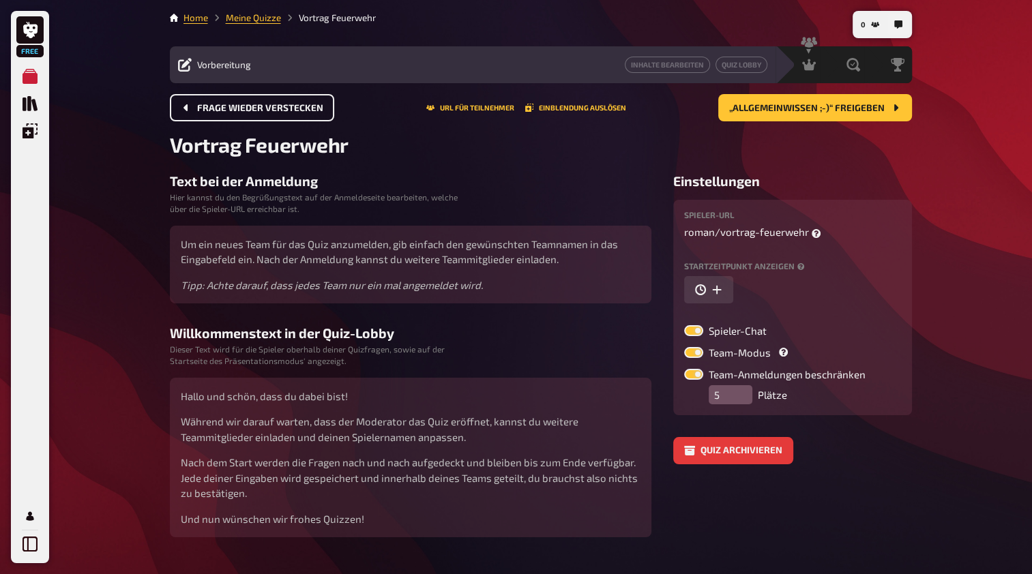
click at [191, 11] on li "Home" at bounding box center [195, 18] width 25 height 14
click at [190, 16] on link "Home" at bounding box center [195, 17] width 25 height 11
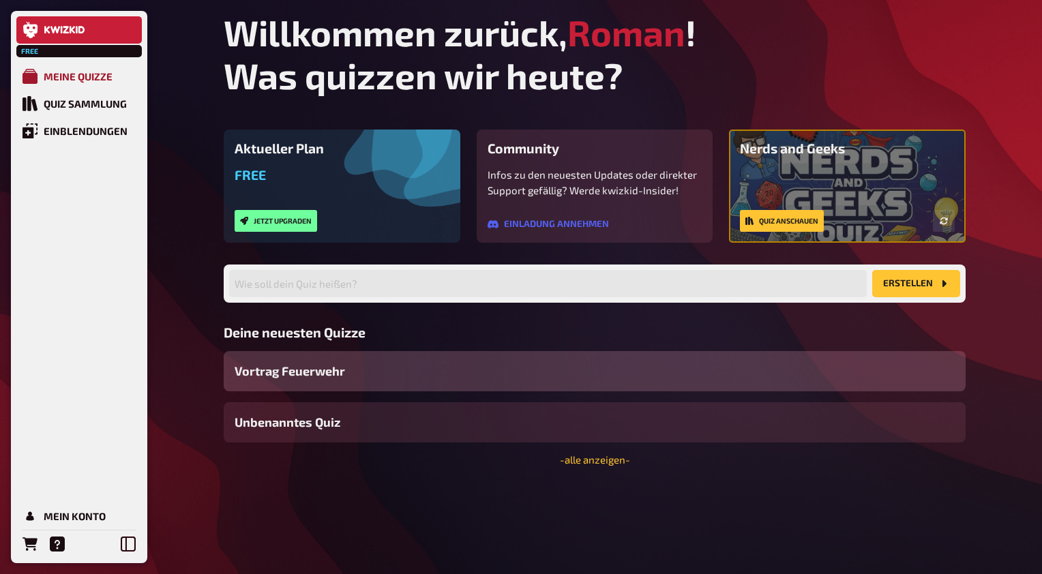
click at [93, 70] on link "Meine Quizze" at bounding box center [78, 76] width 125 height 27
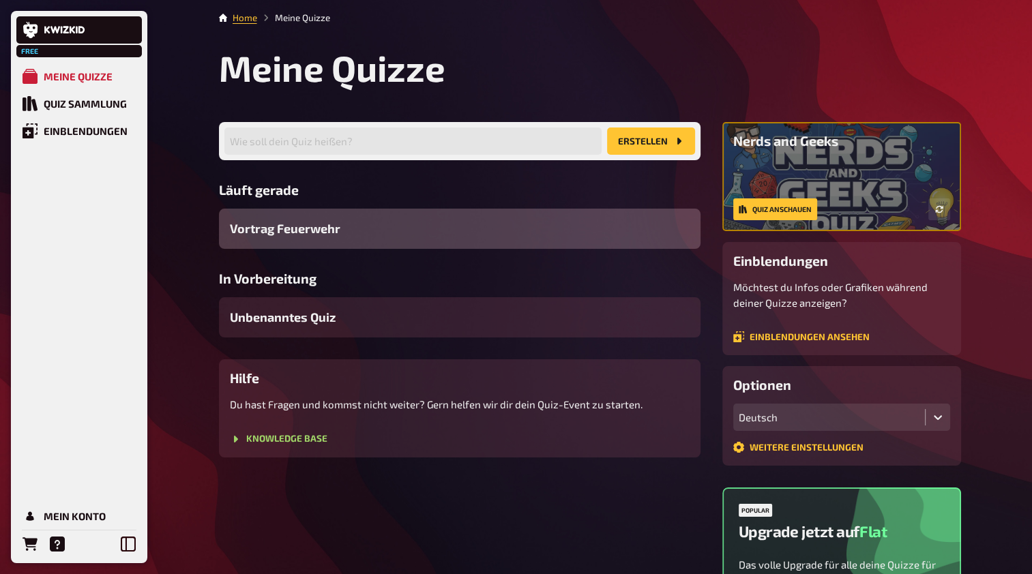
click at [295, 235] on span "Vortrag Feuerwehr" at bounding box center [285, 229] width 110 height 18
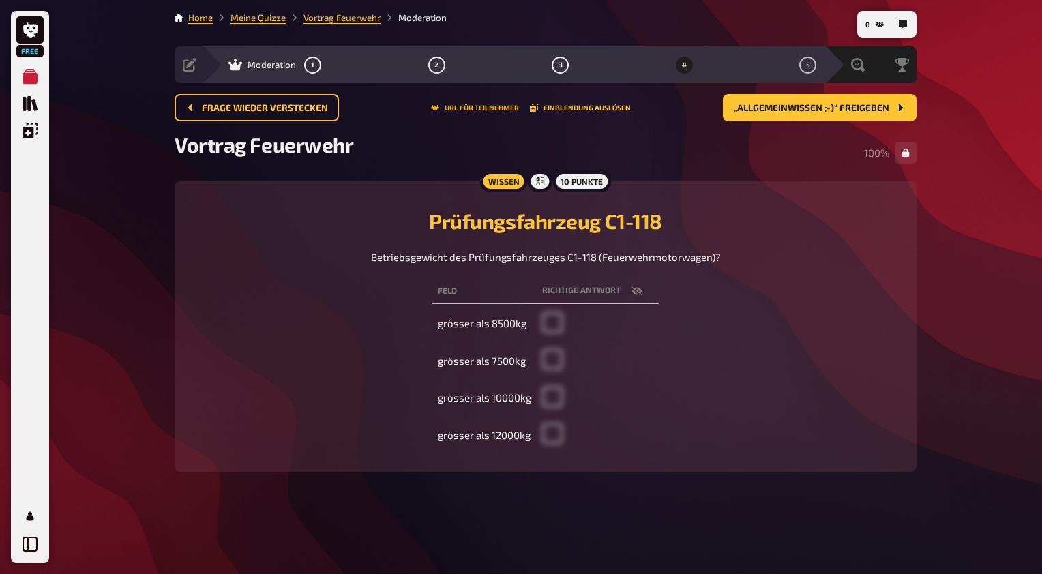
click at [480, 108] on button "URL für Teilnehmer" at bounding box center [475, 108] width 88 height 8
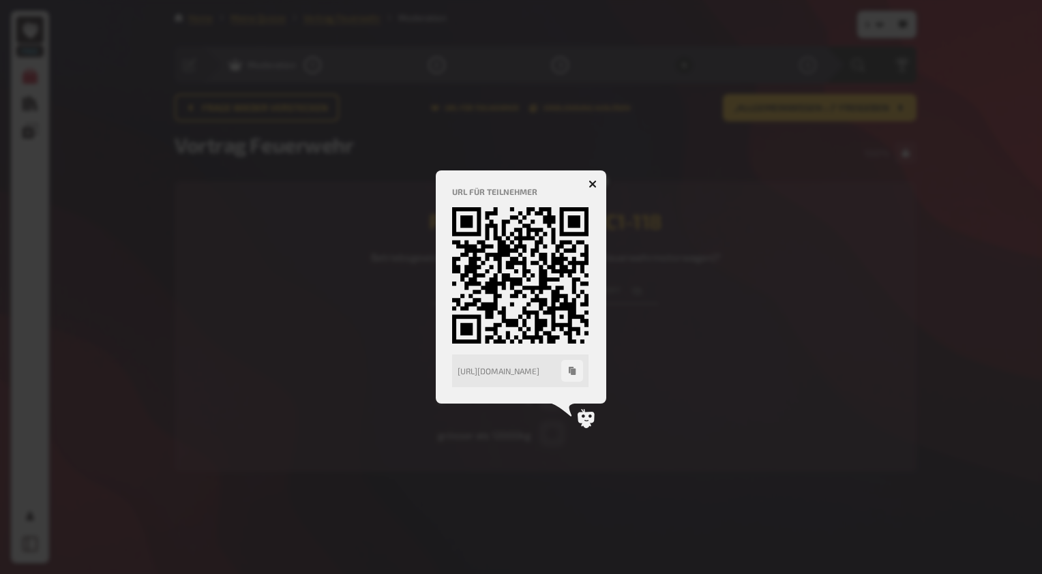
click at [590, 190] on button "button" at bounding box center [593, 184] width 22 height 22
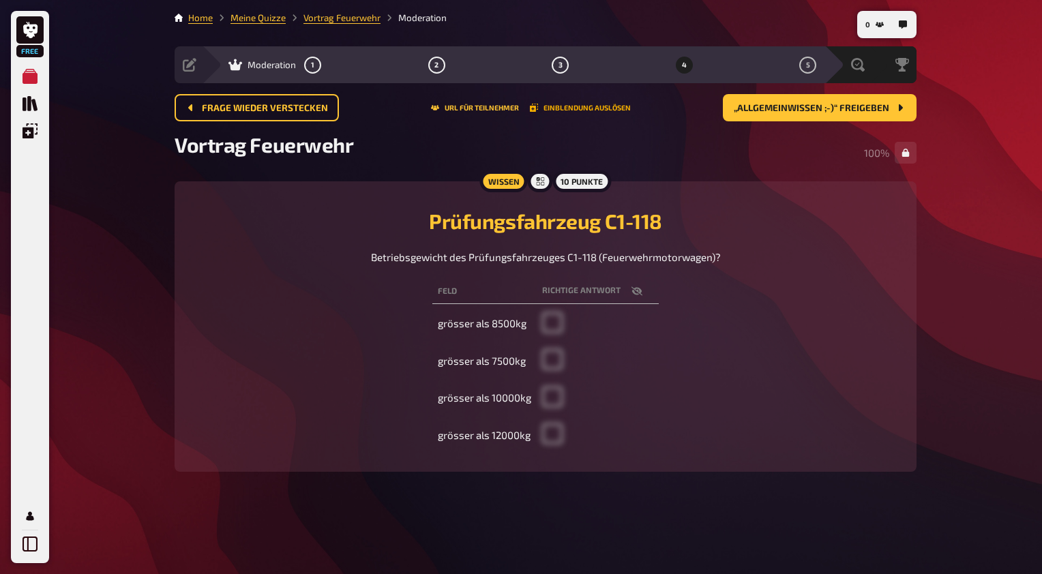
click at [600, 109] on button "Einblendung auslösen" at bounding box center [580, 108] width 101 height 8
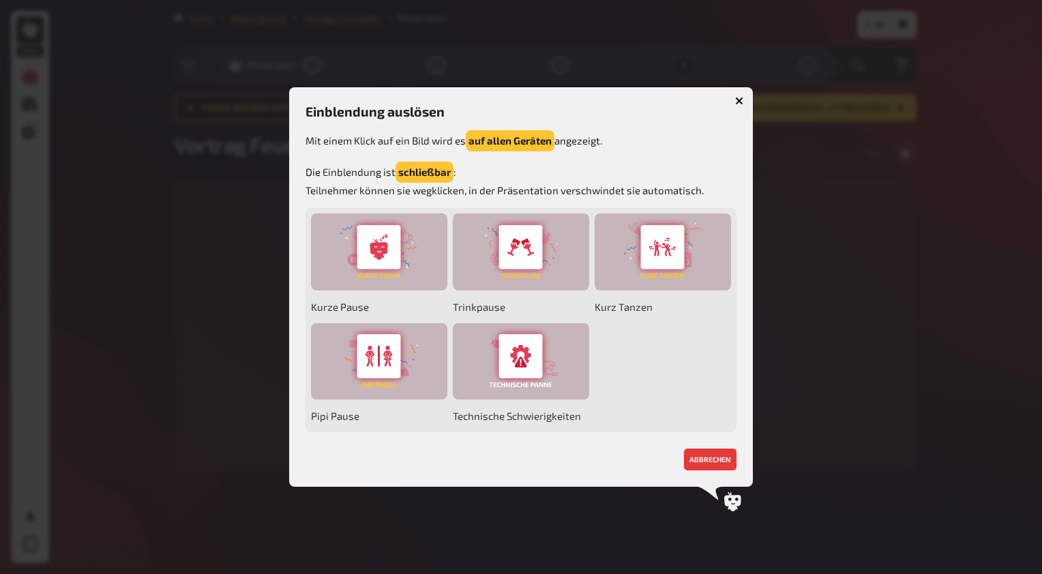
click at [738, 91] on button "button" at bounding box center [739, 101] width 22 height 22
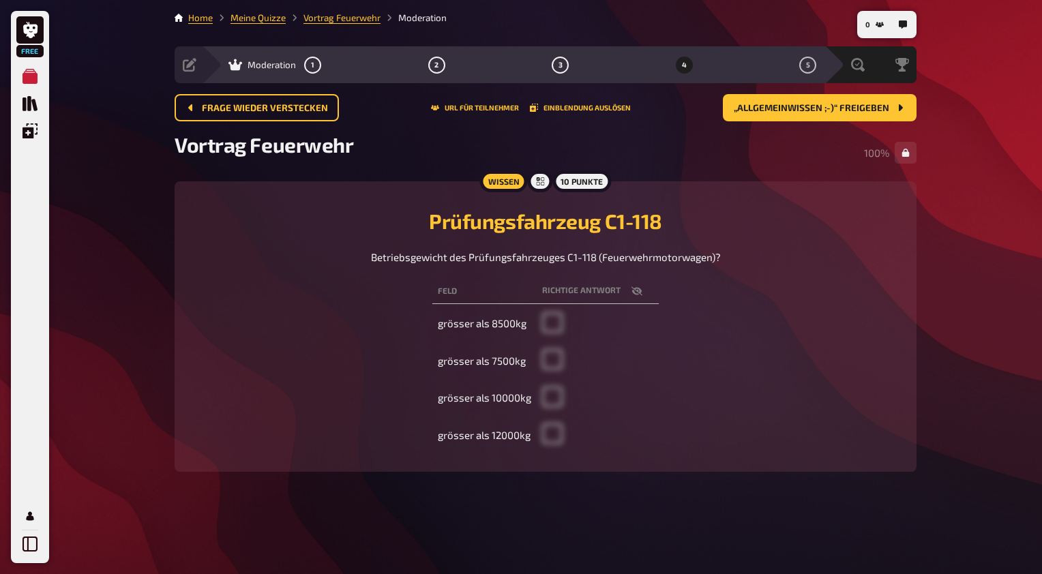
click at [26, 562] on div "Free Meine Quizze Quiz Sammlung Einblendungen Mein Konto" at bounding box center [30, 287] width 38 height 552
click at [27, 544] on icon at bounding box center [30, 544] width 15 height 15
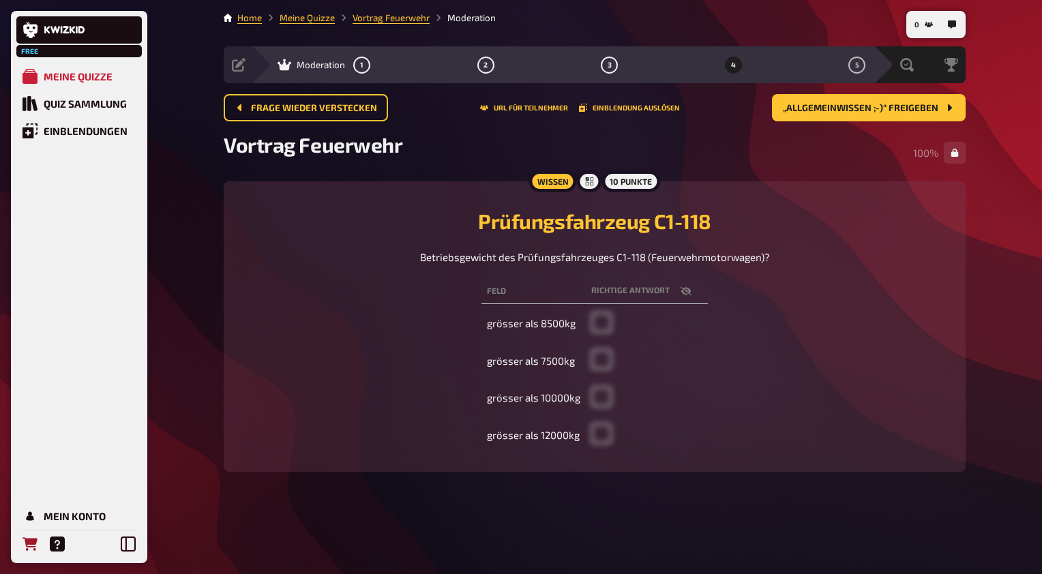
click at [27, 544] on icon "Bestellungen" at bounding box center [30, 544] width 15 height 14
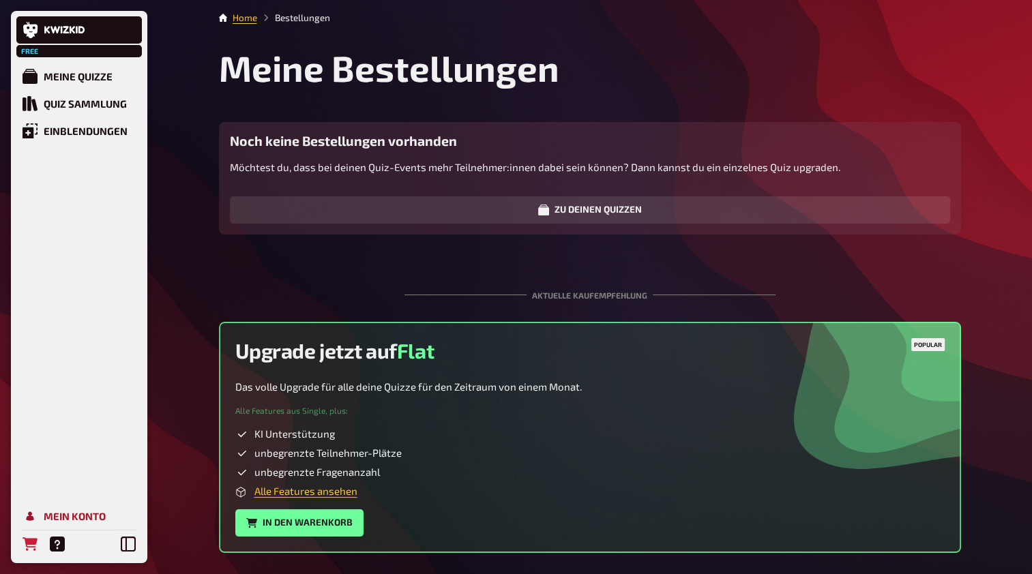
click at [32, 511] on icon "Mein Konto" at bounding box center [30, 516] width 15 height 15
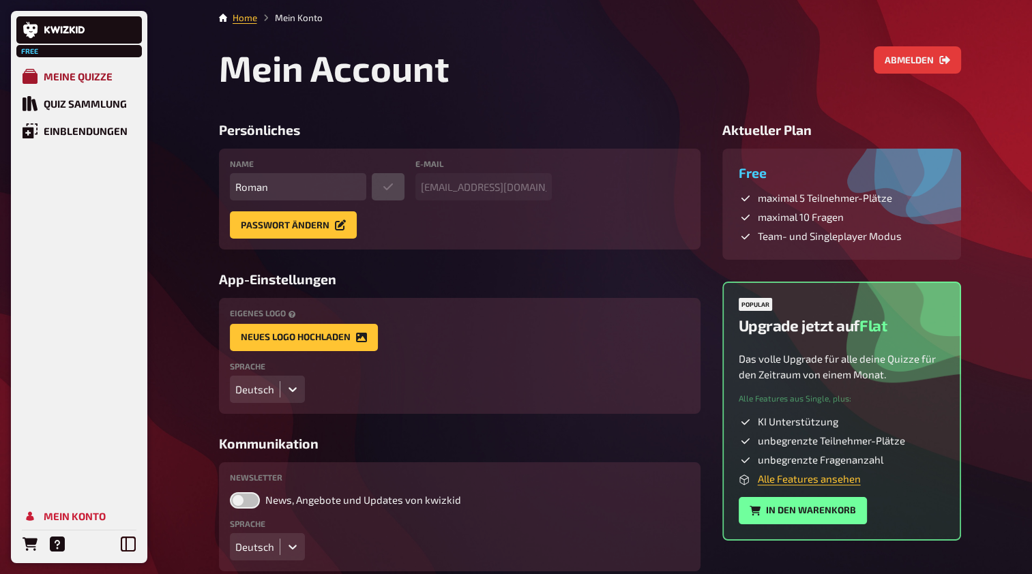
click at [71, 83] on link "Meine Quizze" at bounding box center [78, 76] width 125 height 27
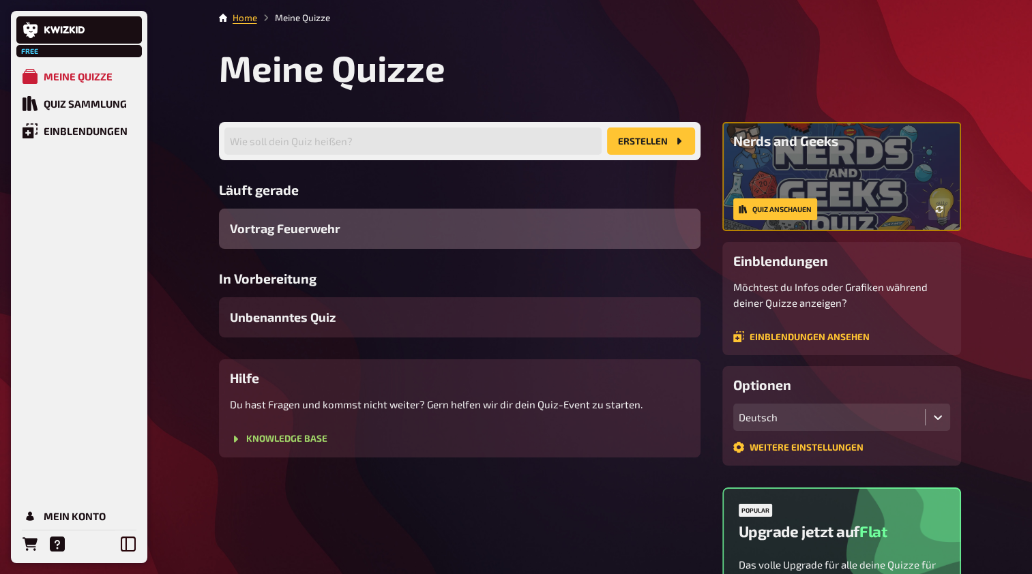
click at [477, 237] on div "Vortrag Feuerwehr" at bounding box center [459, 229] width 481 height 40
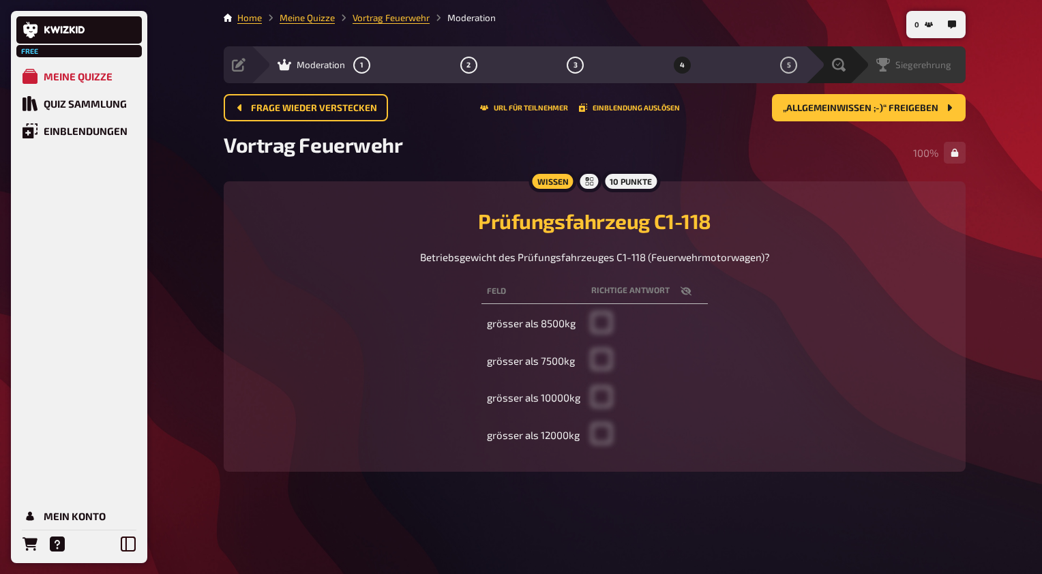
click at [850, 69] on div "Siegerehrung" at bounding box center [908, 64] width 116 height 37
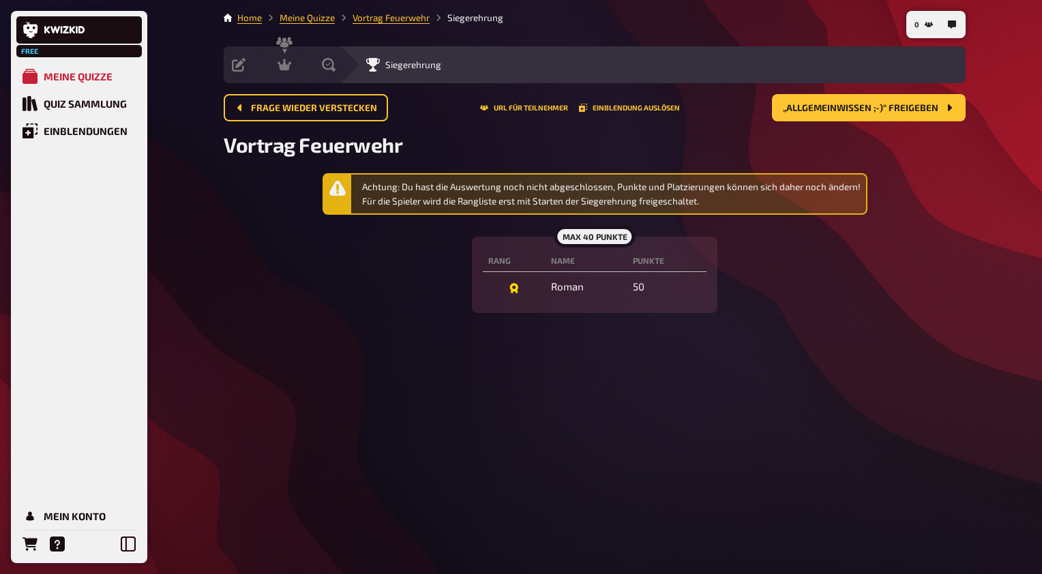
click at [425, 65] on span "Siegerehrung" at bounding box center [413, 64] width 56 height 11
click at [857, 108] on span "„Allgemeinwissen ;-)“ freigeben" at bounding box center [860, 109] width 155 height 10
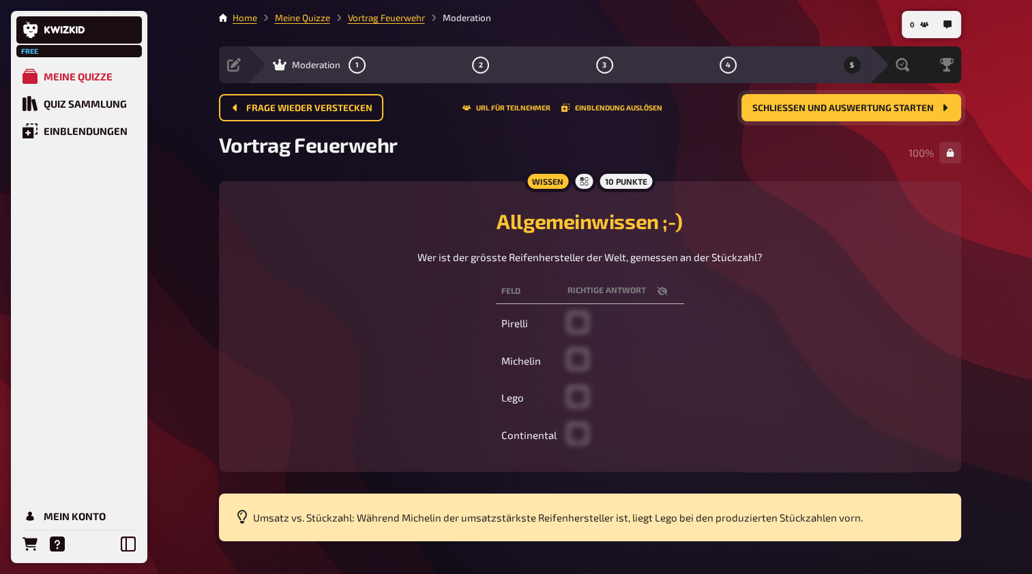
click at [857, 108] on span "Schließen und Auswertung starten" at bounding box center [842, 109] width 181 height 10
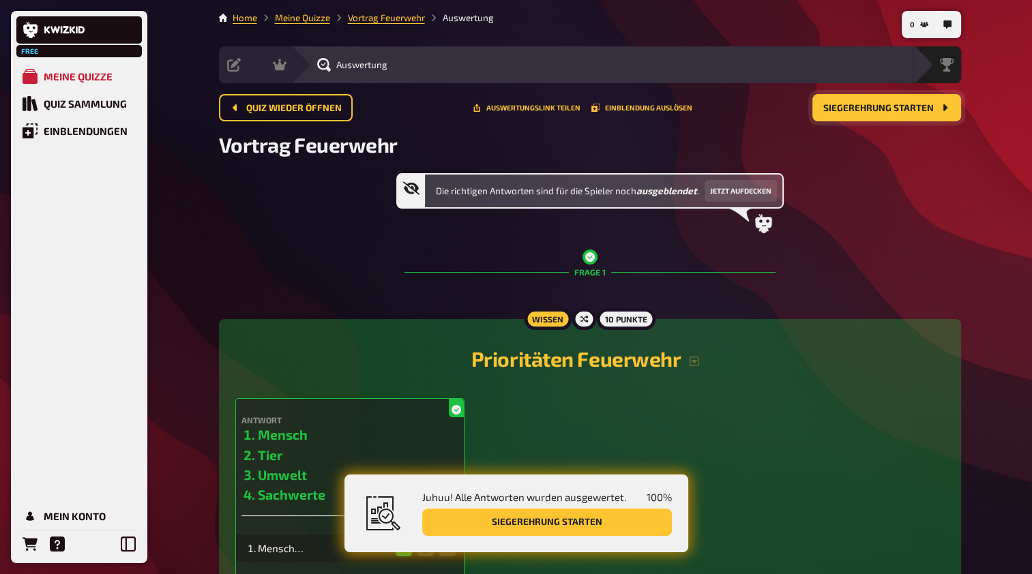
click at [857, 108] on span "Siegerehrung starten" at bounding box center [878, 109] width 110 height 10
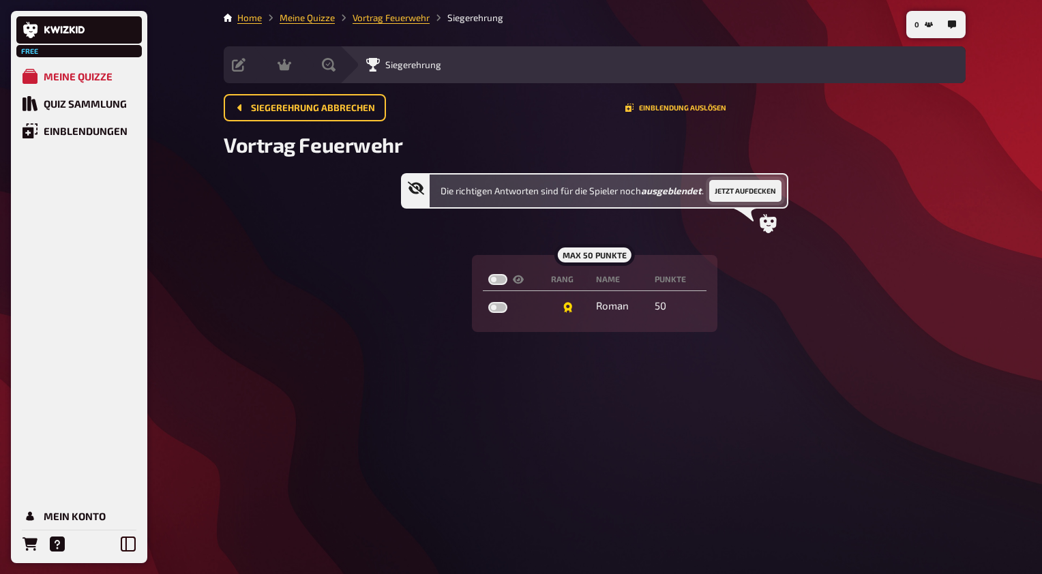
click at [749, 183] on button "Jetzt aufdecken" at bounding box center [745, 191] width 72 height 22
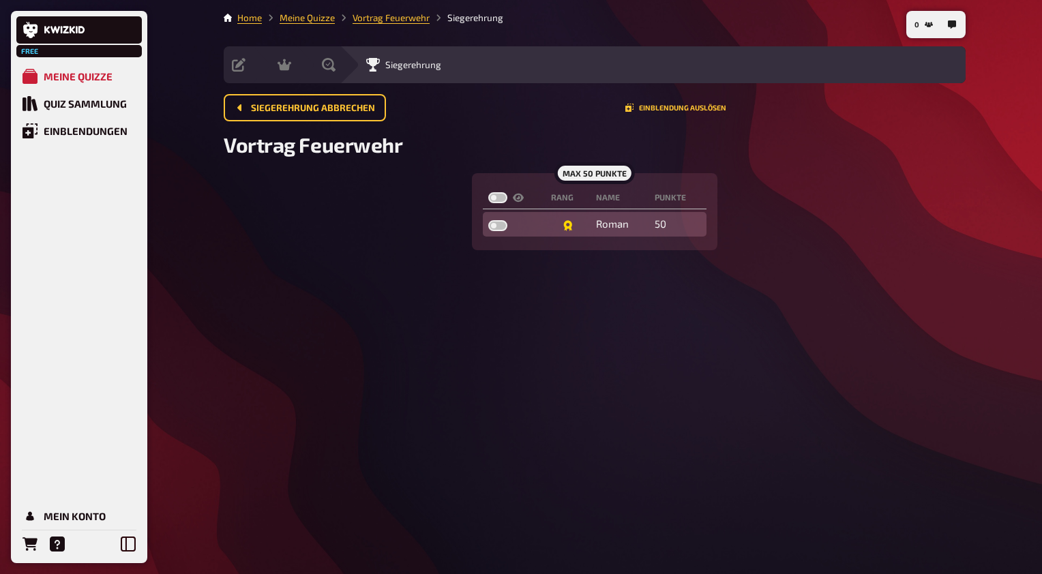
click at [499, 224] on label at bounding box center [497, 225] width 19 height 11
click at [488, 220] on input "checkbox" at bounding box center [488, 220] width 1 height 1
checkbox input "true"
click at [499, 224] on label at bounding box center [497, 225] width 19 height 11
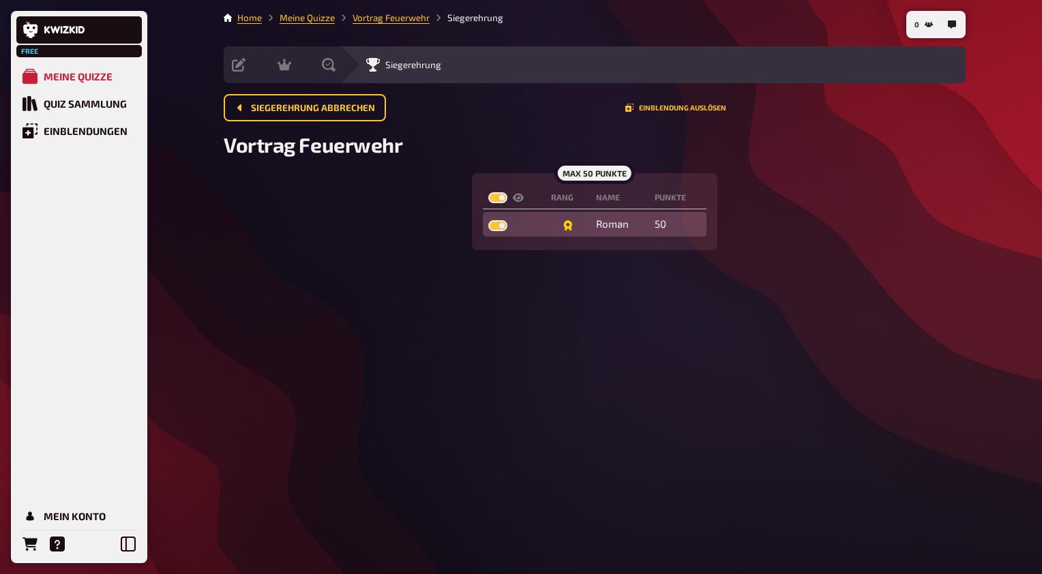
click at [488, 220] on input "checkbox" at bounding box center [488, 220] width 1 height 1
checkbox input "false"
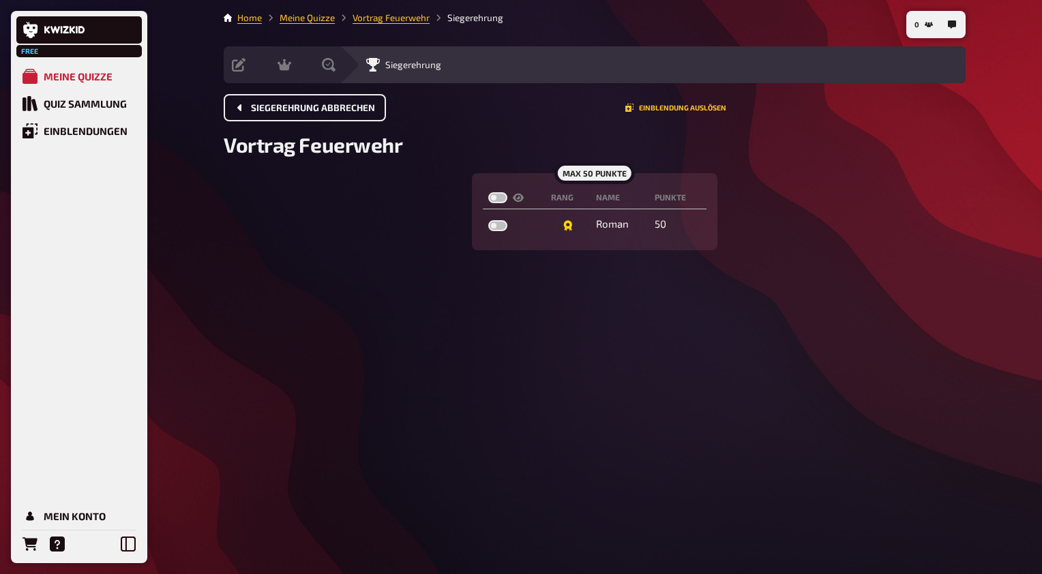
click at [372, 103] on button "Siegerehrung abbrechen" at bounding box center [305, 107] width 162 height 27
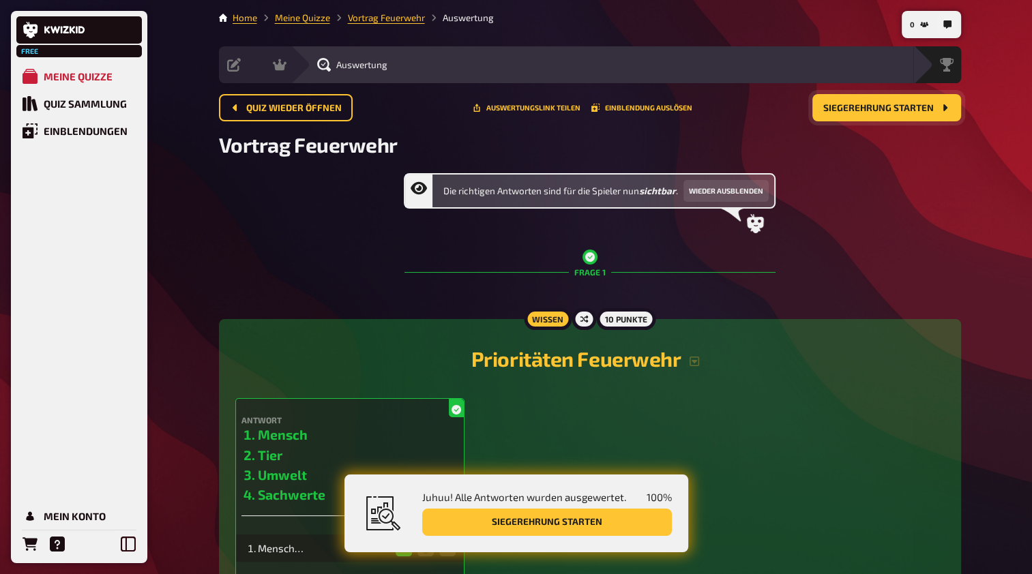
click at [910, 104] on span "Siegerehrung starten" at bounding box center [878, 109] width 110 height 10
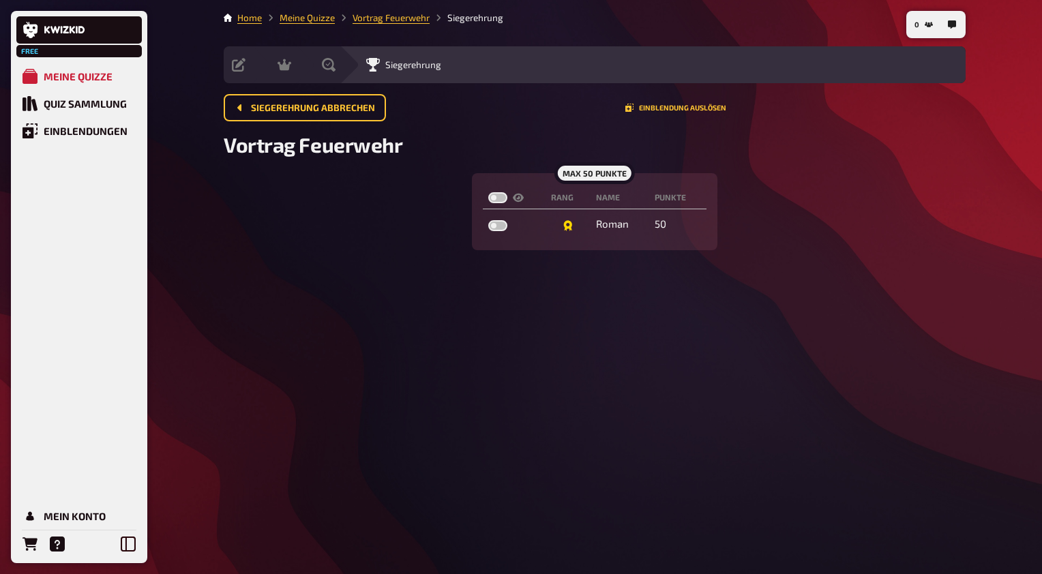
click at [499, 197] on label at bounding box center [497, 197] width 19 height 11
click at [488, 192] on input "checkbox" at bounding box center [488, 192] width 1 height 1
checkbox input "true"
click at [499, 197] on label at bounding box center [497, 197] width 19 height 11
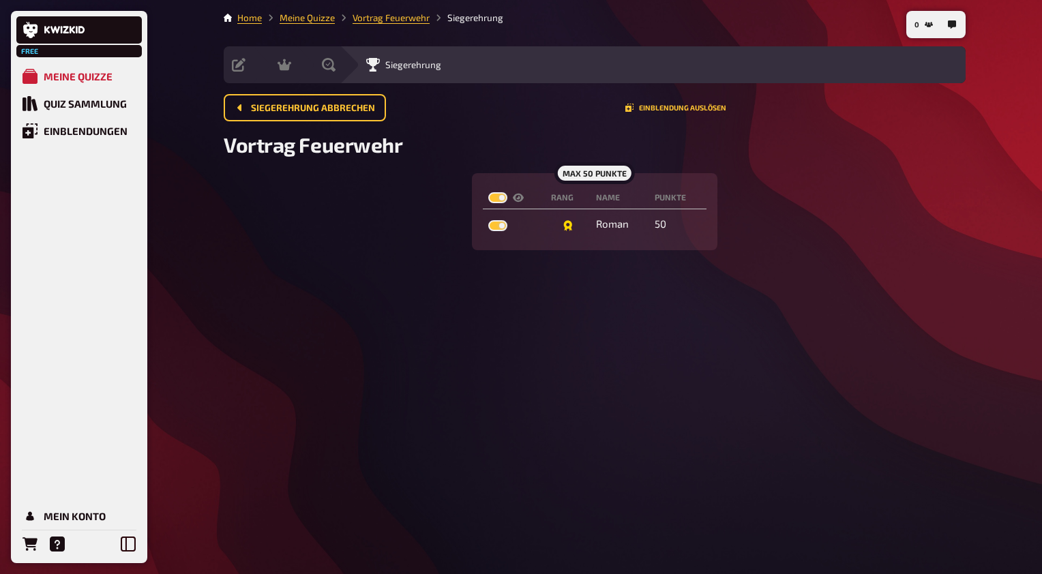
click at [488, 192] on input "checkbox" at bounding box center [488, 192] width 1 height 1
checkbox input "false"
click at [499, 197] on label at bounding box center [497, 197] width 19 height 11
click at [488, 192] on input "checkbox" at bounding box center [488, 192] width 1 height 1
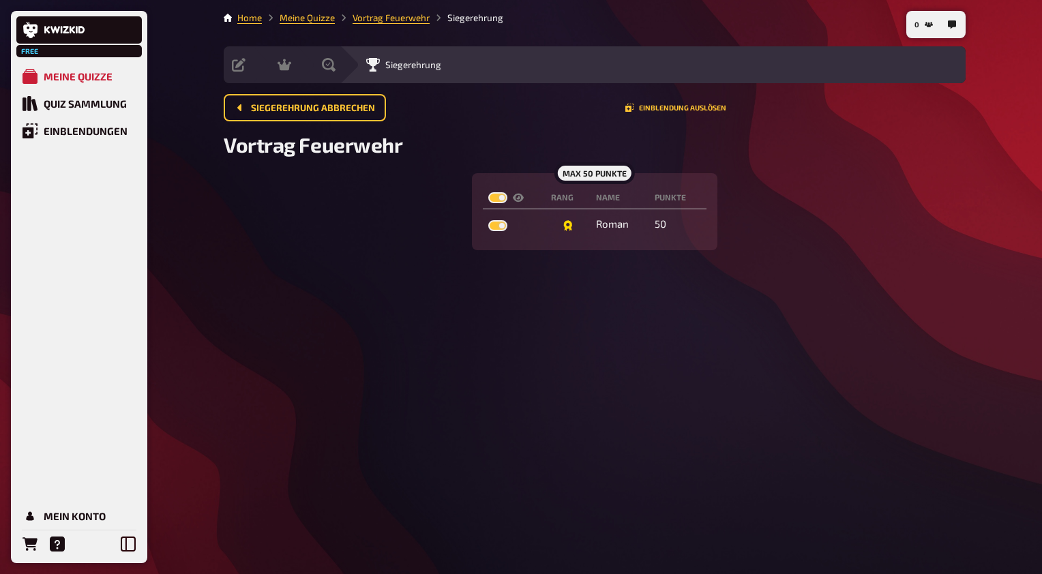
checkbox input "true"
click at [499, 197] on label at bounding box center [497, 197] width 19 height 11
click at [488, 192] on input "checkbox" at bounding box center [488, 192] width 1 height 1
checkbox input "false"
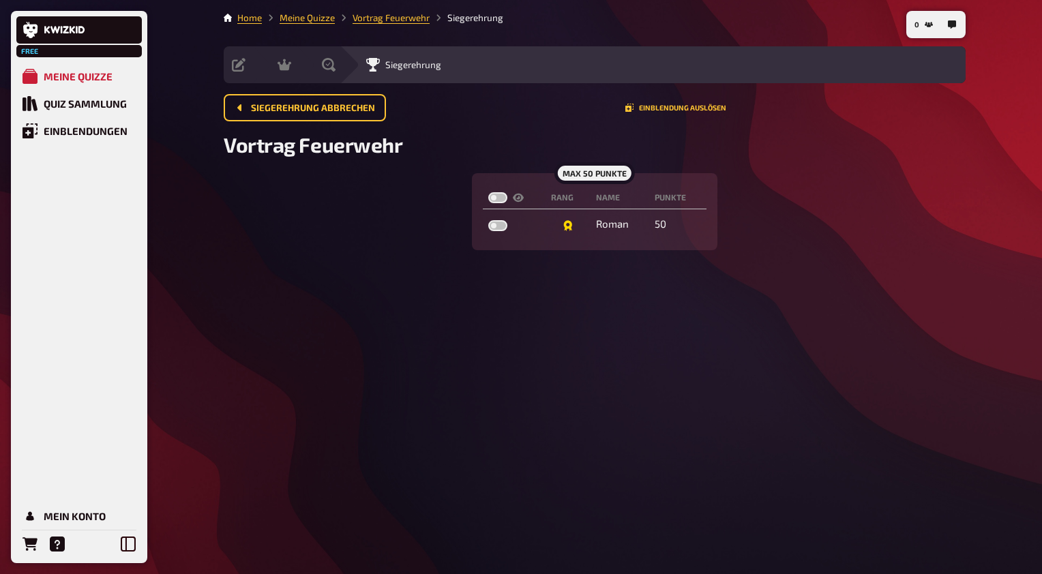
checkbox input "false"
click at [333, 65] on icon at bounding box center [329, 65] width 14 height 14
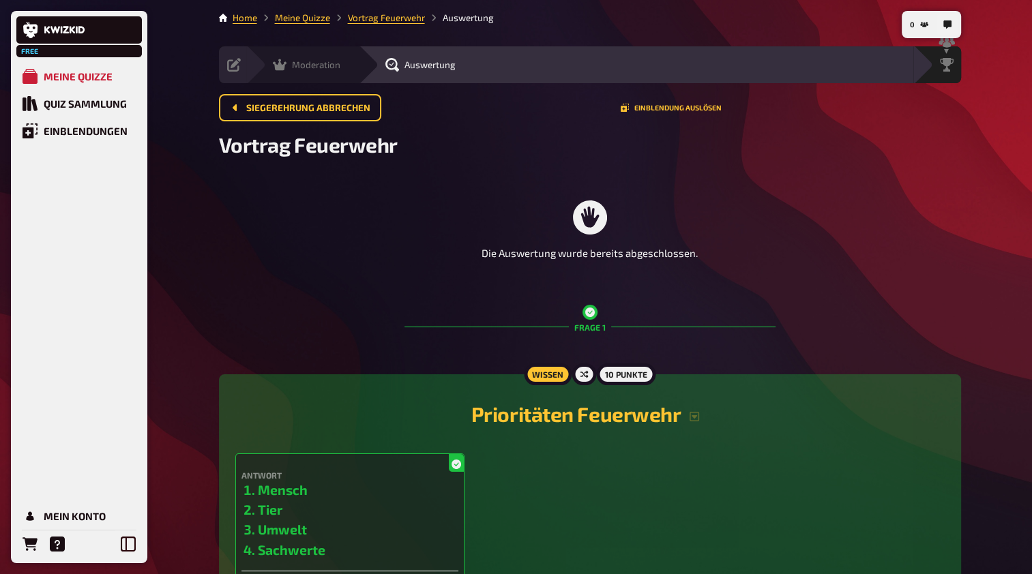
click at [275, 70] on icon at bounding box center [280, 65] width 14 height 12
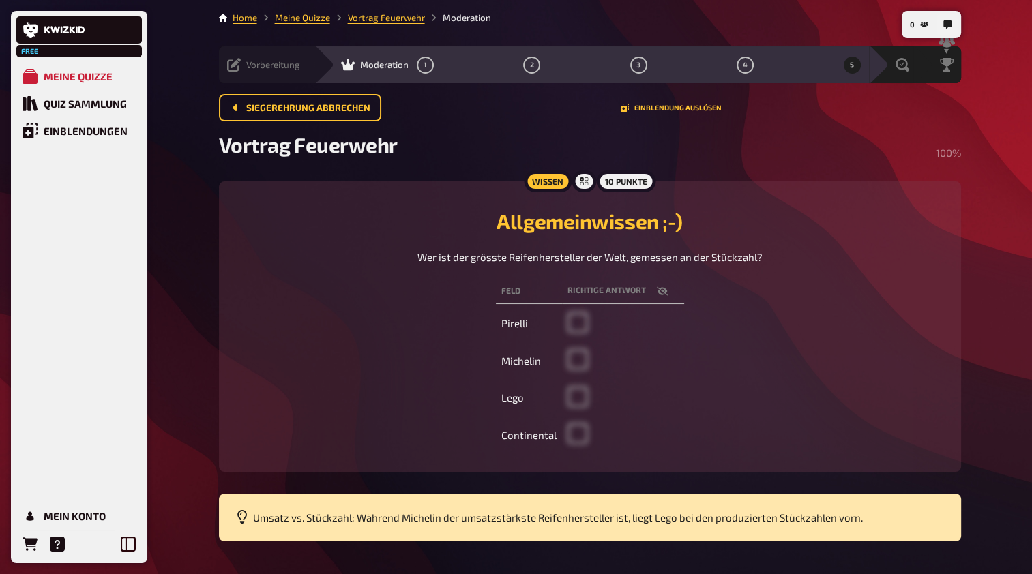
click at [241, 69] on div "Vorbereitung" at bounding box center [263, 65] width 73 height 14
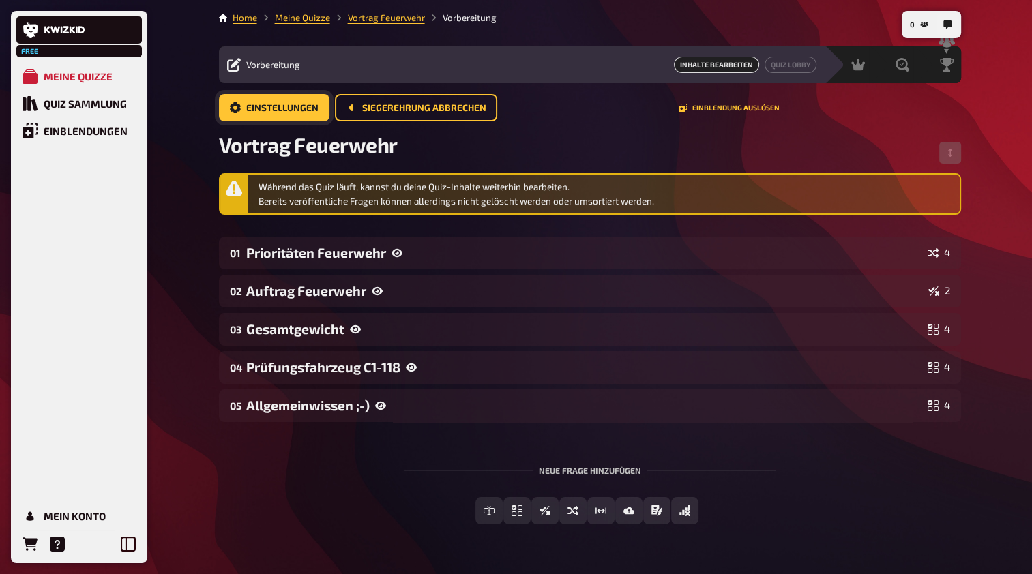
click at [254, 111] on span "Einstellungen" at bounding box center [282, 109] width 72 height 10
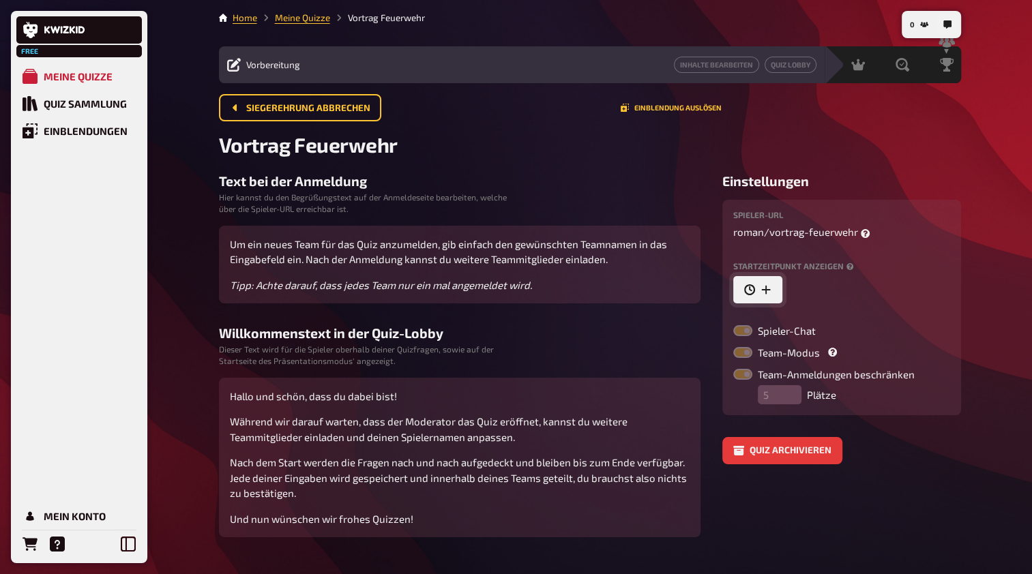
click at [768, 286] on icon "button" at bounding box center [765, 289] width 11 height 11
click at [746, 351] on label at bounding box center [742, 352] width 19 height 11
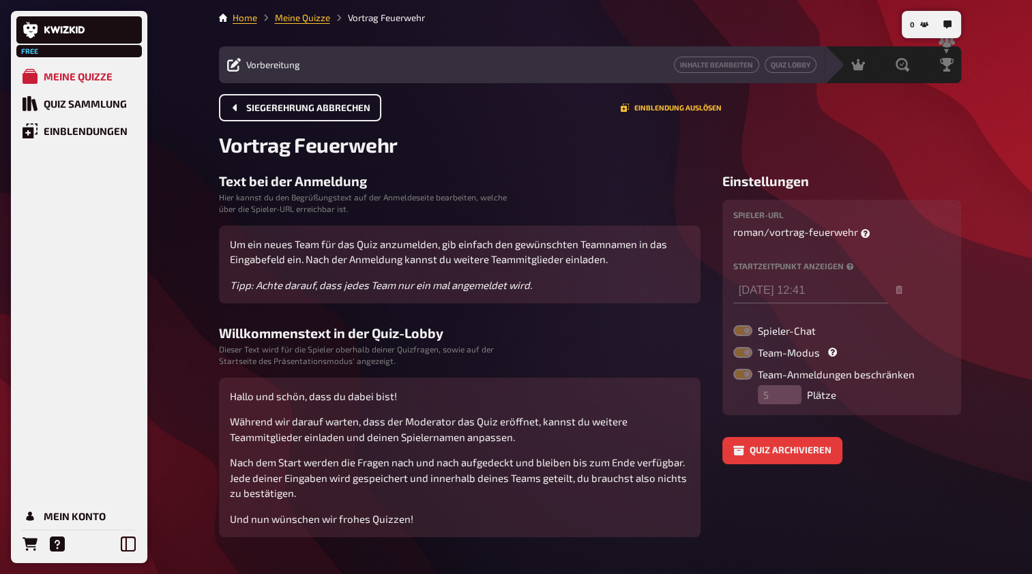
click at [326, 108] on span "Siegerehrung abbrechen" at bounding box center [308, 109] width 124 height 10
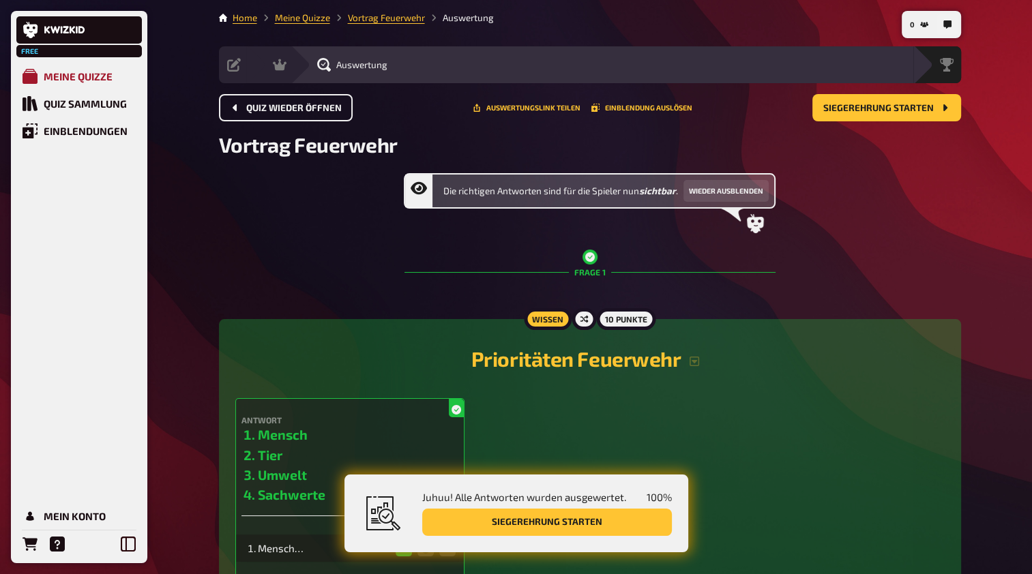
click at [100, 80] on div "Meine Quizze" at bounding box center [78, 76] width 69 height 12
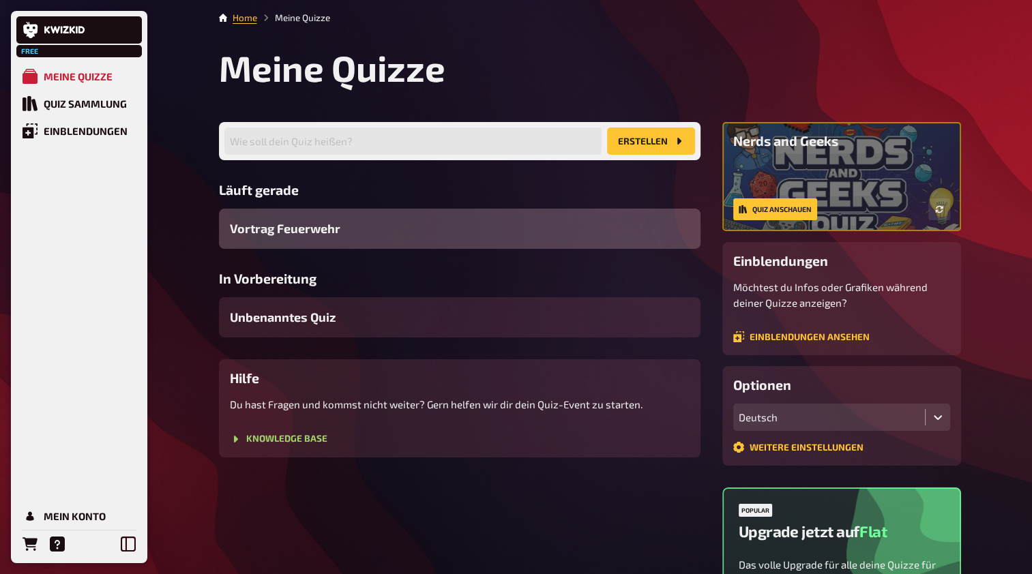
click at [393, 233] on div "Vortrag Feuerwehr" at bounding box center [459, 229] width 481 height 40
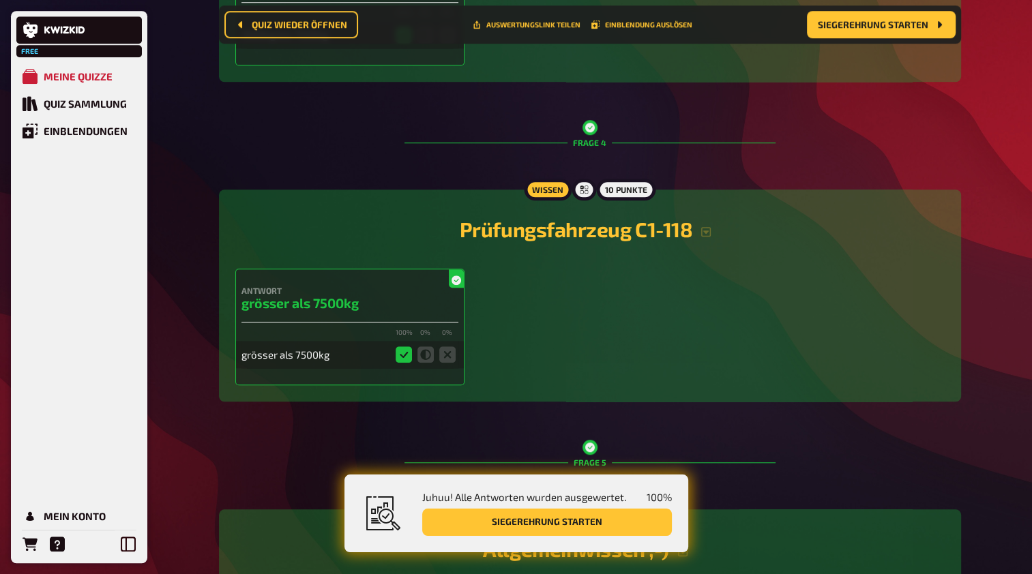
scroll to position [1399, 0]
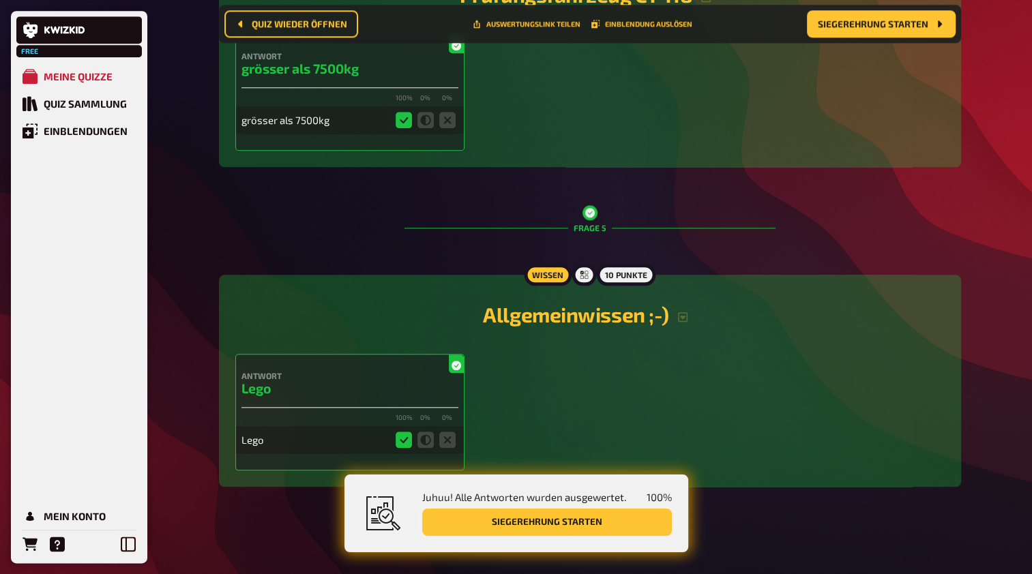
click at [670, 530] on button "Siegerehrung starten" at bounding box center [547, 522] width 250 height 27
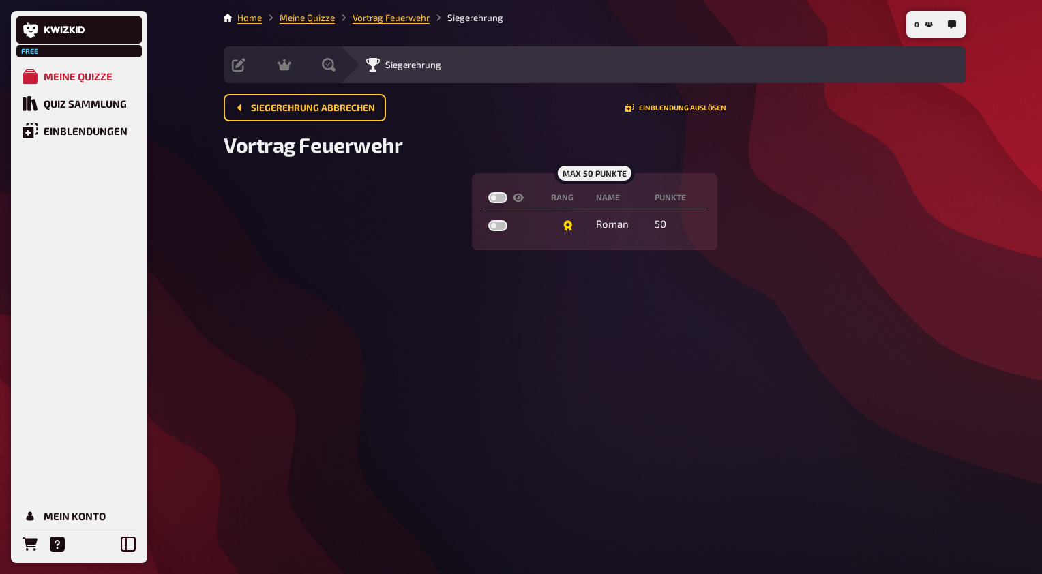
click at [496, 200] on label at bounding box center [497, 197] width 19 height 11
click at [488, 192] on input "checkbox" at bounding box center [488, 192] width 1 height 1
checkbox input "true"
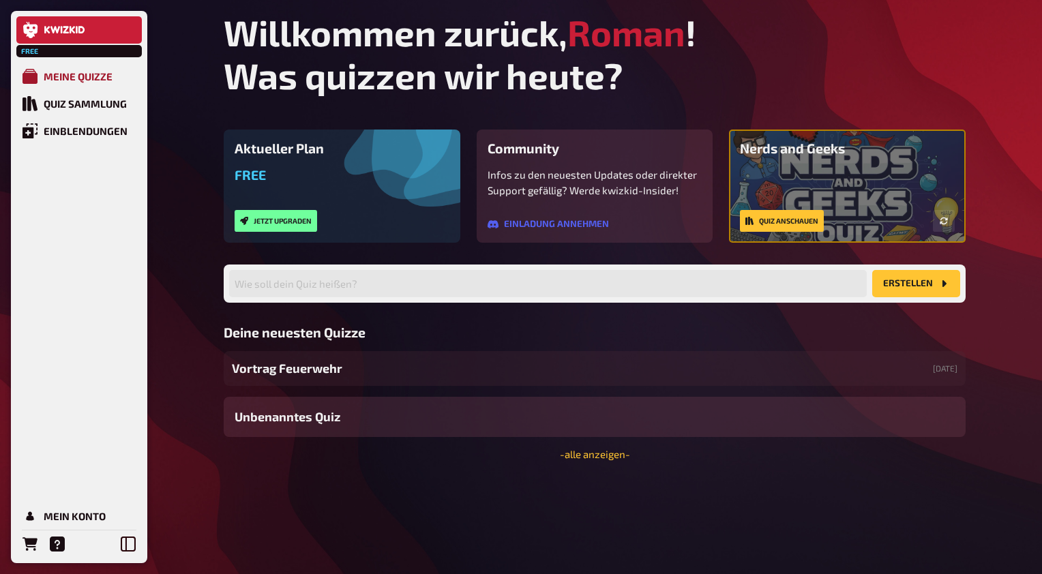
click at [71, 74] on div "Meine Quizze" at bounding box center [78, 76] width 69 height 12
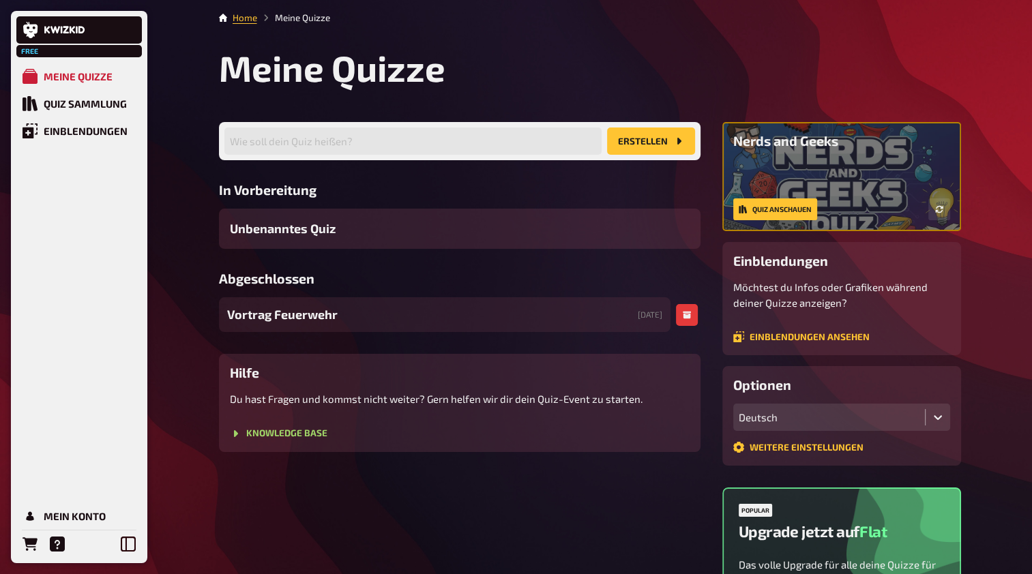
click at [330, 314] on span "Vortrag Feuerwehr" at bounding box center [282, 314] width 110 height 18
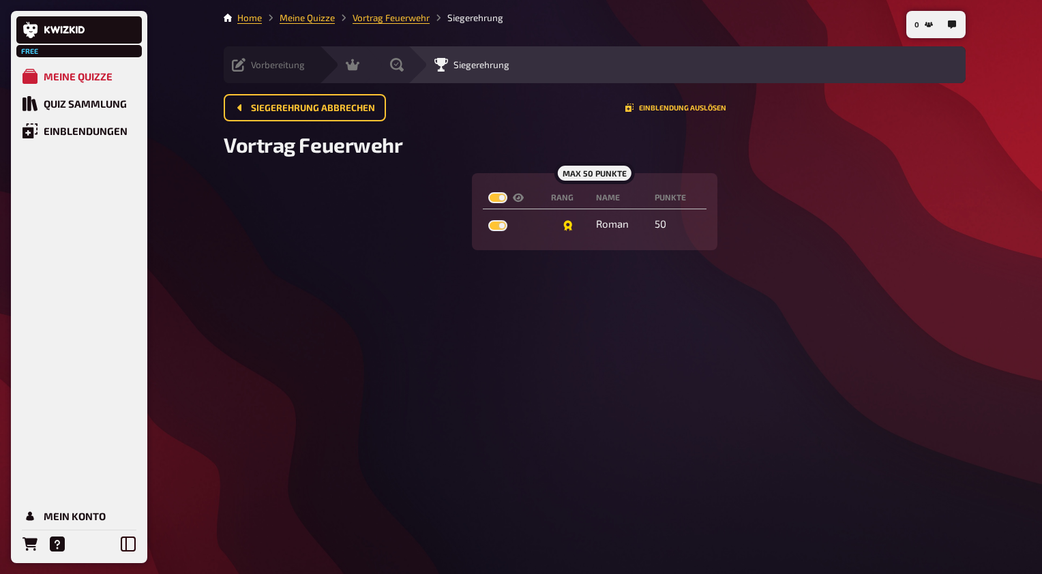
click at [240, 64] on icon at bounding box center [239, 65] width 14 height 14
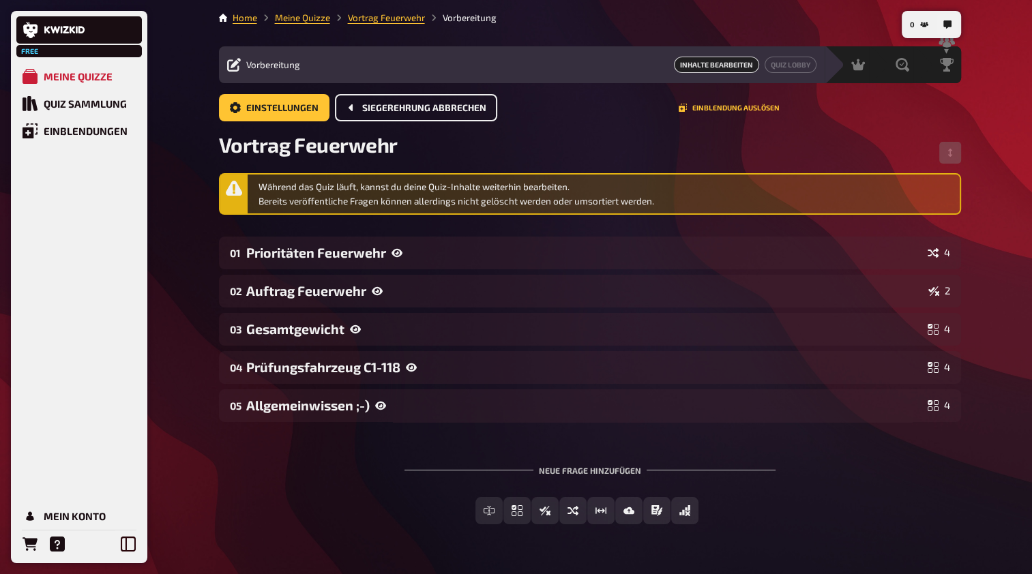
drag, startPoint x: 387, startPoint y: 102, endPoint x: 213, endPoint y: -50, distance: 231.4
drag, startPoint x: 213, startPoint y: -50, endPoint x: 170, endPoint y: 175, distance: 229.1
click at [170, 175] on div "Free Meine Quizze Quiz Sammlung Einblendungen Mein Konto 0 Home Meine Quizze Vo…" at bounding box center [516, 306] width 1032 height 612
click at [104, 87] on link "Meine Quizze" at bounding box center [78, 76] width 125 height 27
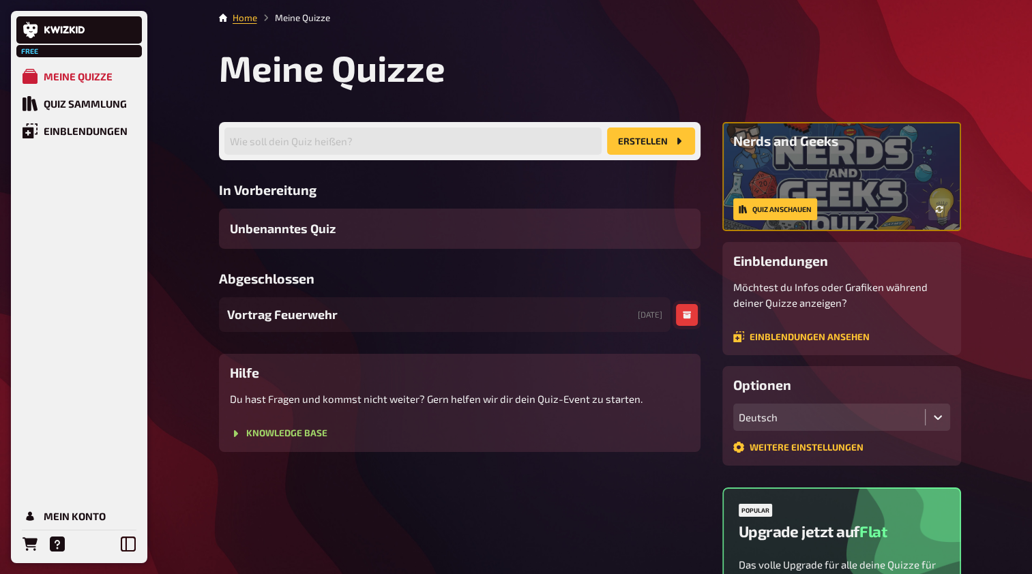
click at [680, 318] on button "button" at bounding box center [687, 315] width 22 height 22
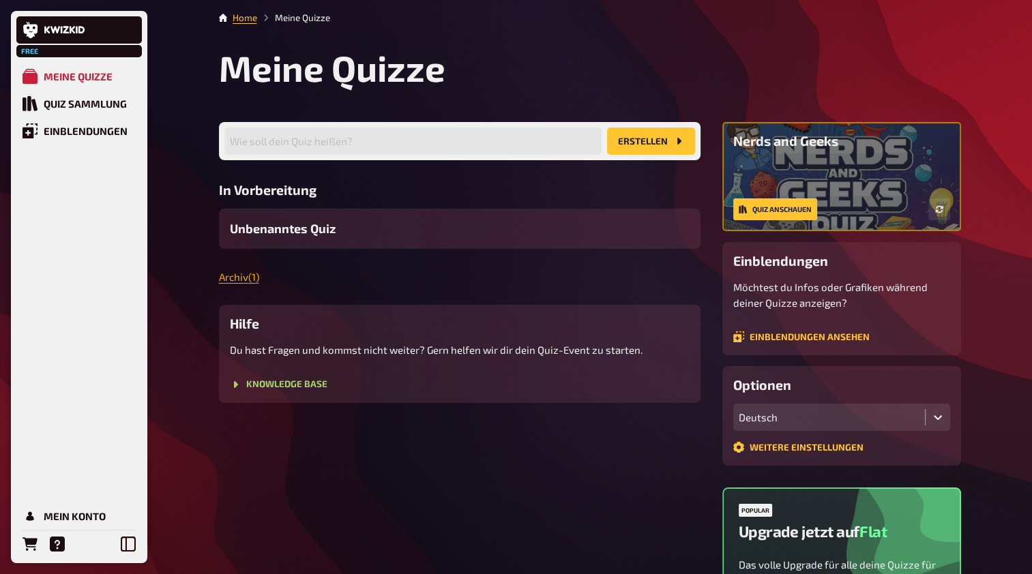
click at [235, 280] on link "Archiv ( 1 )" at bounding box center [239, 277] width 40 height 12
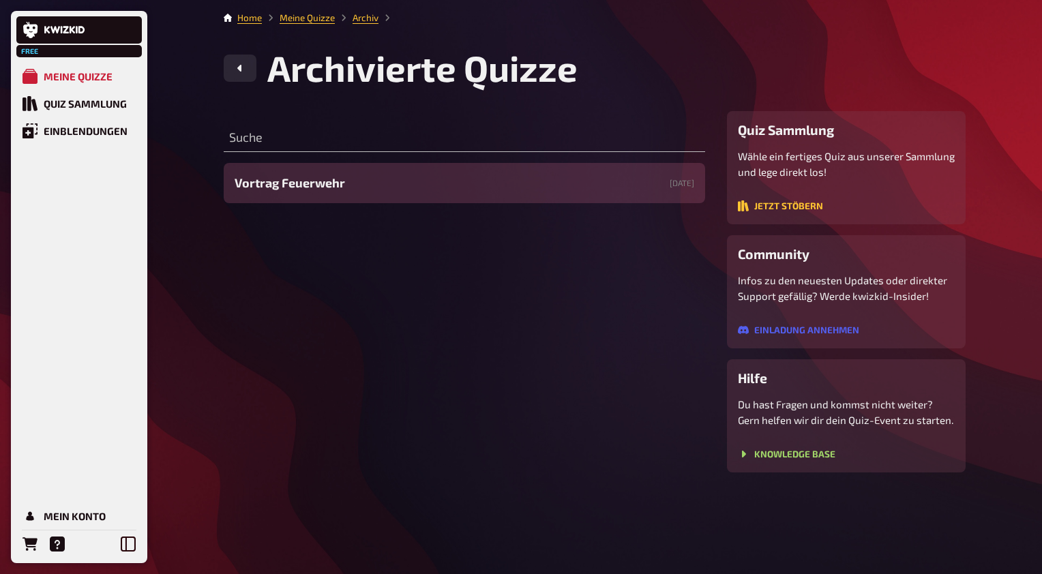
click at [341, 177] on span "Vortrag Feuerwehr" at bounding box center [290, 183] width 110 height 18
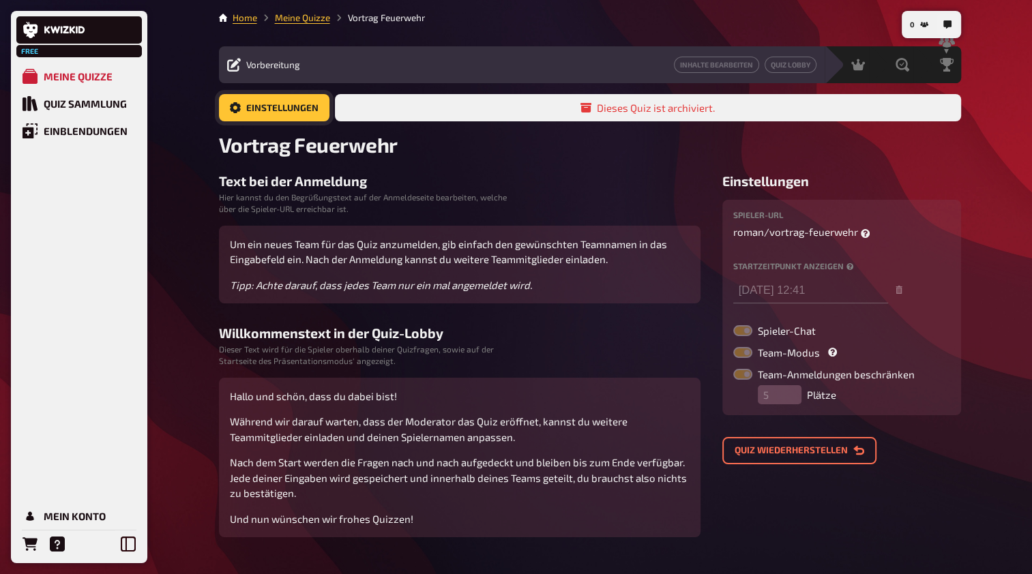
click at [297, 100] on link "Einstellungen" at bounding box center [274, 107] width 110 height 27
click at [464, 111] on div "Dieses Quiz ist archiviert." at bounding box center [648, 107] width 626 height 27
drag, startPoint x: 625, startPoint y: 100, endPoint x: 345, endPoint y: 94, distance: 279.6
click at [345, 94] on div "Dieses Quiz ist archiviert." at bounding box center [648, 107] width 626 height 27
click at [270, 102] on link "Einstellungen" at bounding box center [274, 107] width 110 height 27
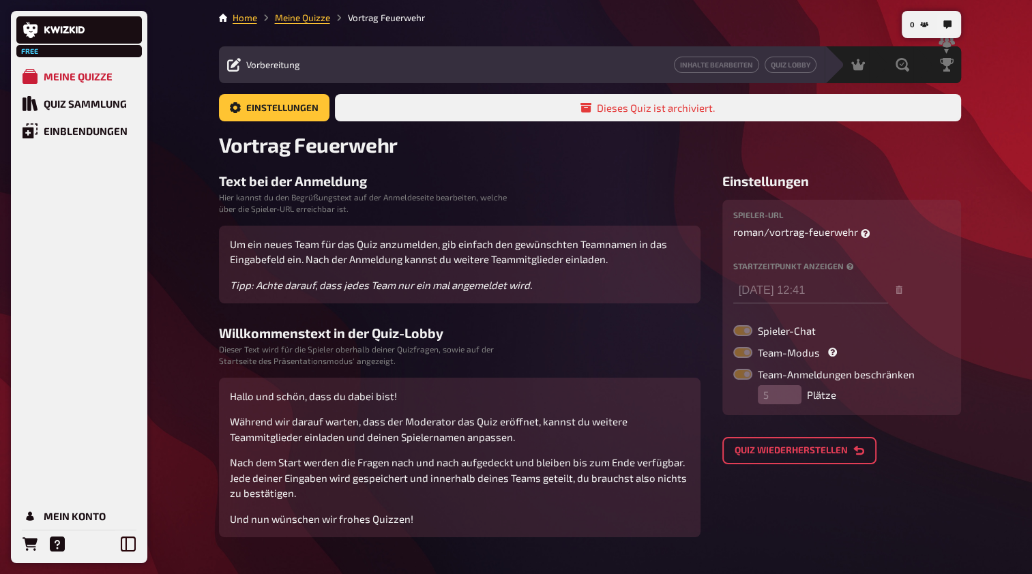
click at [749, 440] on button "Quiz wiederherstellen" at bounding box center [799, 450] width 154 height 27
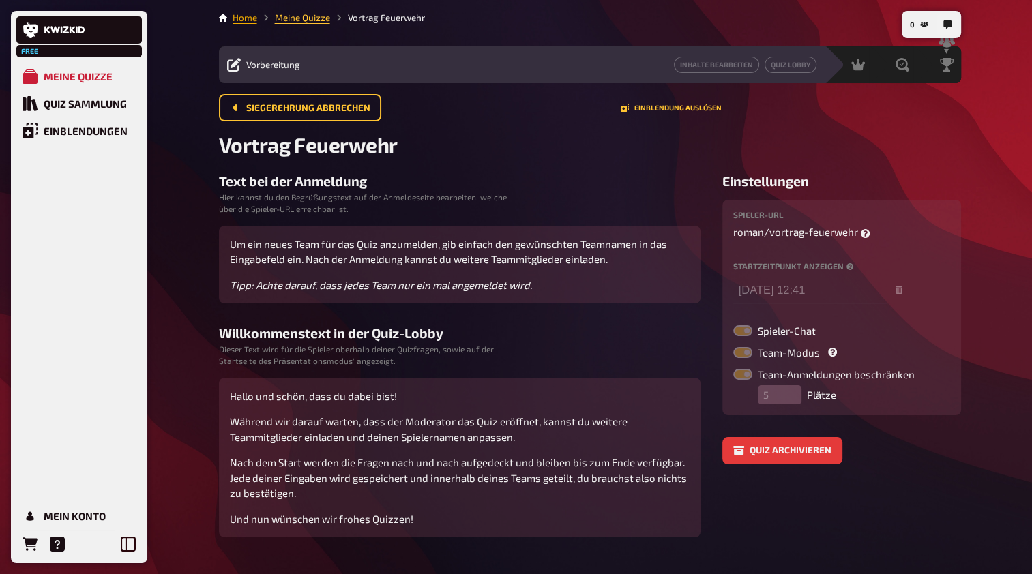
click at [250, 22] on link "Home" at bounding box center [245, 17] width 25 height 11
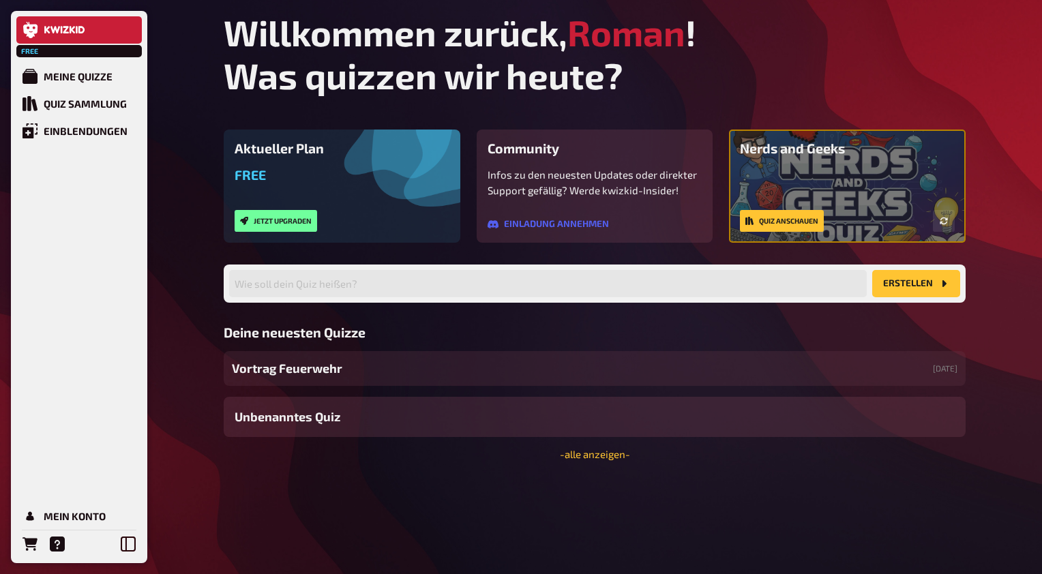
click at [288, 373] on span "Vortrag Feuerwehr" at bounding box center [287, 368] width 110 height 18
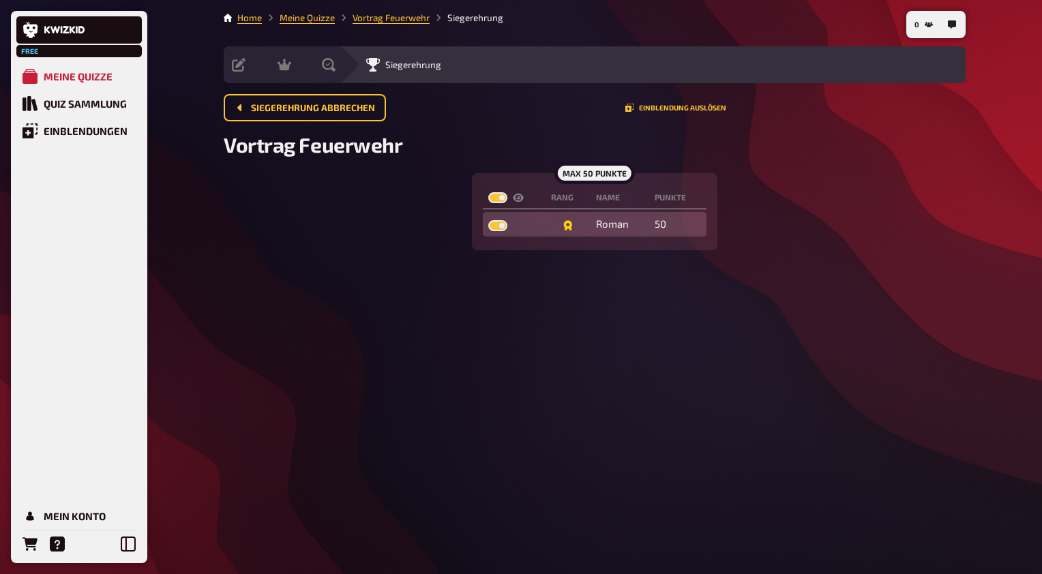
click at [581, 224] on td at bounding box center [567, 224] width 45 height 25
click at [643, 226] on div "Roman" at bounding box center [620, 225] width 48 height 14
click at [682, 188] on th "Punkte" at bounding box center [677, 198] width 57 height 23
click at [684, 109] on button "Einblendung auslösen" at bounding box center [675, 108] width 101 height 8
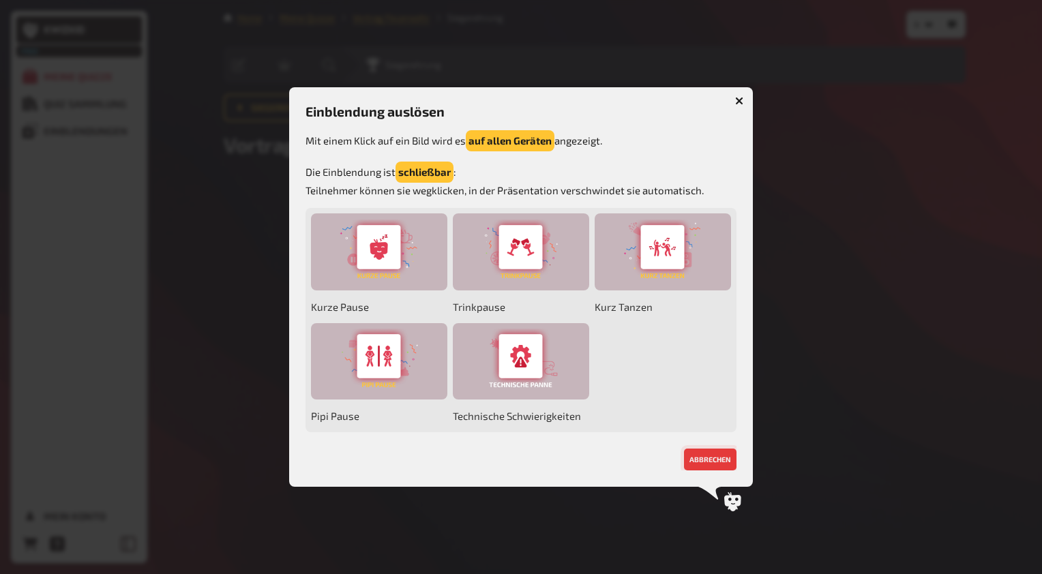
click at [708, 460] on button "abbrechen" at bounding box center [710, 460] width 53 height 22
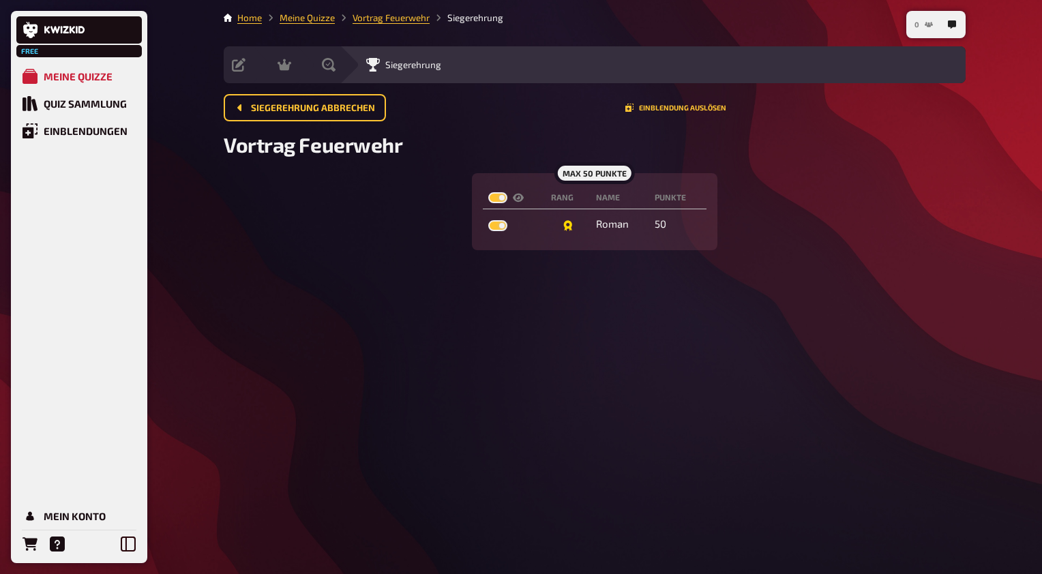
click at [920, 24] on button "0" at bounding box center [923, 25] width 29 height 22
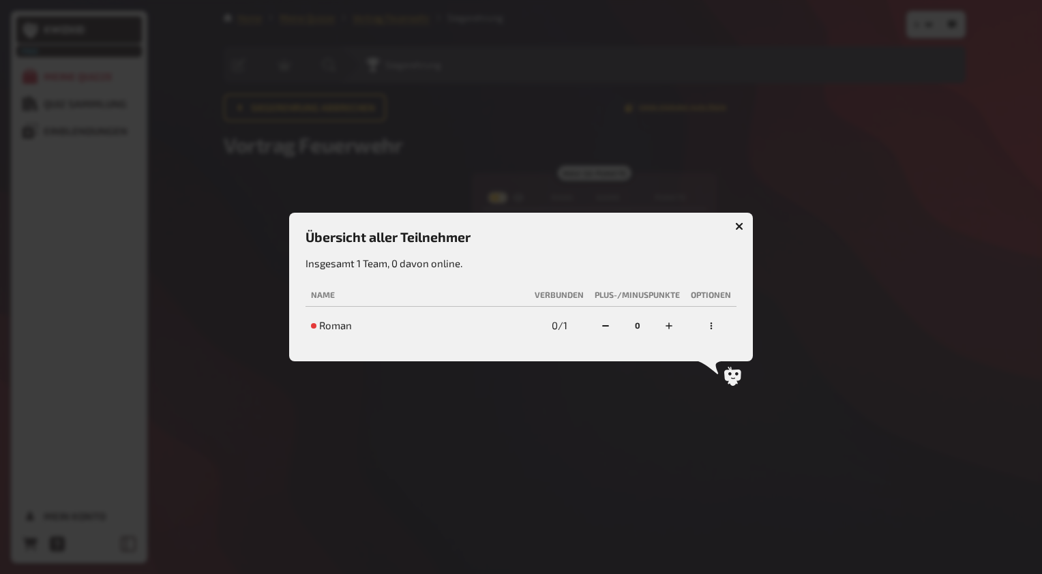
click at [740, 227] on icon "button" at bounding box center [739, 226] width 13 height 13
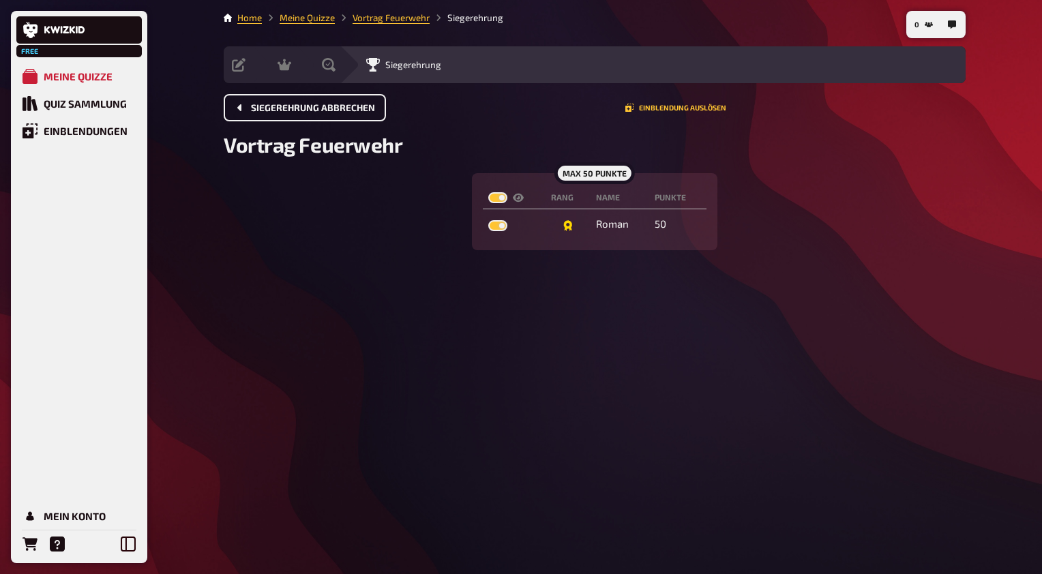
click at [357, 104] on span "Siegerehrung abbrechen" at bounding box center [313, 109] width 124 height 10
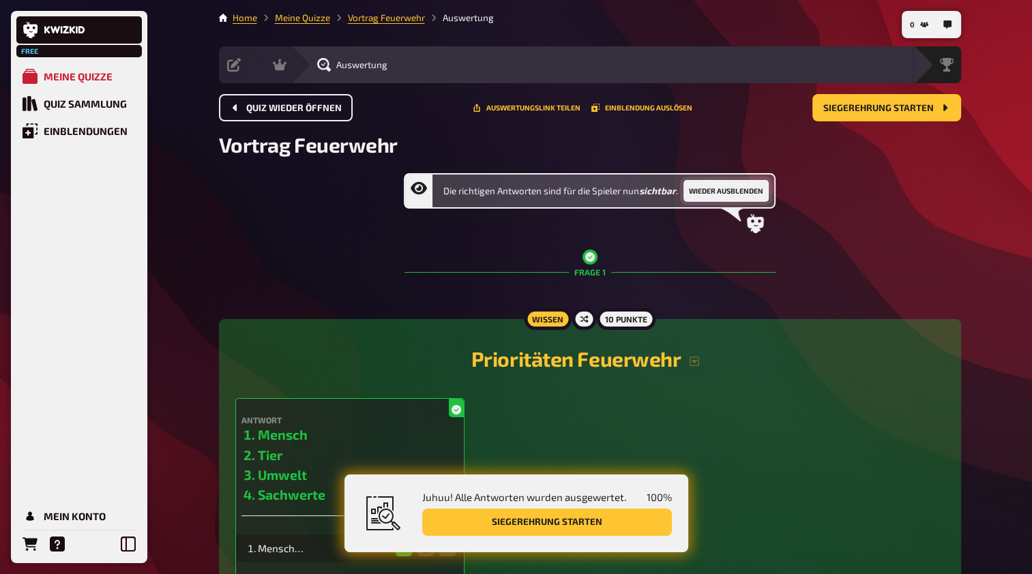
click at [719, 185] on button "Wieder ausblenden" at bounding box center [725, 191] width 85 height 22
click at [740, 195] on button "Jetzt aufdecken" at bounding box center [740, 191] width 72 height 22
click at [740, 195] on button "Wieder ausblenden" at bounding box center [725, 191] width 85 height 22
click at [299, 59] on div "Auswertung" at bounding box center [601, 64] width 623 height 37
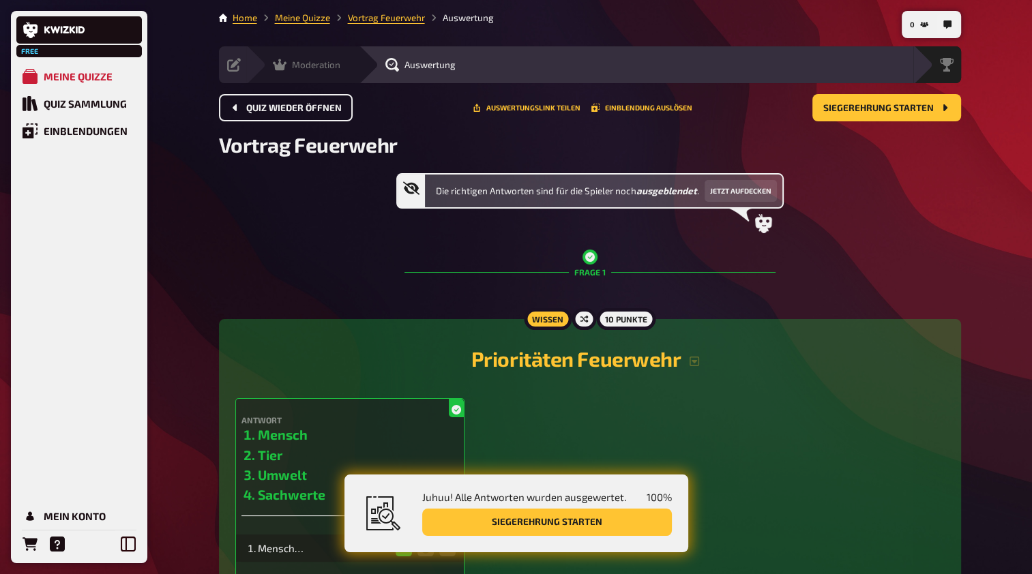
click at [281, 61] on icon at bounding box center [280, 65] width 14 height 14
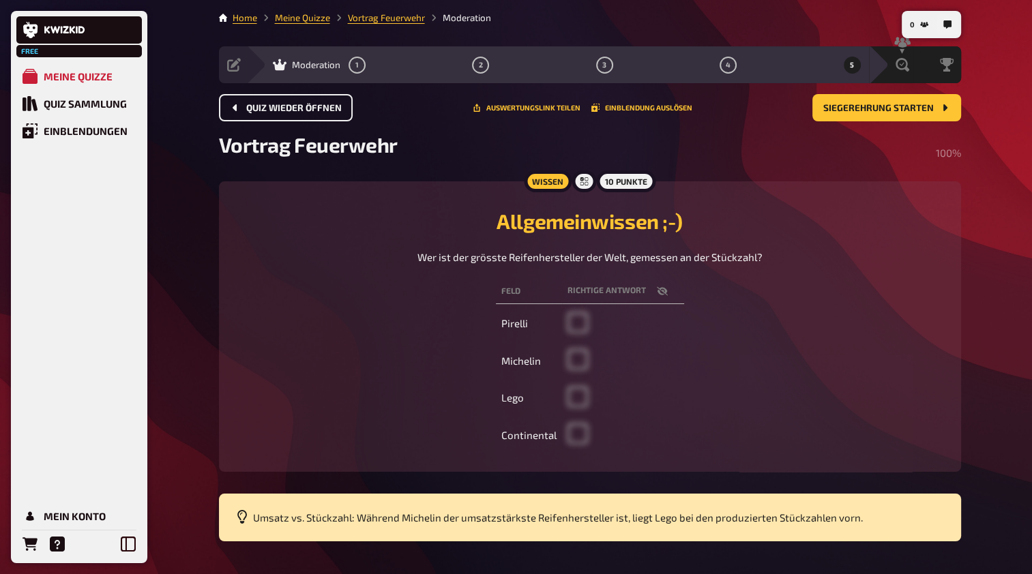
click at [313, 110] on span "Quiz wieder öffnen" at bounding box center [293, 109] width 95 height 10
click at [333, 110] on span "Frage wieder verstecken" at bounding box center [309, 109] width 126 height 10
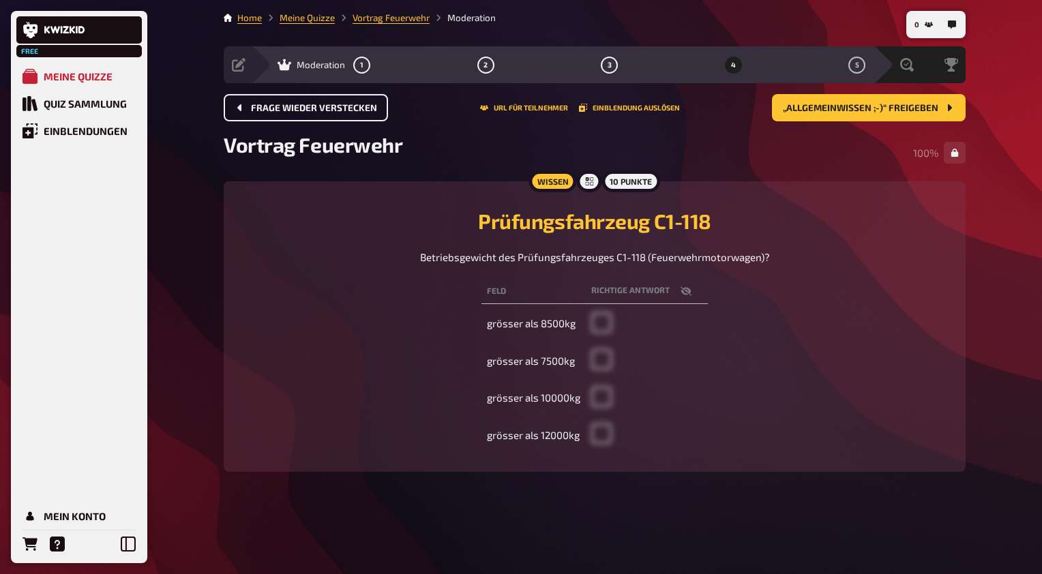
click at [333, 110] on span "Frage wieder verstecken" at bounding box center [314, 109] width 126 height 10
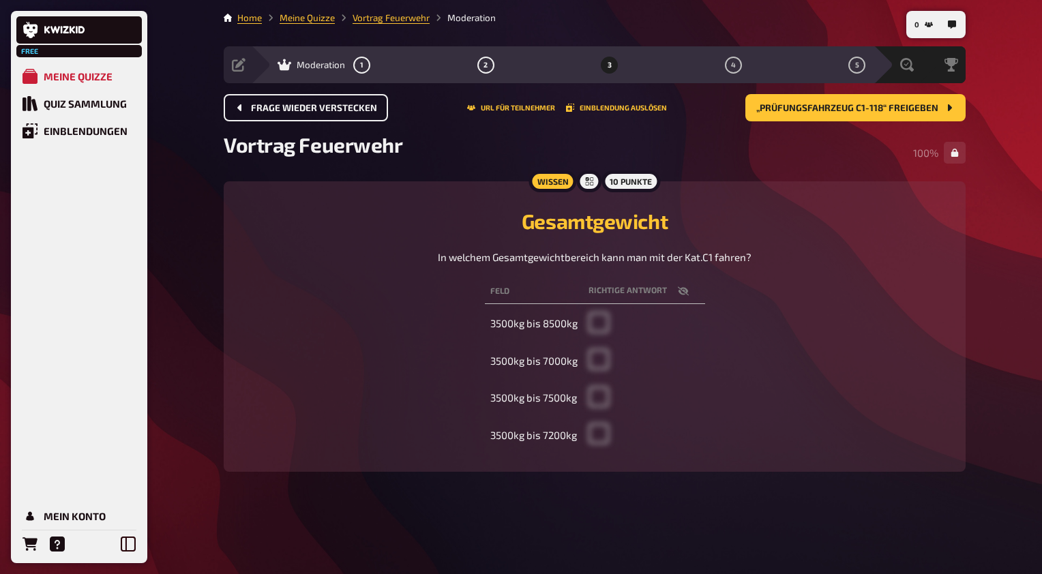
click at [333, 110] on span "Frage wieder verstecken" at bounding box center [314, 109] width 126 height 10
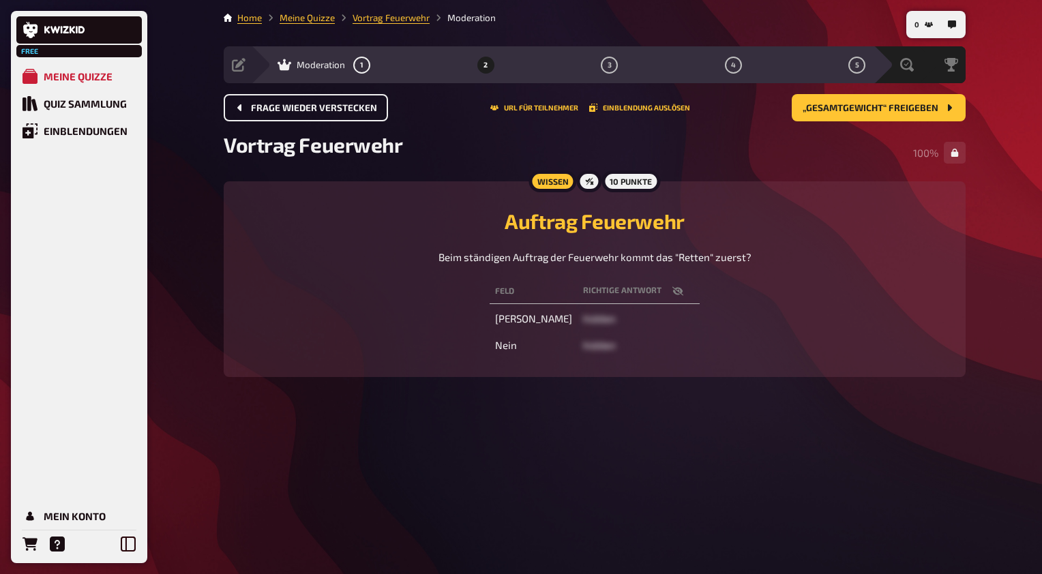
click at [333, 110] on span "Frage wieder verstecken" at bounding box center [314, 109] width 126 height 10
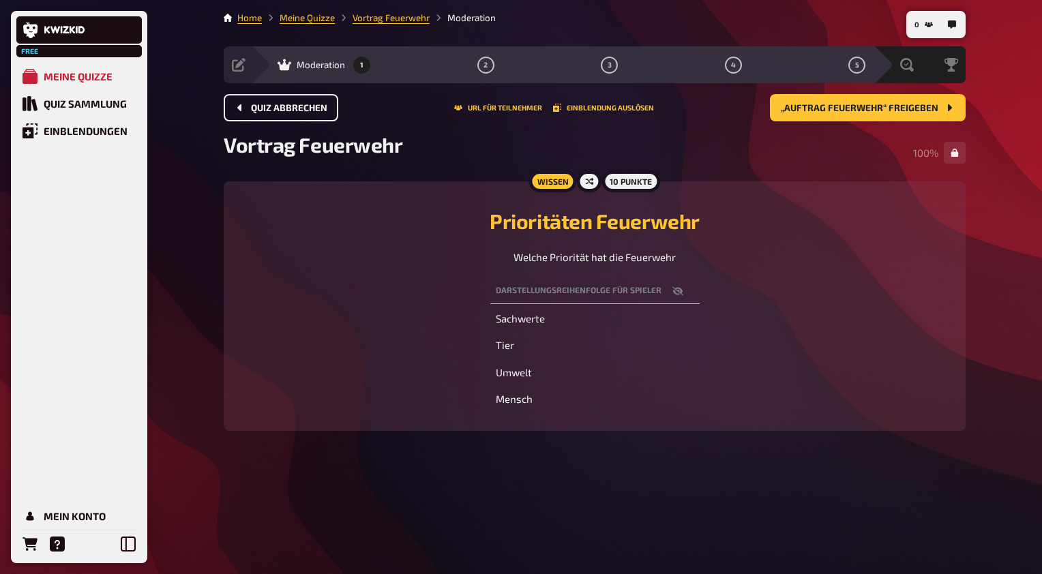
click at [301, 109] on span "Quiz abbrechen" at bounding box center [289, 109] width 76 height 10
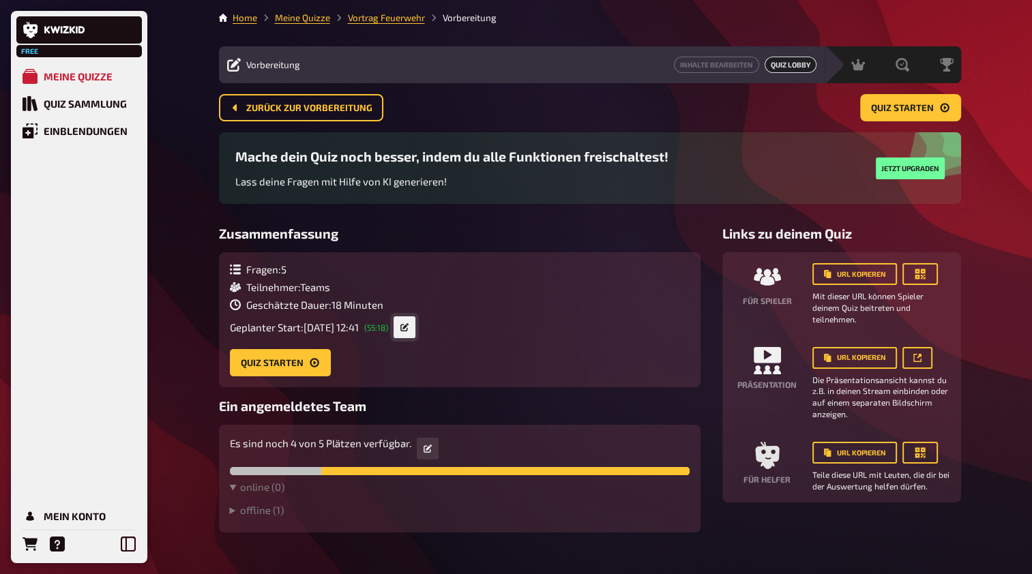
click at [415, 323] on link at bounding box center [404, 327] width 22 height 22
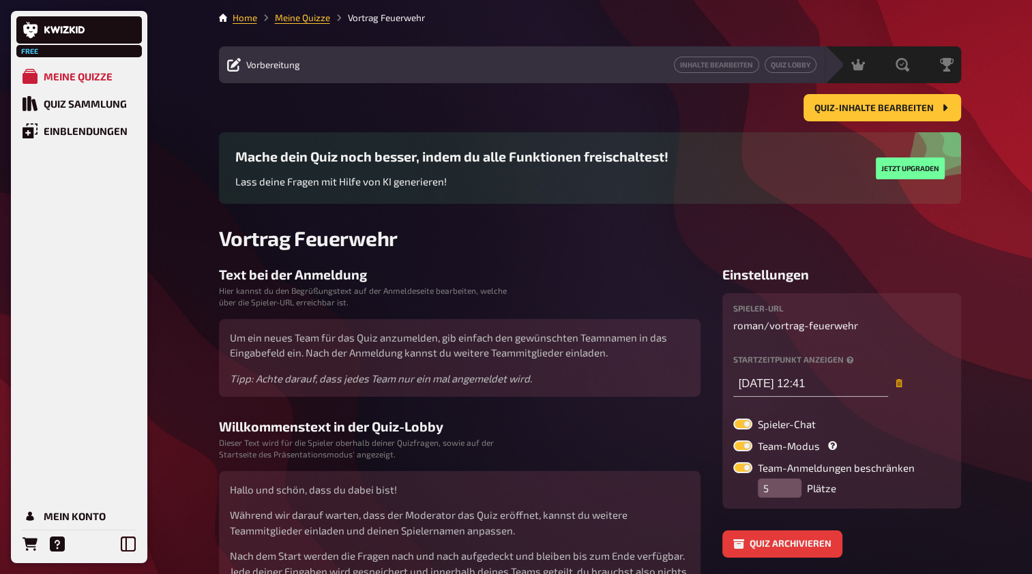
click at [895, 384] on icon "button" at bounding box center [898, 383] width 6 height 8
click at [101, 78] on div "Meine Quizze" at bounding box center [78, 76] width 69 height 12
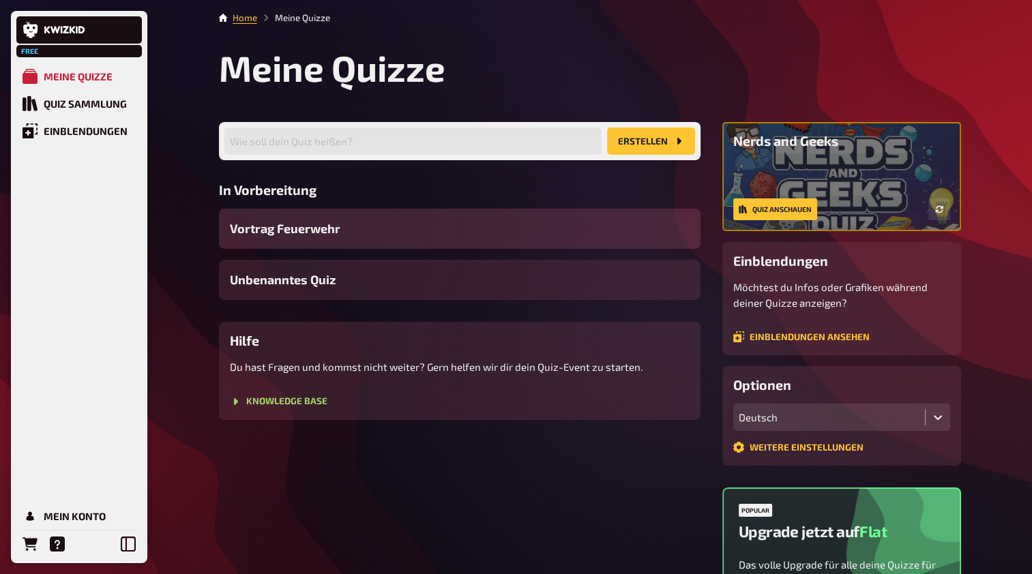
click at [323, 235] on span "Vortrag Feuerwehr" at bounding box center [285, 229] width 110 height 18
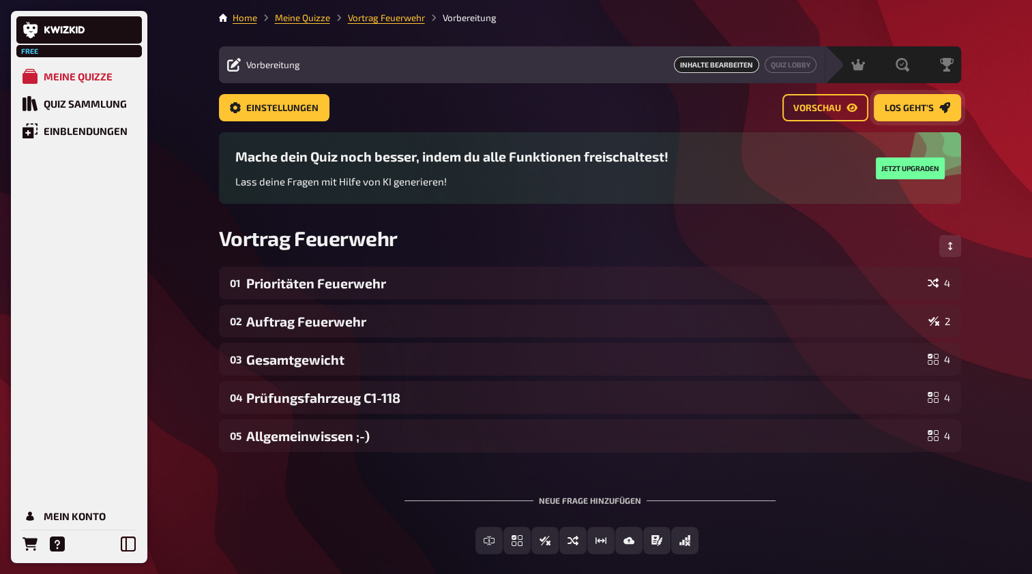
click at [923, 104] on span "Los geht's" at bounding box center [908, 109] width 49 height 10
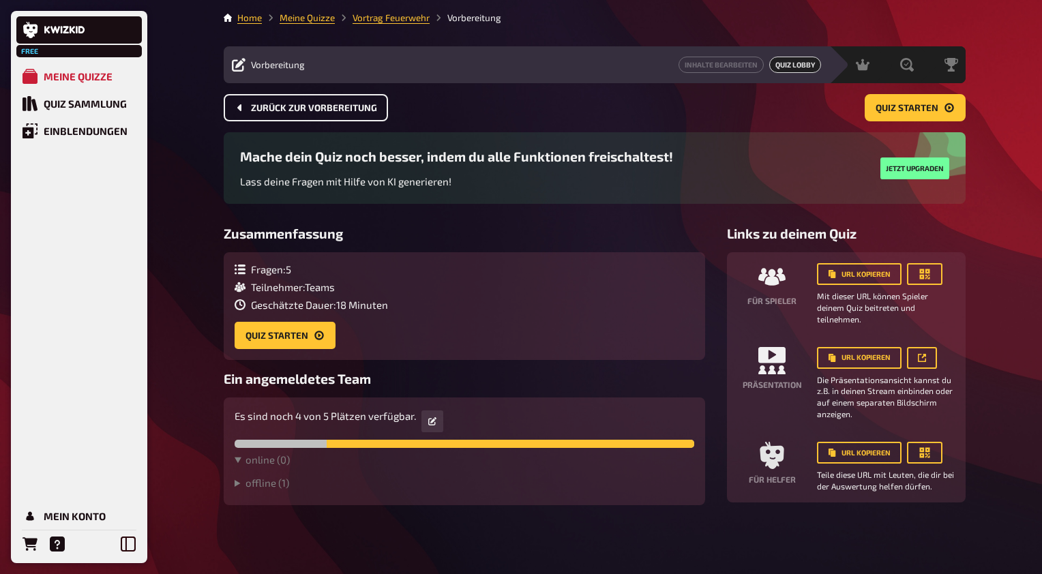
click at [314, 112] on span "Zurück zur Vorbereitung" at bounding box center [314, 109] width 126 height 10
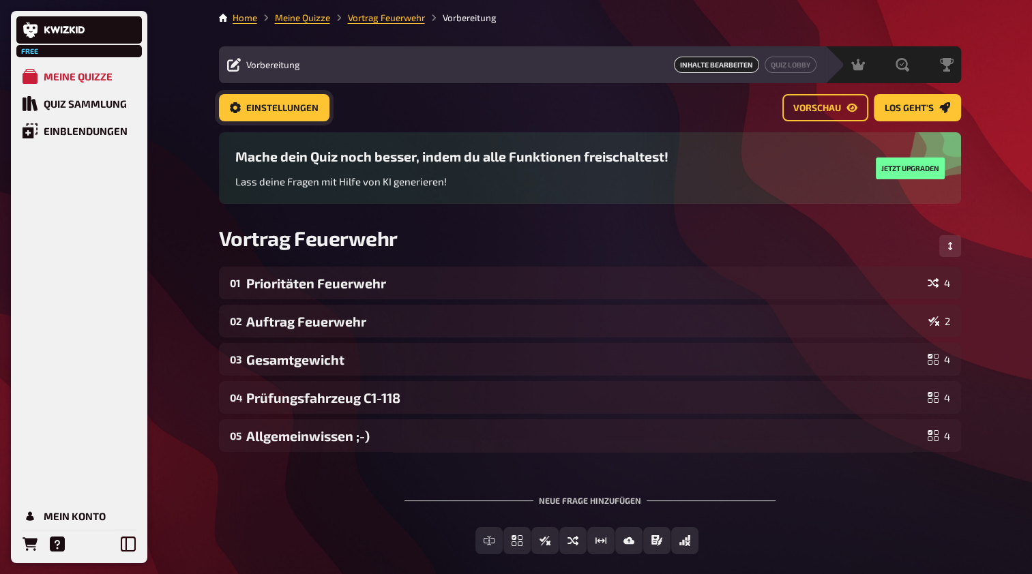
click at [287, 104] on span "Einstellungen" at bounding box center [282, 109] width 72 height 10
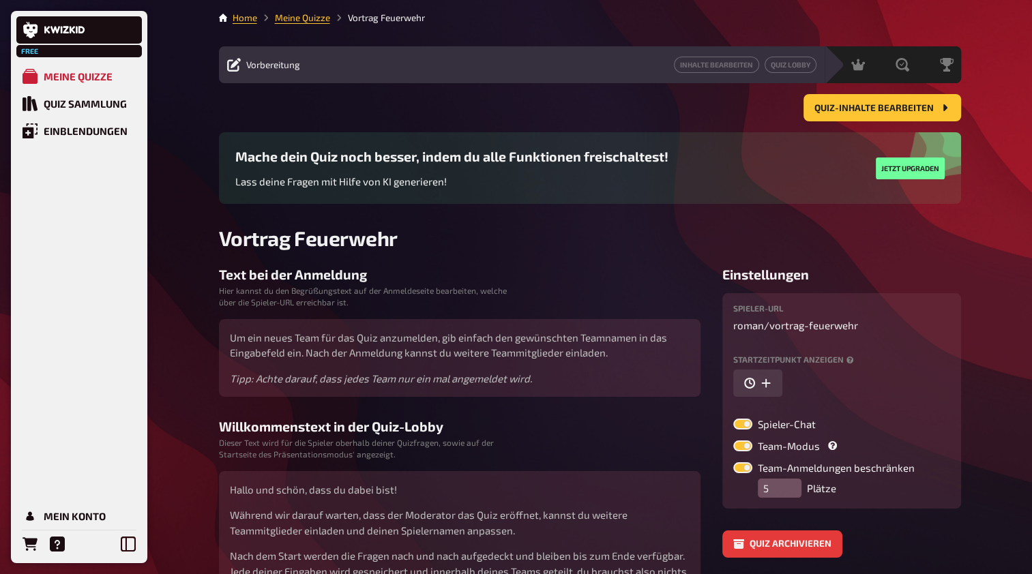
click at [747, 444] on label at bounding box center [742, 445] width 19 height 11
click at [733, 440] on input "Team-Modus" at bounding box center [732, 440] width 1 height 1
checkbox input "false"
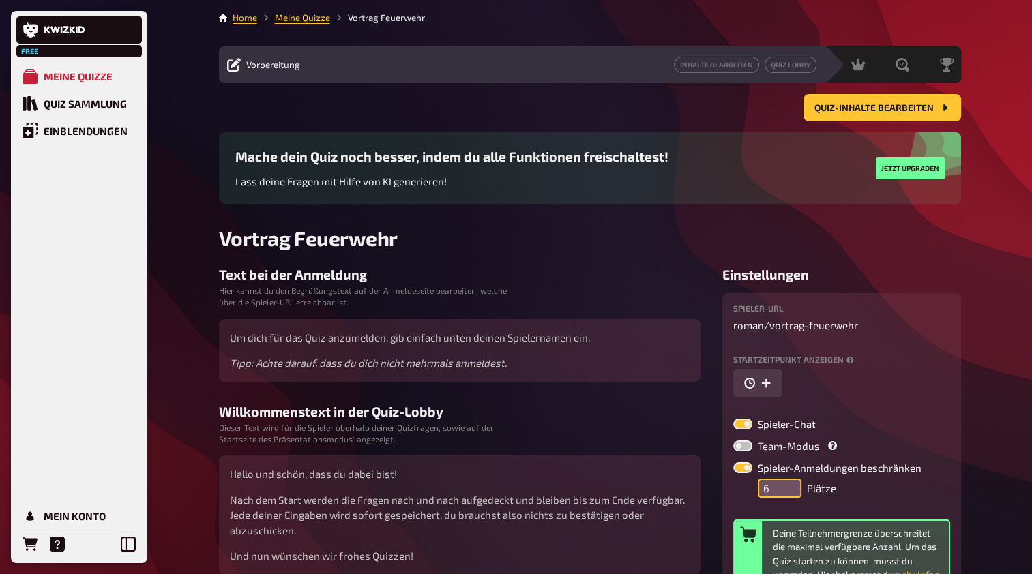
click at [788, 482] on input "6" at bounding box center [780, 488] width 44 height 19
type input "5"
click at [790, 492] on input "5" at bounding box center [780, 488] width 44 height 19
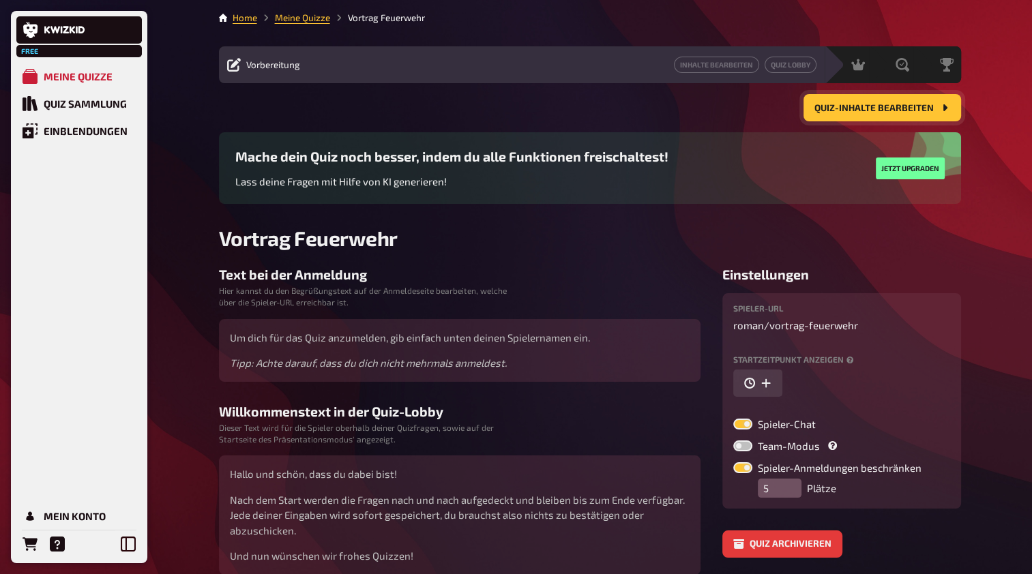
click at [835, 115] on button "Quiz-Inhalte bearbeiten" at bounding box center [882, 107] width 158 height 27
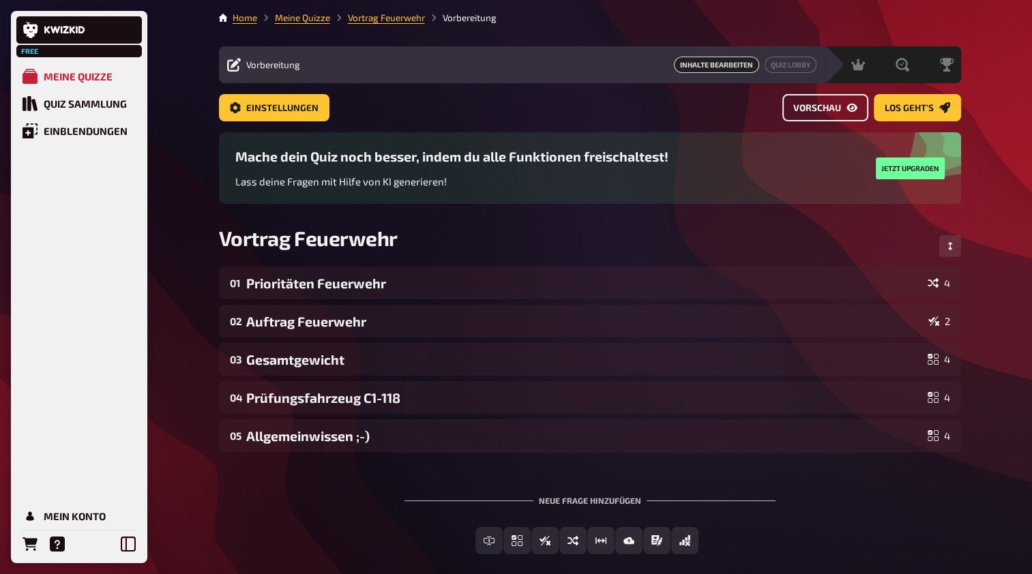
click at [816, 110] on span "Vorschau" at bounding box center [817, 109] width 48 height 10
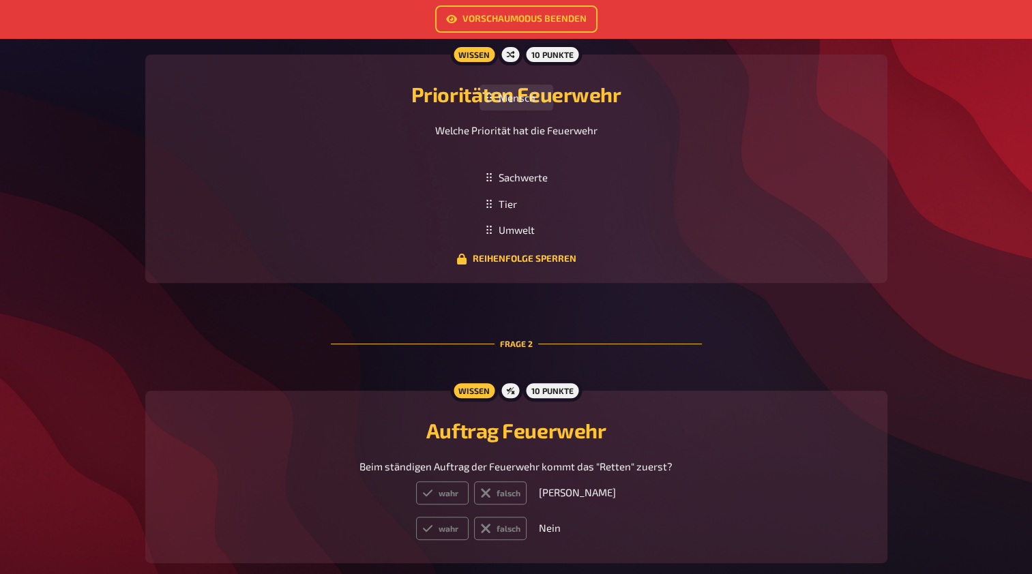
scroll to position [361, 0]
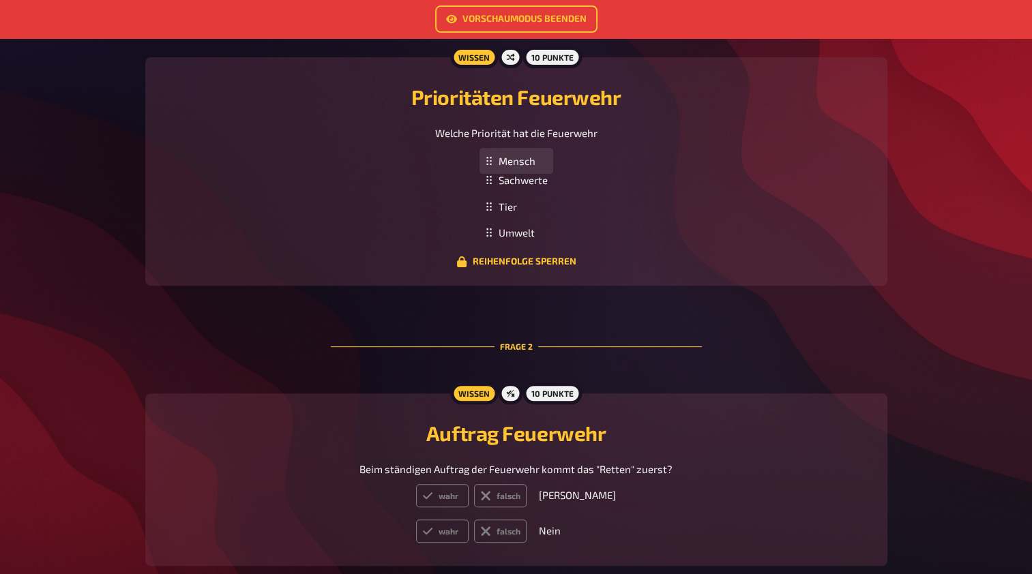
drag, startPoint x: 530, startPoint y: 119, endPoint x: 528, endPoint y: 164, distance: 45.8
click at [528, 164] on div "Mensch" at bounding box center [516, 161] width 74 height 27
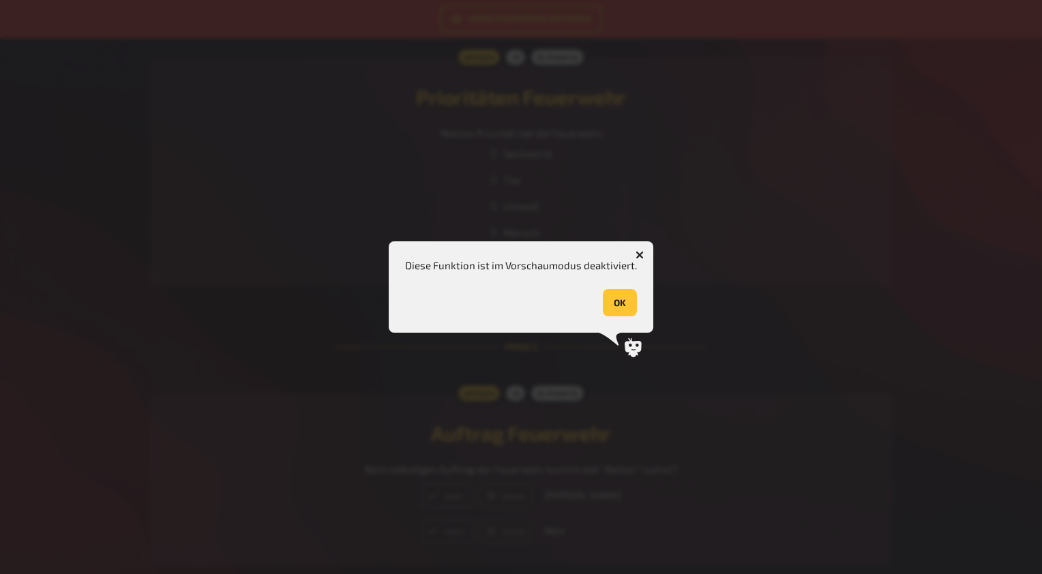
click at [625, 309] on button "OK" at bounding box center [620, 302] width 34 height 27
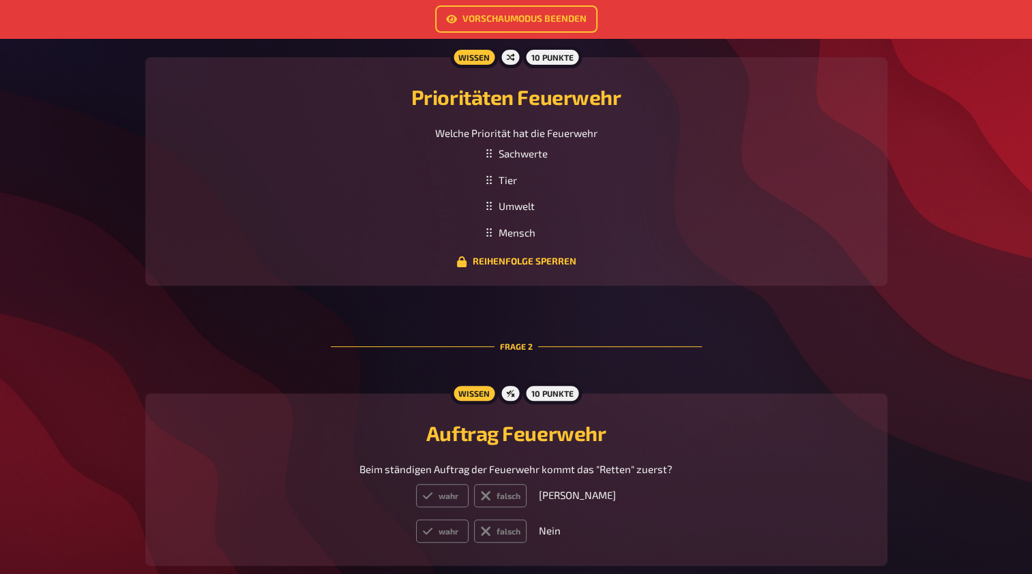
drag, startPoint x: 1031, startPoint y: 249, endPoint x: 1031, endPoint y: 302, distance: 53.2
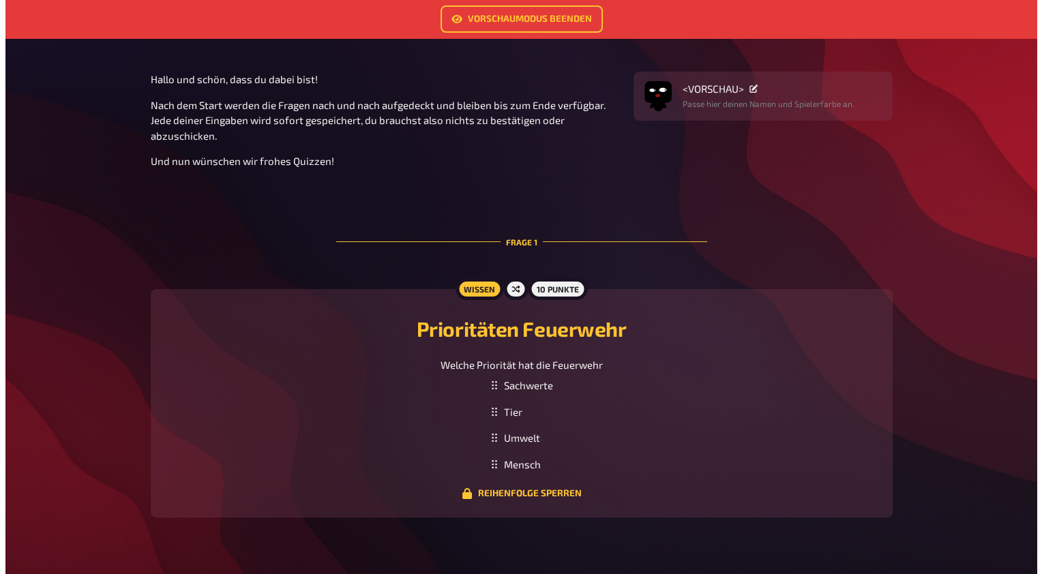
scroll to position [0, 0]
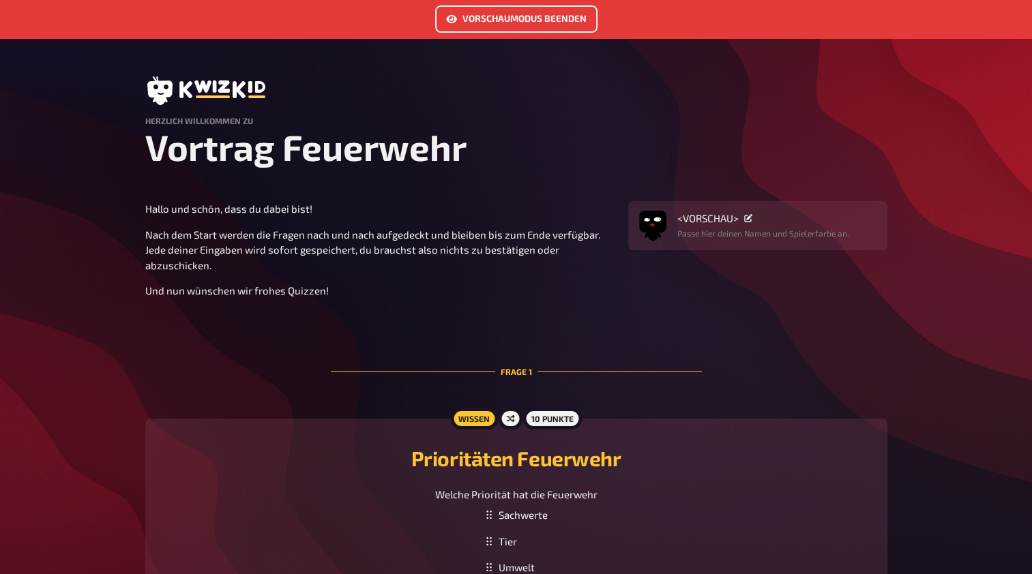
click at [509, 12] on link "Vorschaumodus beenden" at bounding box center [516, 18] width 162 height 27
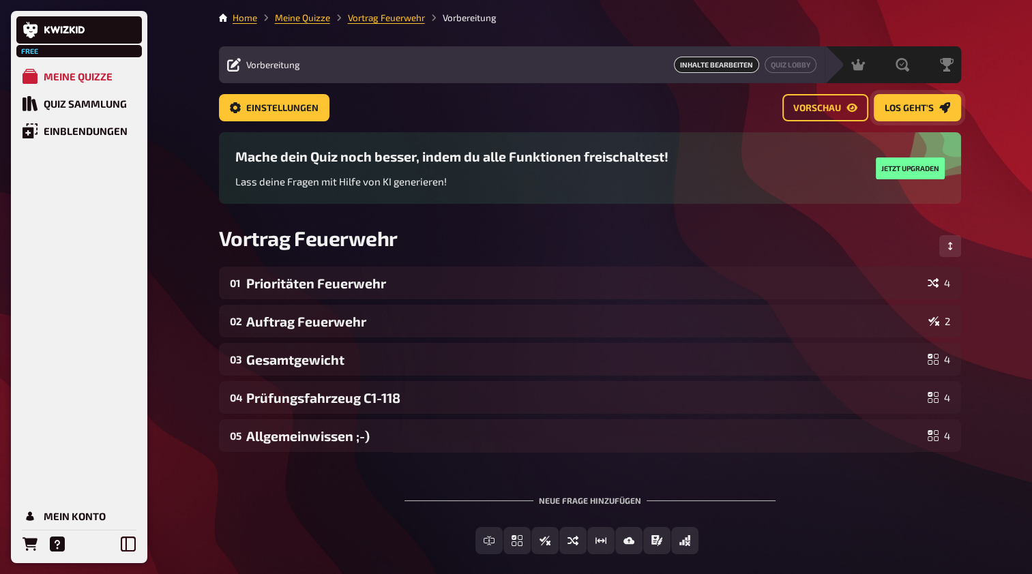
click at [881, 112] on link "Los geht's" at bounding box center [916, 107] width 87 height 27
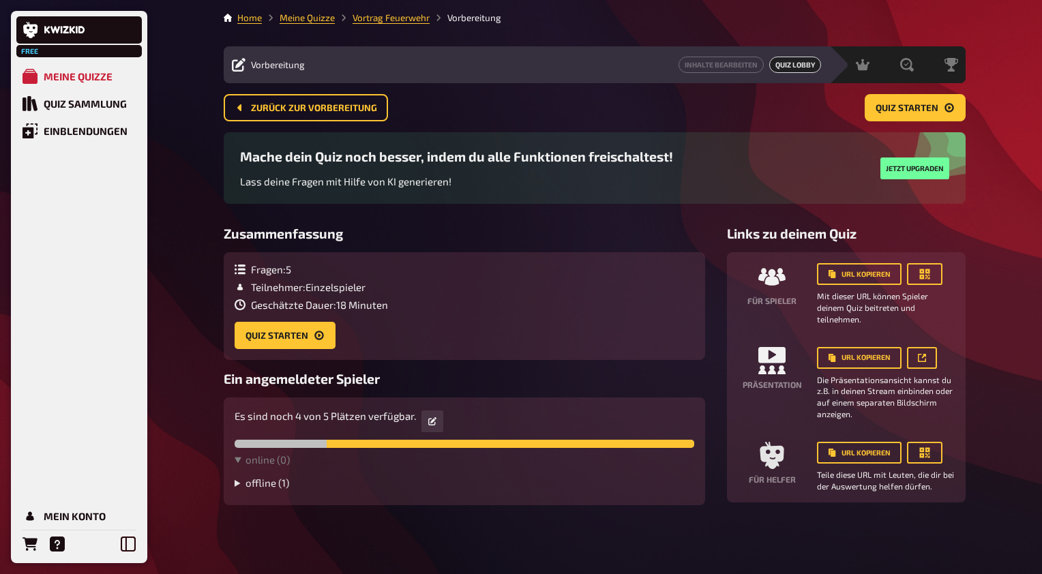
click at [267, 487] on summary "offline ( 1 )" at bounding box center [465, 483] width 460 height 12
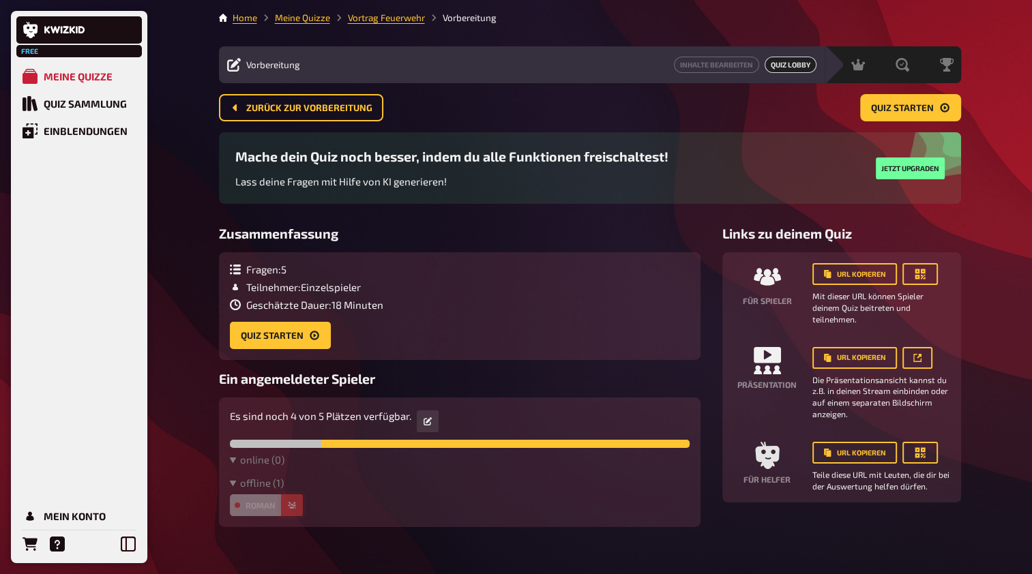
click at [291, 509] on icon "button" at bounding box center [292, 505] width 8 height 7
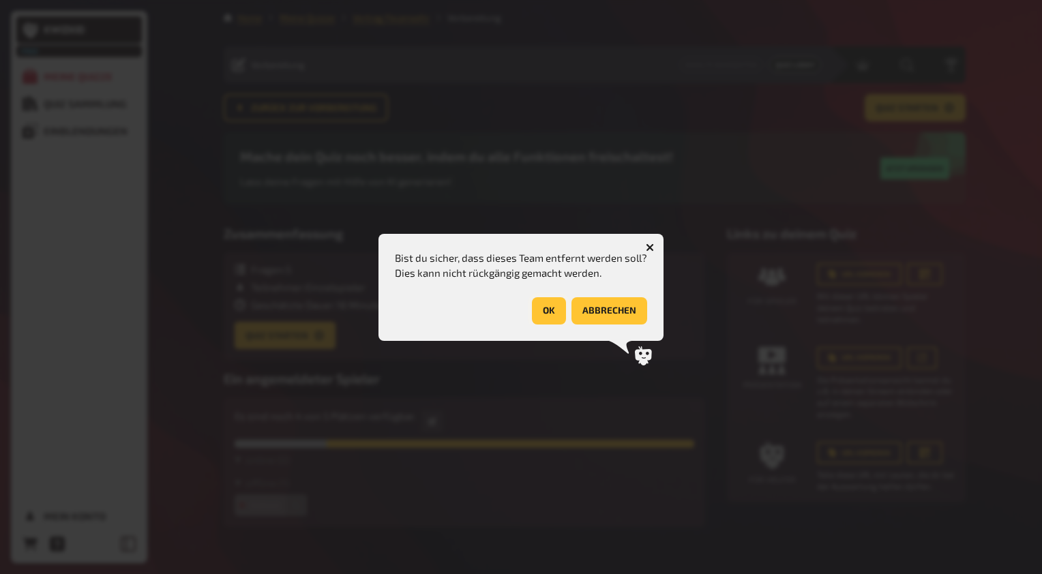
click at [545, 310] on button "OK" at bounding box center [549, 310] width 34 height 27
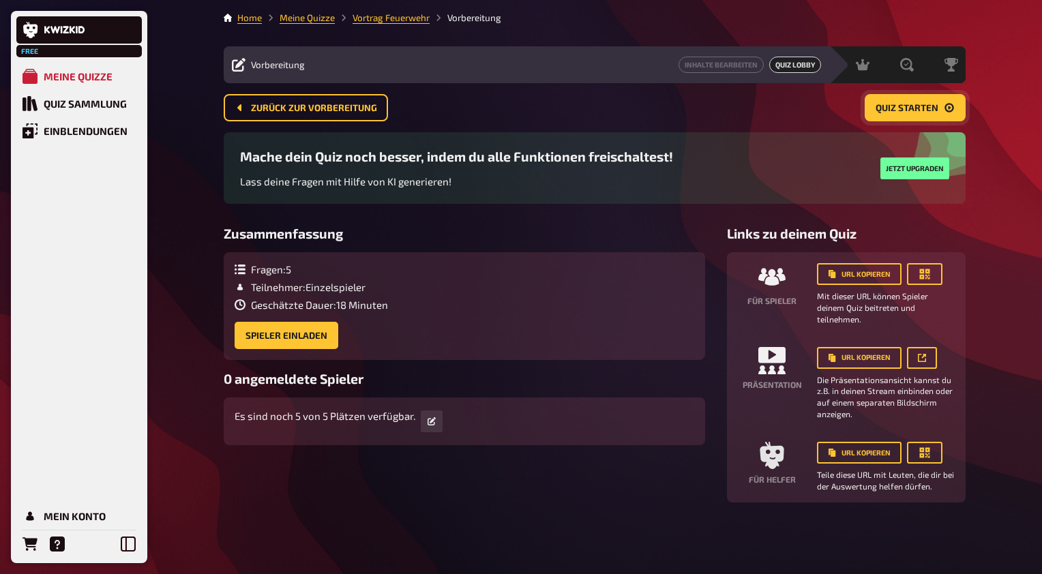
click at [890, 111] on span "Quiz starten" at bounding box center [906, 109] width 63 height 10
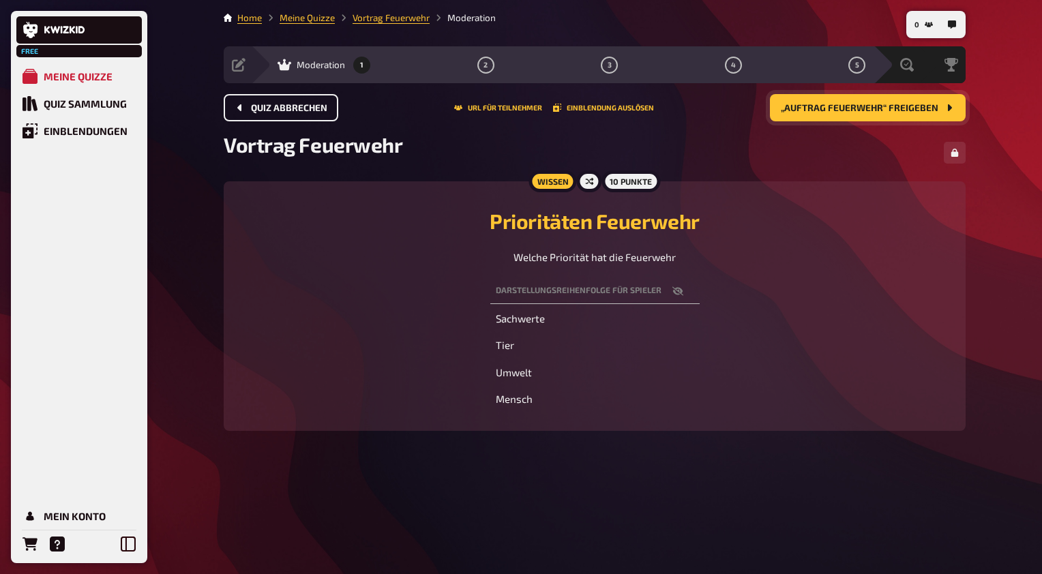
click at [313, 115] on button "Quiz abbrechen" at bounding box center [281, 107] width 115 height 27
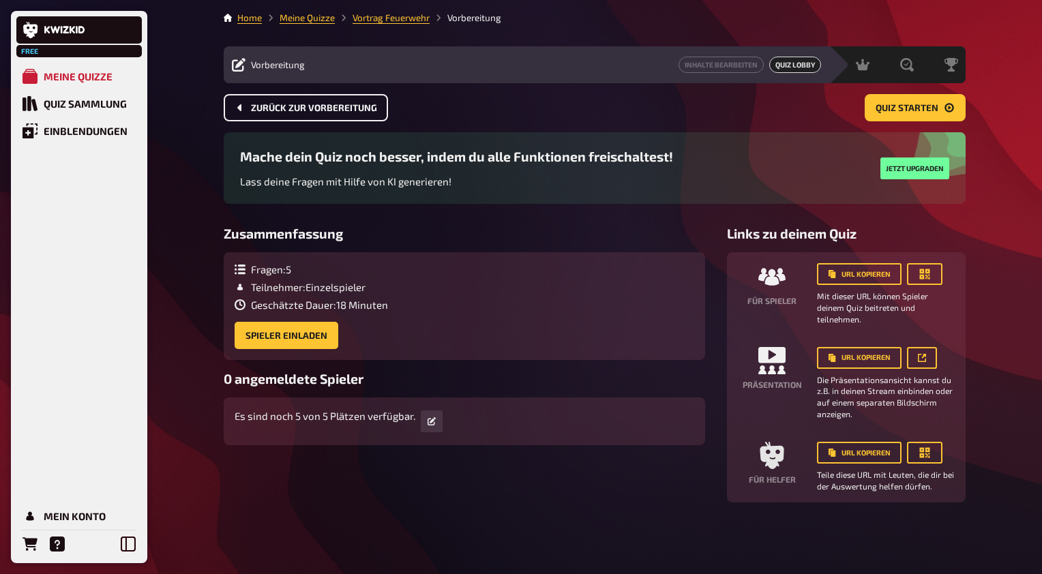
click at [289, 110] on span "Zurück zur Vorbereitung" at bounding box center [314, 109] width 126 height 10
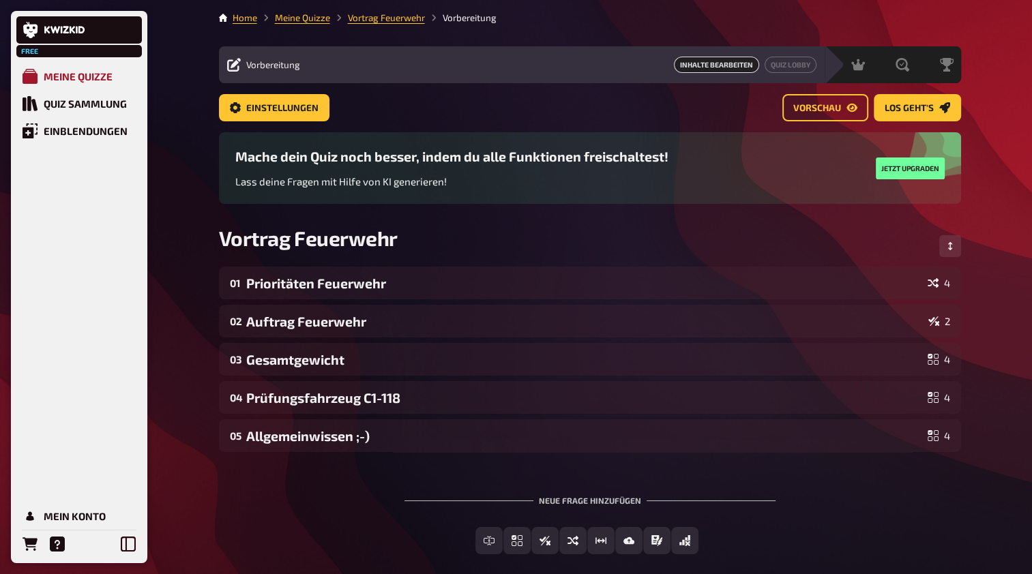
click at [87, 75] on div "Meine Quizze" at bounding box center [78, 76] width 69 height 12
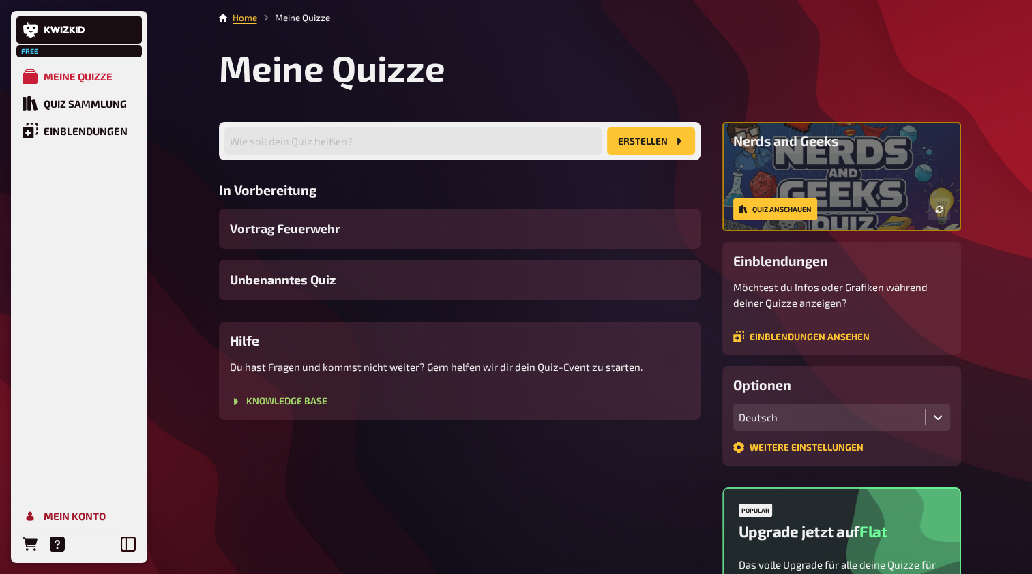
click at [79, 517] on div "Mein Konto" at bounding box center [75, 516] width 62 height 12
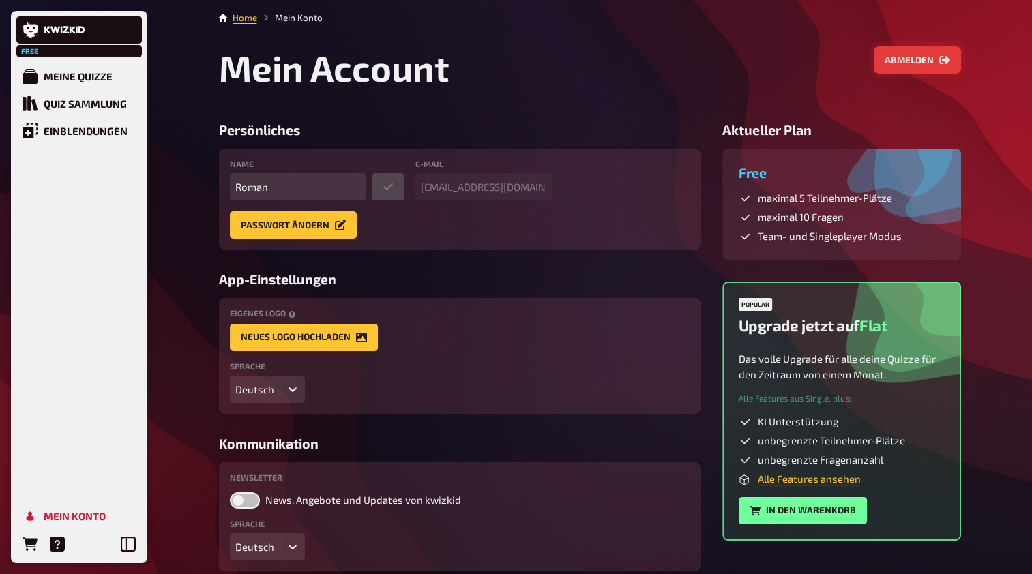
click at [895, 55] on button "Abmelden" at bounding box center [916, 59] width 87 height 27
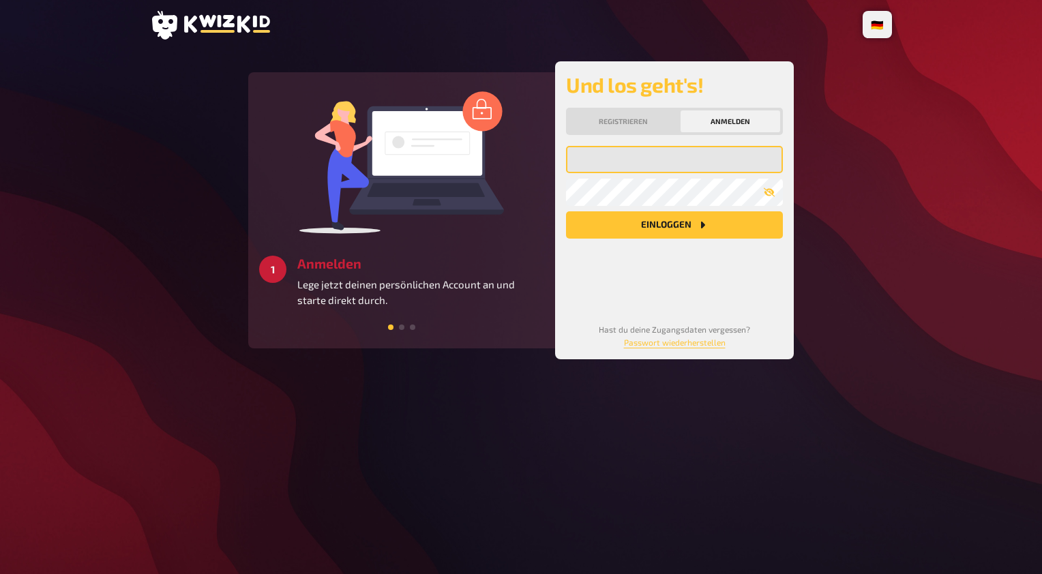
click at [659, 166] on input "email" at bounding box center [674, 159] width 217 height 27
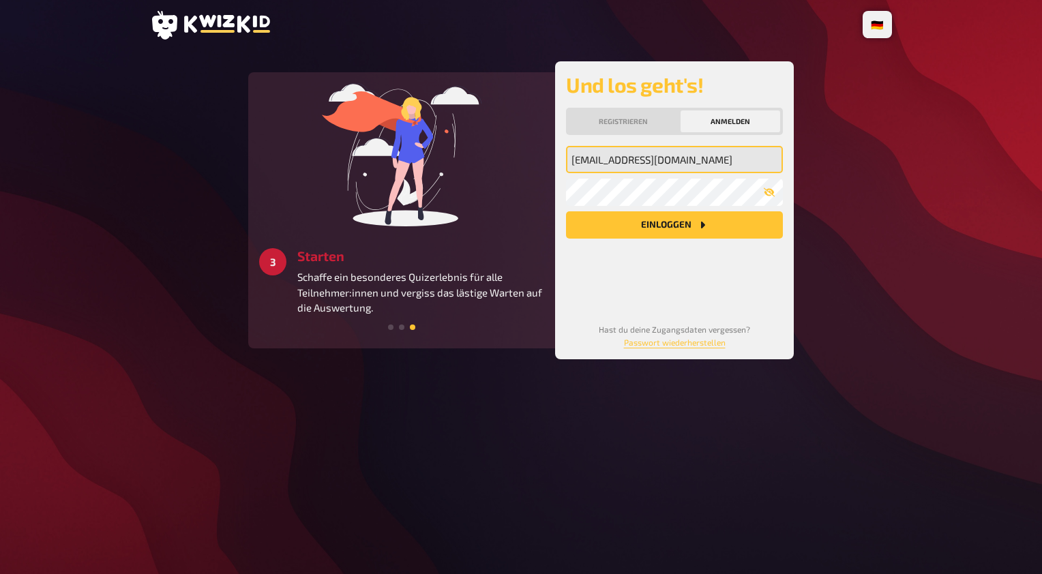
type input "roman.ramseier@be.ch"
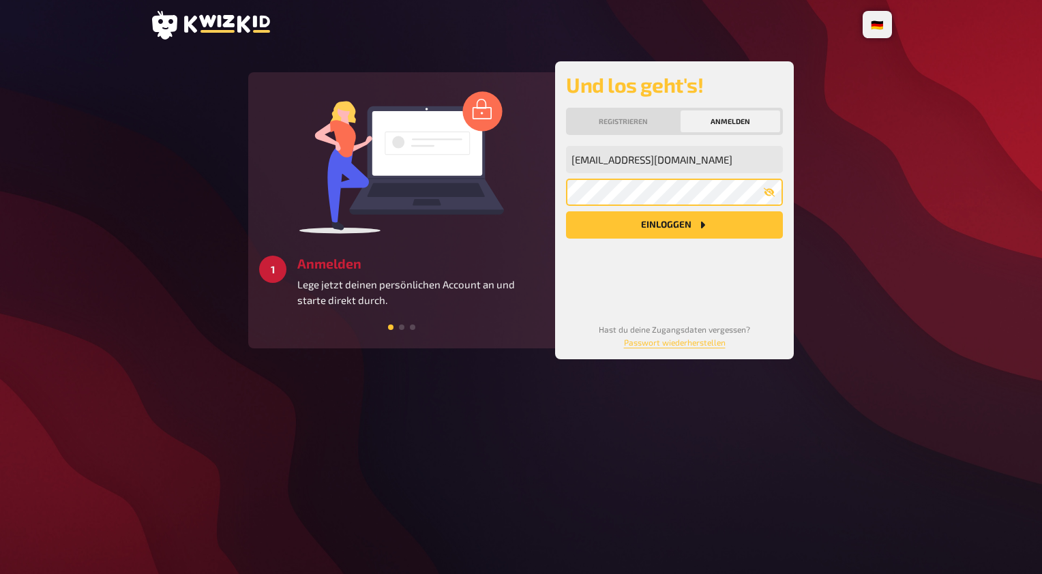
click at [566, 211] on button "Einloggen" at bounding box center [674, 224] width 217 height 27
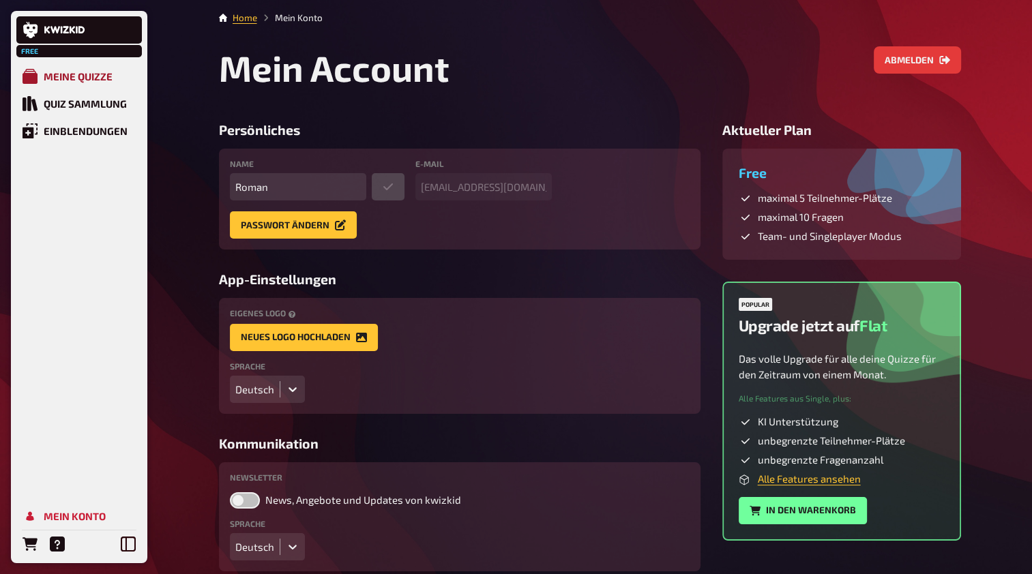
click at [76, 83] on div "Meine Quizze" at bounding box center [78, 76] width 69 height 12
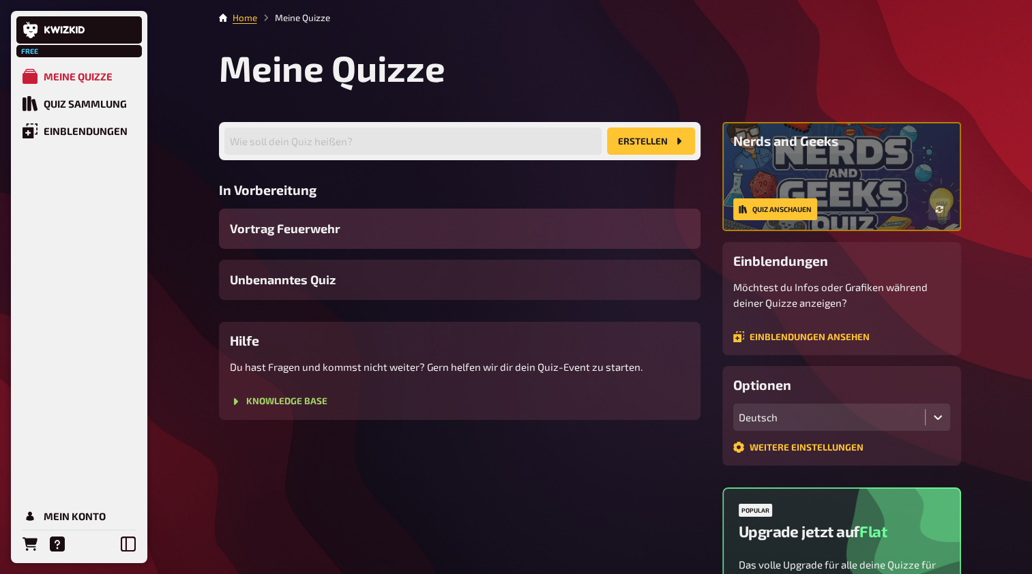
click at [334, 241] on div "Vortrag Feuerwehr" at bounding box center [459, 229] width 481 height 40
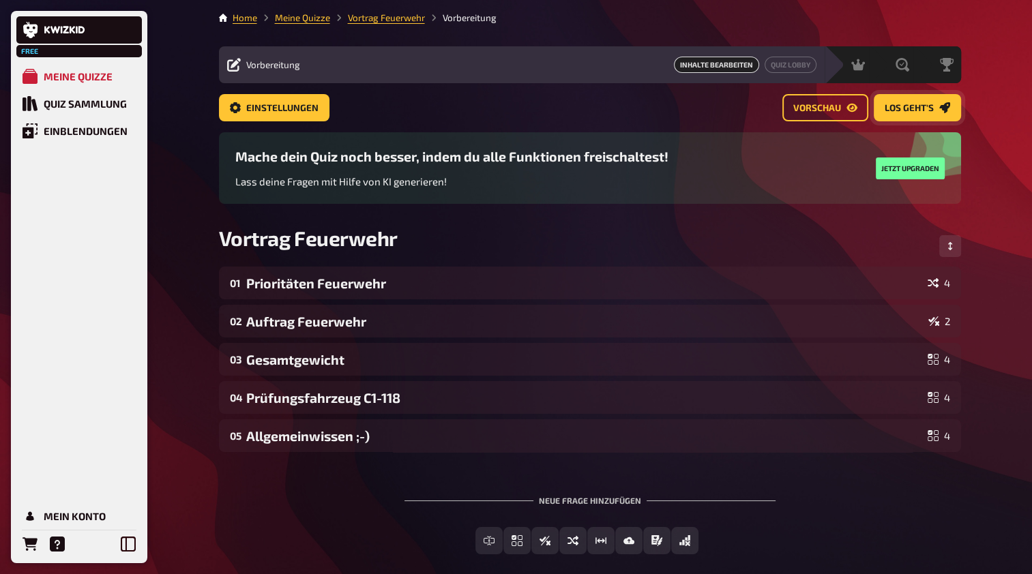
click at [922, 117] on link "Los geht's" at bounding box center [916, 107] width 87 height 27
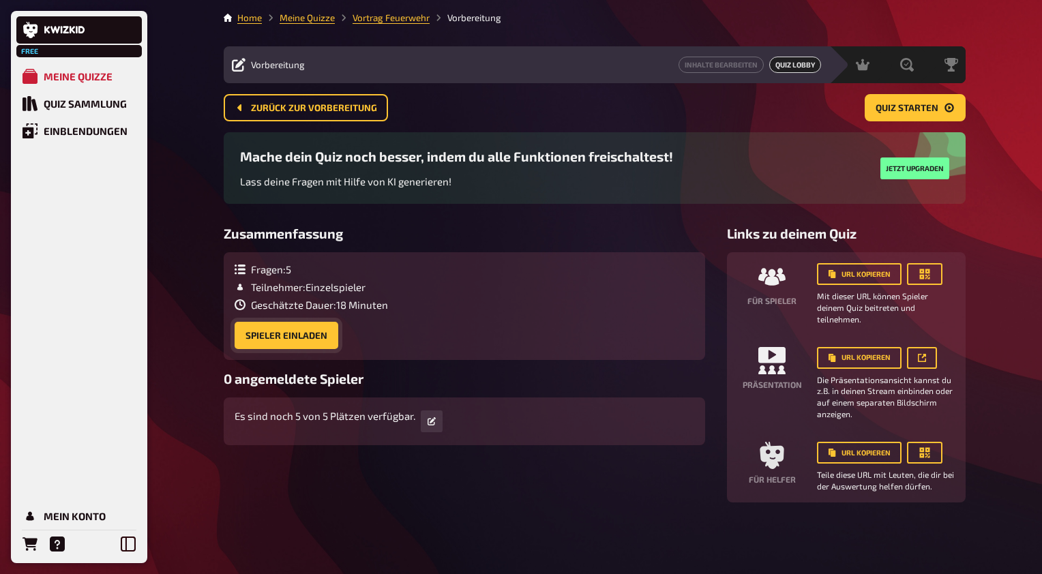
click at [303, 338] on button "Spieler einladen" at bounding box center [287, 335] width 104 height 27
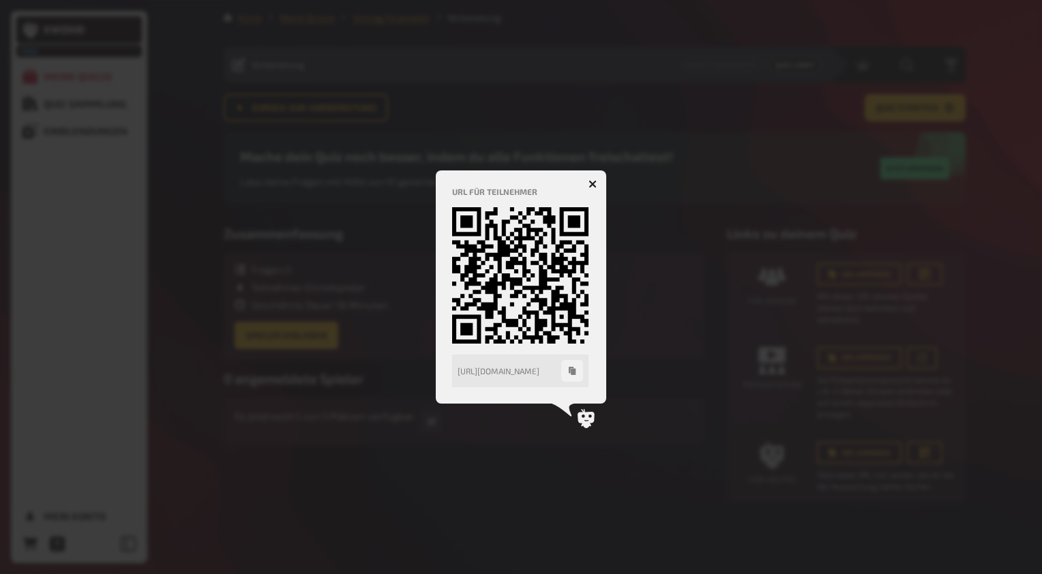
click at [596, 184] on icon "button" at bounding box center [592, 184] width 8 height 8
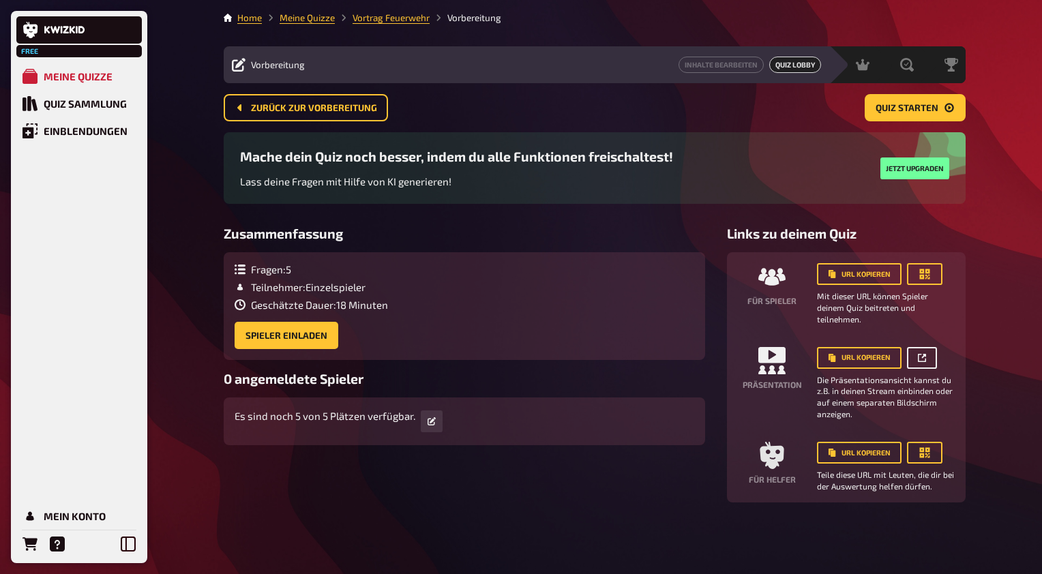
click at [923, 354] on icon at bounding box center [924, 356] width 4 height 4
click at [928, 364] on link at bounding box center [922, 358] width 30 height 22
